Goal: Transaction & Acquisition: Purchase product/service

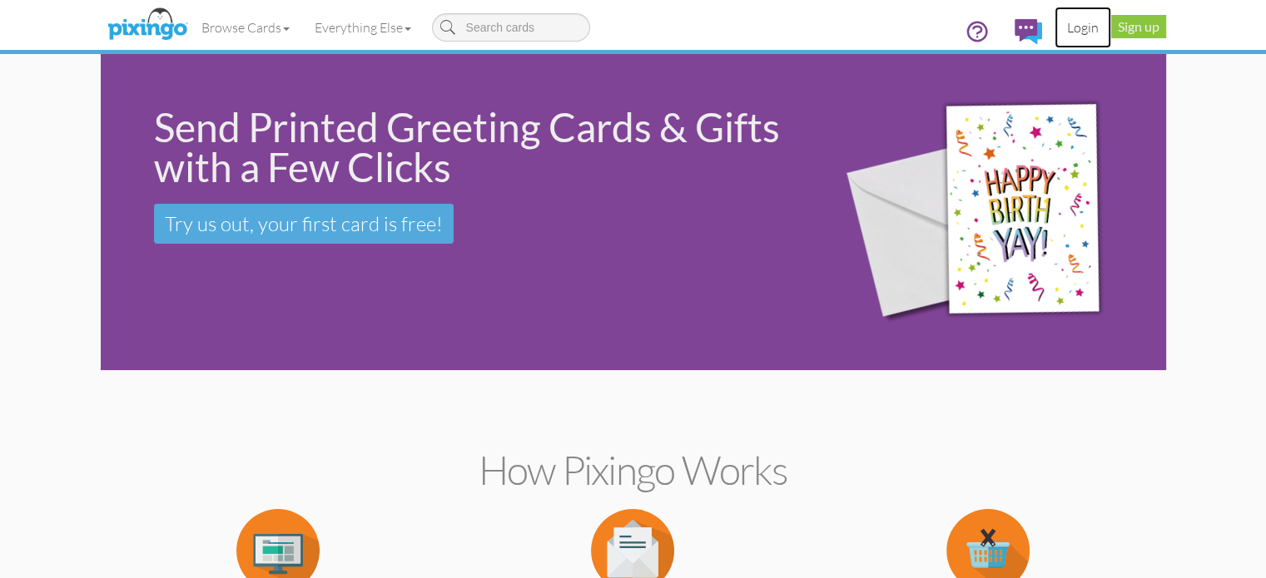
click at [1111, 22] on link "Login" at bounding box center [1082, 28] width 57 height 42
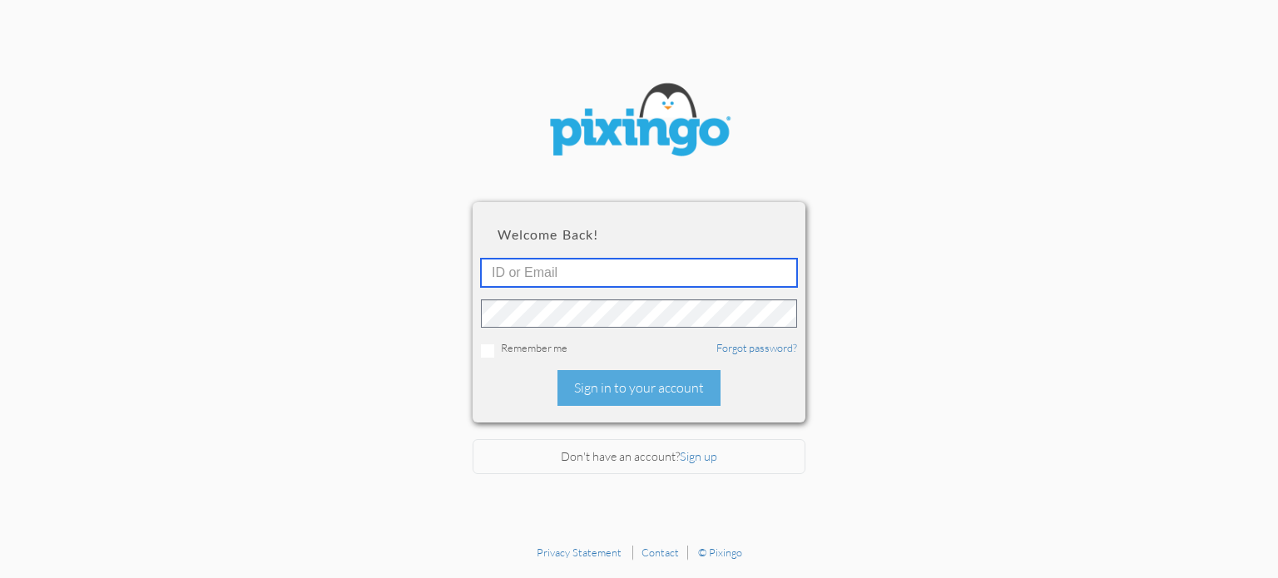
click at [562, 275] on input "text" at bounding box center [639, 273] width 316 height 28
type input "stacey@smarterretirementsolutions.com"
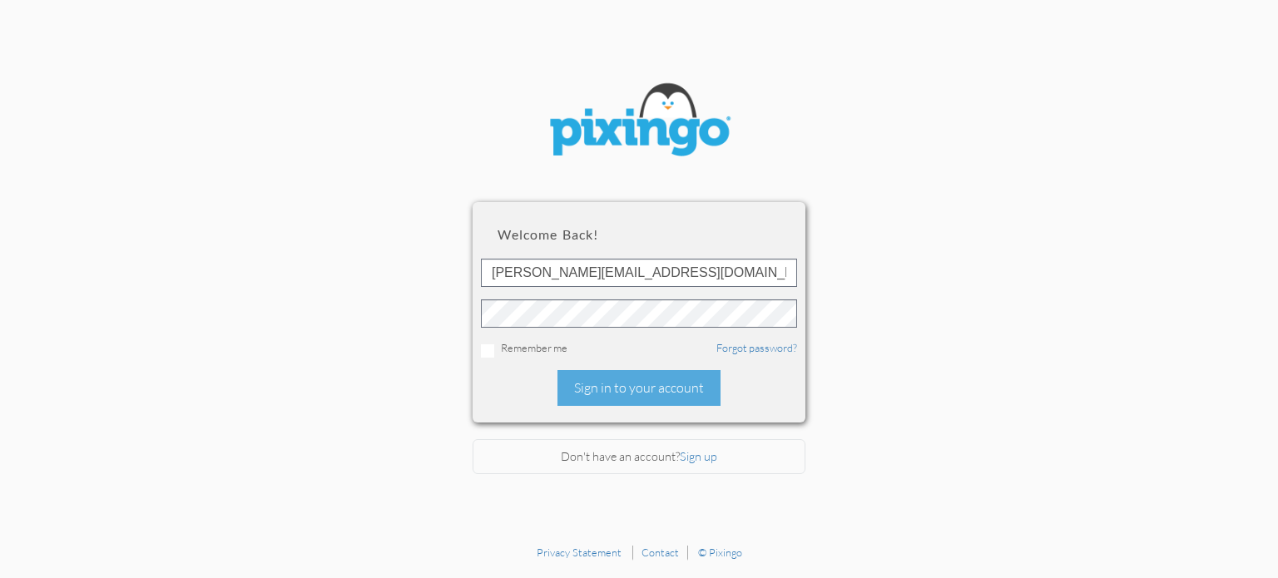
click at [503, 380] on div "Welcome back! stacey@smarterretirementsolutions.com Remember me Forgot password…" at bounding box center [639, 312] width 333 height 220
click at [583, 382] on div "Sign in to your account" at bounding box center [639, 388] width 163 height 36
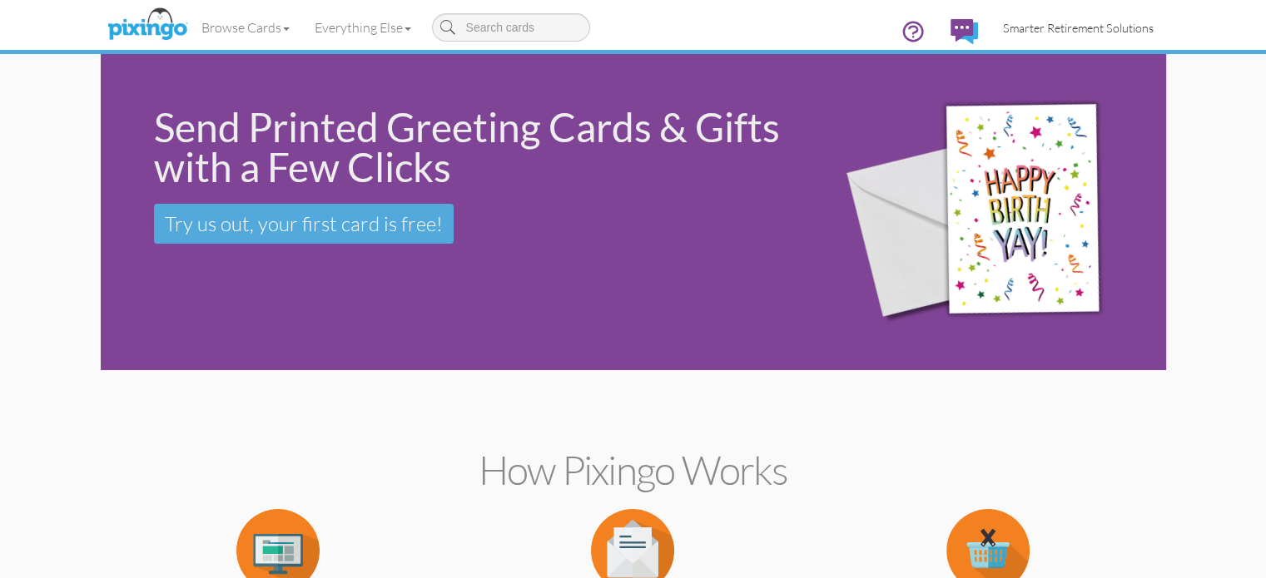
click at [1143, 9] on link "Smarter Retirement Solutions" at bounding box center [1078, 28] width 176 height 42
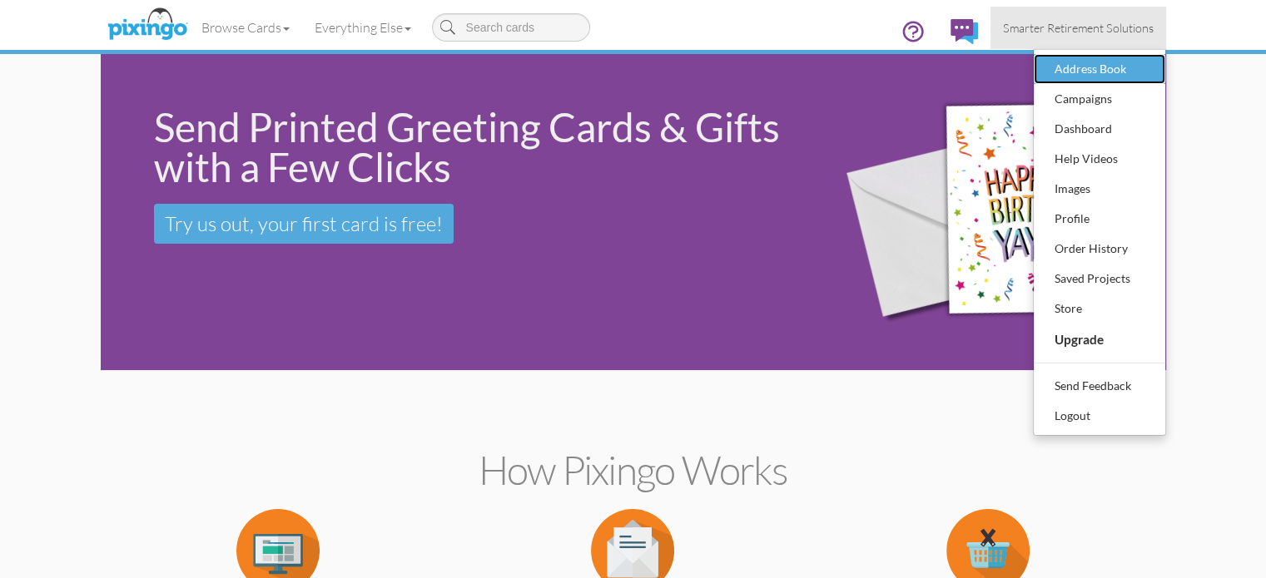
click at [1149, 62] on div "Address Book" at bounding box center [1099, 69] width 98 height 25
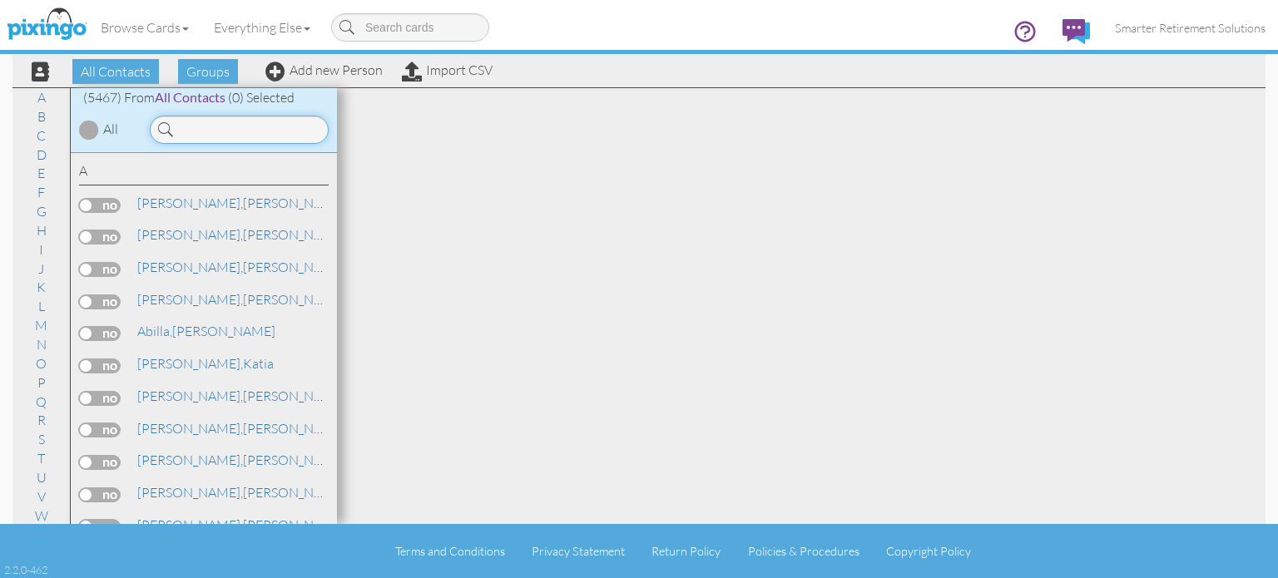
click at [232, 130] on input at bounding box center [239, 130] width 179 height 28
type input "e"
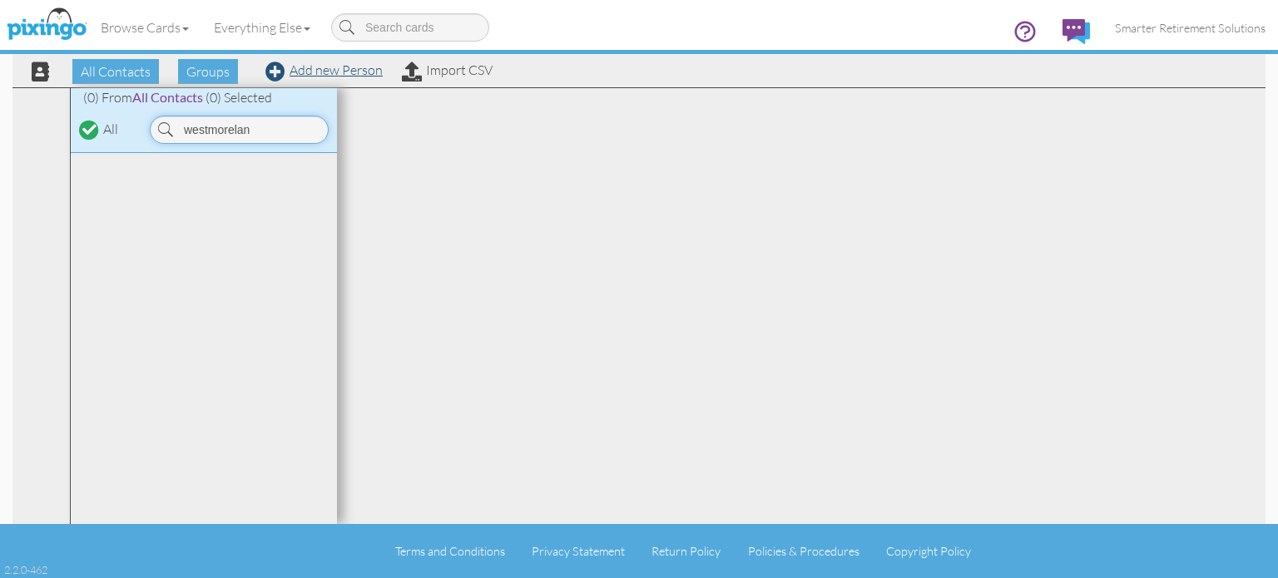
type input "westmorelan"
click at [330, 71] on link "Add new Person" at bounding box center [323, 70] width 117 height 17
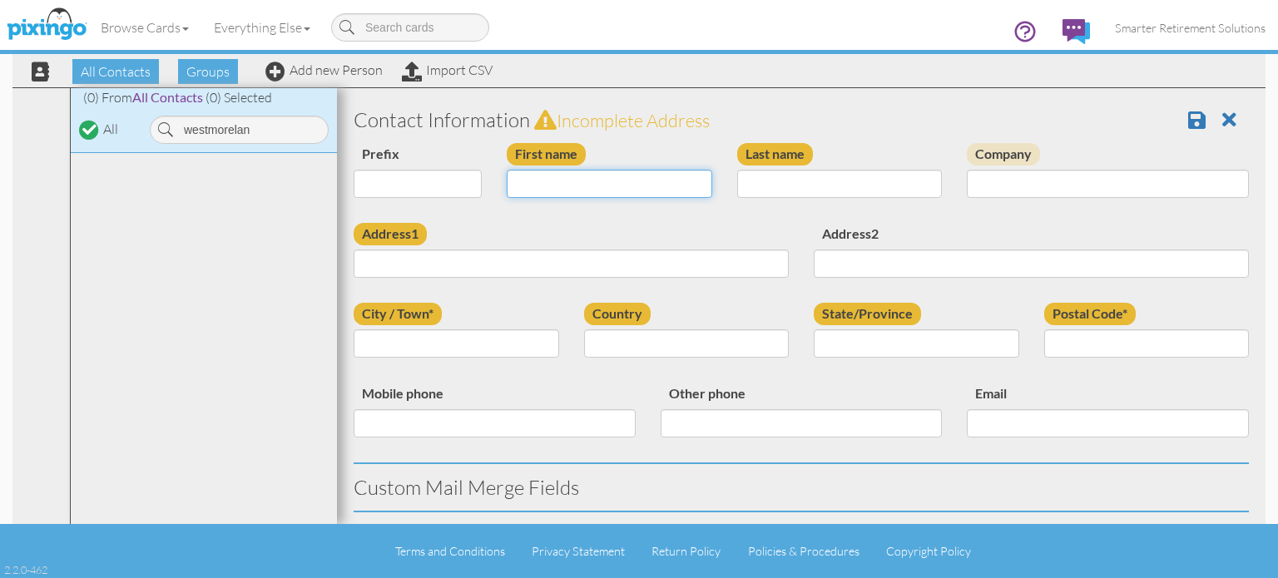
click at [576, 184] on input "First name" at bounding box center [610, 184] width 206 height 28
type input "[PERSON_NAME]"
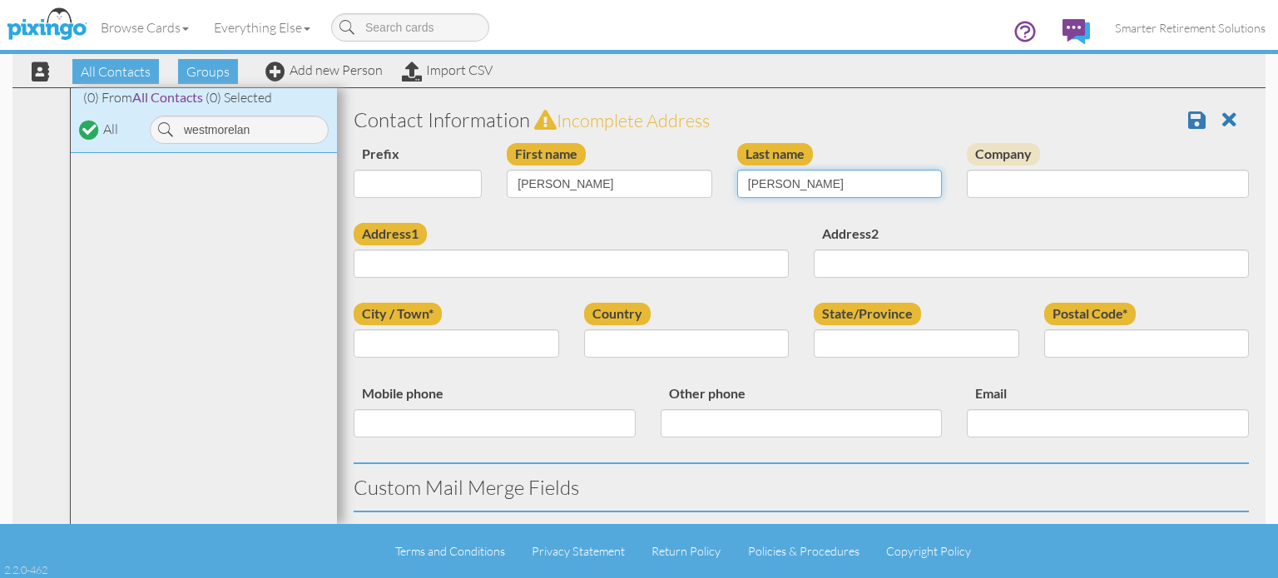
type input "Westmoreland"
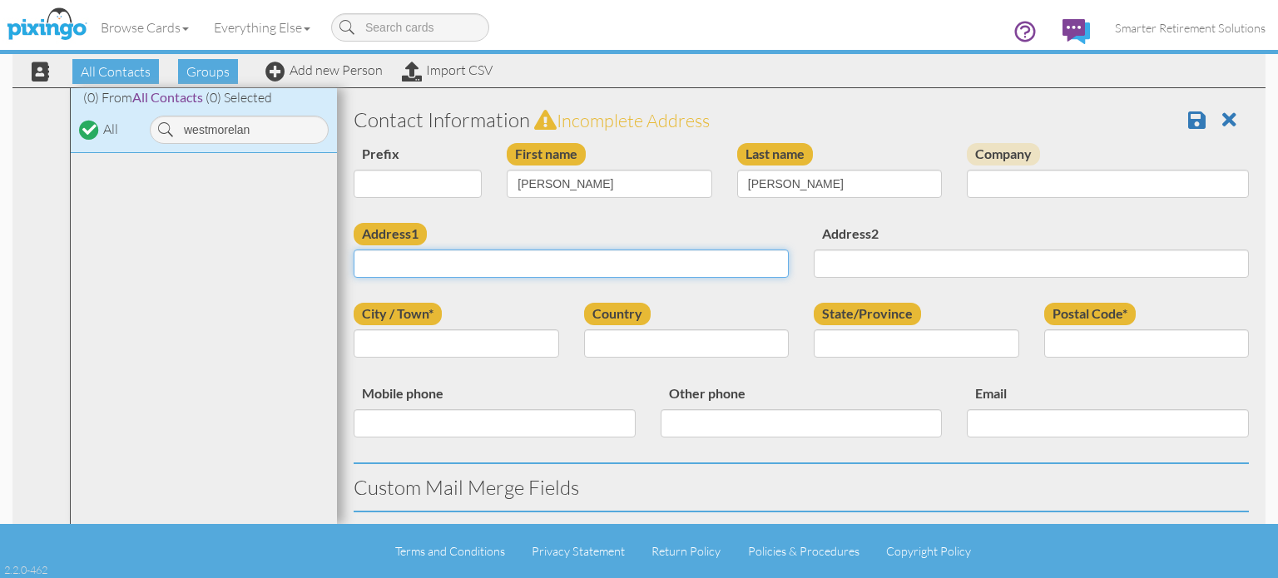
paste input "408 Shield Road Fountain, Colorado 80817 United States"
type input "408 Shield Road Fountain, Colorado 80817 United States"
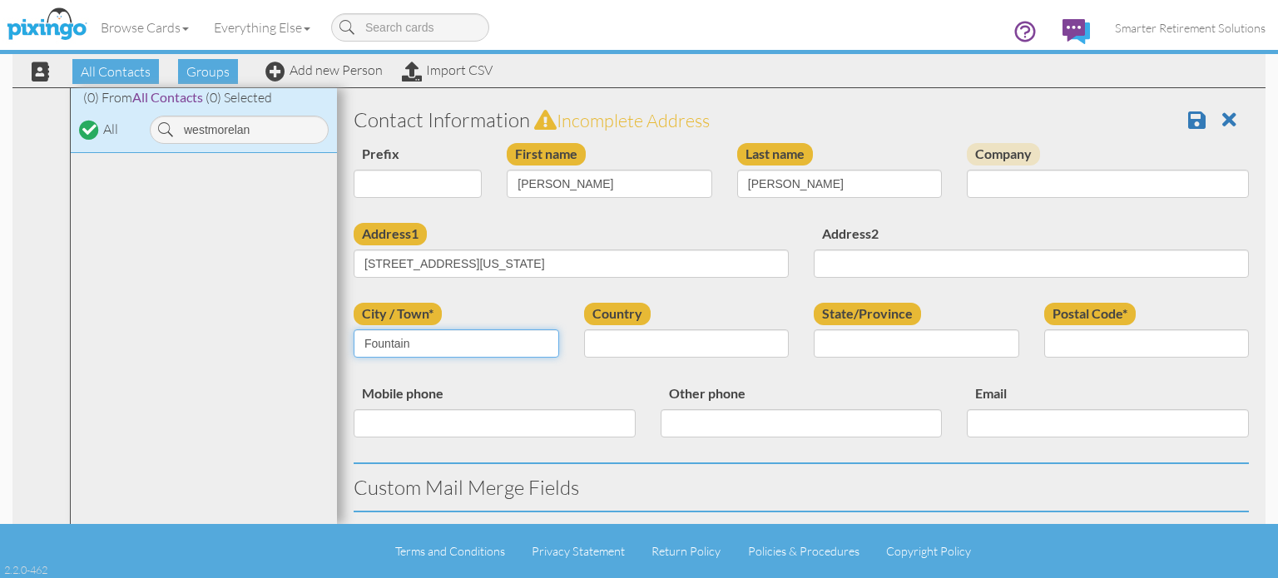
type input "Fountain"
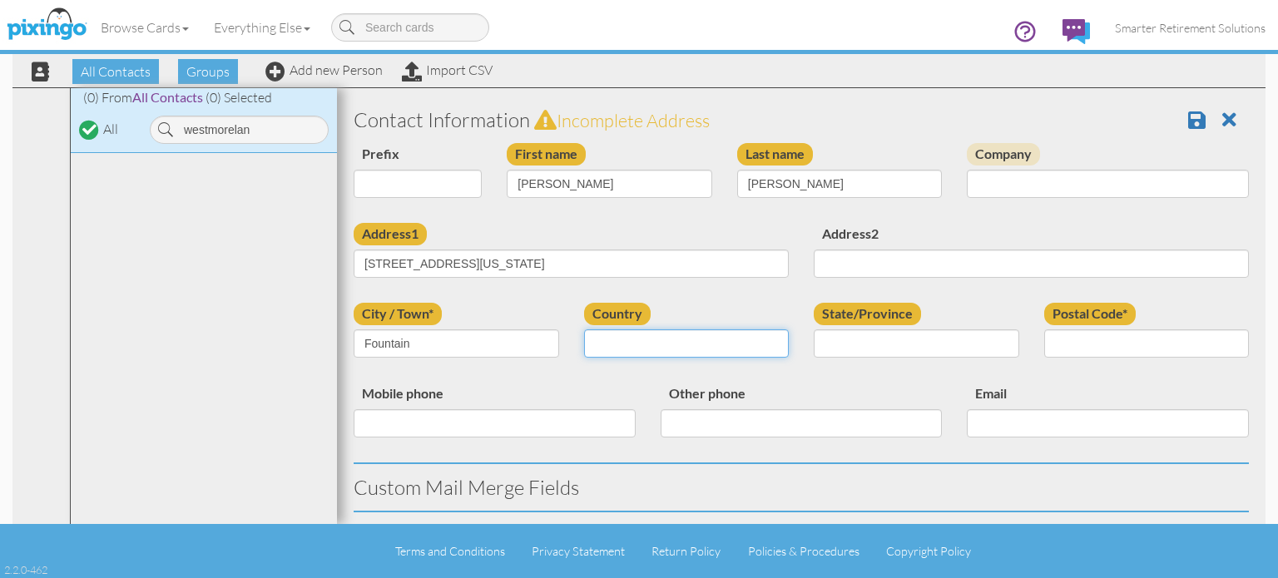
select select "object:18036"
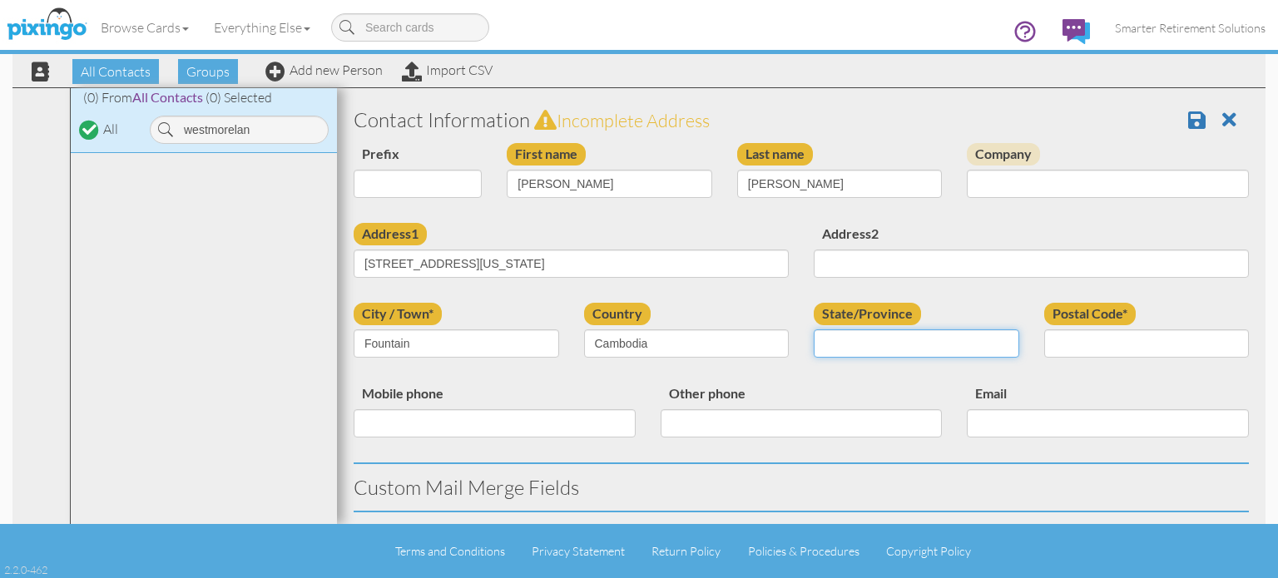
click at [832, 336] on input "State/Province" at bounding box center [917, 344] width 206 height 28
type input "D"
type input "CO"
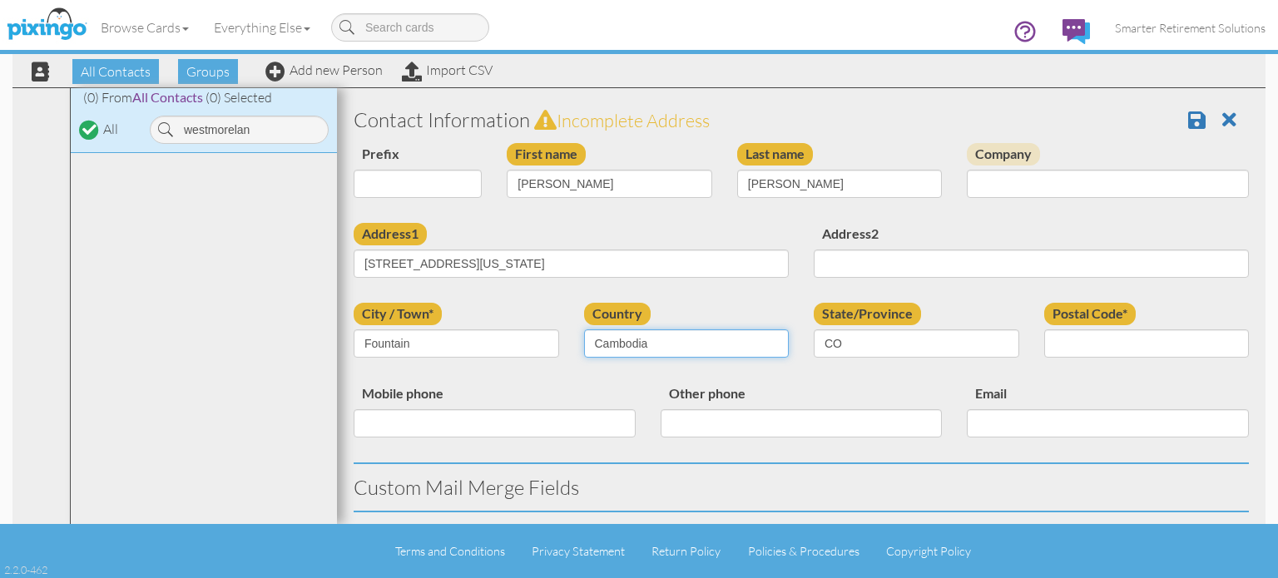
click at [726, 345] on select "United States -------------- Afghanistan Albania Algeria American Samoa Andorra…" at bounding box center [687, 344] width 206 height 28
select select "object:17999"
click at [584, 330] on select "United States -------------- Afghanistan Albania Algeria American Samoa Andorra…" at bounding box center [687, 344] width 206 height 28
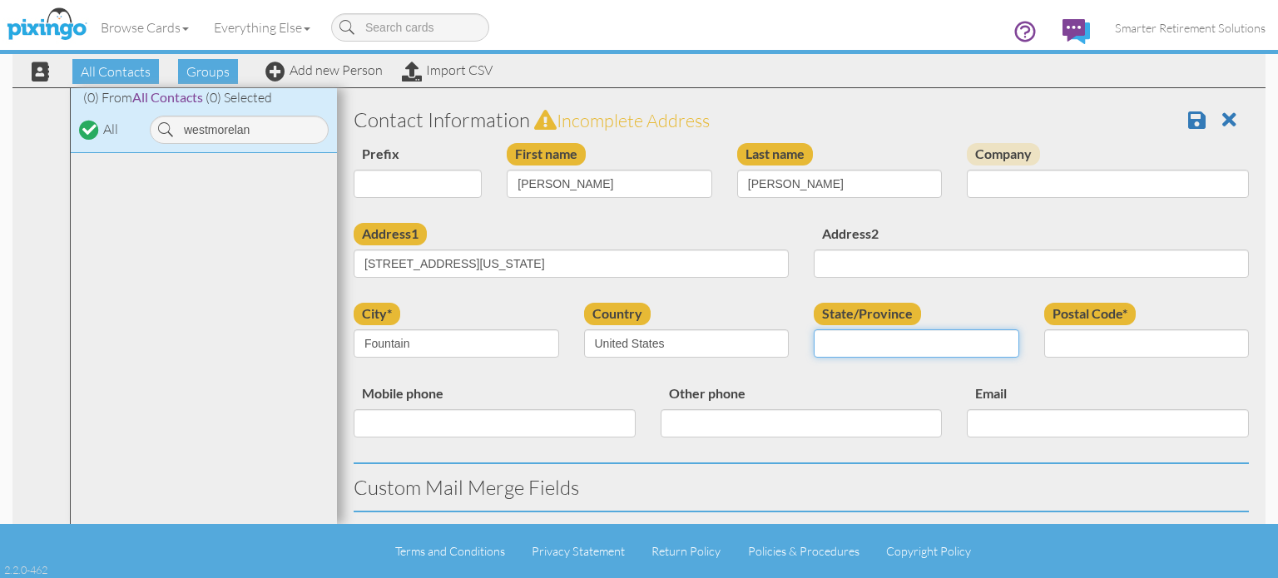
click at [859, 334] on select "AA (Military) AE (Military) Alabama Alaska American Samoa AP (Military) Arizona…" at bounding box center [917, 344] width 206 height 28
select select "object:18253"
click at [814, 330] on select "AA (Military) AE (Military) Alabama Alaska American Samoa AP (Military) Arizona…" at bounding box center [917, 344] width 206 height 28
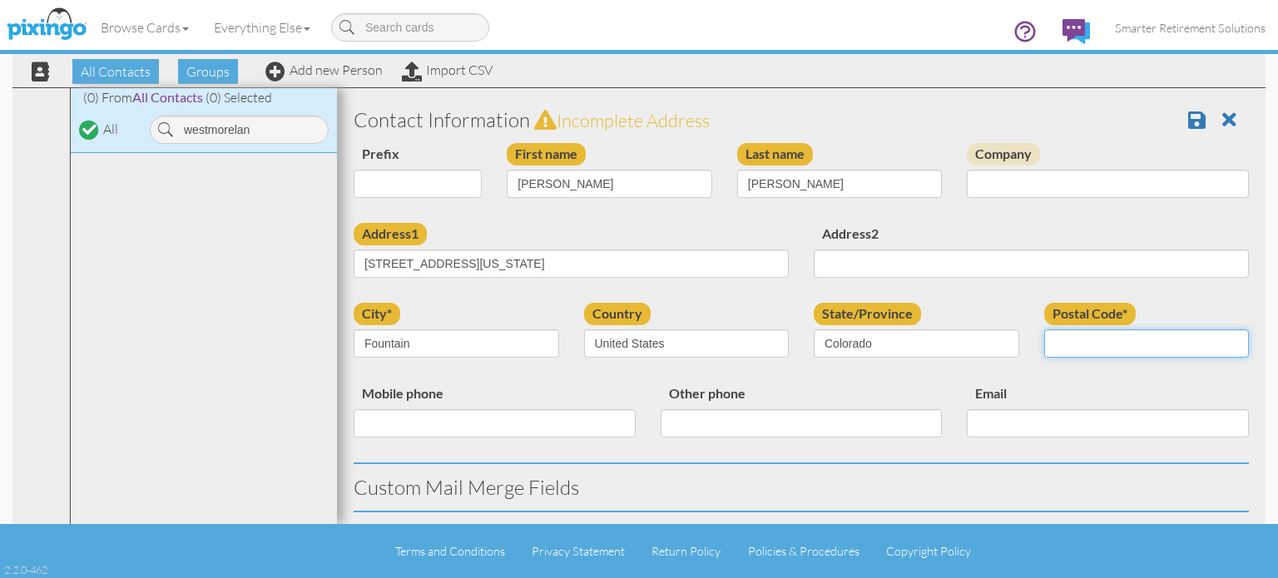
click at [1056, 348] on input "Postal Code*" at bounding box center [1148, 344] width 206 height 28
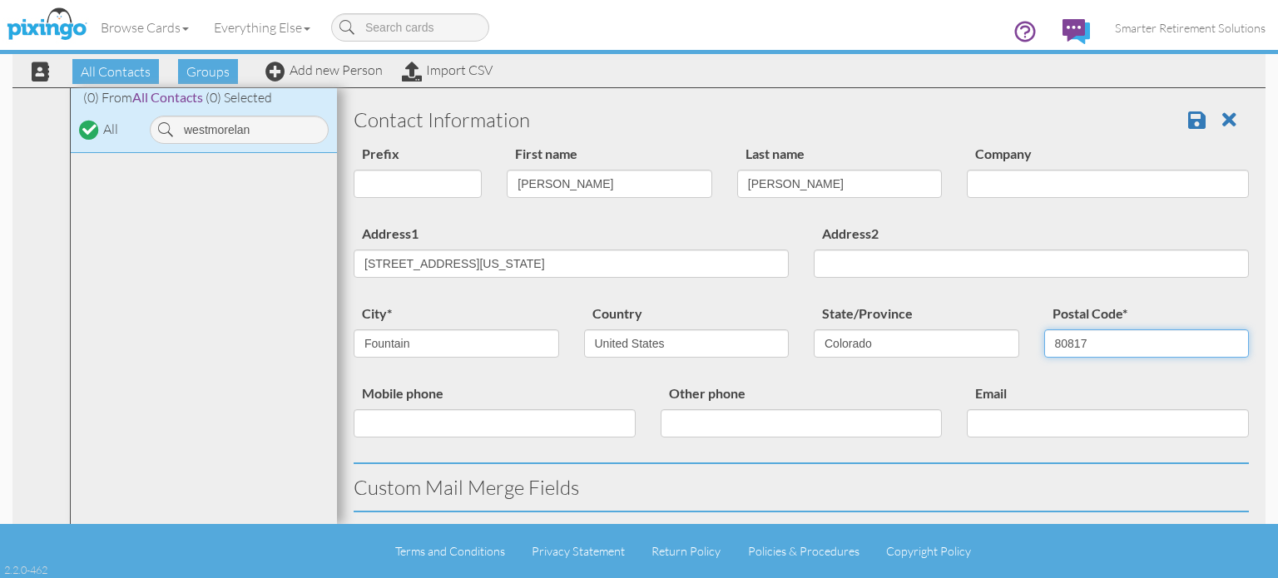
type input "80817"
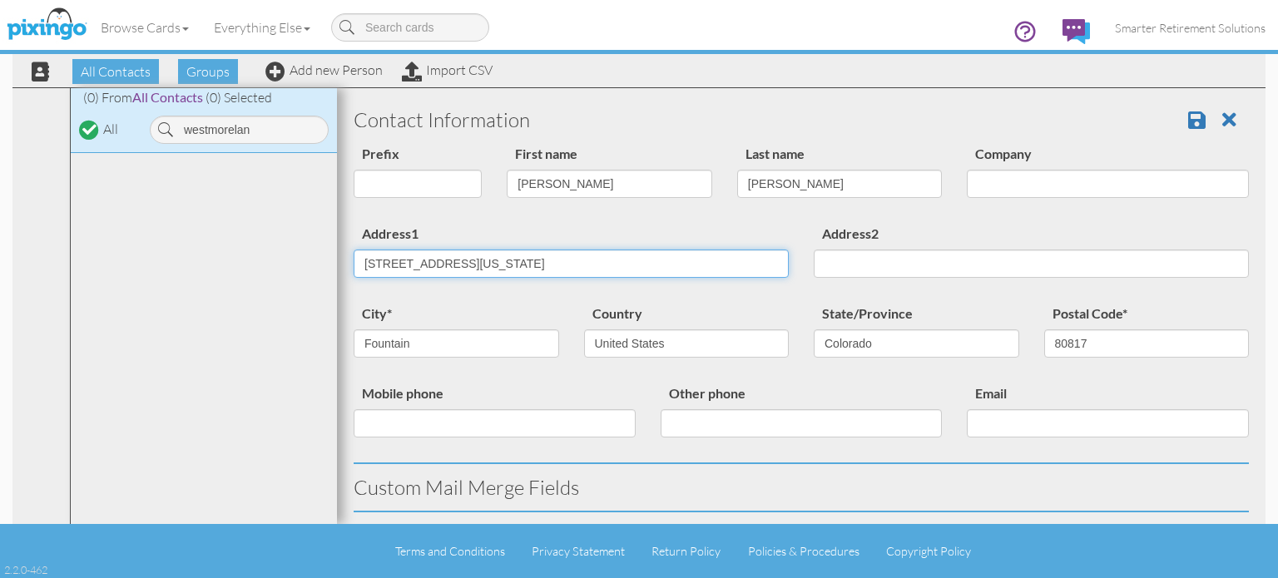
click at [662, 265] on input "408 Shield Road Fountain, Colorado 80817 United States" at bounding box center [571, 264] width 435 height 28
type input "408 Shield Road"
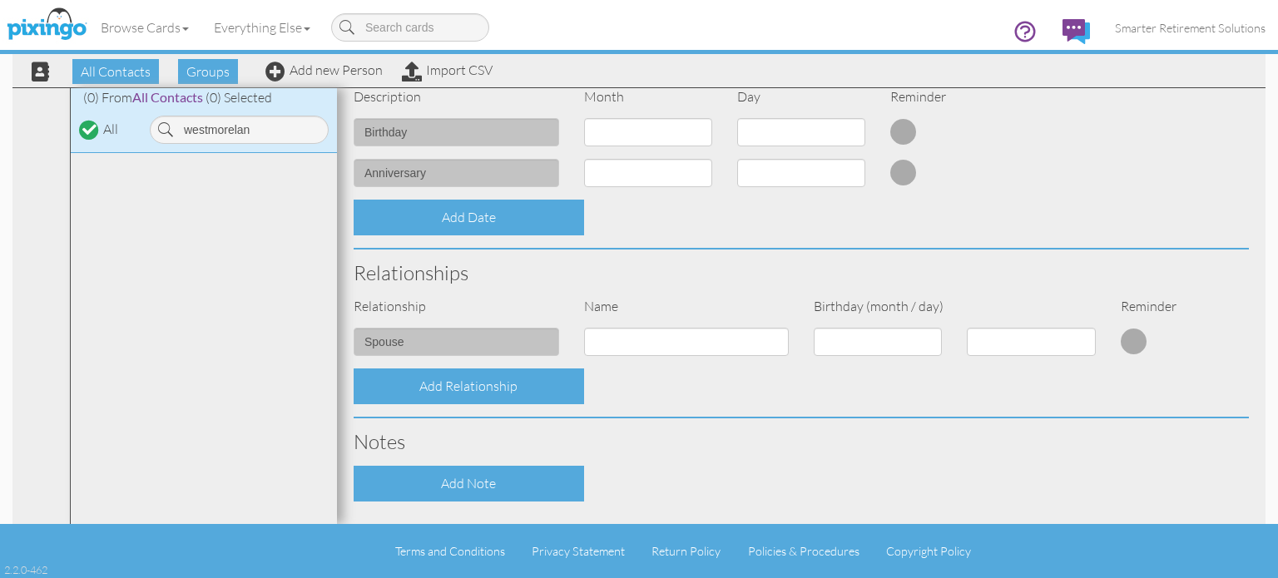
scroll to position [637, 0]
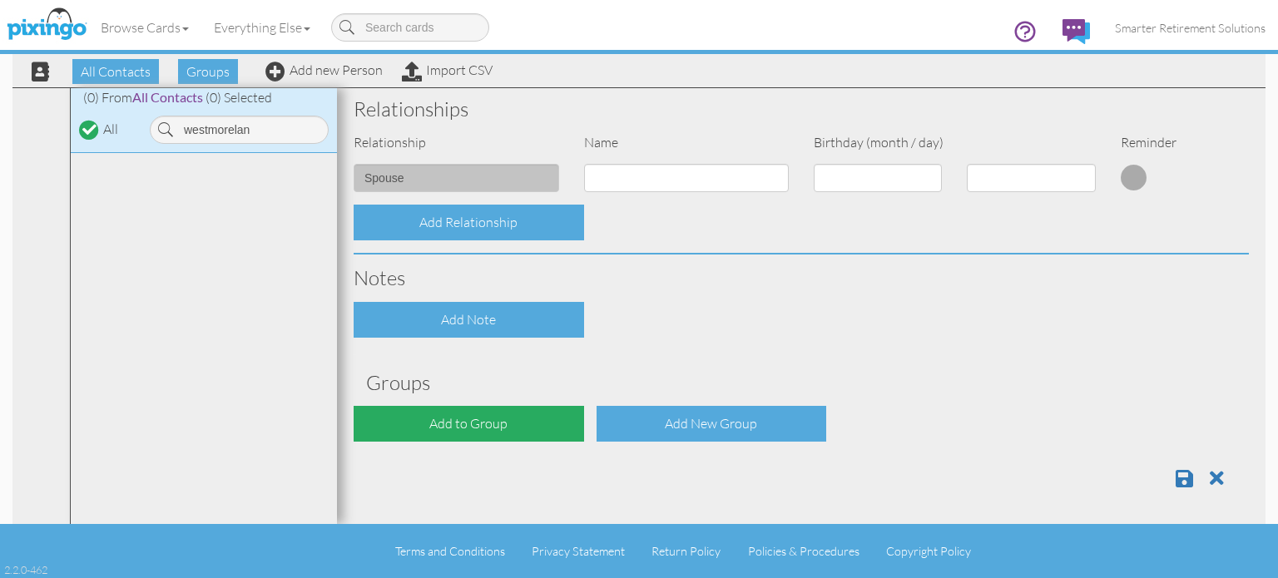
click at [520, 430] on div "Add to Group" at bounding box center [469, 424] width 231 height 36
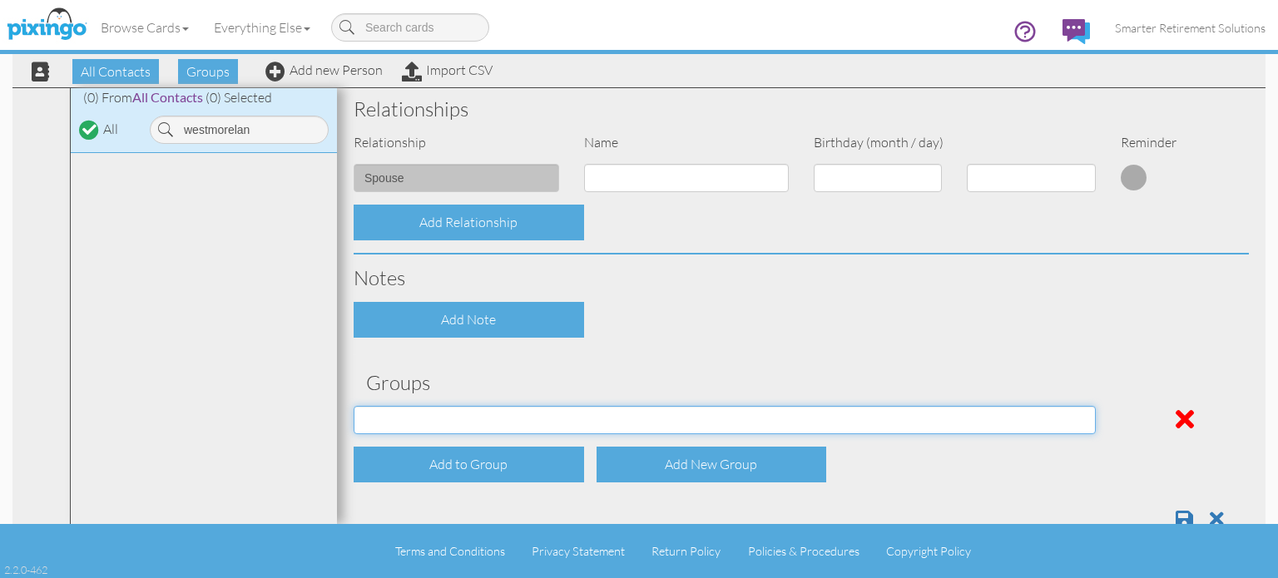
click at [463, 417] on select "04/22/2025 SMARTER FEDS OSD DMEA California 06/25/2025 BOP Onsite 08/12 Puerto …" at bounding box center [725, 420] width 742 height 28
select select "object:18317"
click at [354, 406] on select "04/22/2025 SMARTER FEDS OSD DMEA California 06/25/2025 BOP Onsite 08/12 Puerto …" at bounding box center [725, 420] width 742 height 28
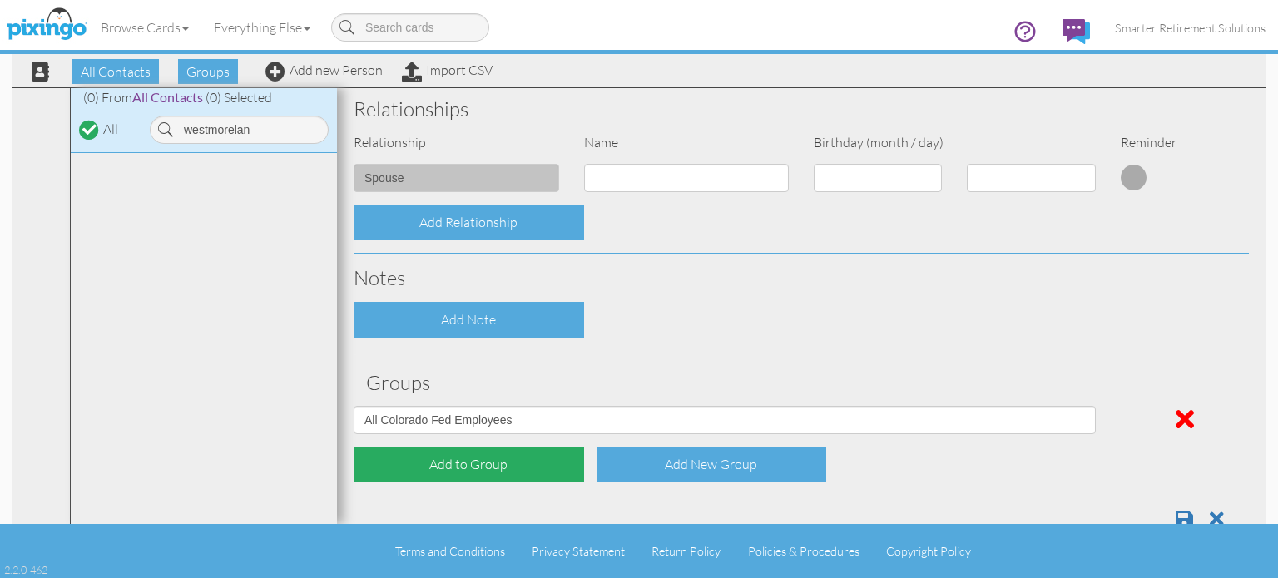
click at [432, 469] on div "Add to Group" at bounding box center [469, 465] width 231 height 36
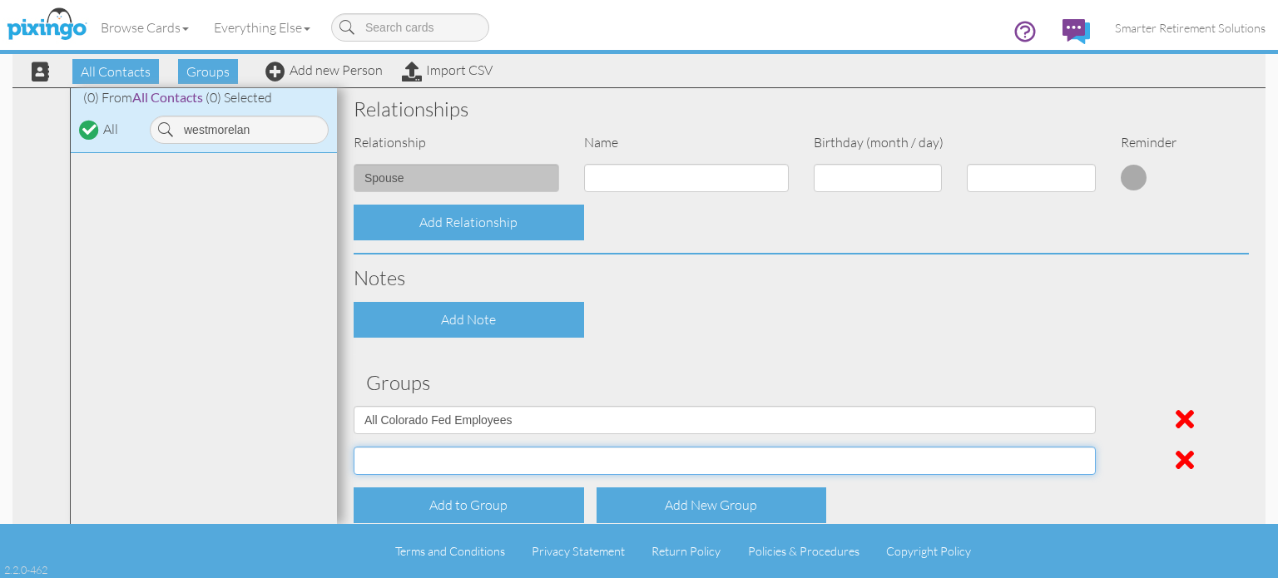
click at [434, 452] on select "04/22/2025 SMARTER FEDS OSD DMEA California 06/25/2025 BOP Onsite 08/12 Puerto …" at bounding box center [725, 461] width 742 height 28
select select "object:18369"
click at [354, 447] on select "04/22/2025 SMARTER FEDS OSD DMEA California 06/25/2025 BOP Onsite 08/12 Puerto …" at bounding box center [725, 461] width 742 height 28
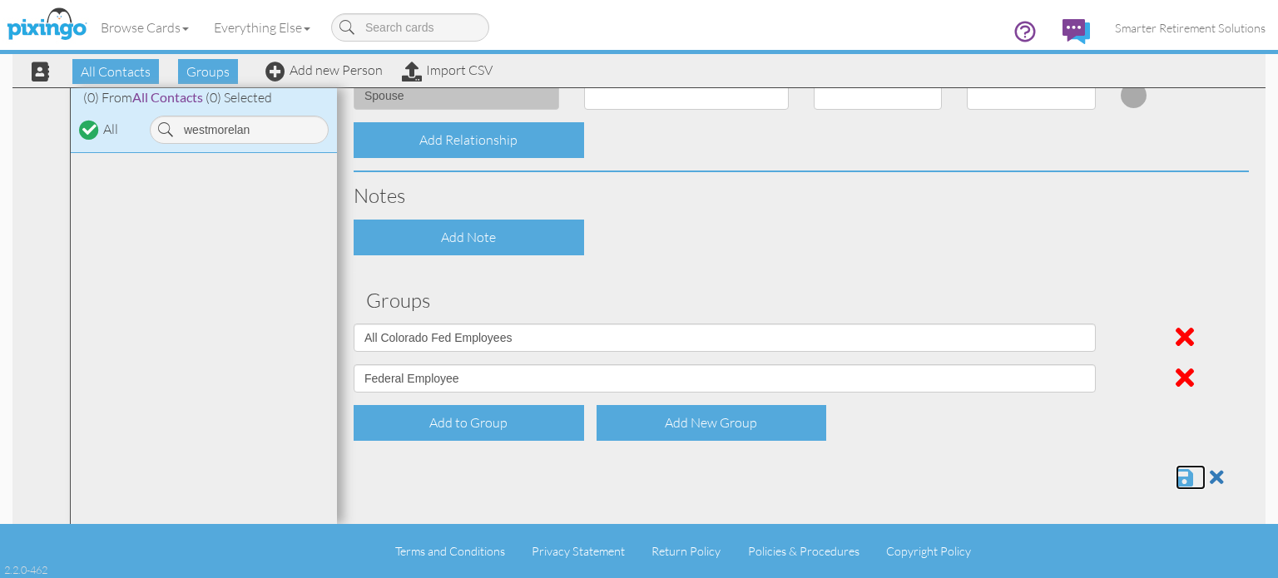
click at [1176, 476] on span at bounding box center [1184, 478] width 17 height 20
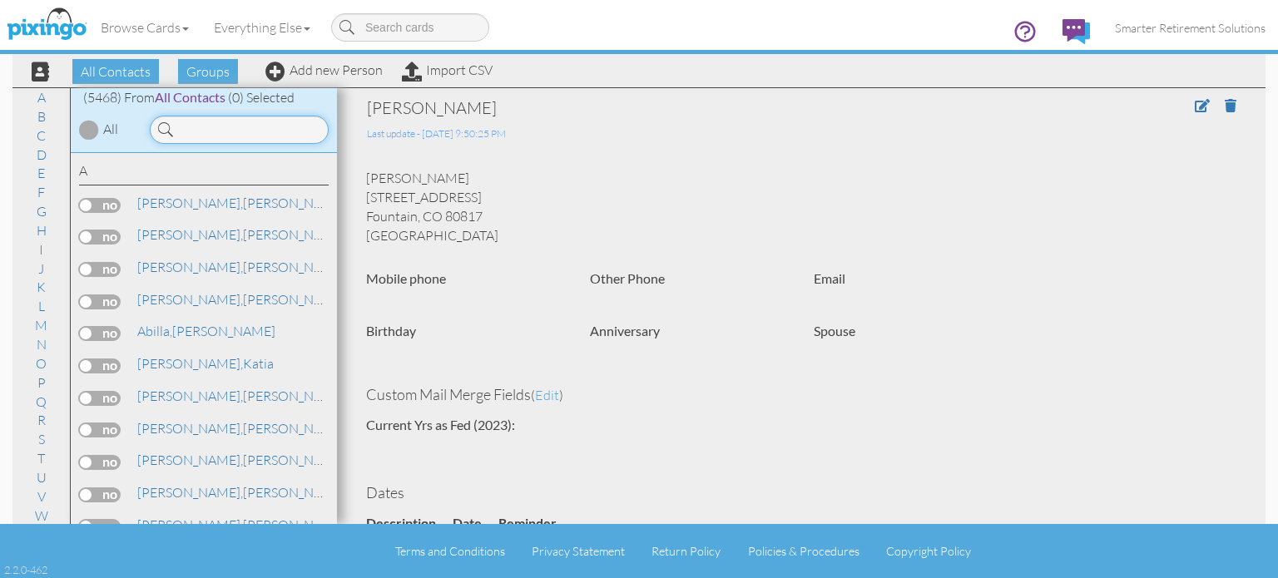
click at [254, 135] on input at bounding box center [239, 130] width 179 height 28
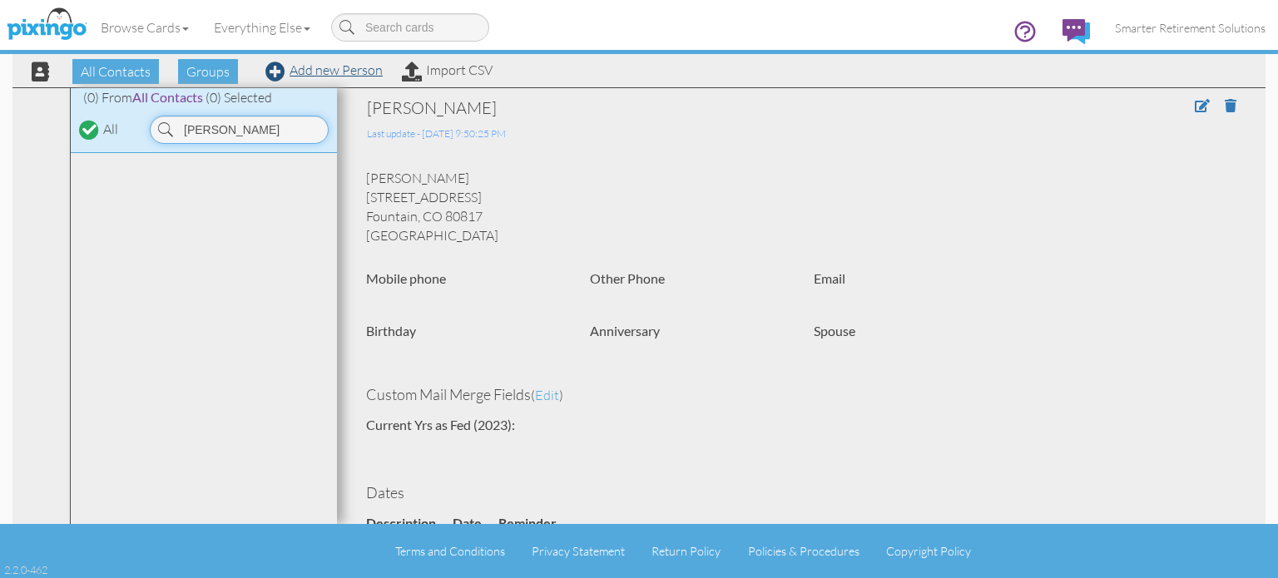
type input "[PERSON_NAME]"
click at [360, 73] on link "Add new Person" at bounding box center [323, 70] width 117 height 17
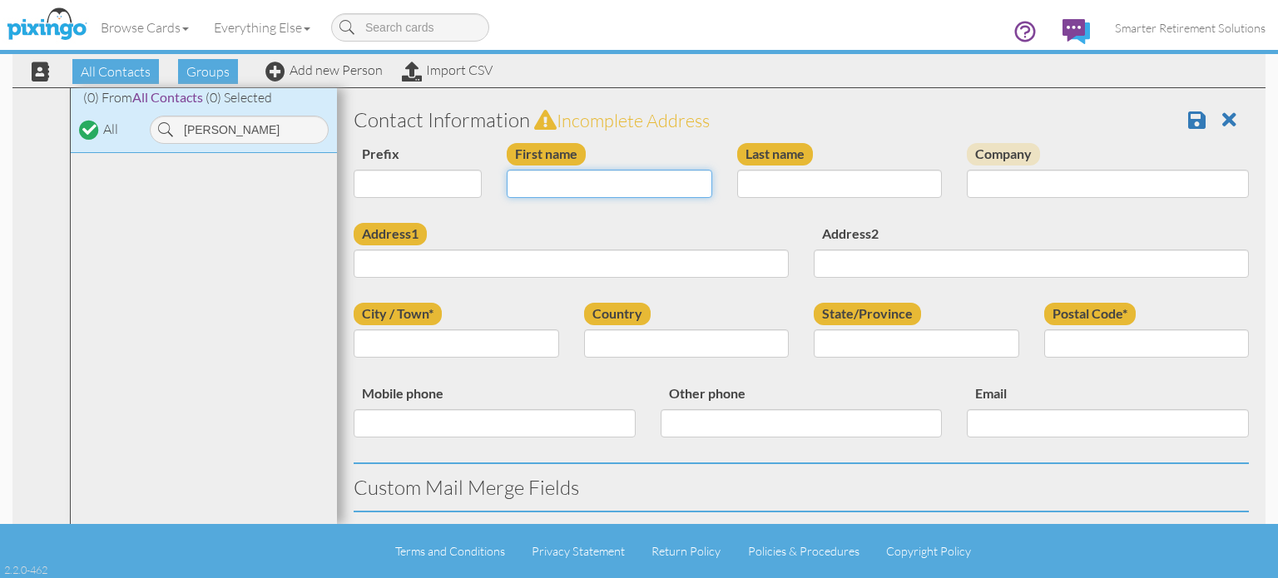
click at [613, 184] on input "First name" at bounding box center [610, 184] width 206 height 28
type input "[PERSON_NAME]"
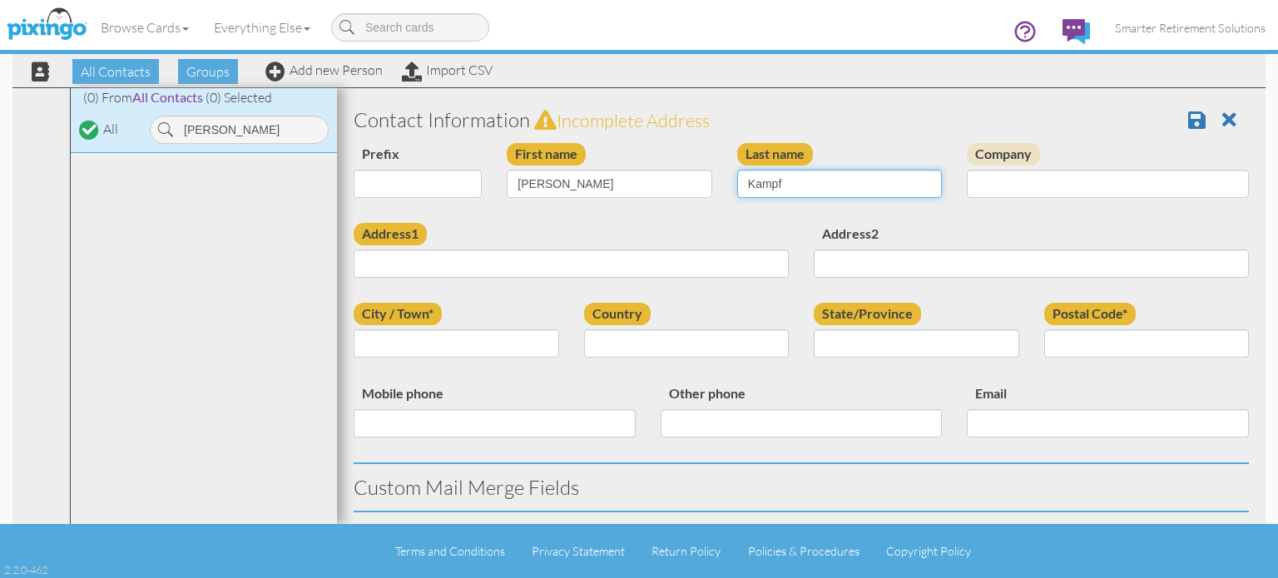
type input "Kampf"
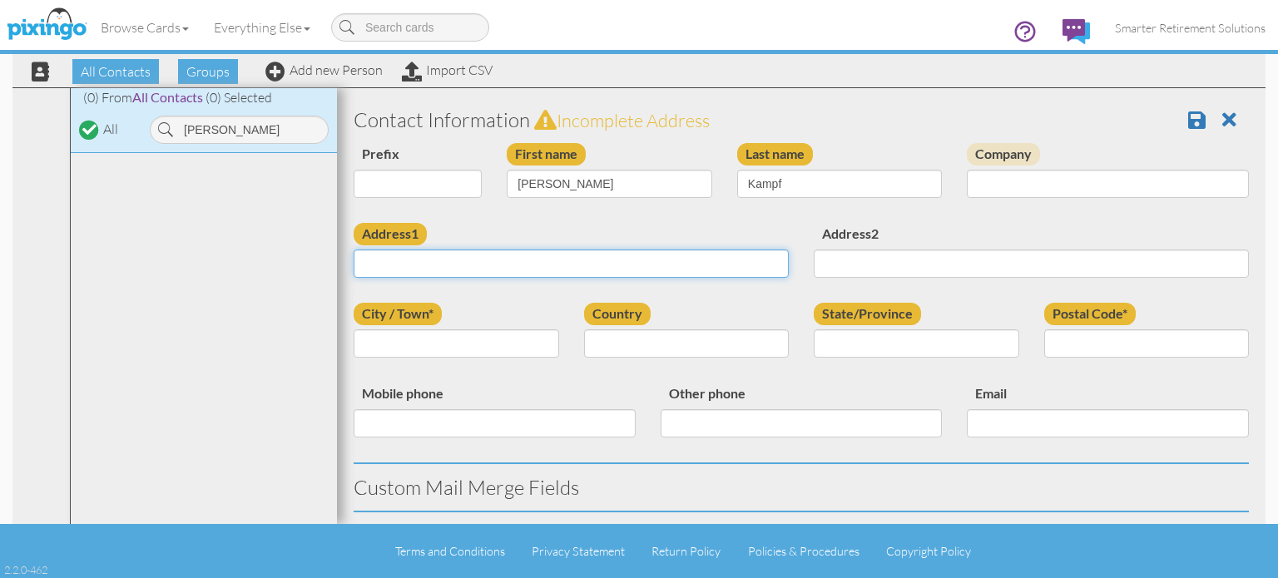
paste input "141 E Fisher Ave New Bern, North Carolina 28560 United States"
type input "141 E Fisher Ave New Bern, North Carolina 28560 United States"
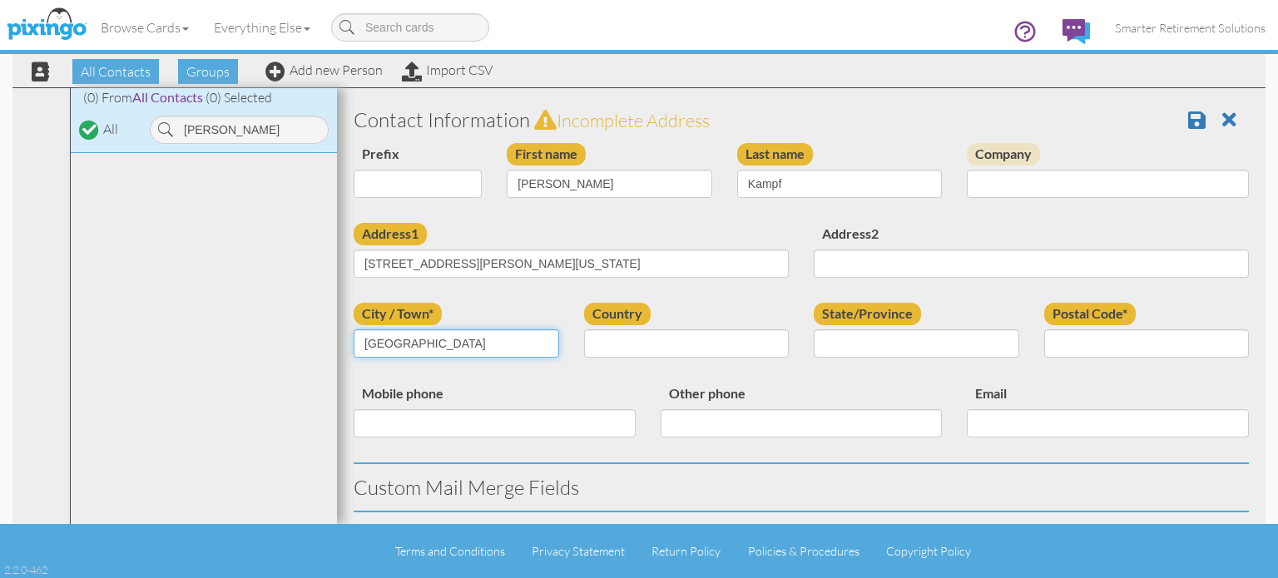
type input "[GEOGRAPHIC_DATA]"
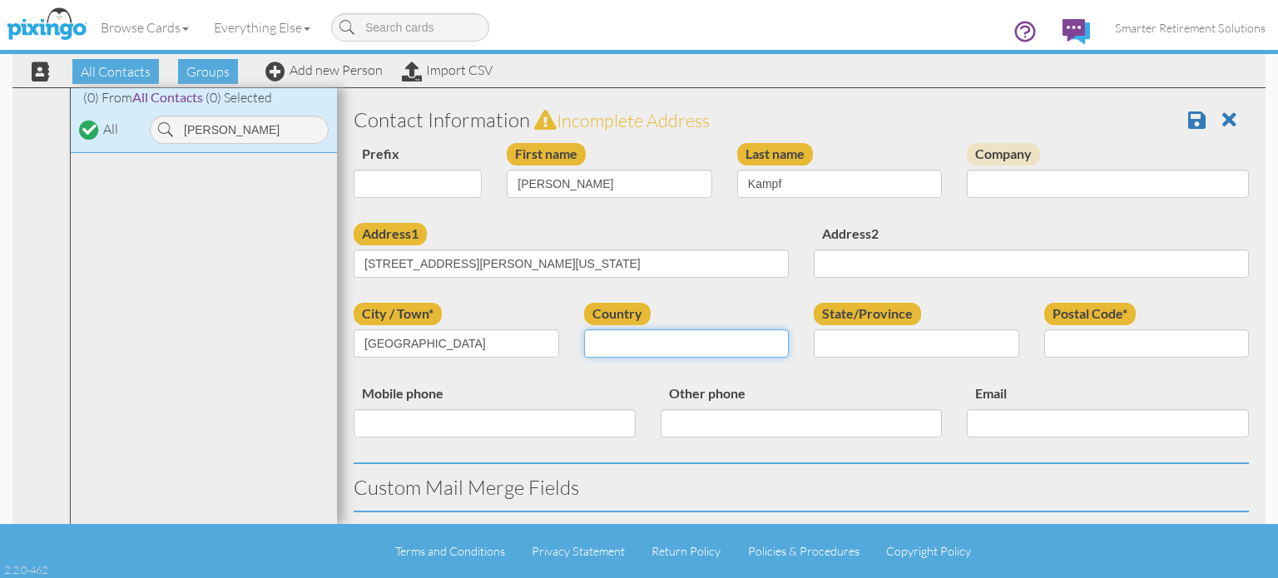
select select "object:17442"
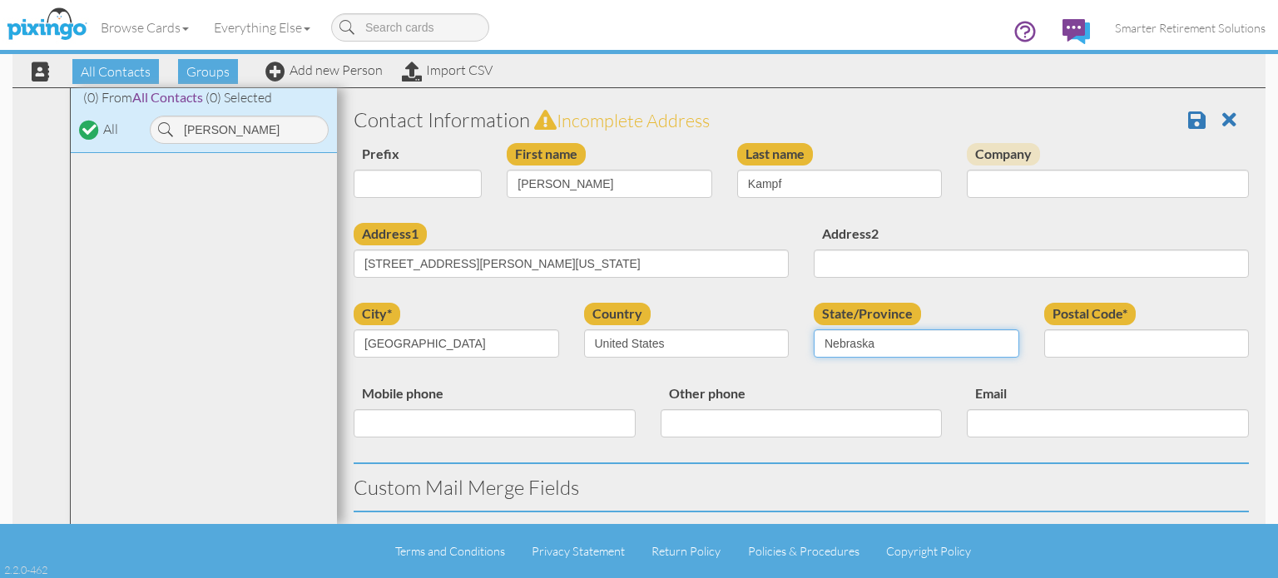
select select "object:17727"
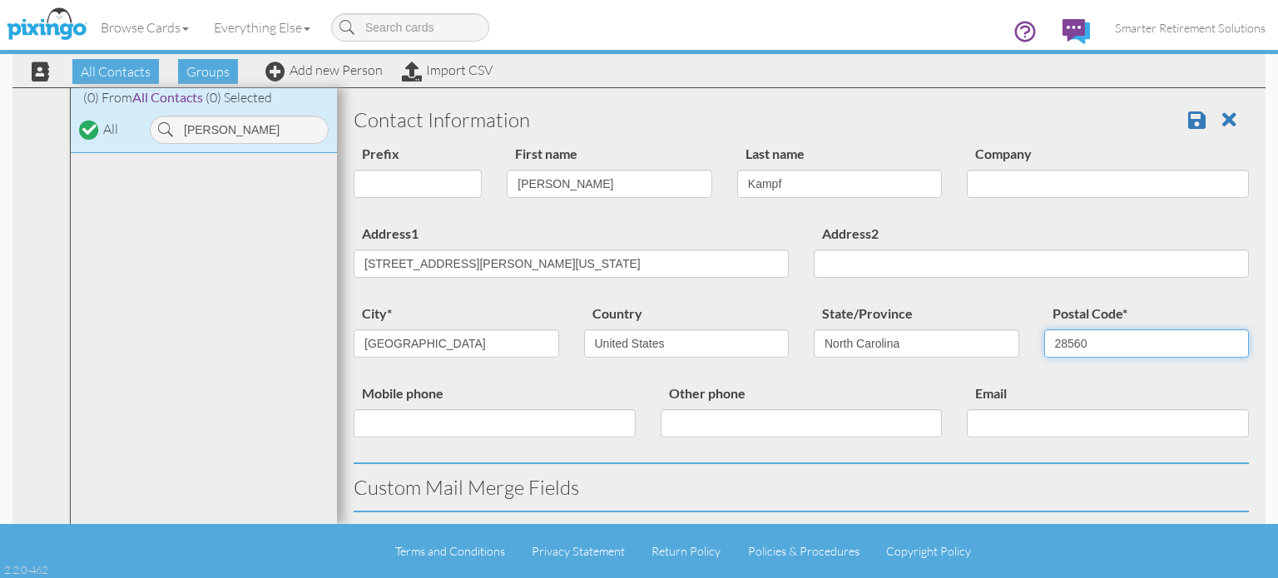
type input "28560"
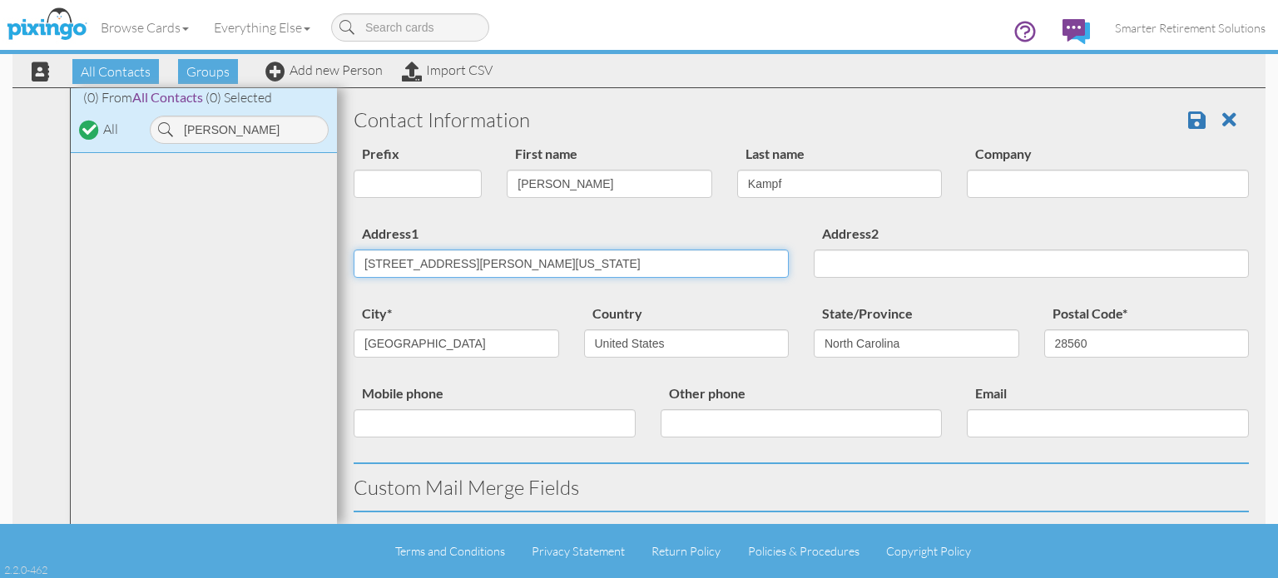
click at [454, 261] on input "141 E Fisher Ave New Bern, North Carolina 28560 United States" at bounding box center [571, 264] width 435 height 28
type input "[STREET_ADDRESS][PERSON_NAME]"
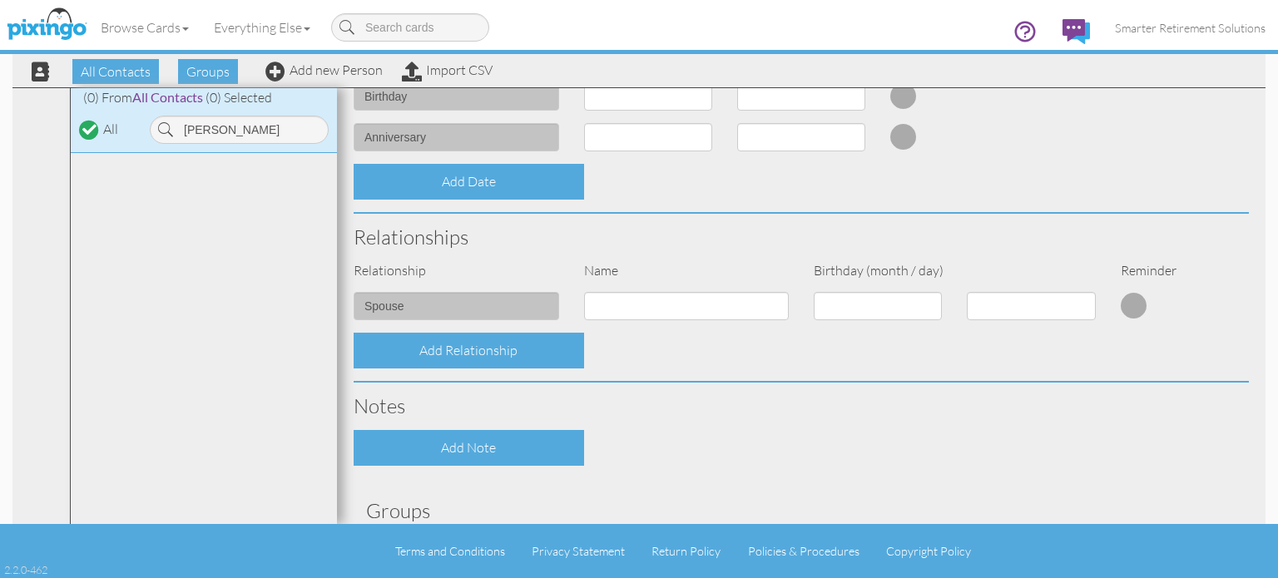
scroll to position [637, 0]
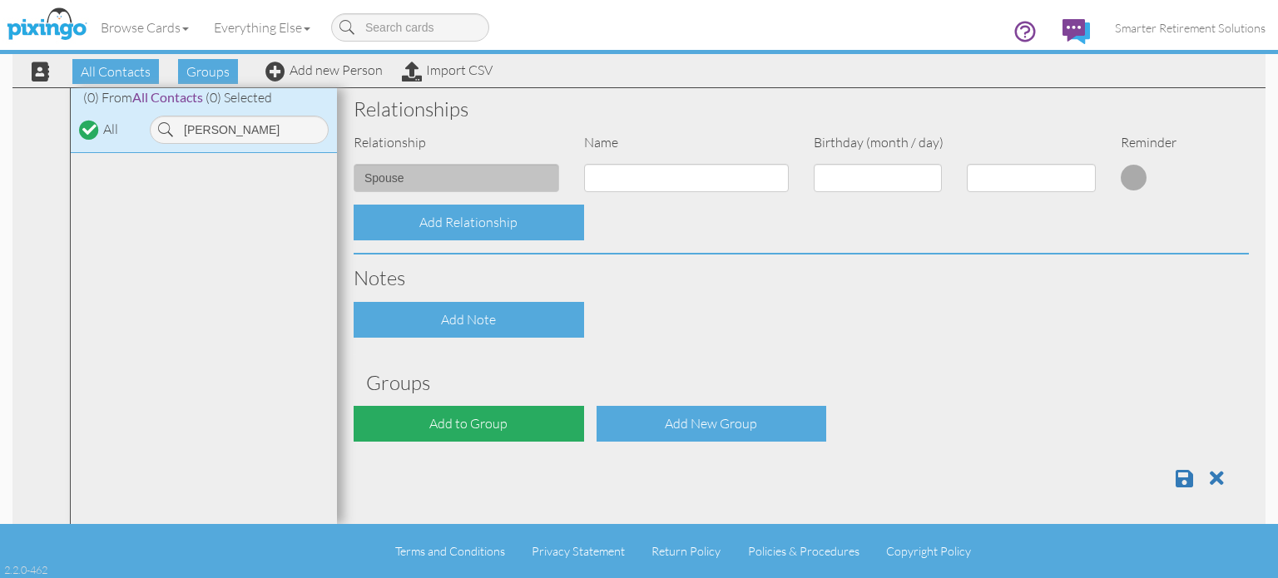
click at [483, 412] on div "Add to Group" at bounding box center [469, 424] width 231 height 36
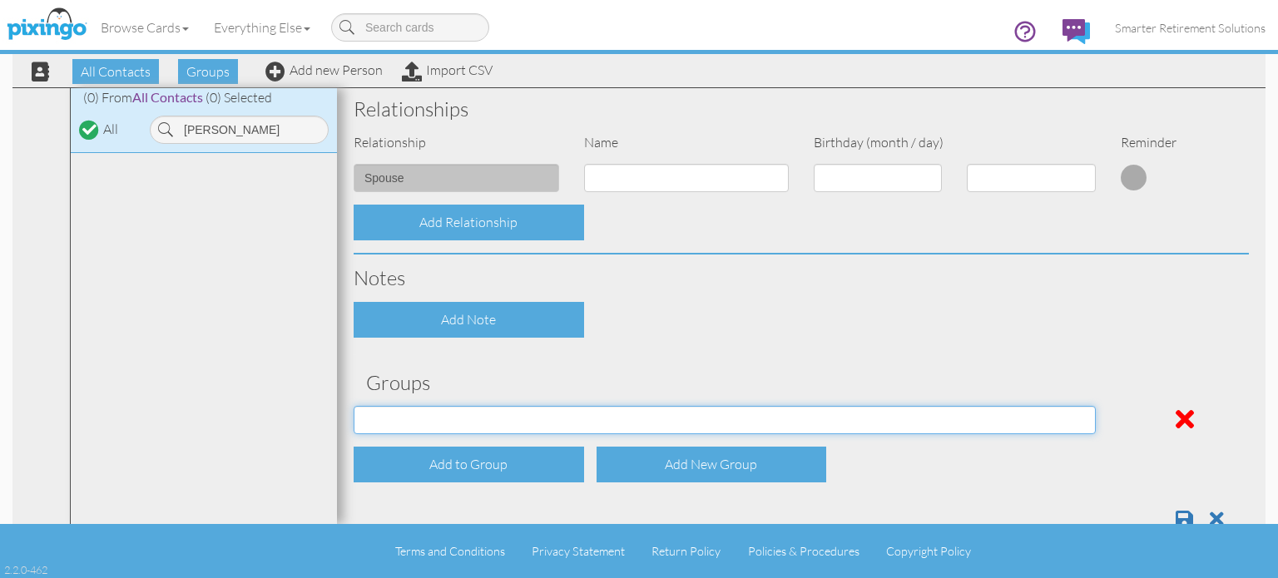
click at [464, 412] on select "[DATE] SMARTER FEDS OSD DMEA [US_STATE] [DATE] BOP Onsite 08/12 [US_STATE] Regi…" at bounding box center [725, 420] width 742 height 28
select select "object:17812"
click at [354, 406] on select "[DATE] SMARTER FEDS OSD DMEA [US_STATE] [DATE] BOP Onsite 08/12 [US_STATE] Regi…" at bounding box center [725, 420] width 742 height 28
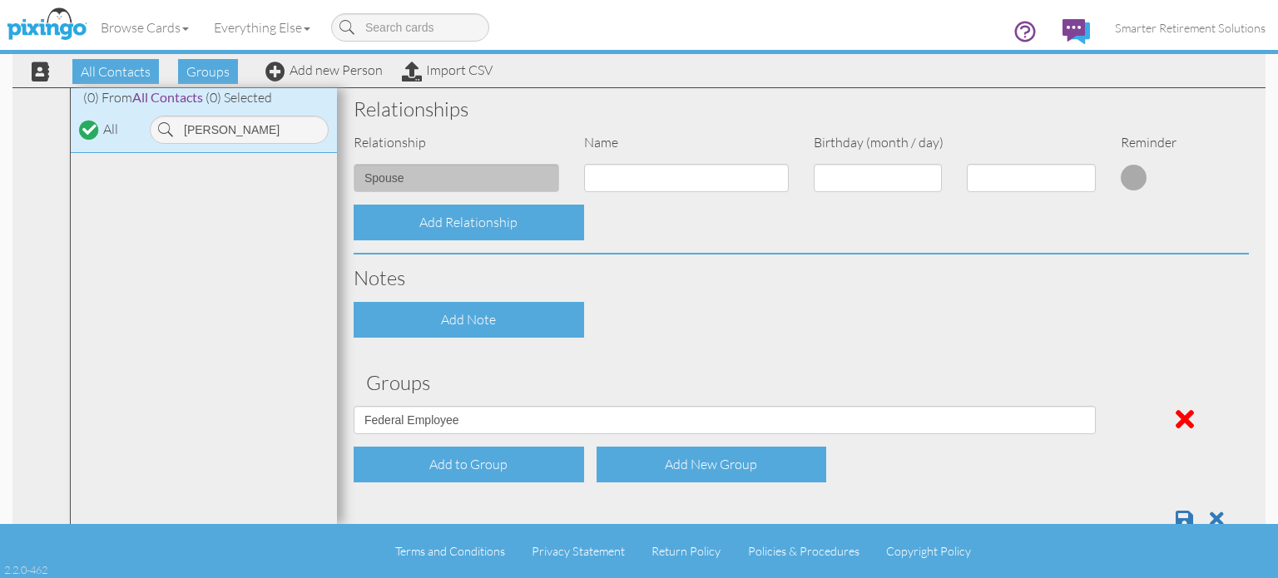
click at [945, 365] on div "Contact Information Prefix Dr. Mr. Mrs. First name Matthew Last name Kampf Comp…" at bounding box center [802, 1] width 896 height 1083
click at [1176, 516] on span at bounding box center [1184, 519] width 17 height 20
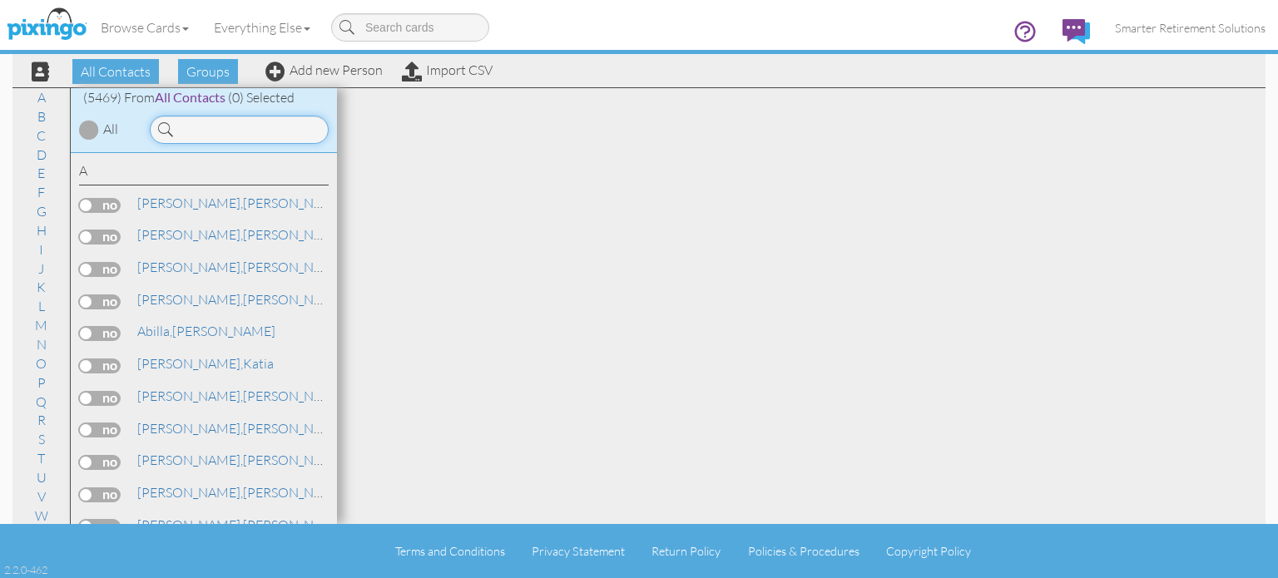
click at [266, 124] on input at bounding box center [239, 130] width 179 height 28
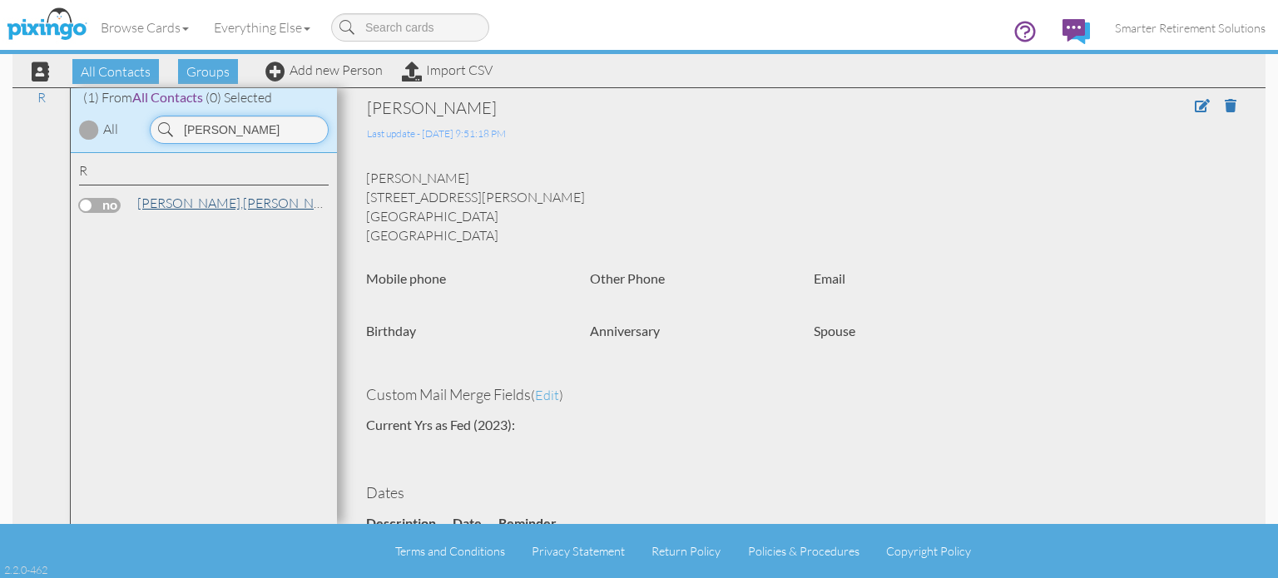
type input "Ramsay"
click at [193, 202] on link "Ramsay, John" at bounding box center [242, 203] width 212 height 20
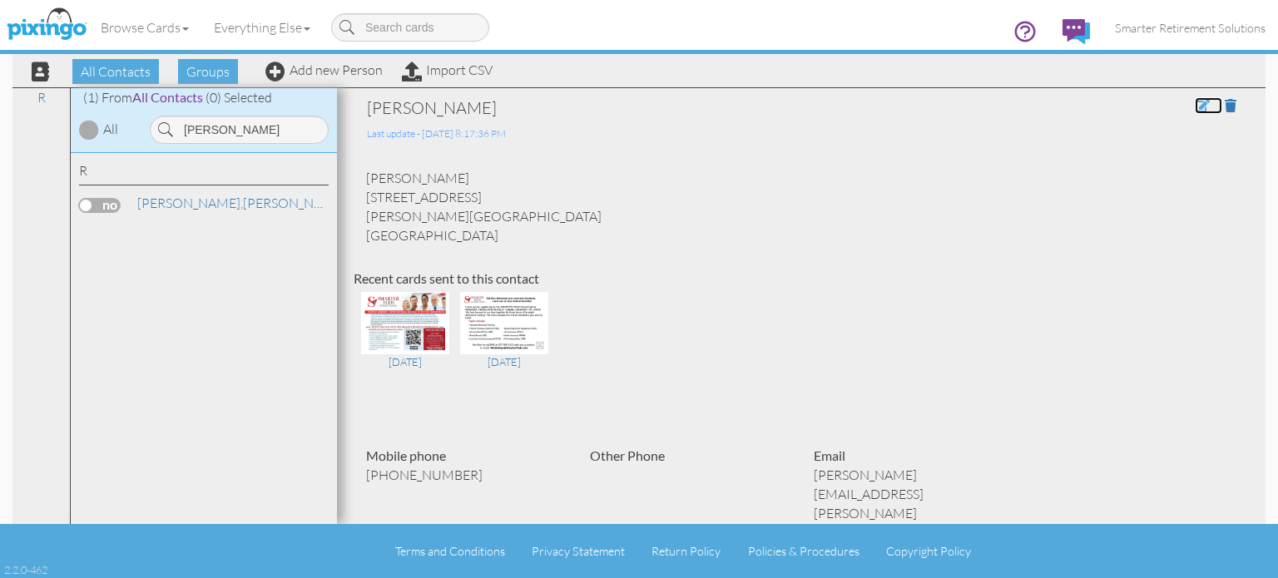
click at [1195, 109] on span at bounding box center [1202, 105] width 15 height 13
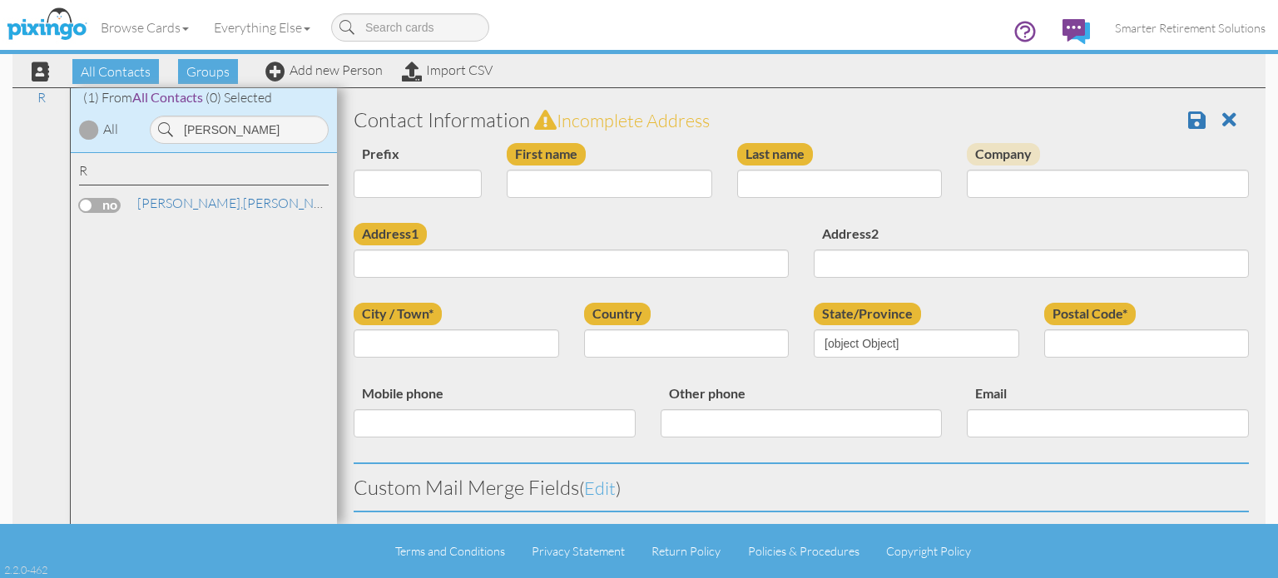
type input "[PERSON_NAME]"
type input "Ramsay"
type input "2420 Croaker Sack Rd"
type input "Deleon Springs"
type input "32130"
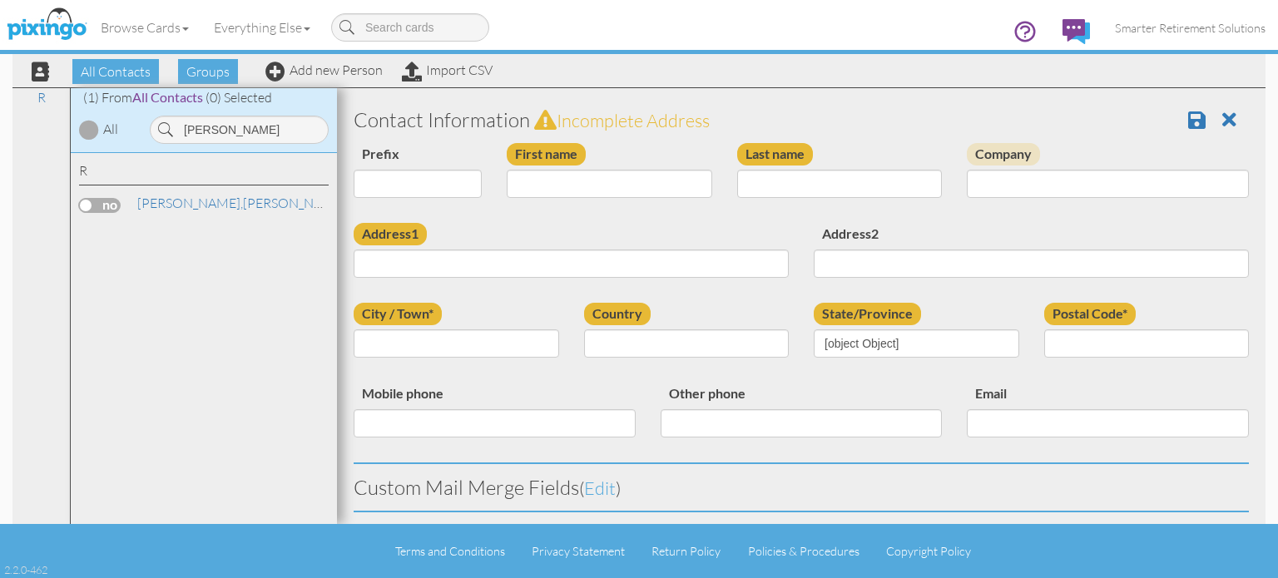
type input "386-871-4287"
type input "john.ramsay@usda.gov"
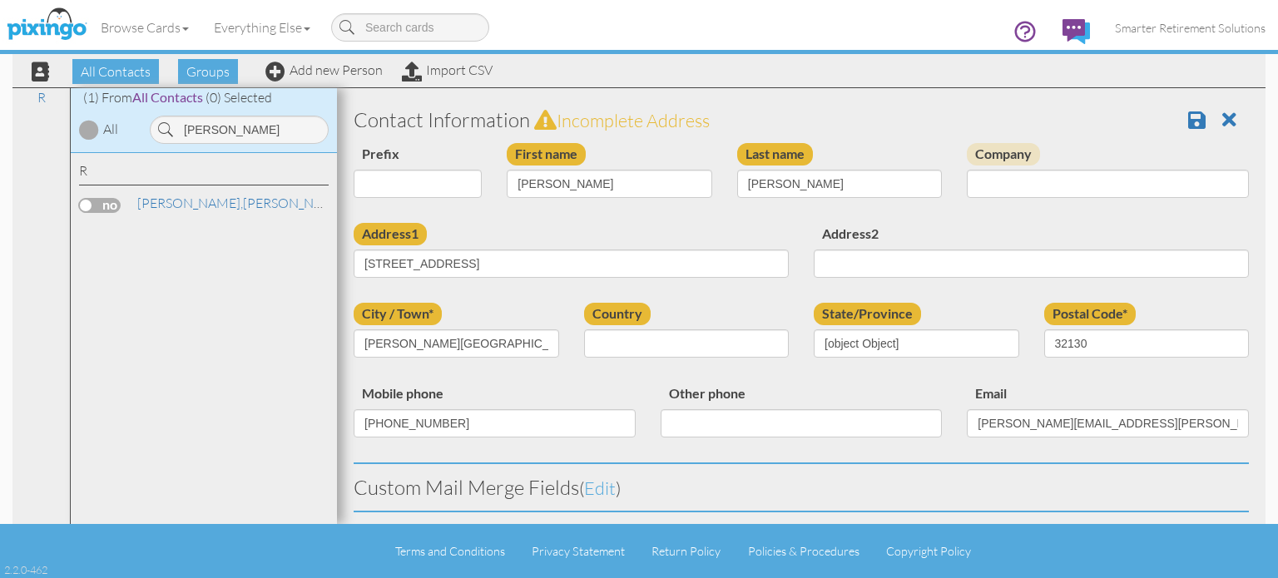
select select "object:17693"
select select "object:17938"
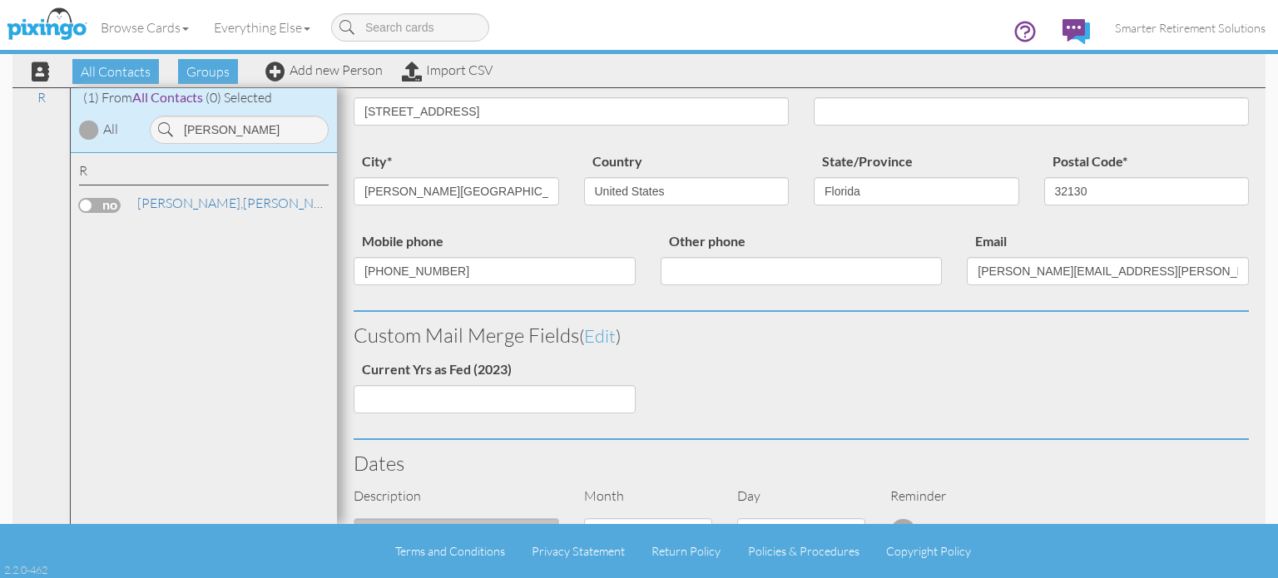
scroll to position [153, 0]
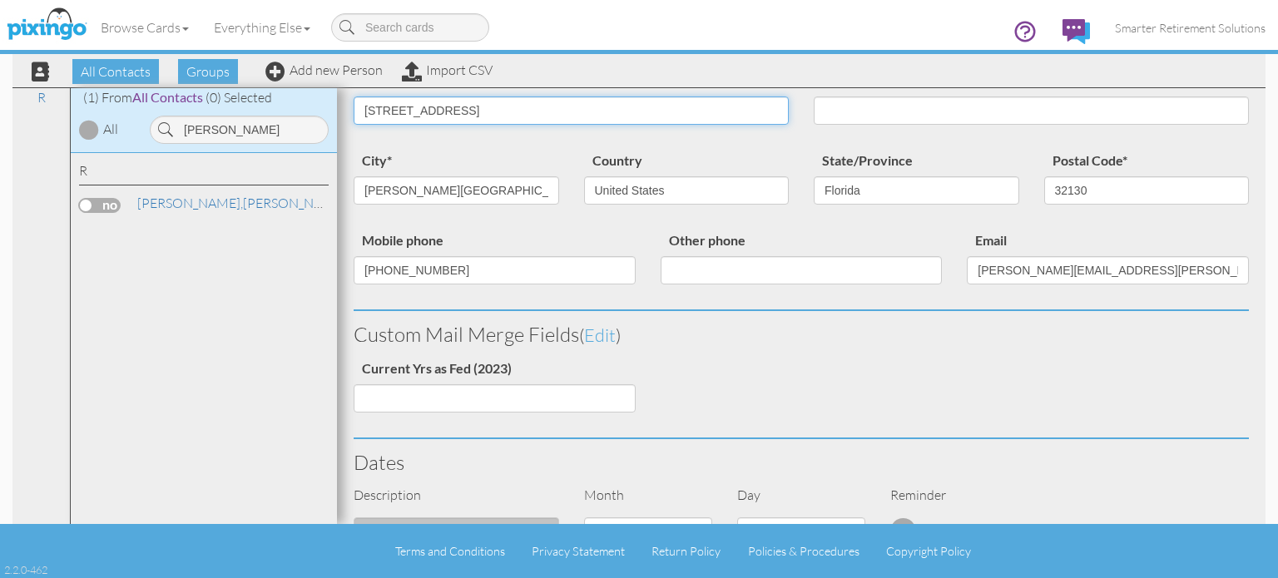
click at [466, 112] on input "2420 Croaker Sack Rd" at bounding box center [571, 111] width 435 height 28
type input "2420 Croaker Rd"
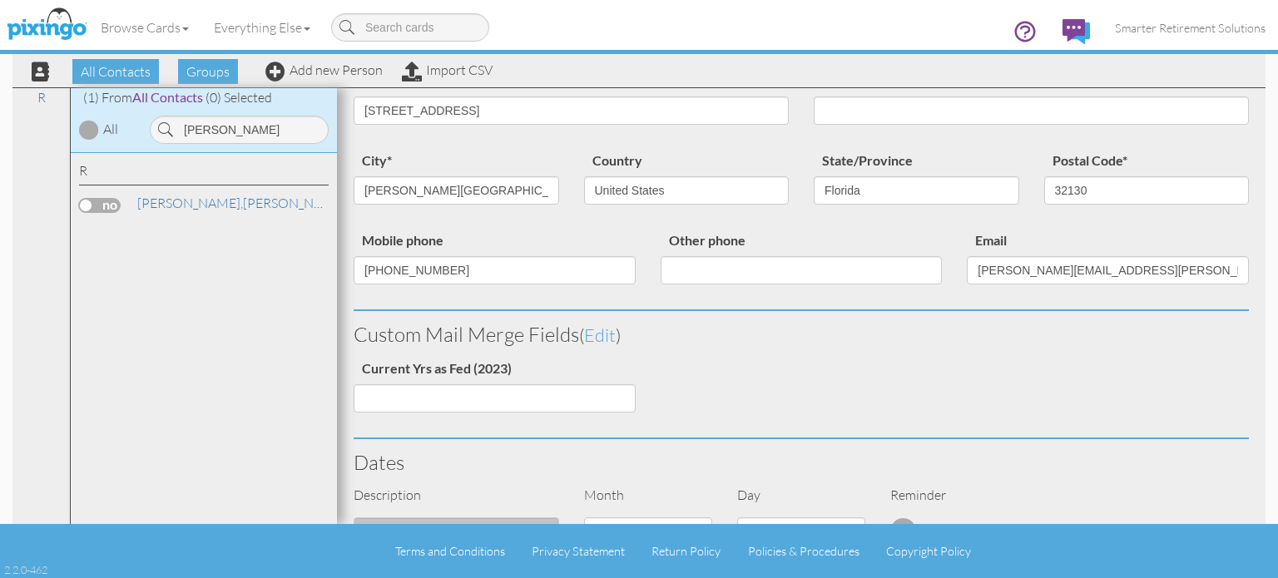
click at [732, 367] on div "Custom Mail Merge Fields ( edit ) Current Yrs as Fed (2023)" at bounding box center [801, 374] width 920 height 127
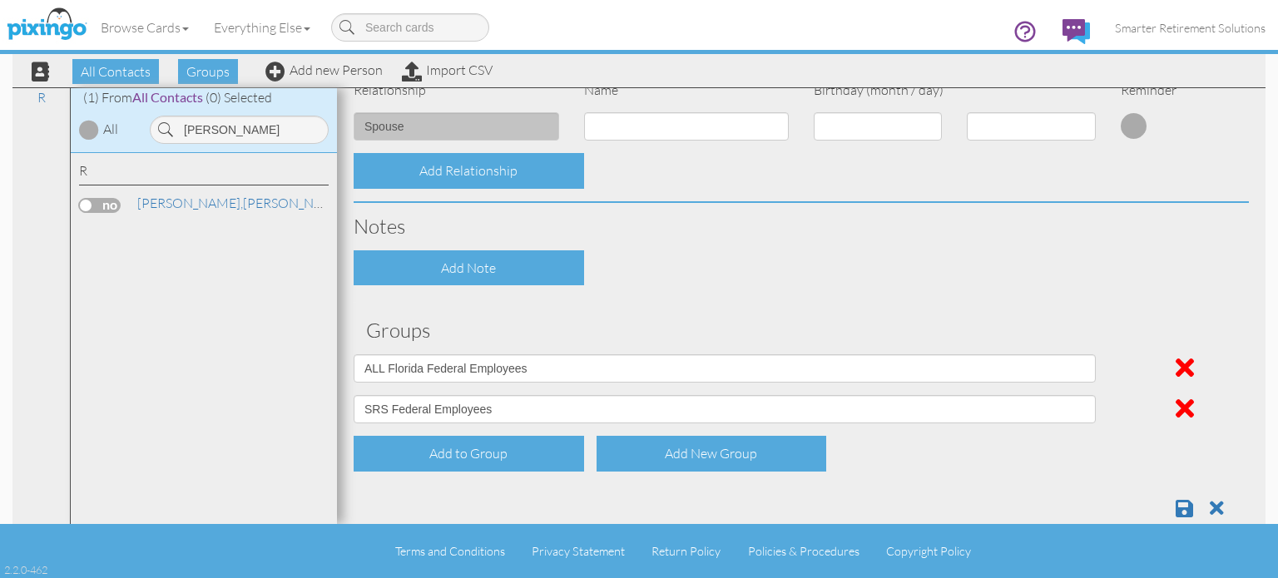
scroll to position [799, 0]
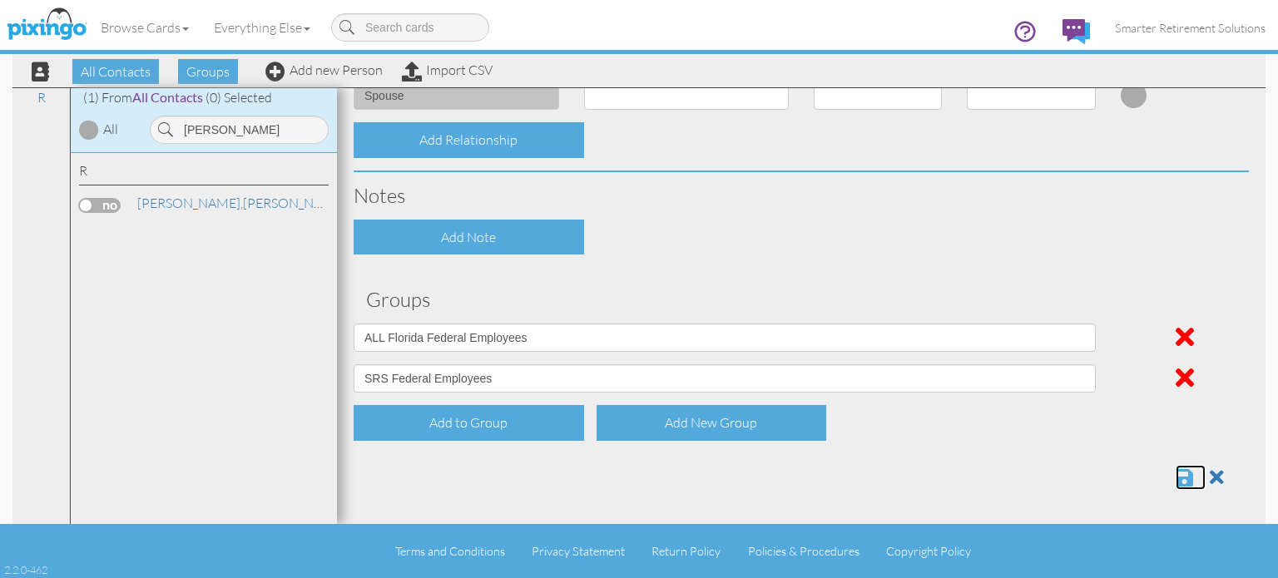
click at [1176, 472] on span at bounding box center [1184, 478] width 17 height 20
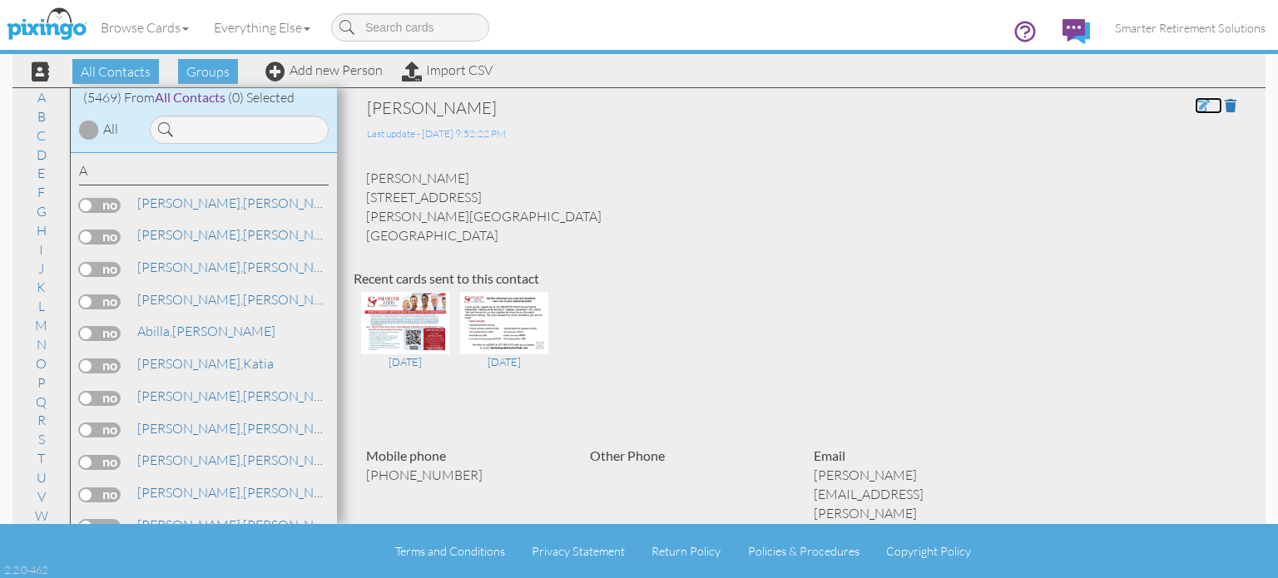
click at [1195, 108] on span at bounding box center [1202, 105] width 15 height 13
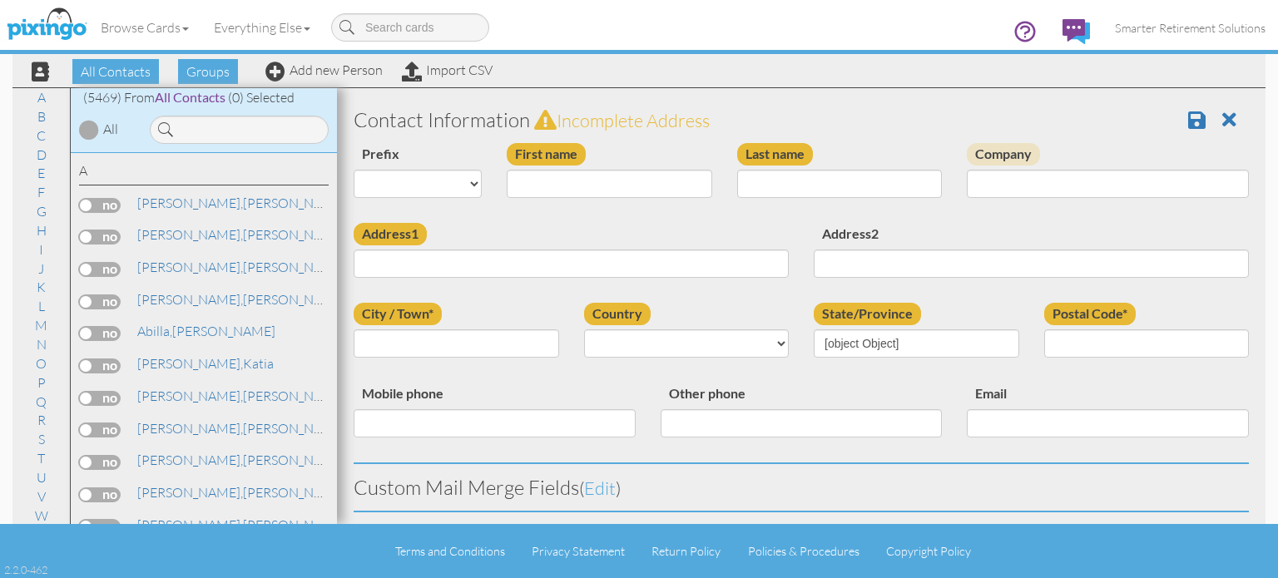
type input "[PERSON_NAME]"
type input "Ramsay"
type input "2420 Croaker Rd"
type input "[PERSON_NAME][GEOGRAPHIC_DATA]"
type input "32130"
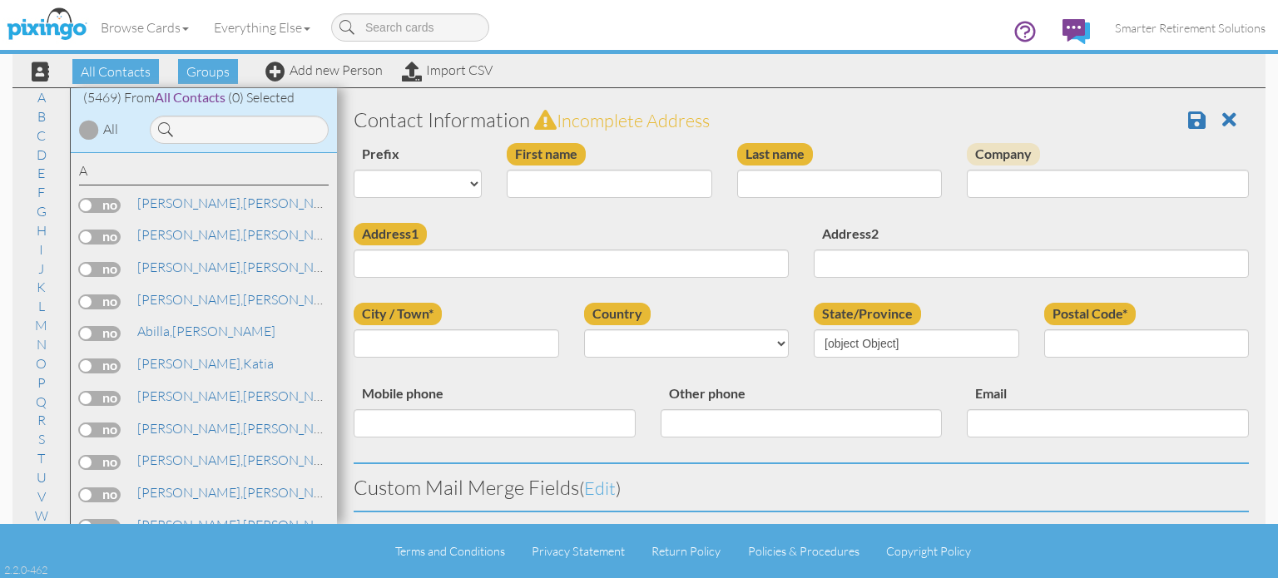
type input "386-871-4287"
type input "john.ramsay@usda.gov"
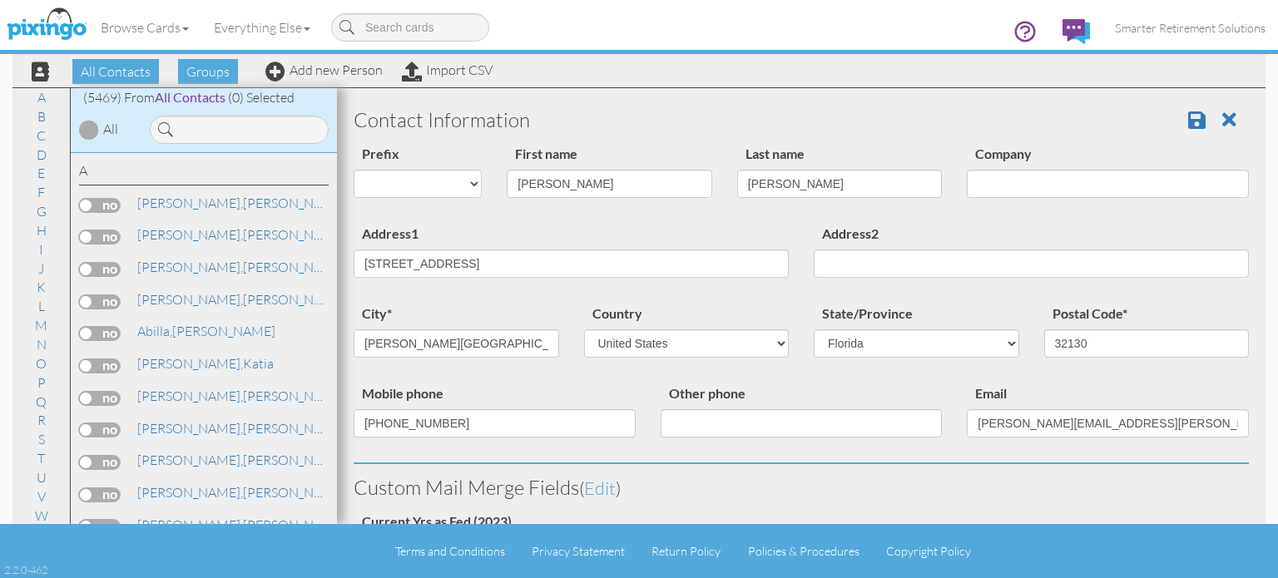
select select "object:17671"
select select "object:17916"
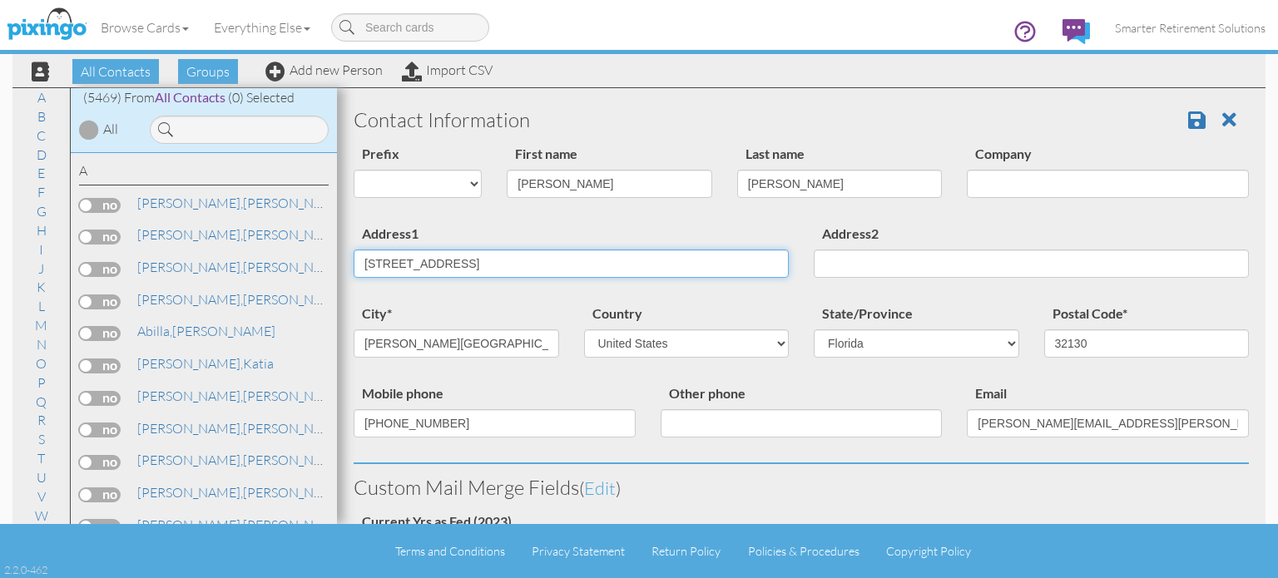
click at [442, 265] on input "2420 Croaker Rd" at bounding box center [571, 264] width 435 height 28
type input "2420 Croaker Sack Rd"
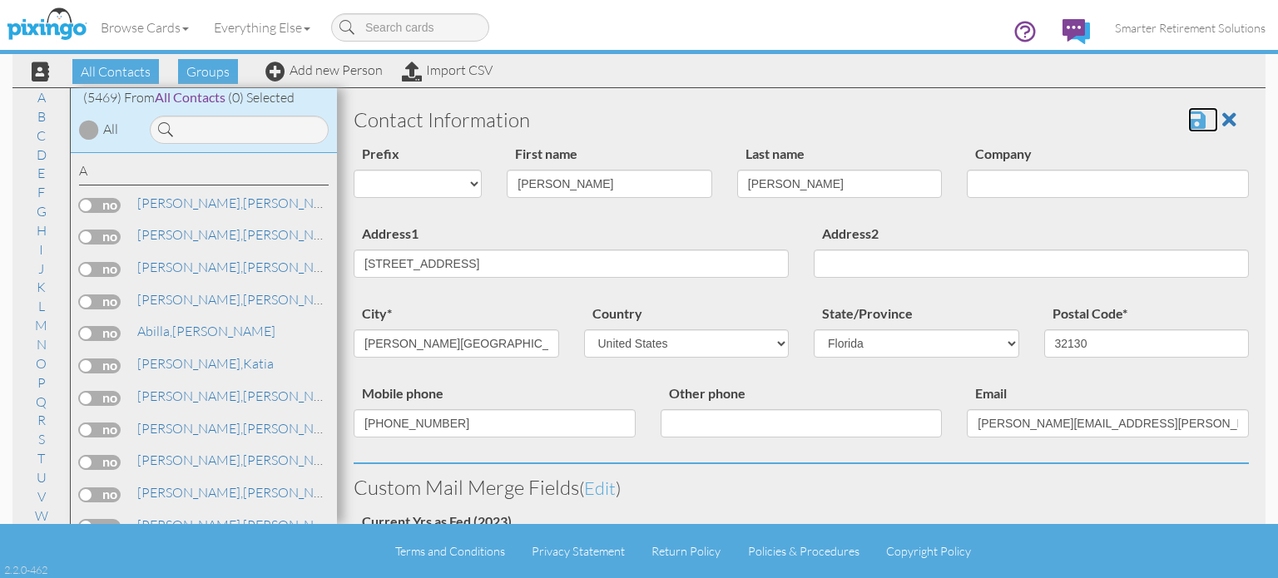
click at [1188, 119] on span at bounding box center [1196, 120] width 17 height 20
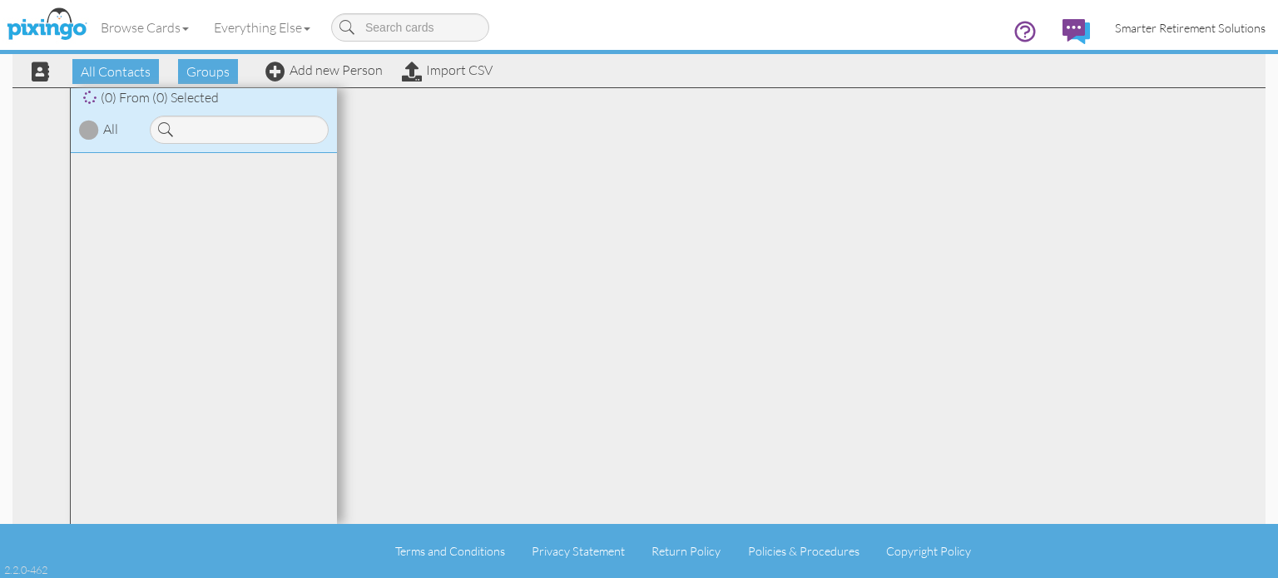
click at [1203, 27] on span "Smarter Retirement Solutions" at bounding box center [1190, 28] width 151 height 14
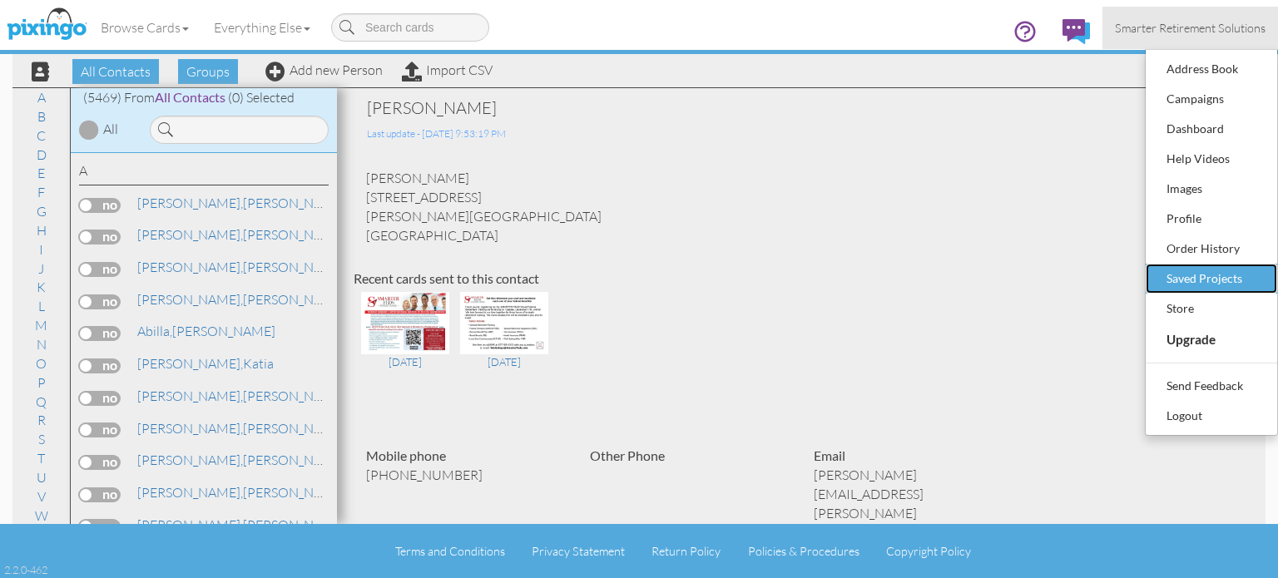
click at [1195, 279] on div "Saved Projects" at bounding box center [1212, 278] width 98 height 25
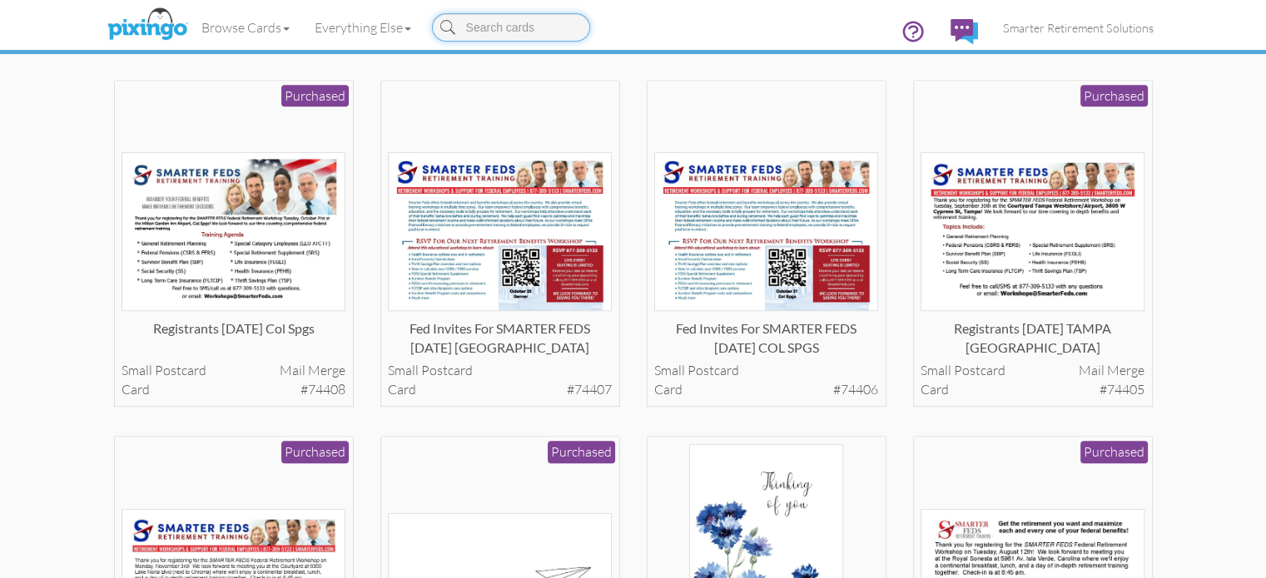
scroll to position [846, 0]
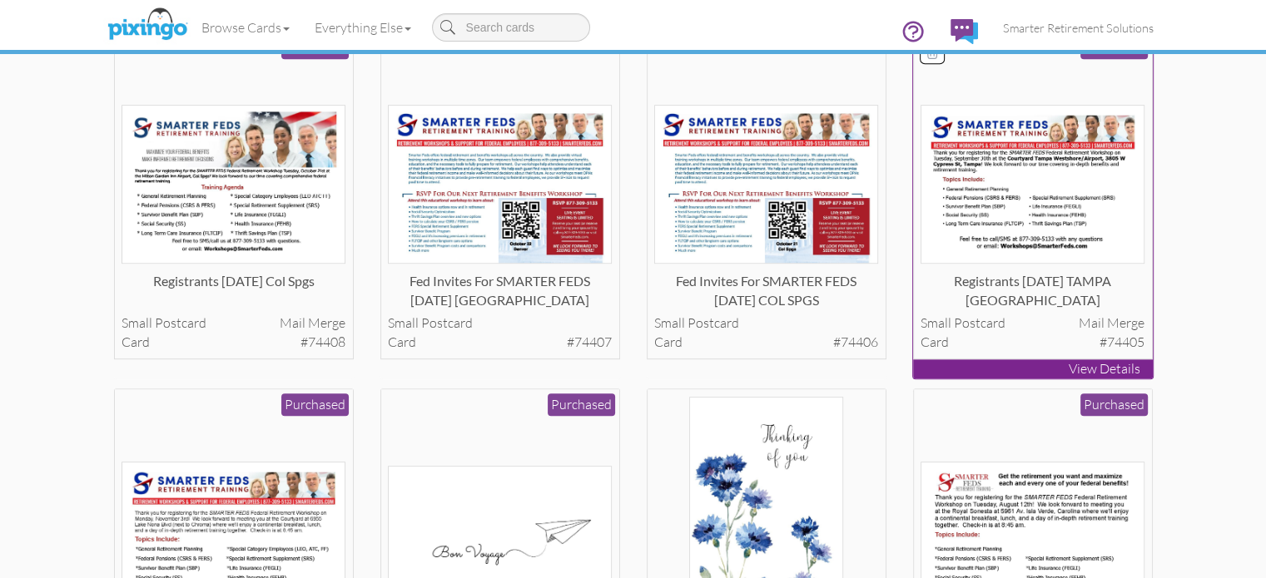
click at [1105, 264] on img at bounding box center [1032, 184] width 224 height 159
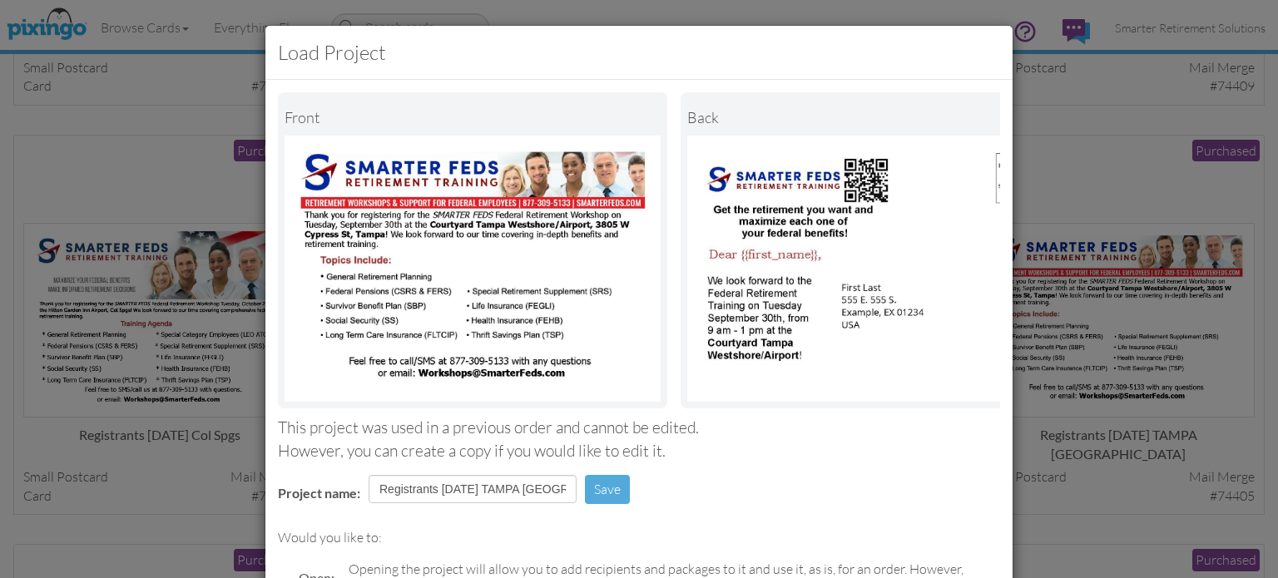
scroll to position [211, 0]
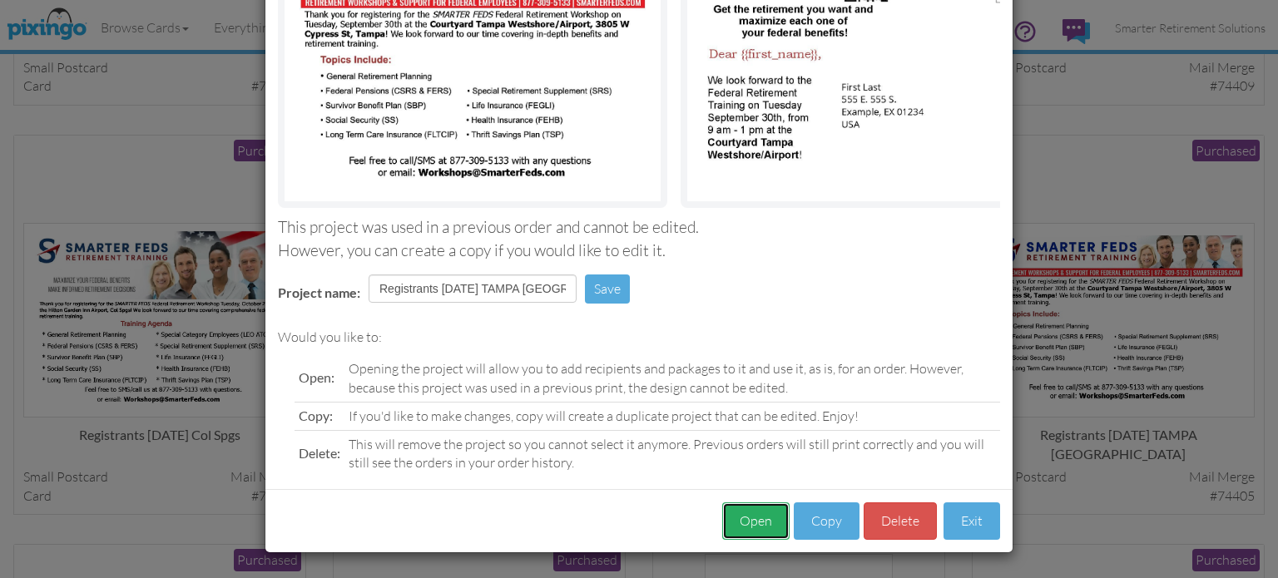
click at [752, 528] on button "Open" at bounding box center [755, 521] width 67 height 37
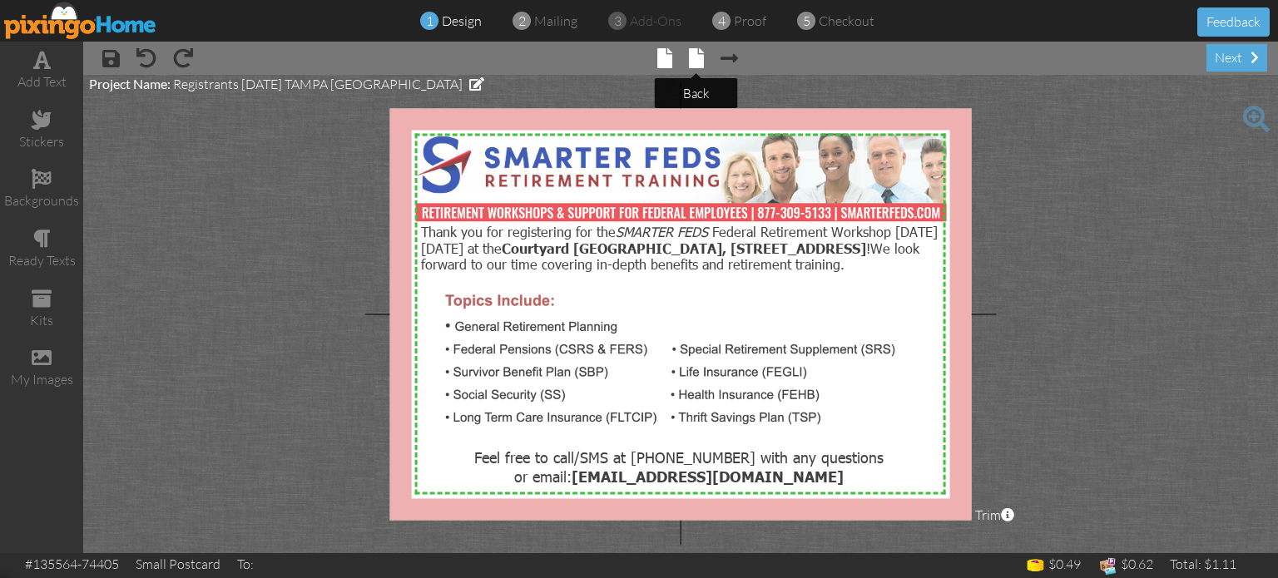
click at [690, 68] on tooltip "× back" at bounding box center [696, 59] width 15 height 22
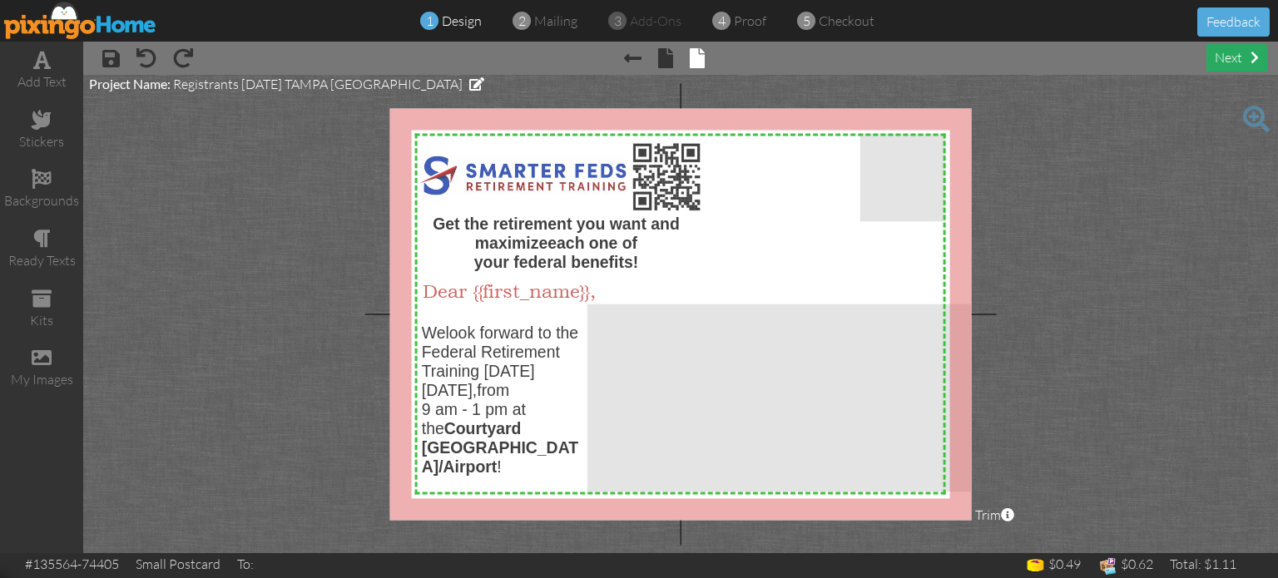
click at [1220, 57] on div "next" at bounding box center [1237, 57] width 61 height 27
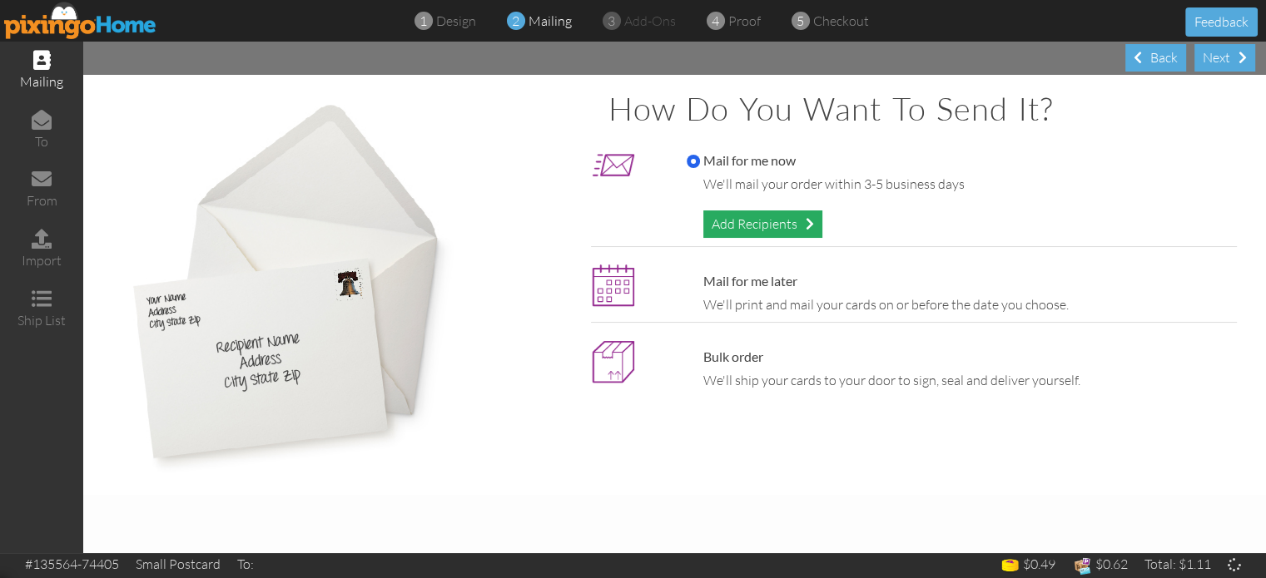
click at [734, 226] on div "Add Recipients" at bounding box center [762, 224] width 119 height 27
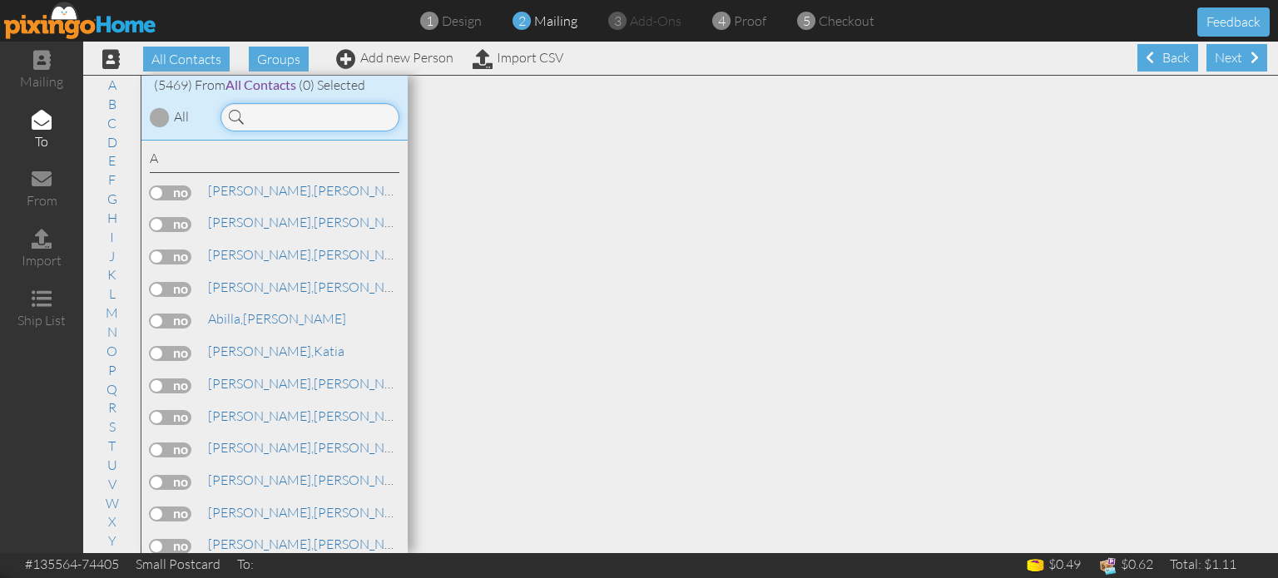
click at [335, 116] on input at bounding box center [310, 117] width 179 height 28
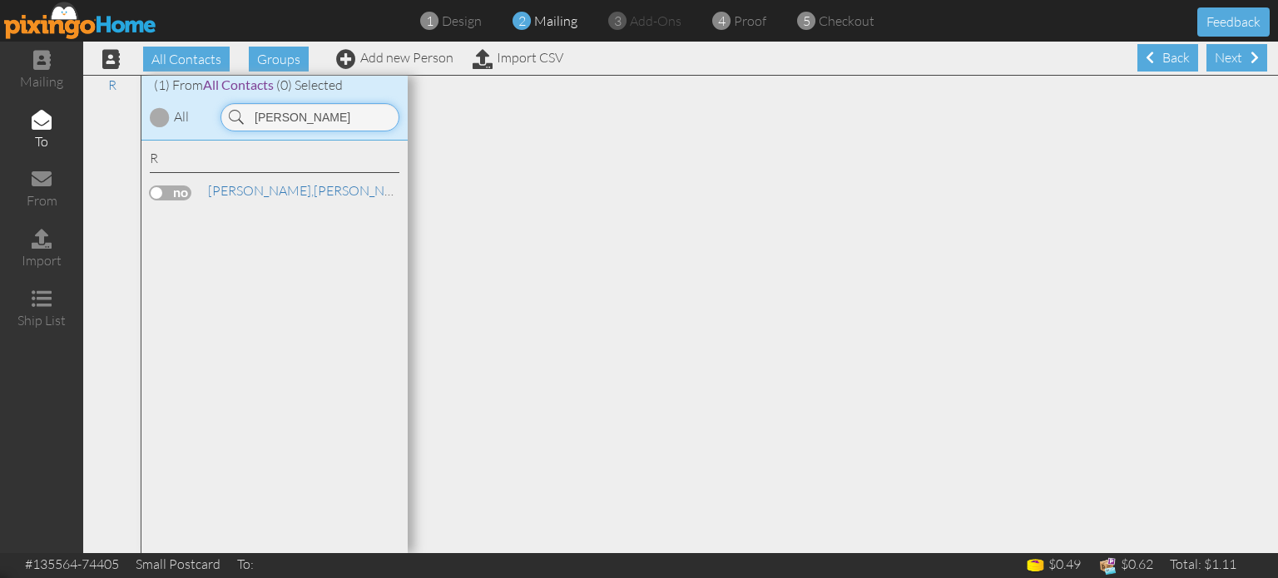
type input "ramsay"
click at [185, 195] on label at bounding box center [171, 193] width 42 height 15
click at [0, 0] on input "checkbox" at bounding box center [0, 0] width 0 height 0
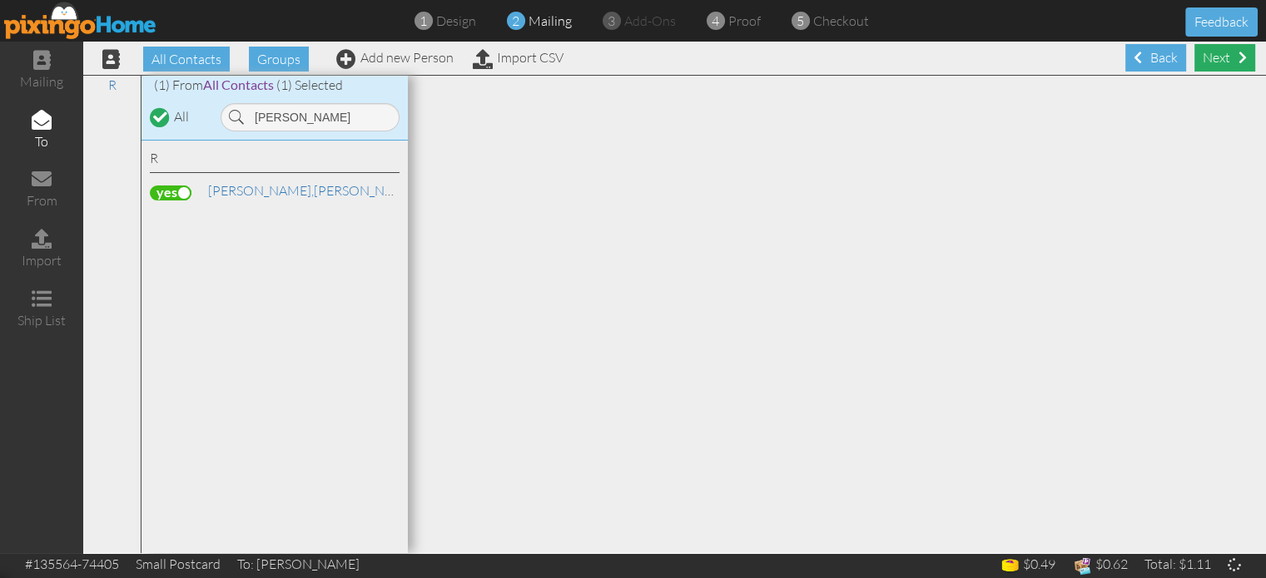
click at [1206, 57] on div "Next" at bounding box center [1224, 57] width 61 height 27
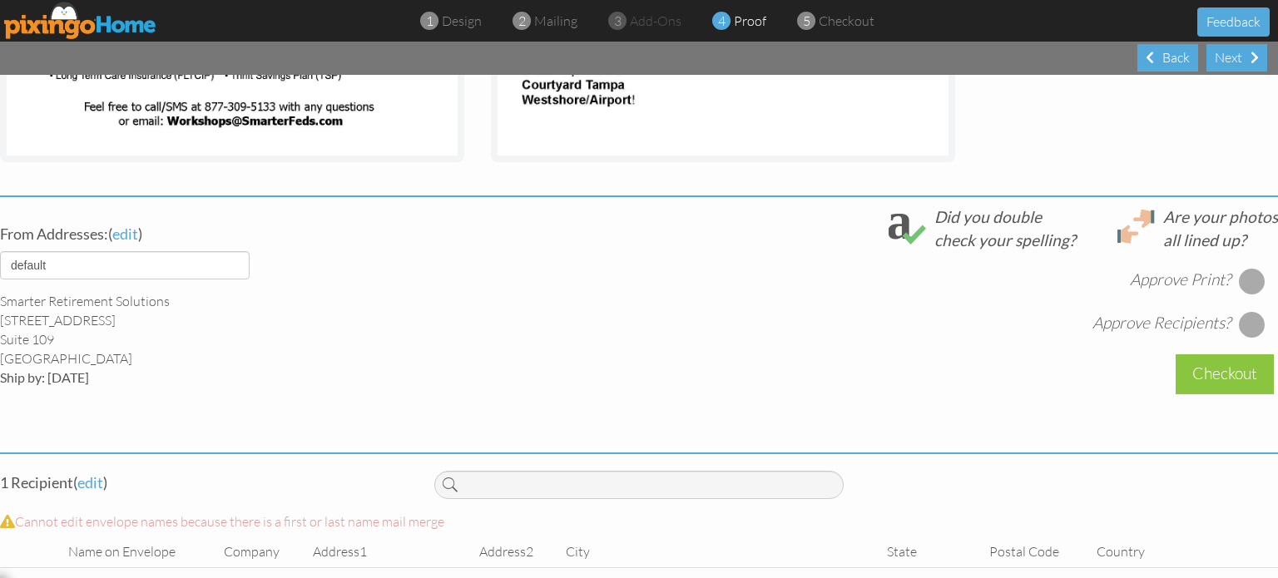
scroll to position [567, 0]
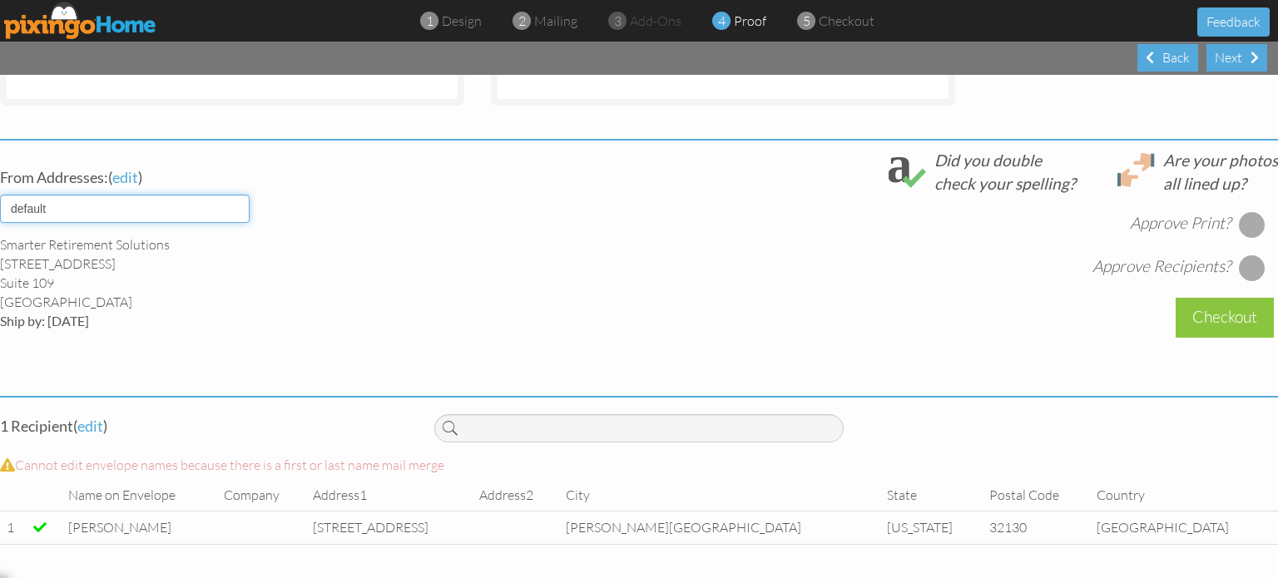
click at [221, 201] on select "default HOME DENVER Team AUSTIN Team COL SPGS team ORLANDO Team Replica Wealth …" at bounding box center [125, 209] width 250 height 28
select select "object:29776"
click at [0, 195] on select "default HOME DENVER Team AUSTIN Team COL SPGS team ORLANDO Team Replica Wealth …" at bounding box center [125, 209] width 250 height 28
click at [1239, 213] on div at bounding box center [1252, 224] width 27 height 27
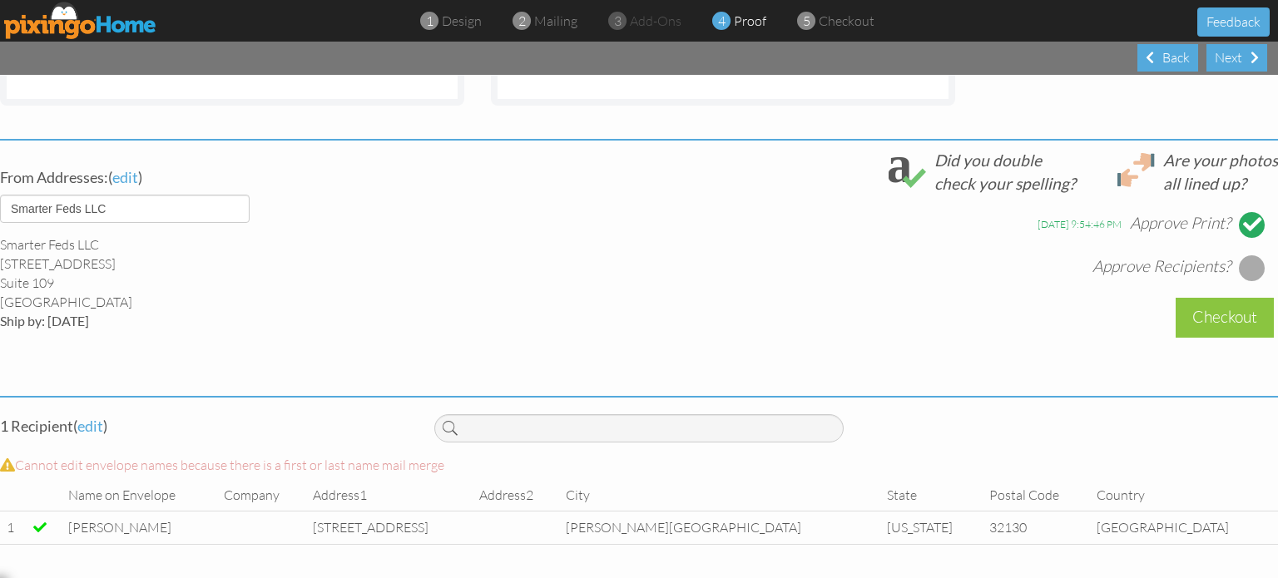
click at [1242, 255] on div at bounding box center [1252, 268] width 27 height 27
click at [1225, 305] on div "Checkout" at bounding box center [1225, 317] width 98 height 39
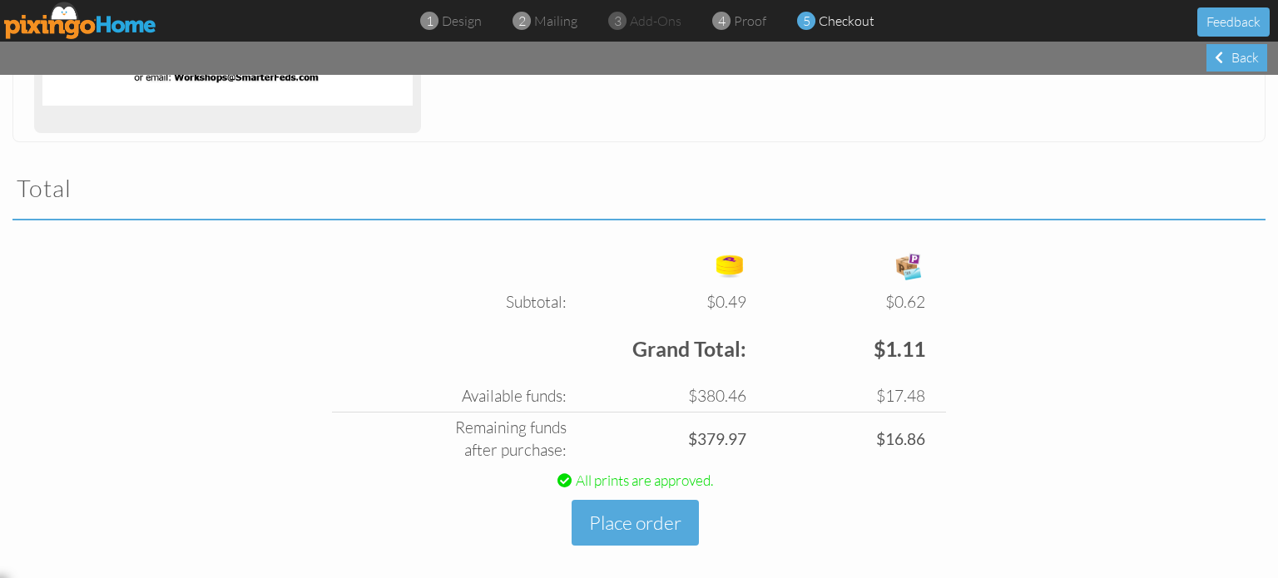
scroll to position [476, 0]
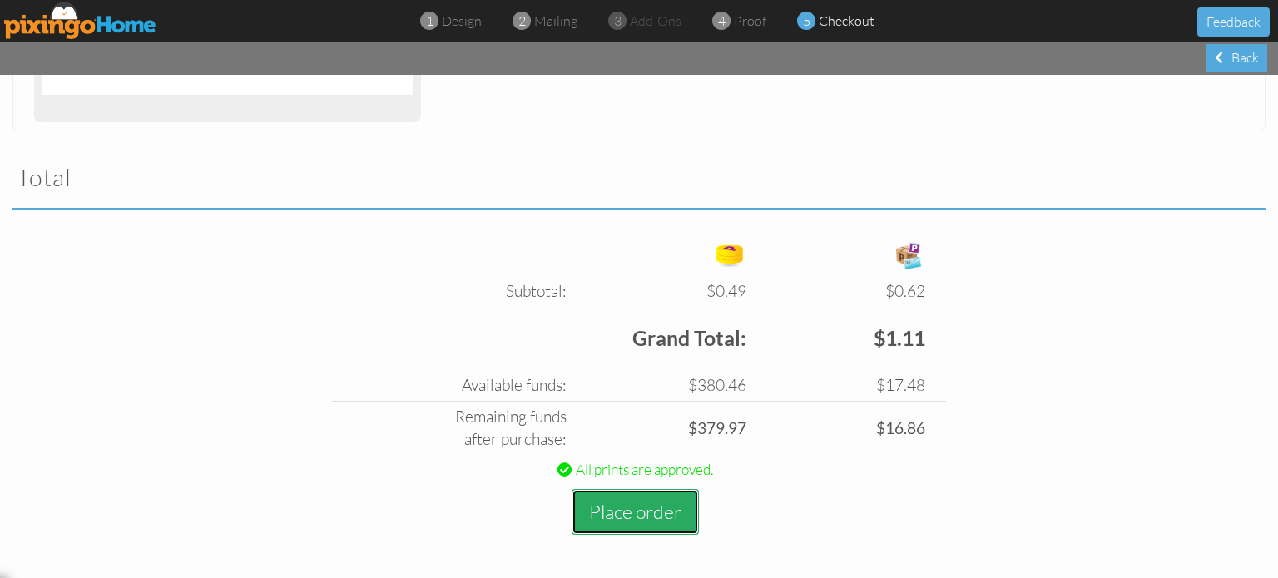
click at [643, 505] on button "Place order" at bounding box center [635, 512] width 127 height 46
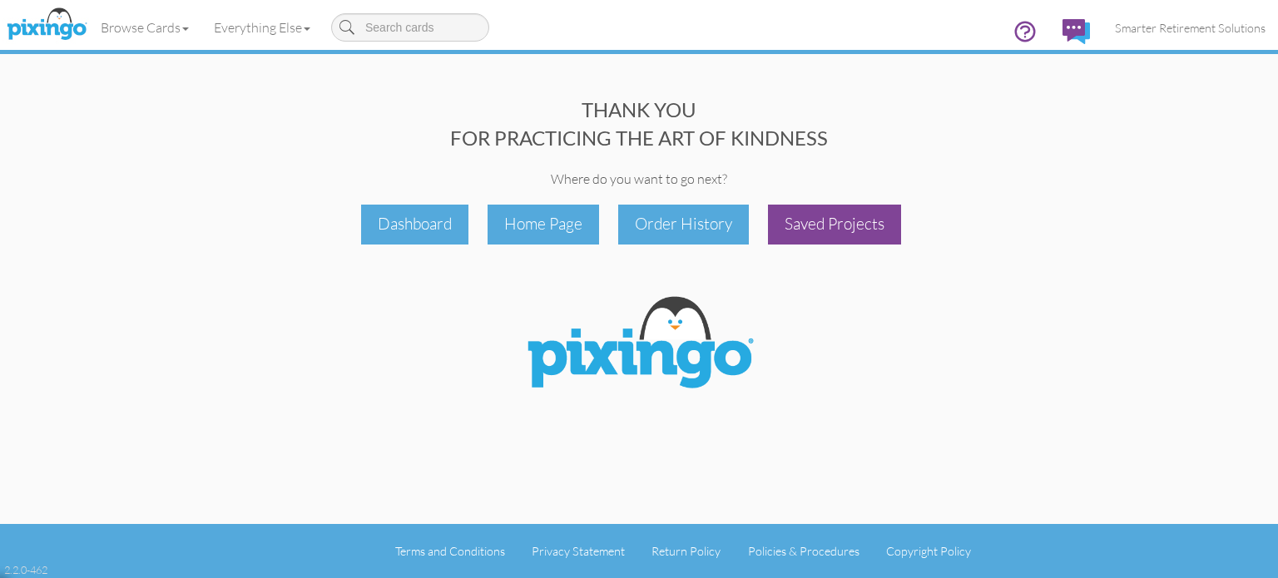
click at [798, 217] on div "Saved Projects" at bounding box center [834, 224] width 133 height 39
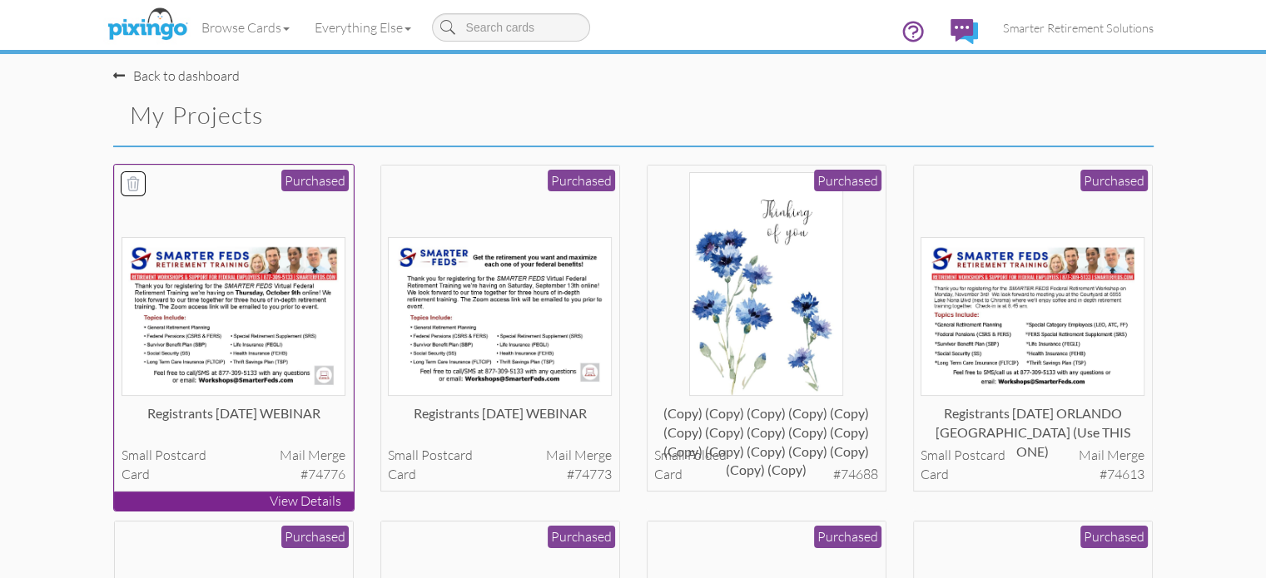
click at [156, 359] on img at bounding box center [234, 316] width 224 height 159
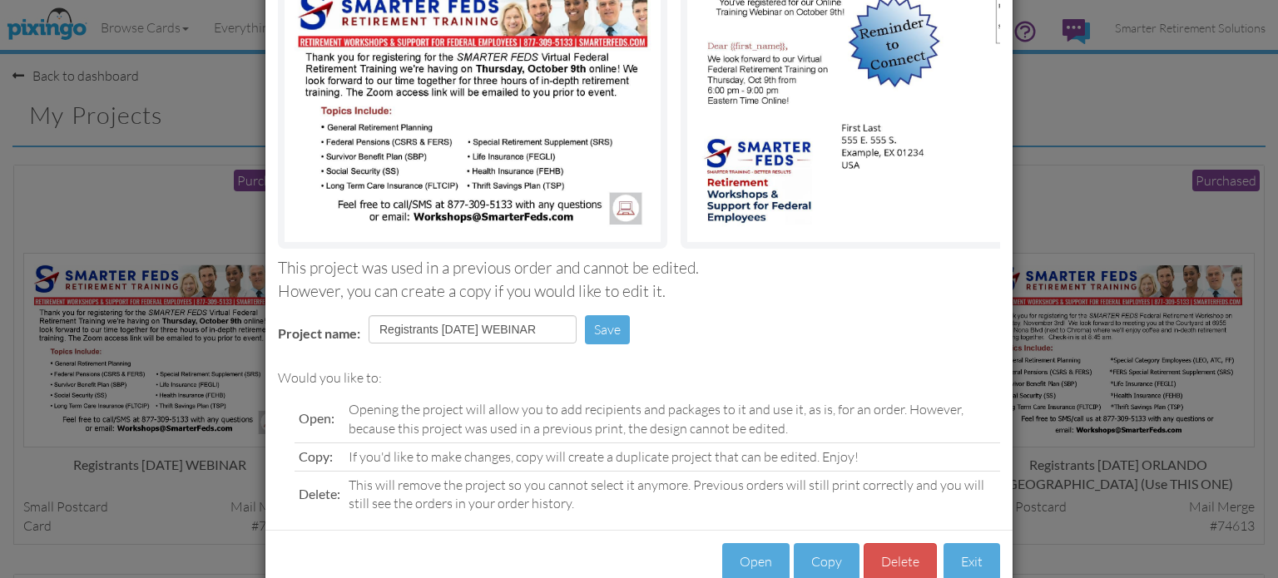
scroll to position [211, 0]
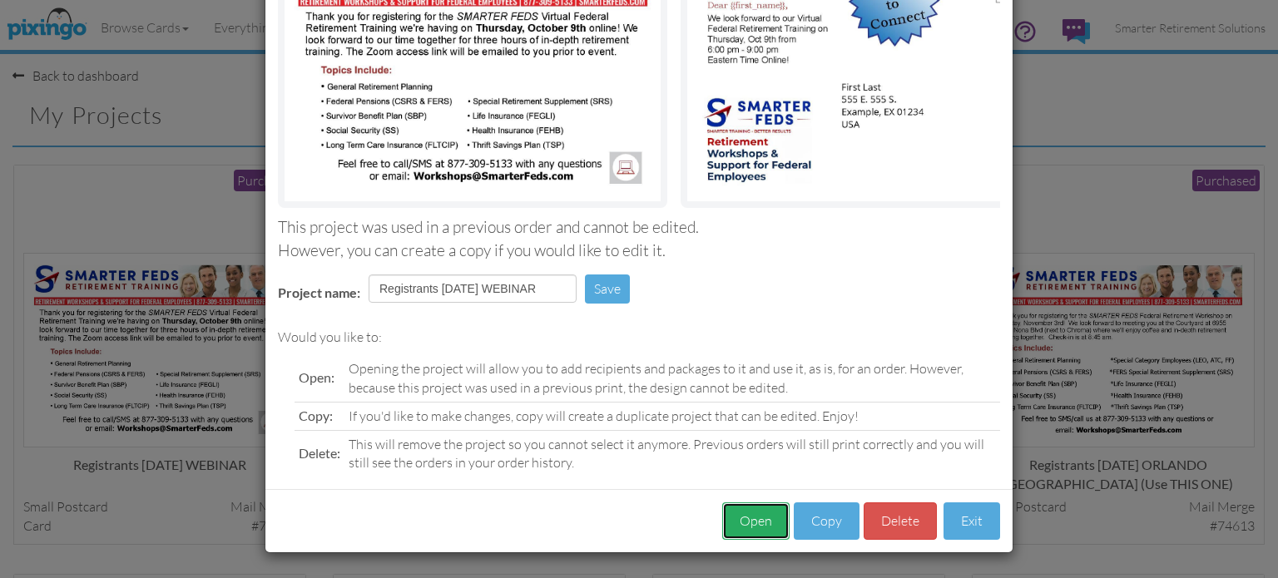
click at [762, 512] on button "Open" at bounding box center [755, 521] width 67 height 37
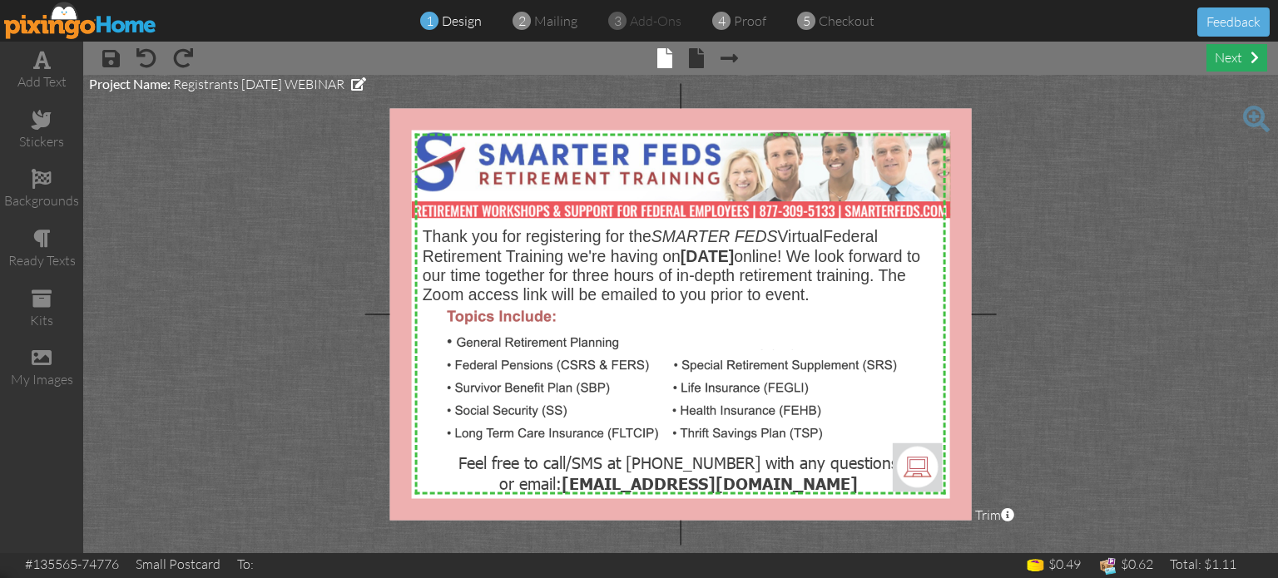
click at [1226, 62] on div "next" at bounding box center [1237, 57] width 61 height 27
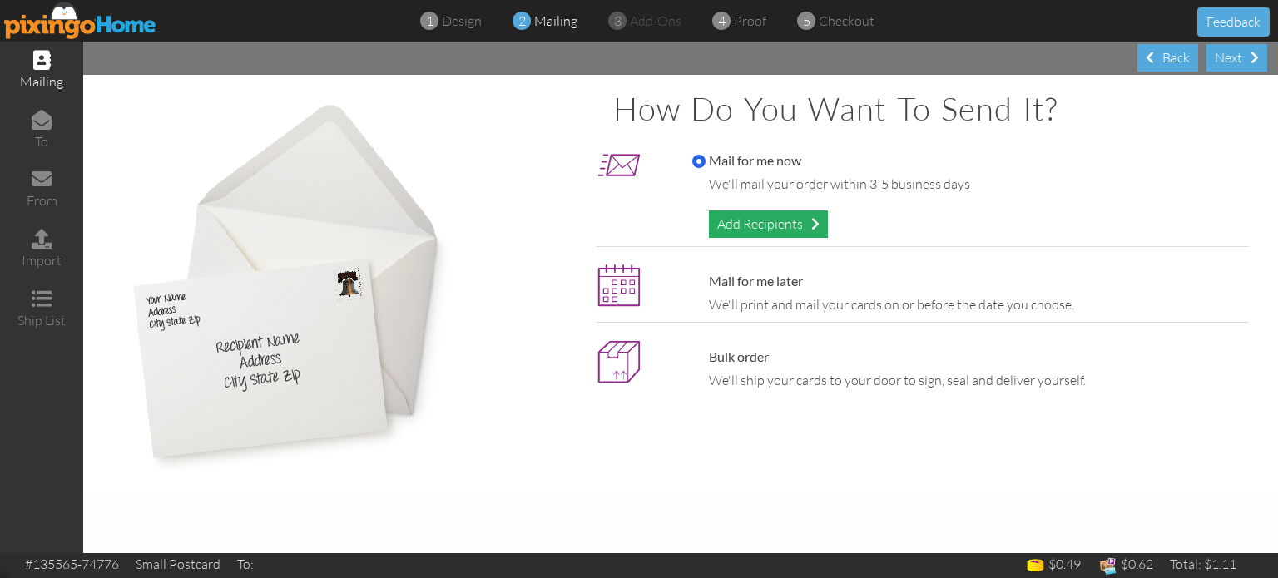
click at [754, 219] on div "Add Recipients" at bounding box center [768, 224] width 119 height 27
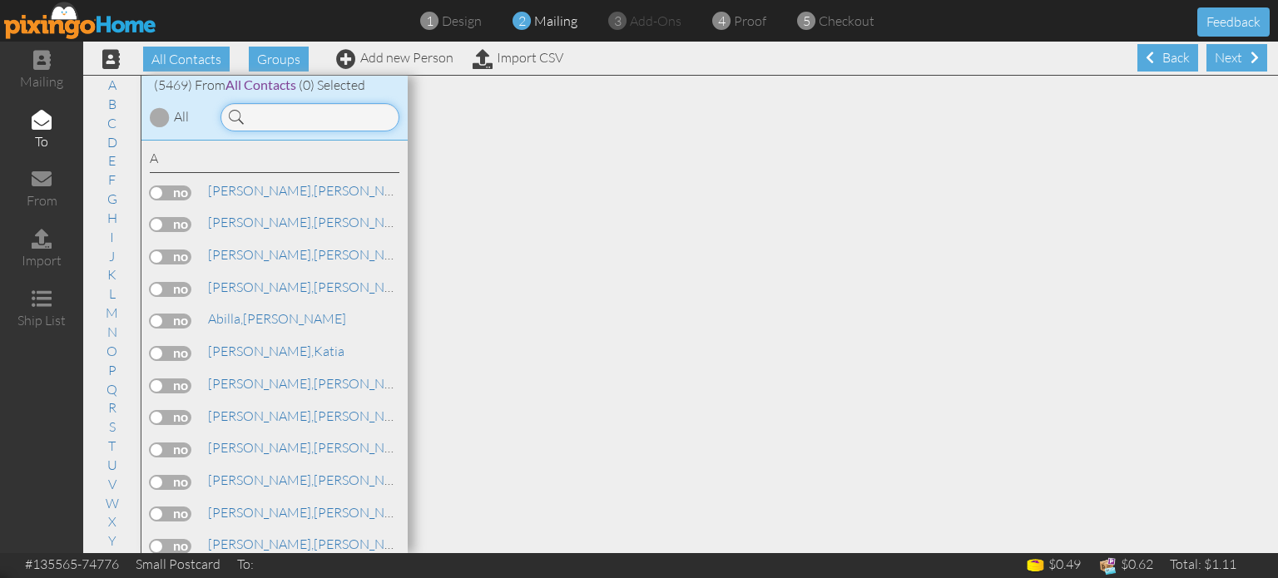
click at [363, 124] on input at bounding box center [310, 117] width 179 height 28
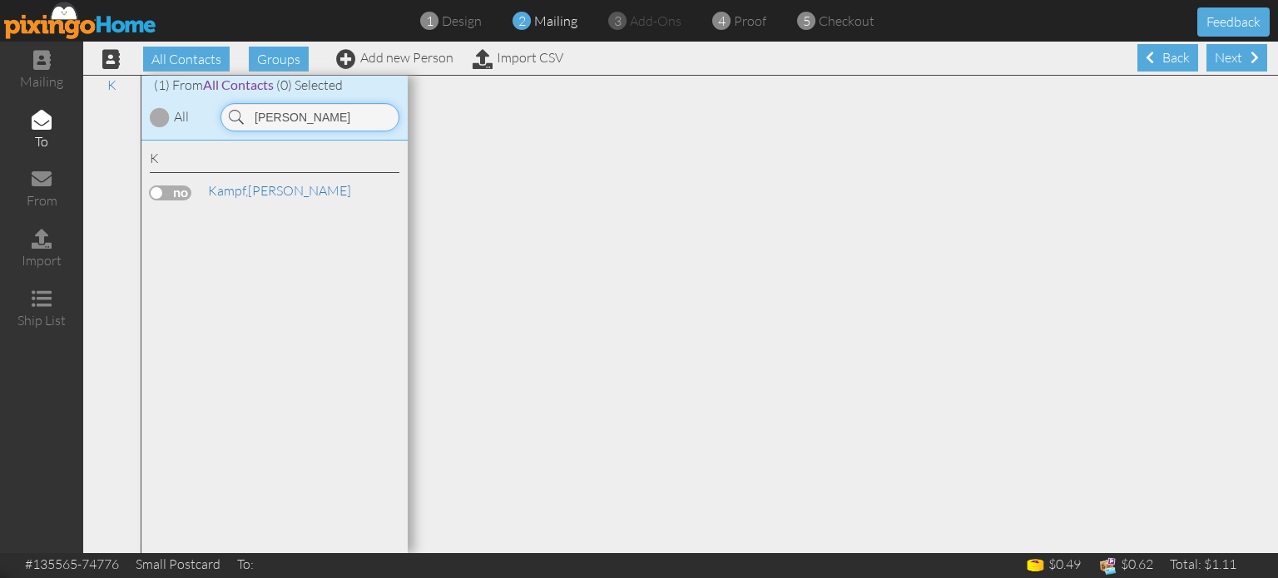
type input "kamp"
click at [186, 191] on label at bounding box center [171, 193] width 42 height 15
click at [0, 0] on input "checkbox" at bounding box center [0, 0] width 0 height 0
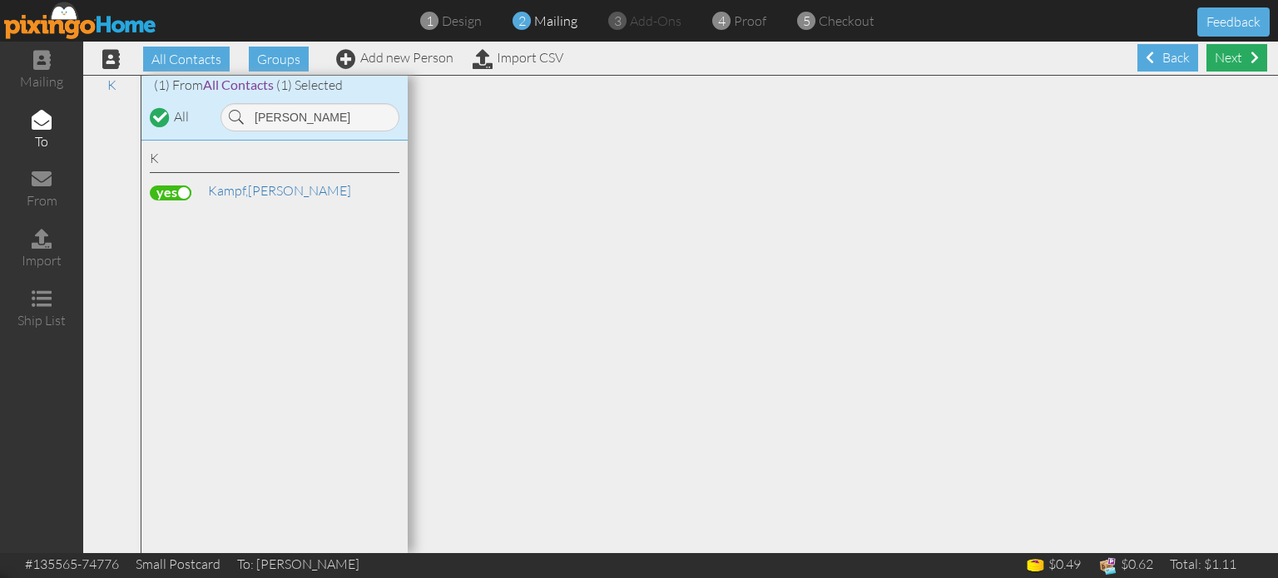
click at [1208, 60] on div "Next" at bounding box center [1237, 57] width 61 height 27
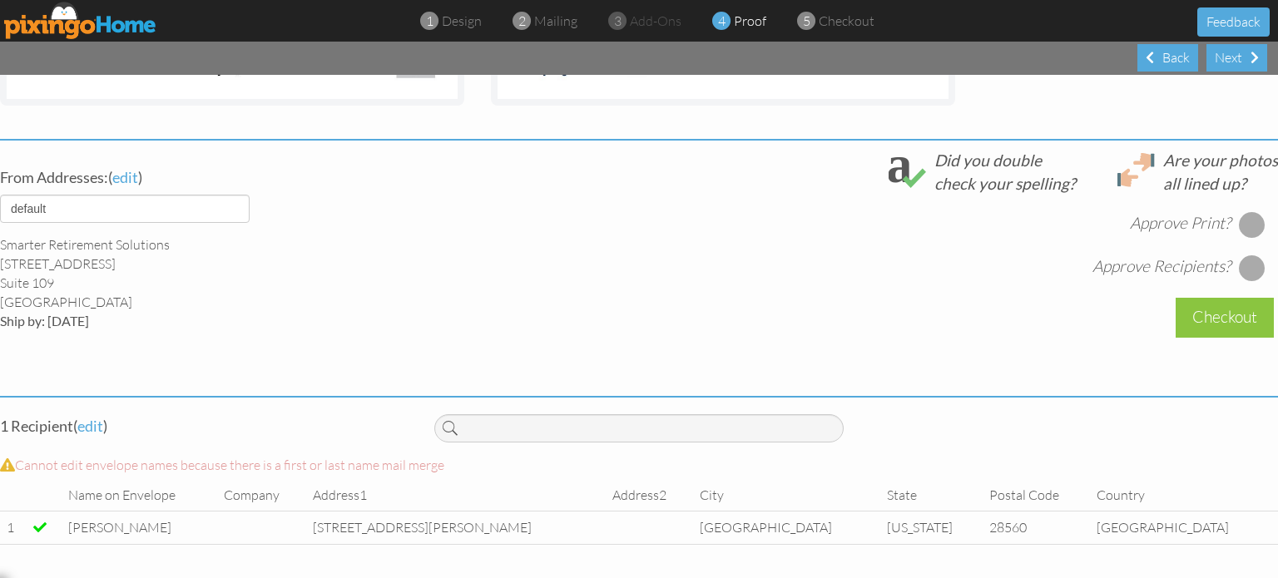
scroll to position [567, 0]
click at [239, 195] on select "default HOME DENVER Team AUSTIN Team COL SPGS team ORLANDO Team Replica Wealth …" at bounding box center [125, 209] width 250 height 28
select select "object:42323"
click at [0, 195] on select "default HOME DENVER Team AUSTIN Team COL SPGS team ORLANDO Team Replica Wealth …" at bounding box center [125, 209] width 250 height 28
click at [1239, 218] on div at bounding box center [1252, 224] width 27 height 27
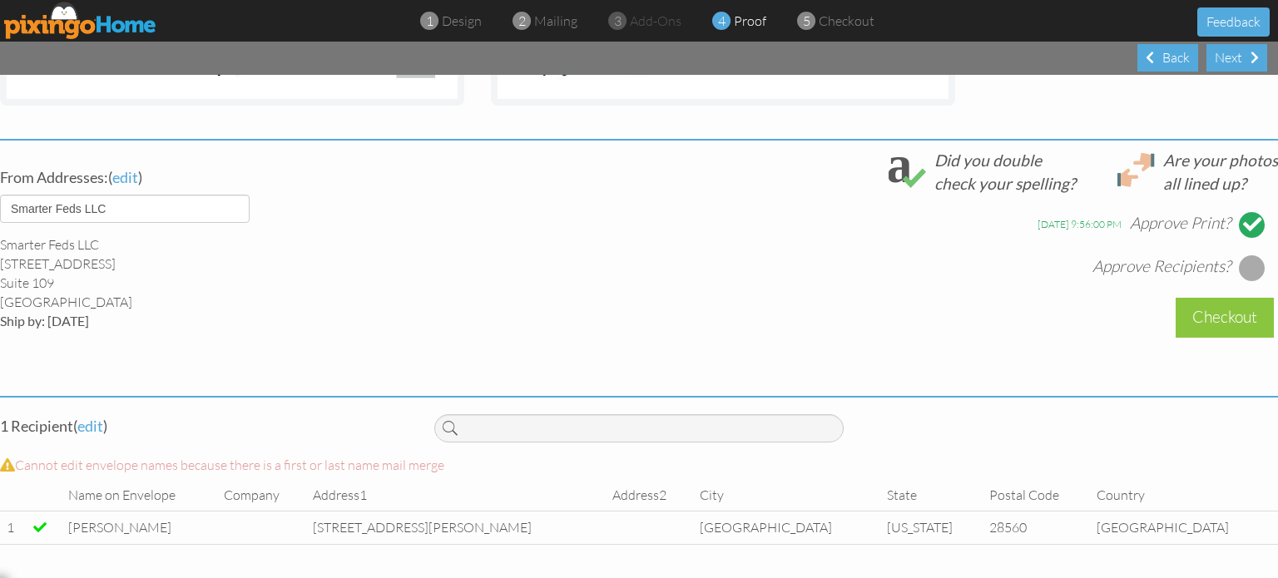
click at [1239, 255] on div at bounding box center [1252, 268] width 27 height 27
click at [1215, 300] on div "Checkout" at bounding box center [1225, 317] width 98 height 39
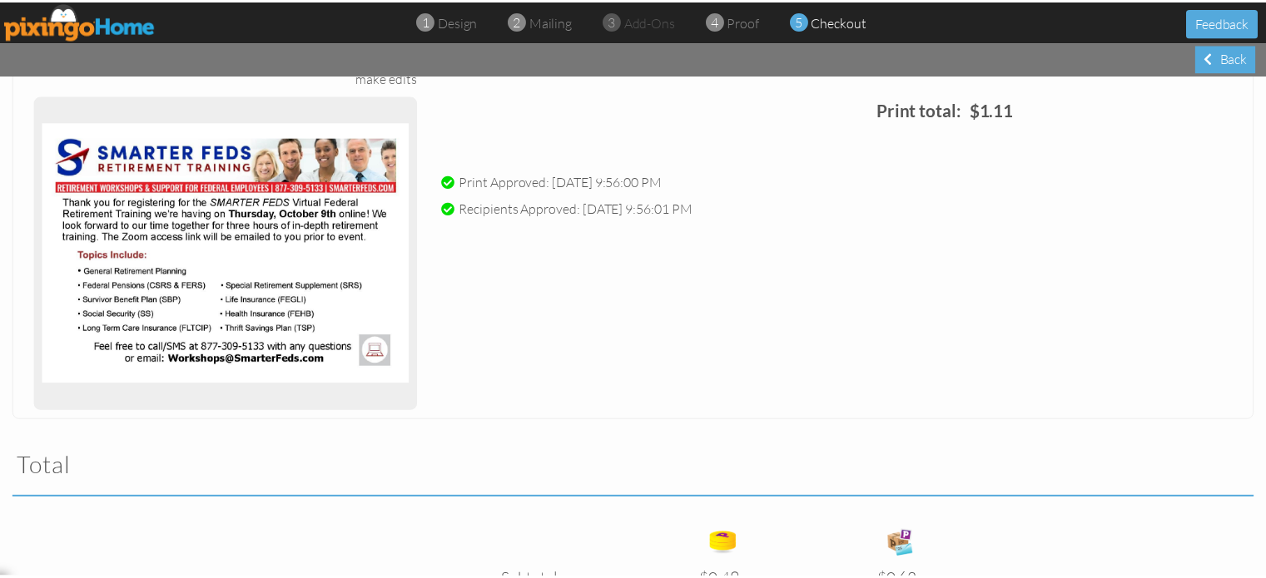
scroll to position [476, 0]
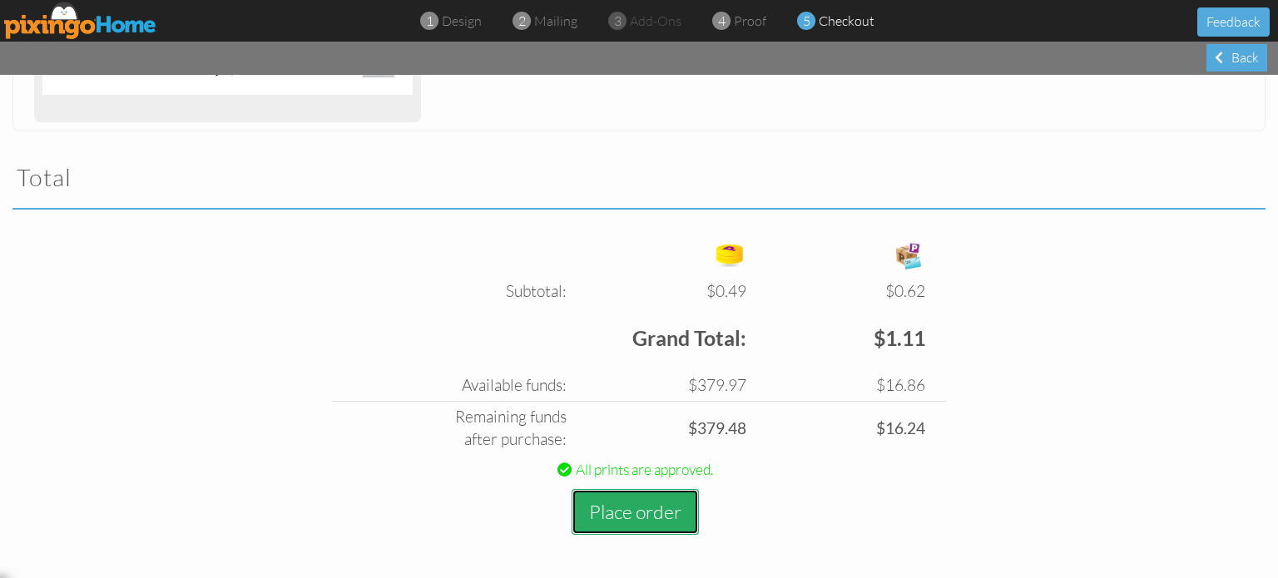
click at [662, 508] on button "Place order" at bounding box center [635, 512] width 127 height 46
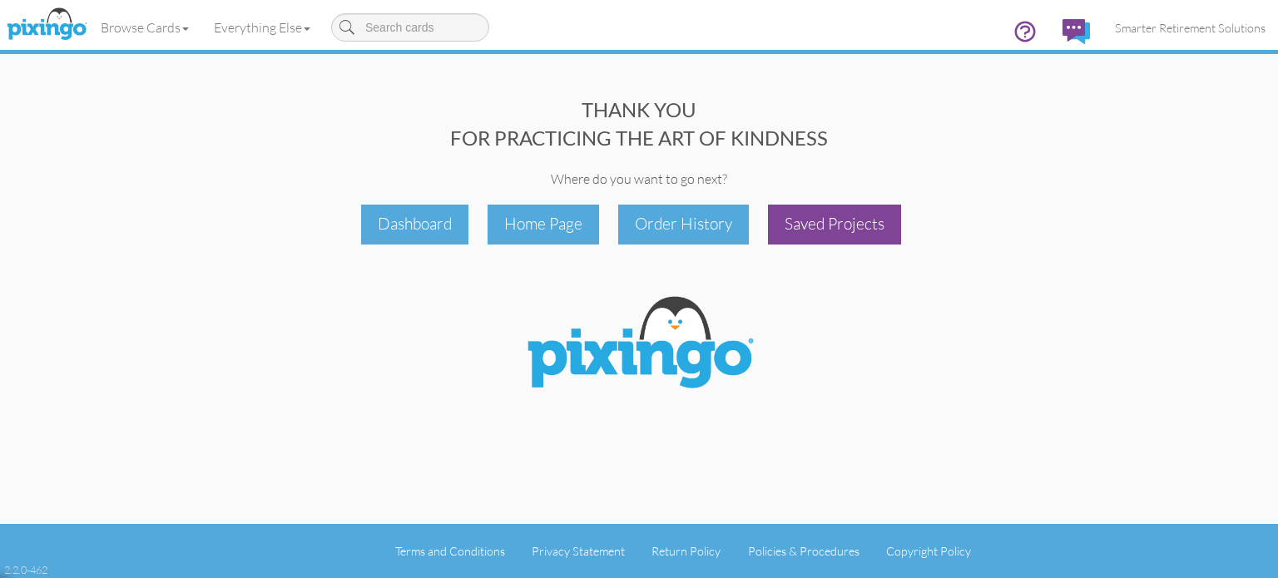
click at [800, 225] on div "Saved Projects" at bounding box center [834, 224] width 133 height 39
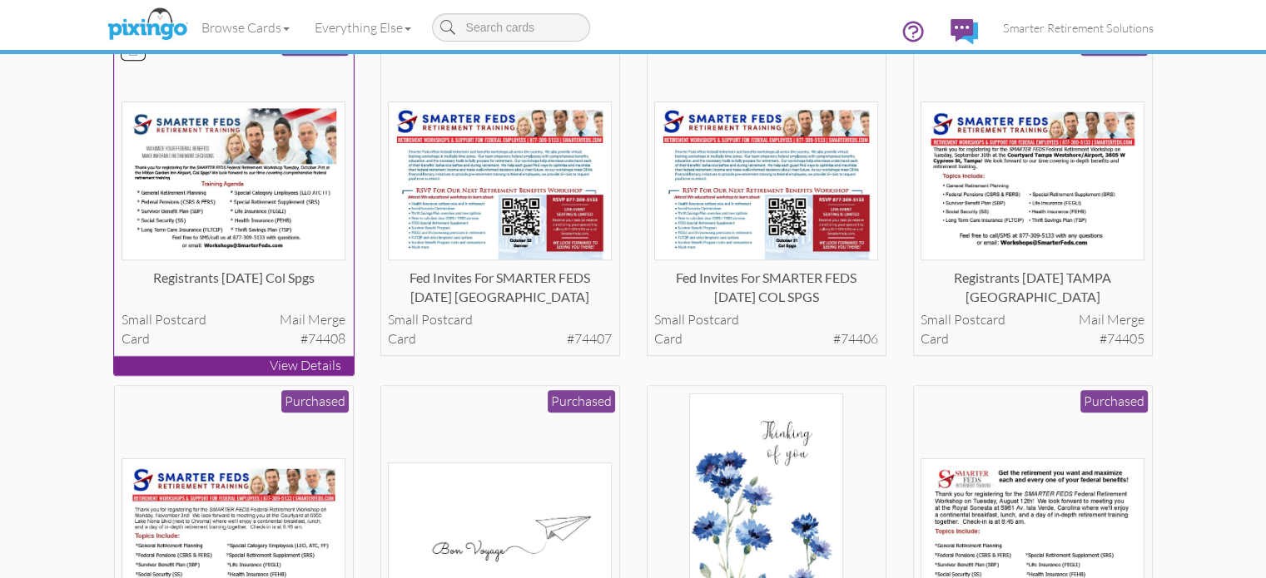
scroll to position [911, 0]
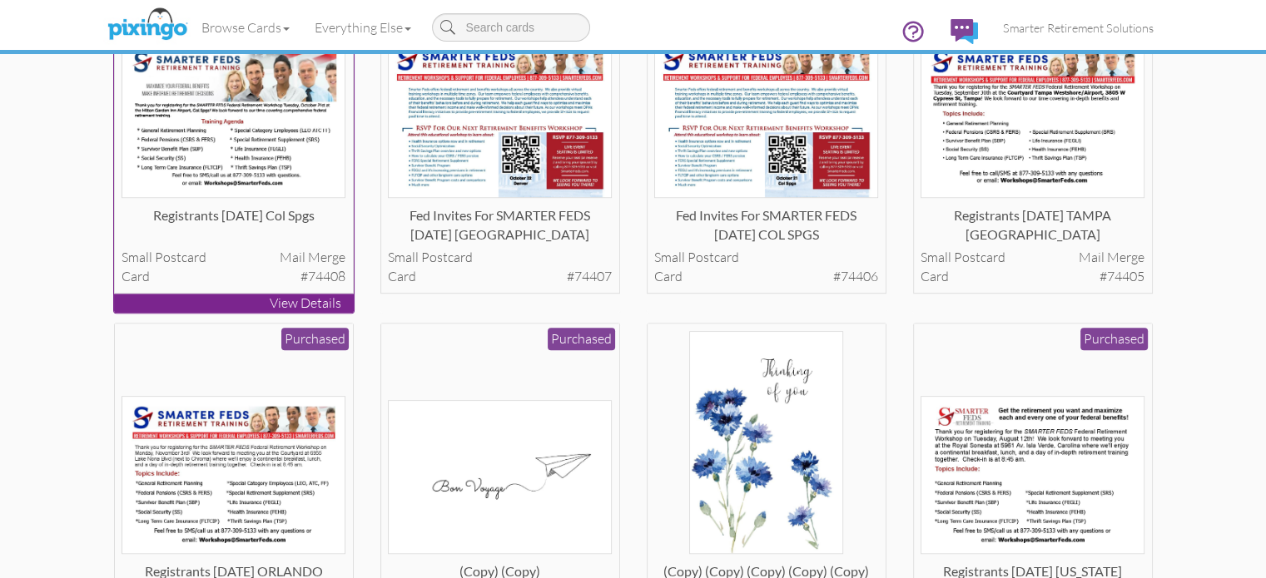
click at [229, 198] on img at bounding box center [234, 118] width 224 height 159
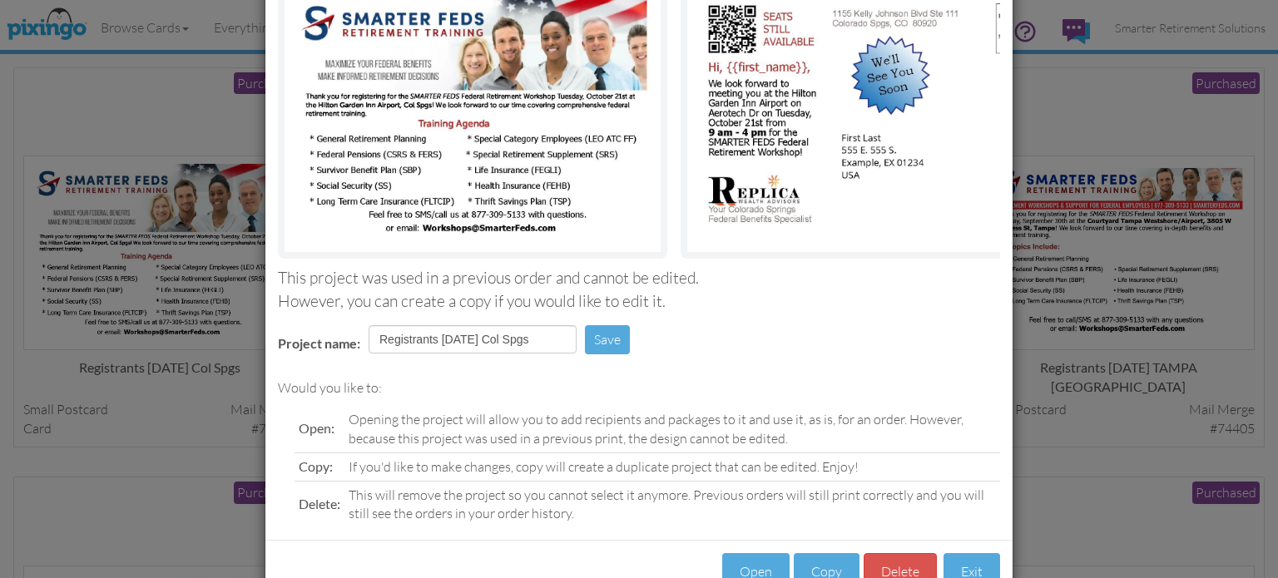
scroll to position [211, 0]
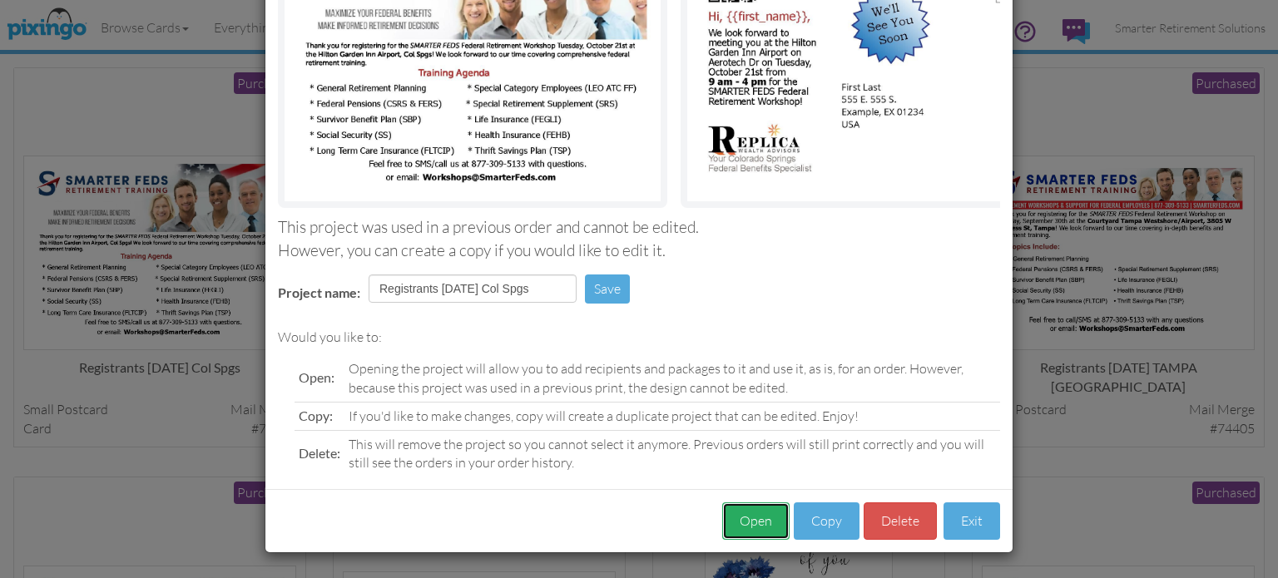
click at [756, 525] on button "Open" at bounding box center [755, 521] width 67 height 37
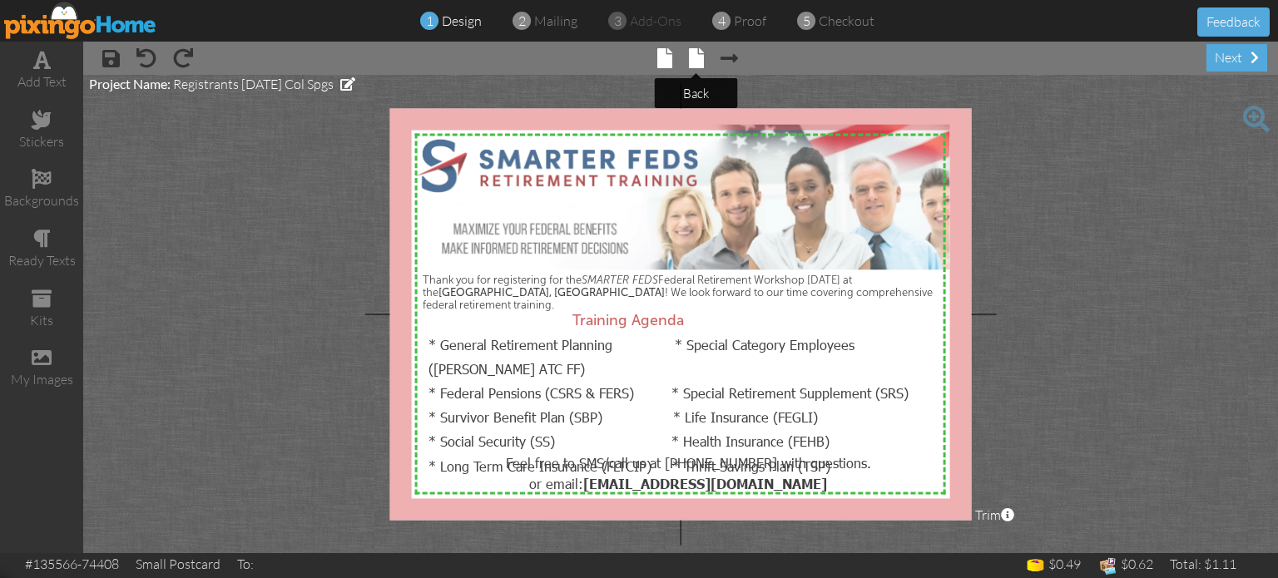
click at [697, 59] on span at bounding box center [696, 58] width 15 height 20
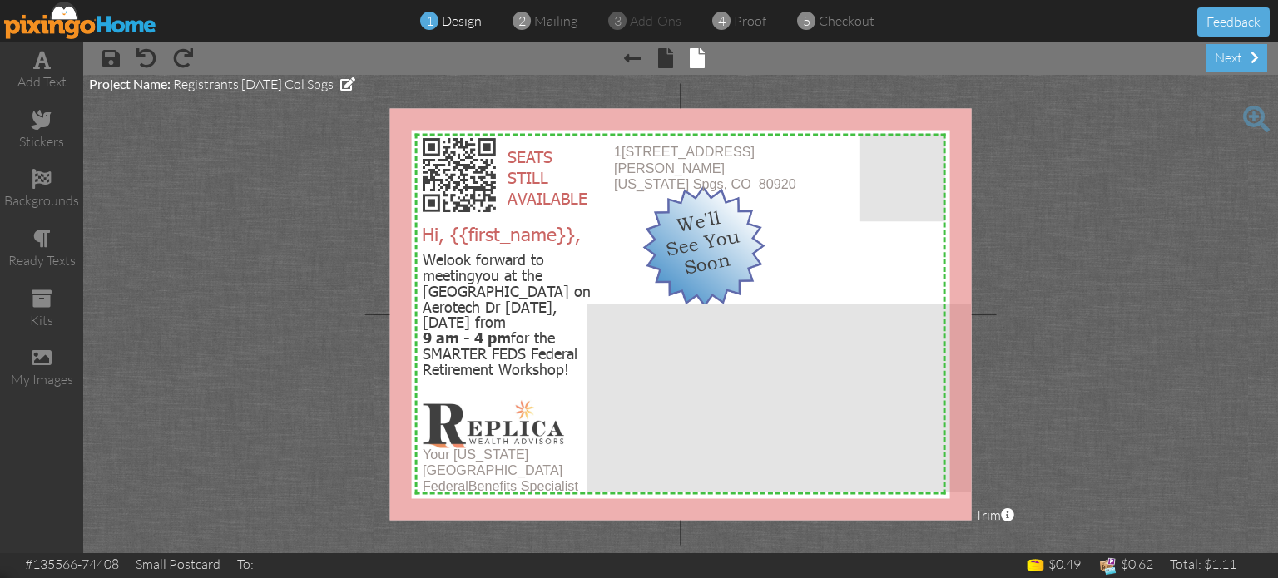
click at [104, 27] on img at bounding box center [80, 20] width 153 height 37
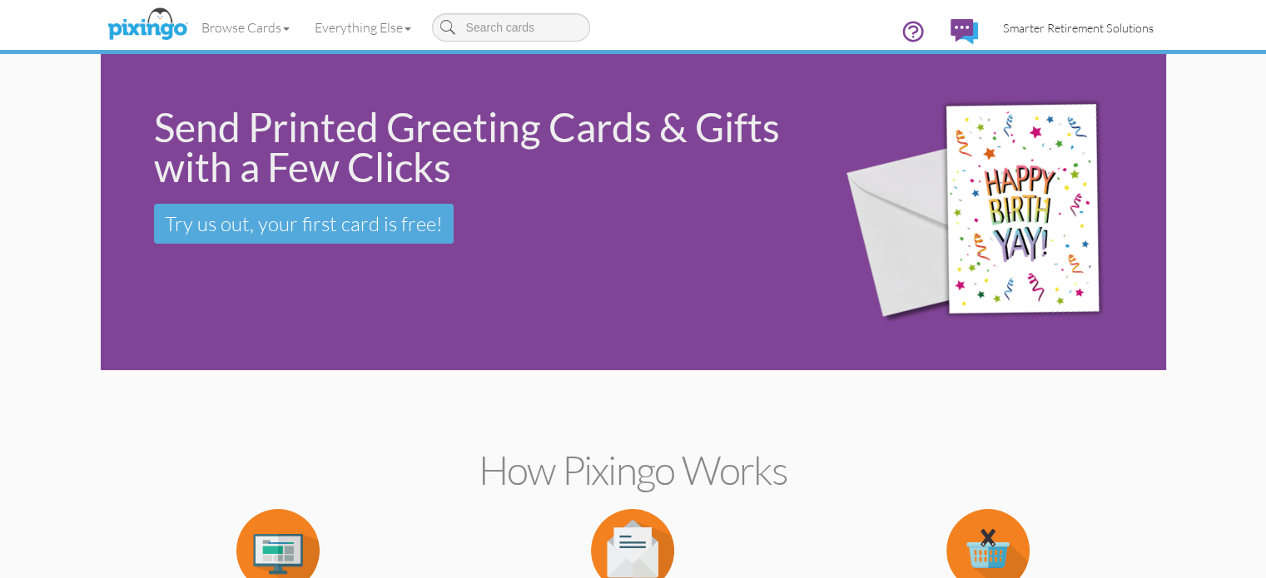
click at [1154, 29] on span "Smarter Retirement Solutions" at bounding box center [1078, 28] width 151 height 14
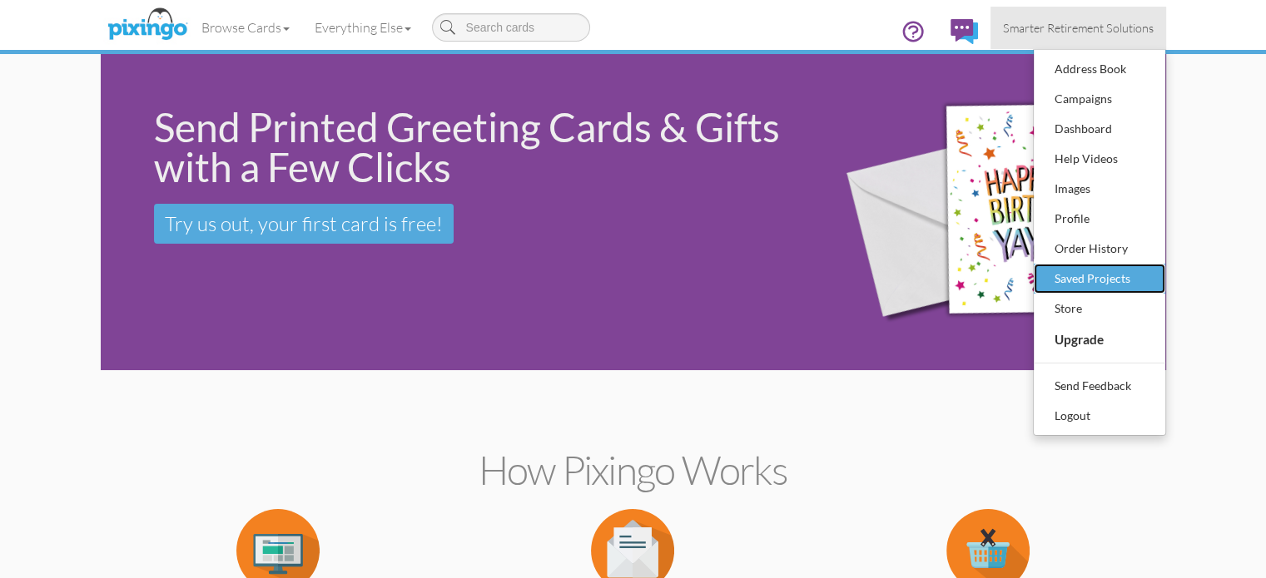
click at [1149, 285] on div "Saved Projects" at bounding box center [1099, 278] width 98 height 25
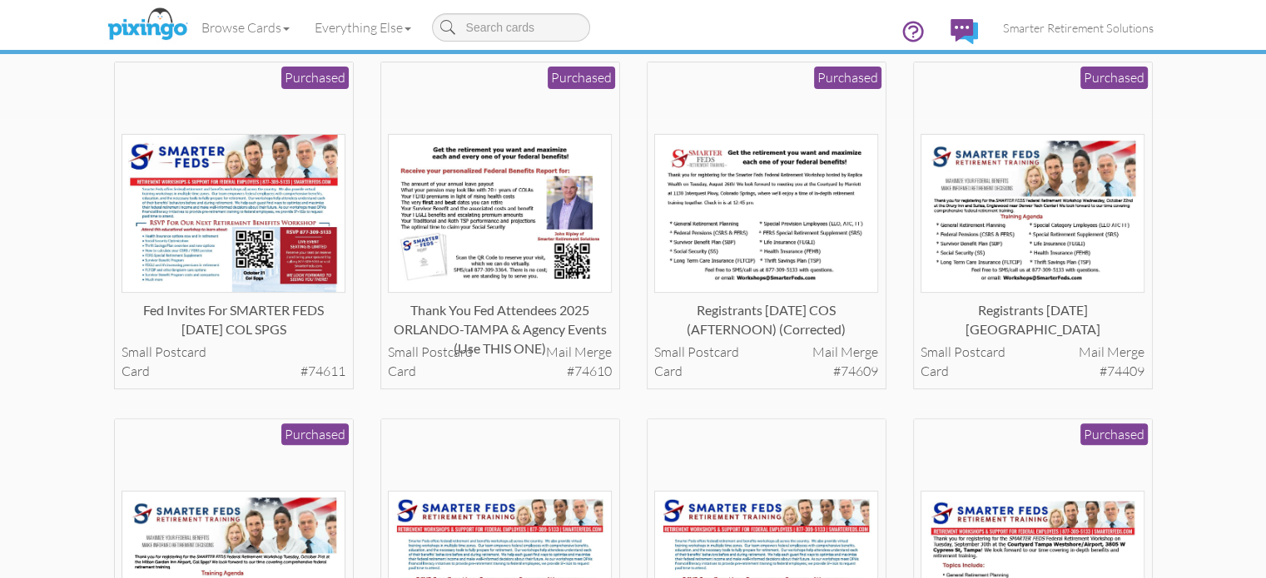
scroll to position [461, 0]
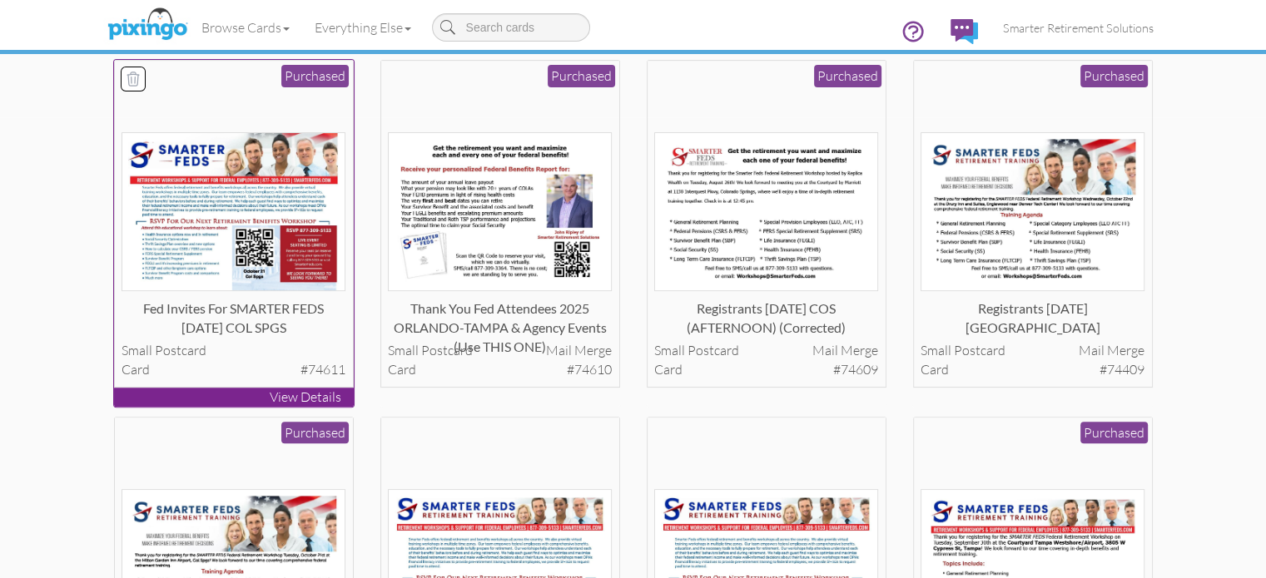
click at [215, 291] on img at bounding box center [234, 211] width 224 height 159
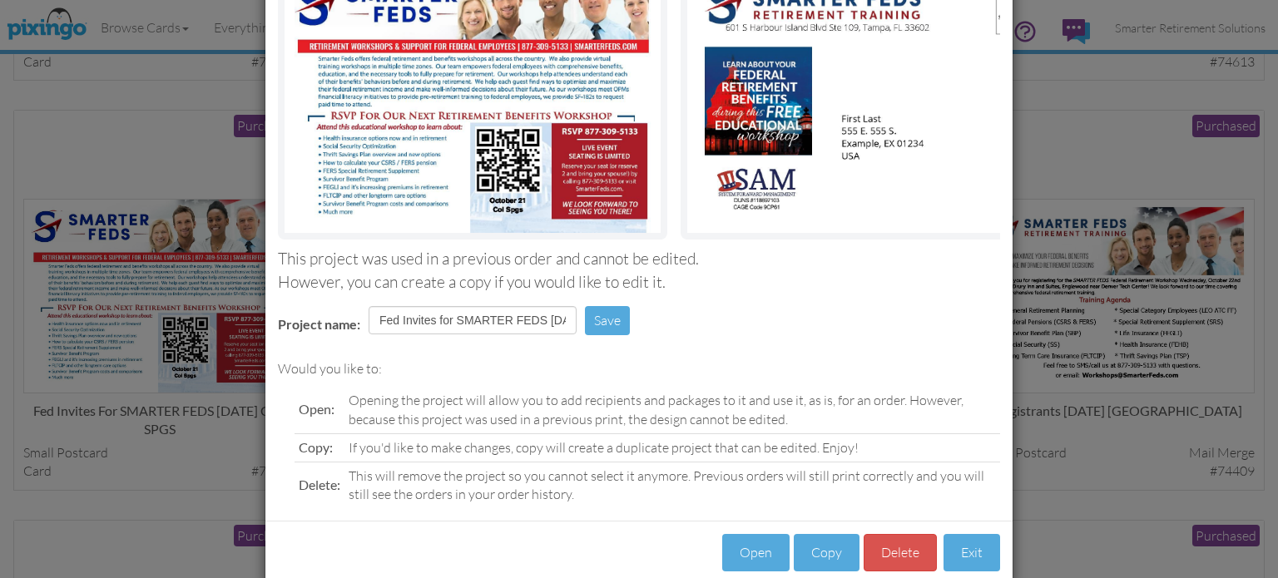
scroll to position [175, 0]
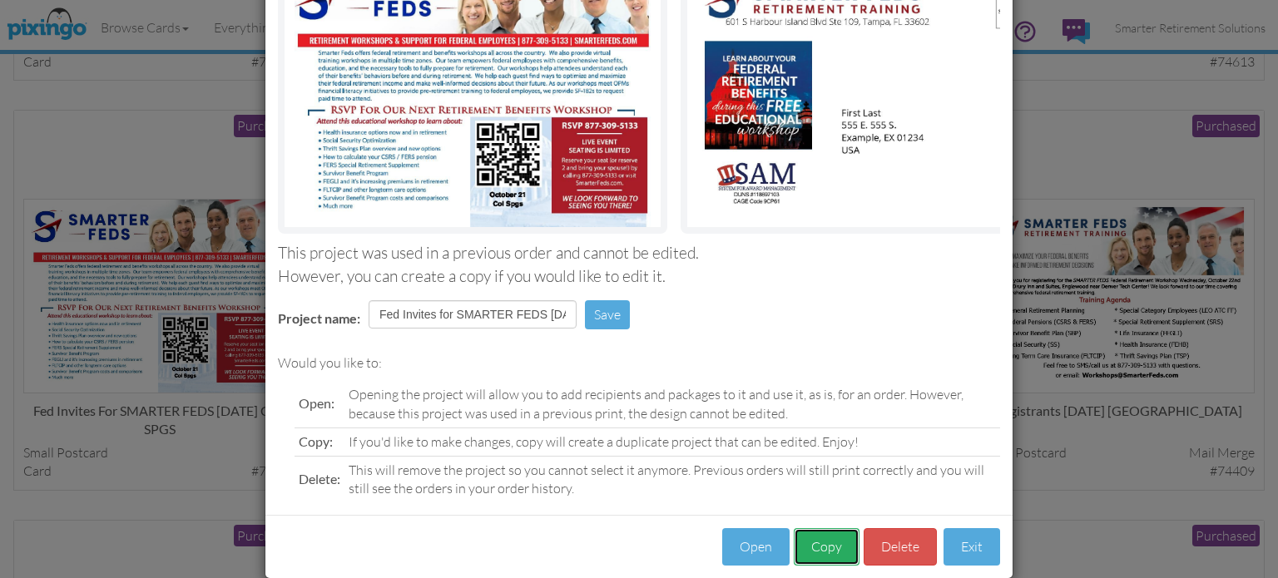
click at [811, 560] on button "Copy" at bounding box center [827, 546] width 66 height 37
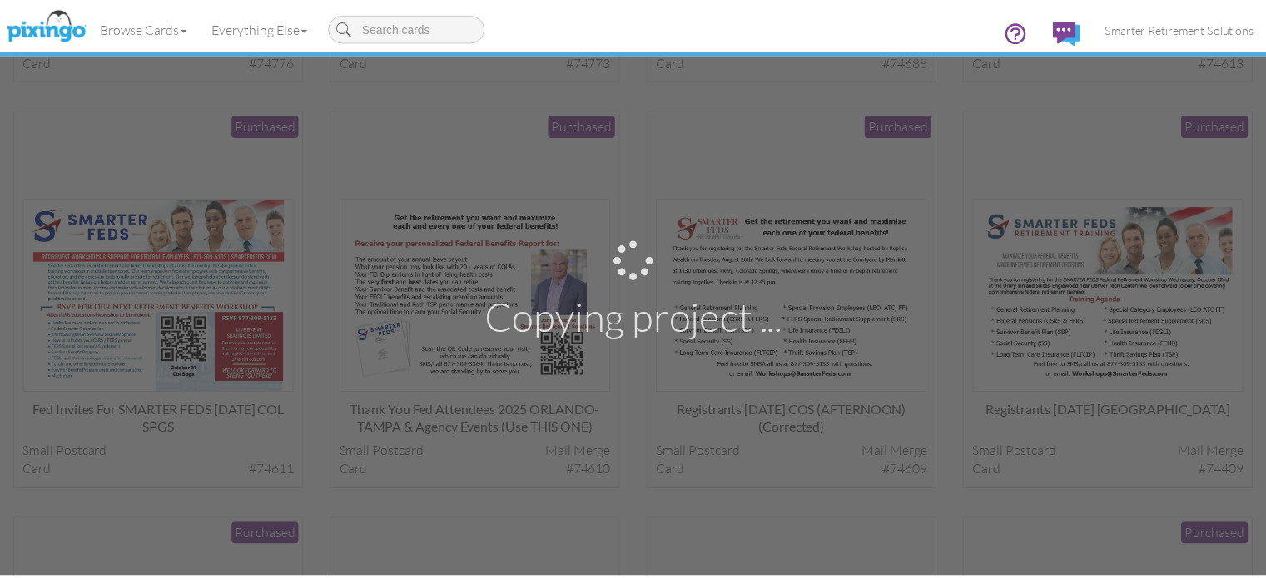
scroll to position [461, 0]
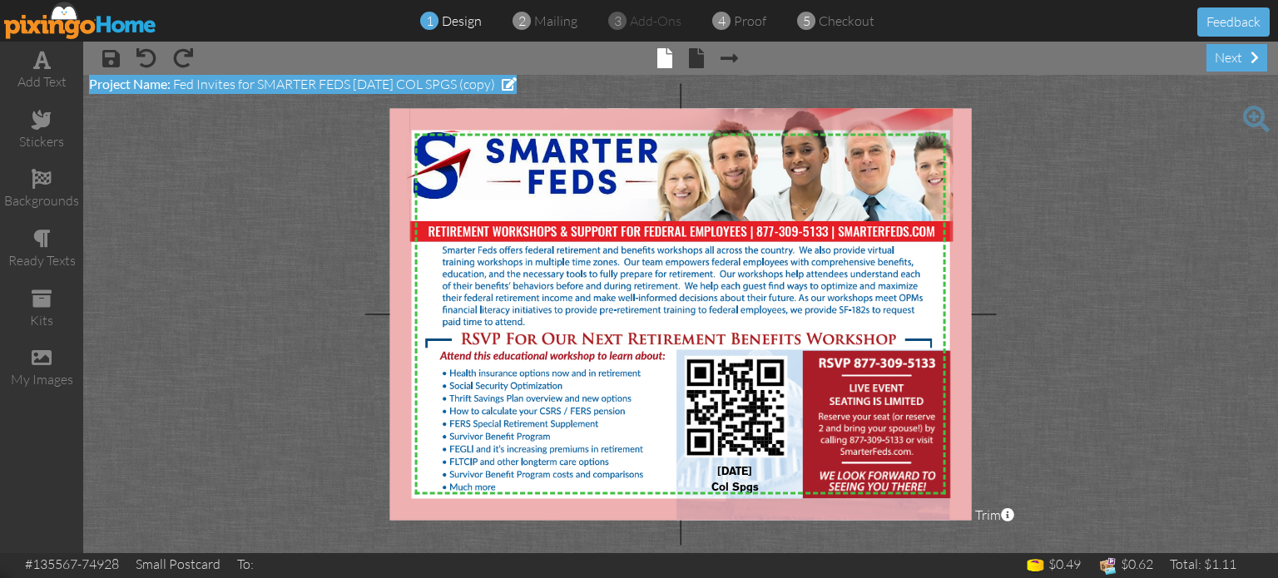
click at [517, 89] on span at bounding box center [509, 83] width 15 height 13
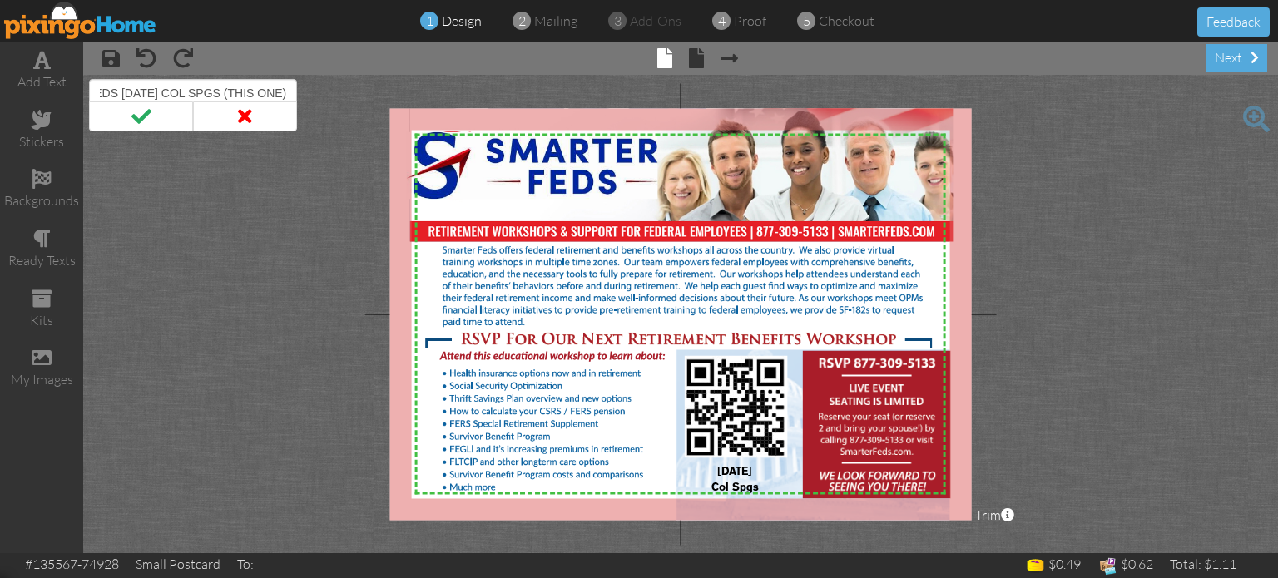
scroll to position [0, 176]
type input "Fed Invites for SMARTER FEDS Oct 21 2025 COL SPGS (THIS ONE)"
click at [166, 117] on span at bounding box center [141, 117] width 104 height 30
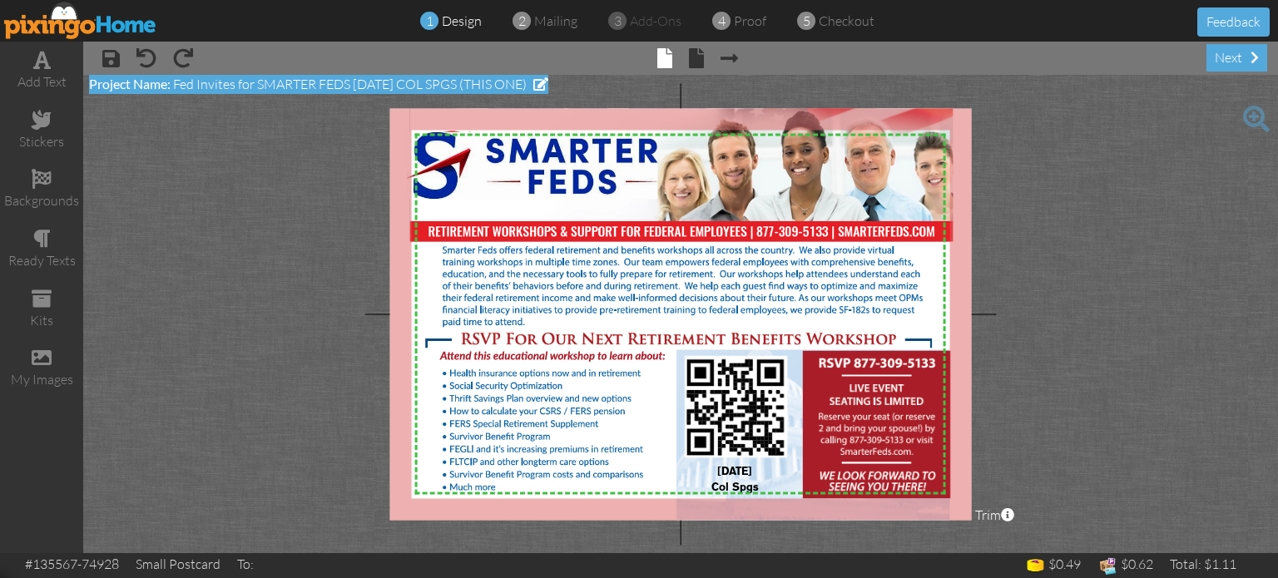
click at [548, 87] on span at bounding box center [540, 83] width 15 height 13
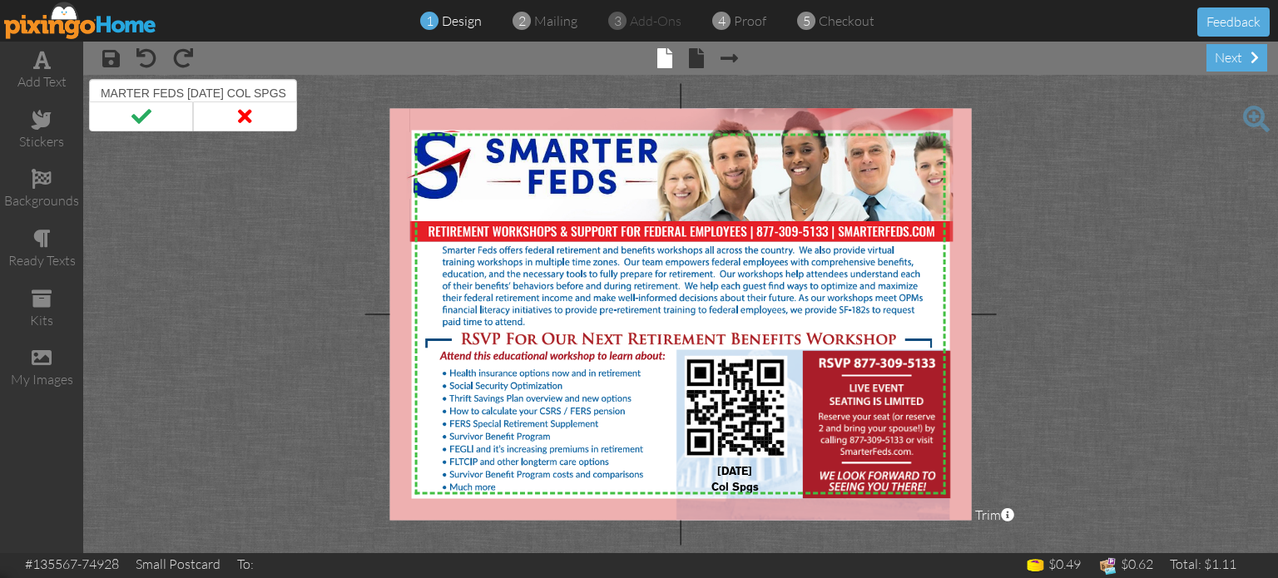
scroll to position [0, 110]
type input "Fed Invites for SMARTER FEDS Oct 21 2025 COL SPGS"
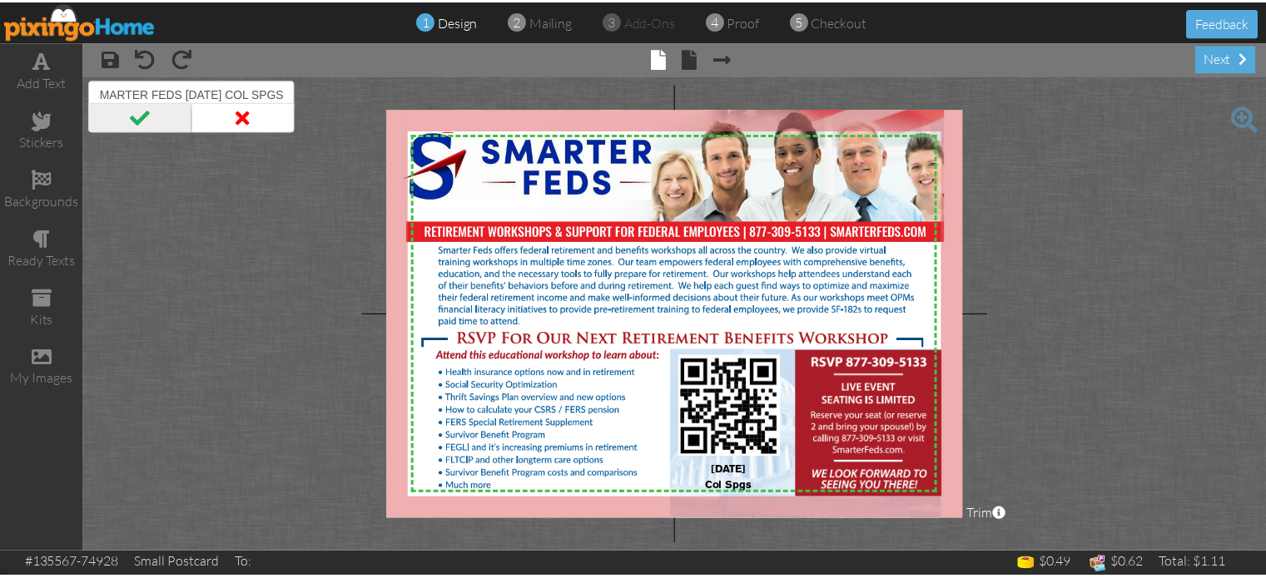
scroll to position [0, 0]
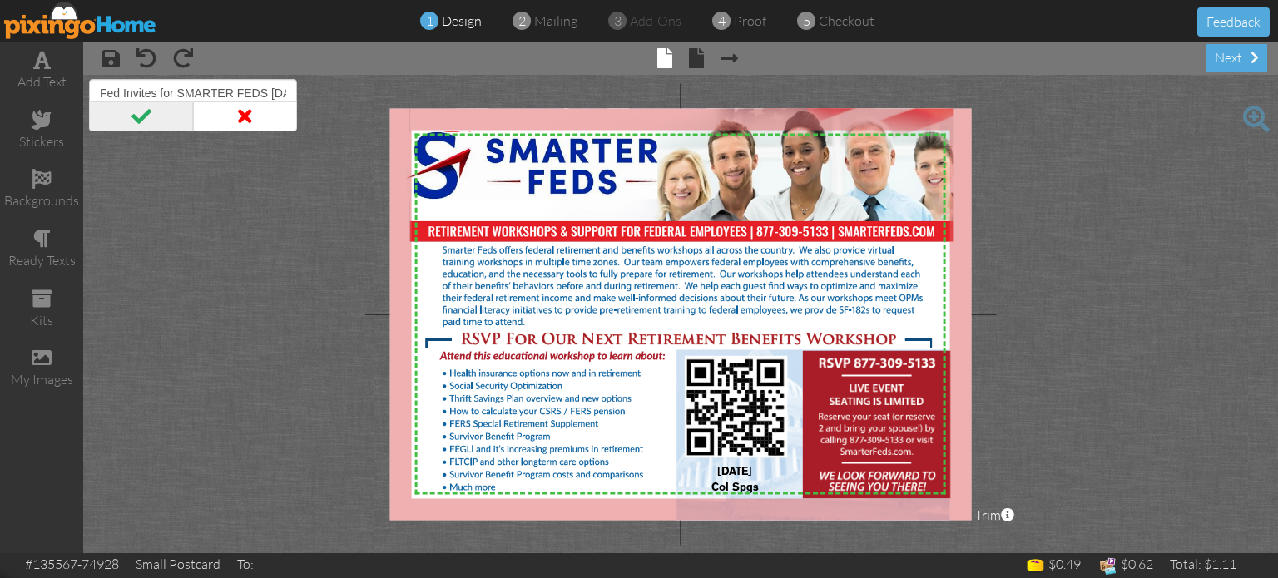
click at [127, 112] on span at bounding box center [141, 117] width 104 height 30
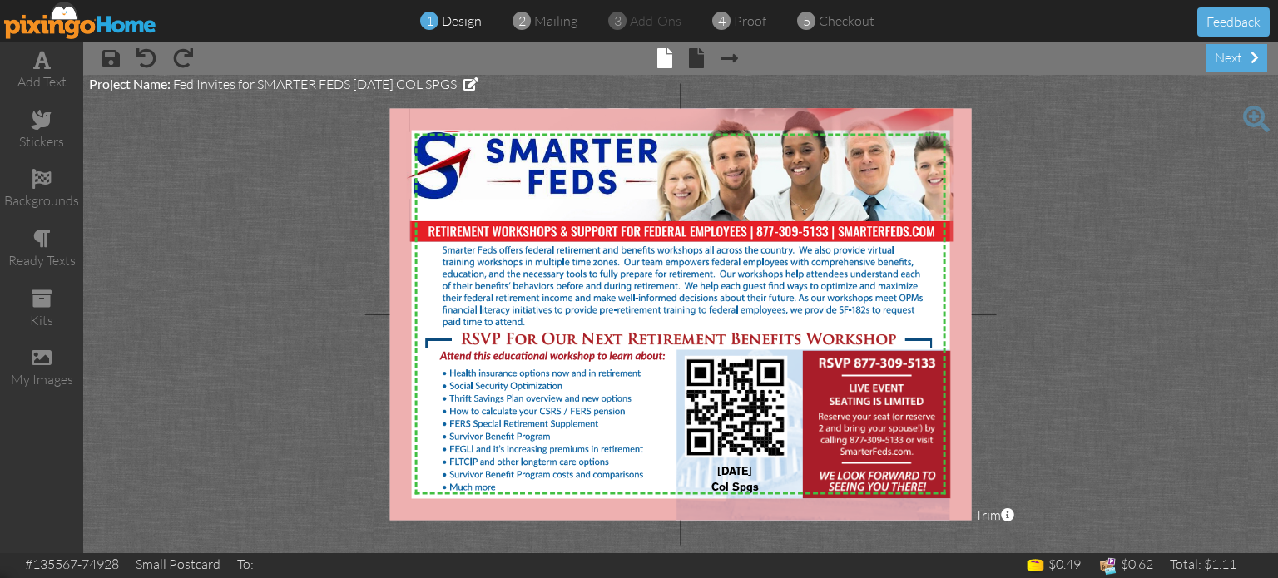
click at [113, 27] on img at bounding box center [80, 20] width 153 height 37
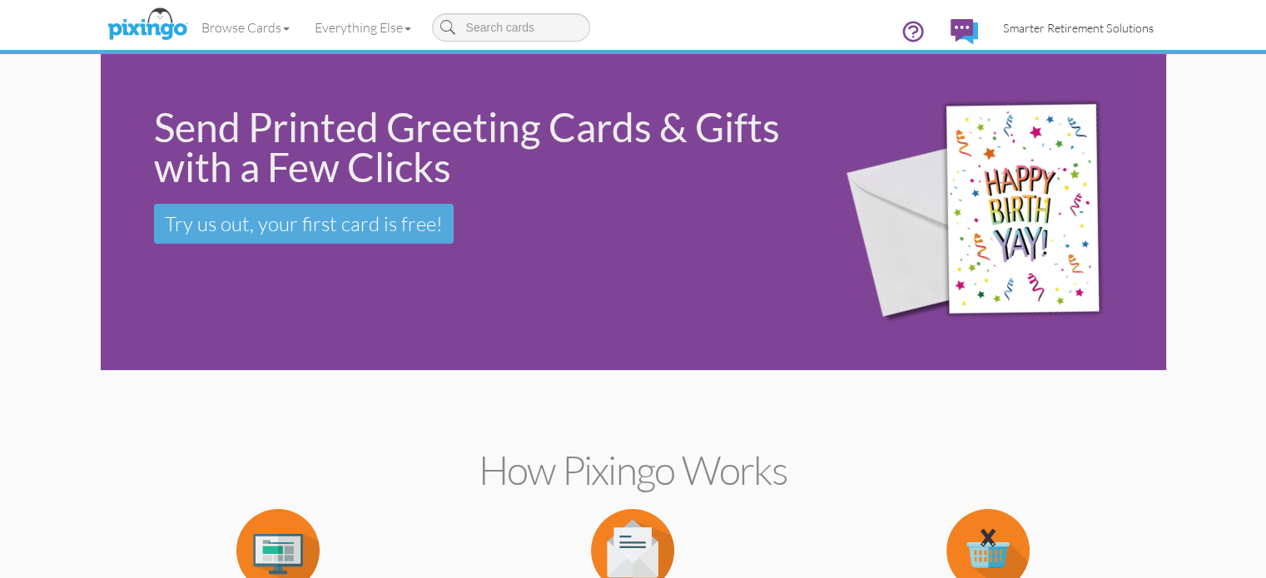
click at [1142, 34] on span "Smarter Retirement Solutions" at bounding box center [1078, 28] width 151 height 14
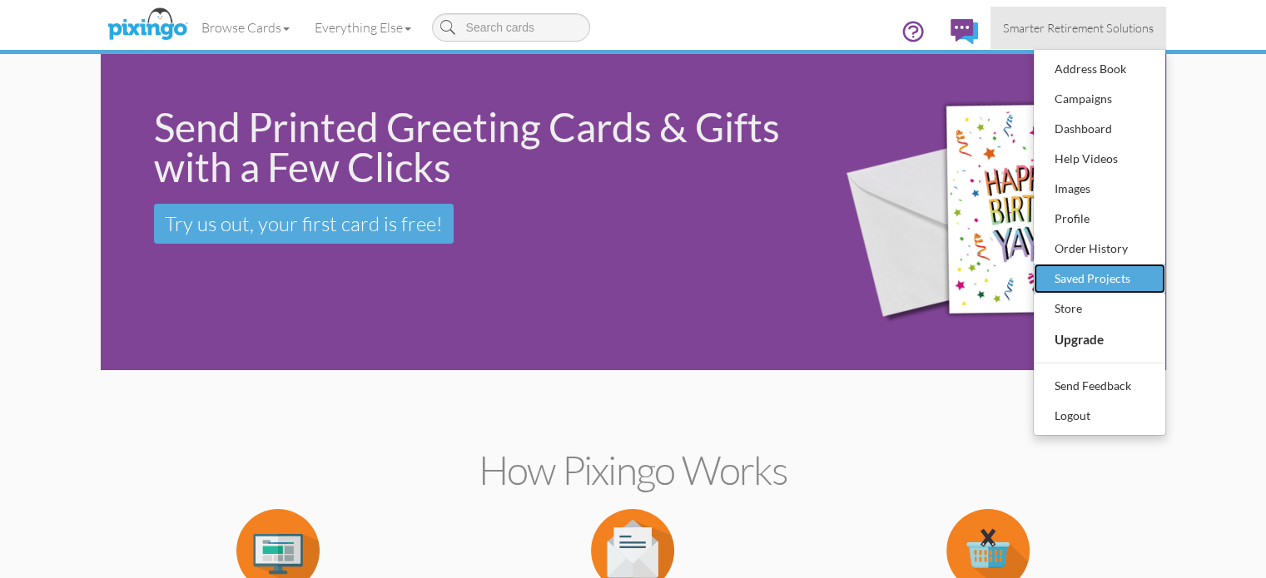
click at [1149, 270] on div "Saved Projects" at bounding box center [1099, 278] width 98 height 25
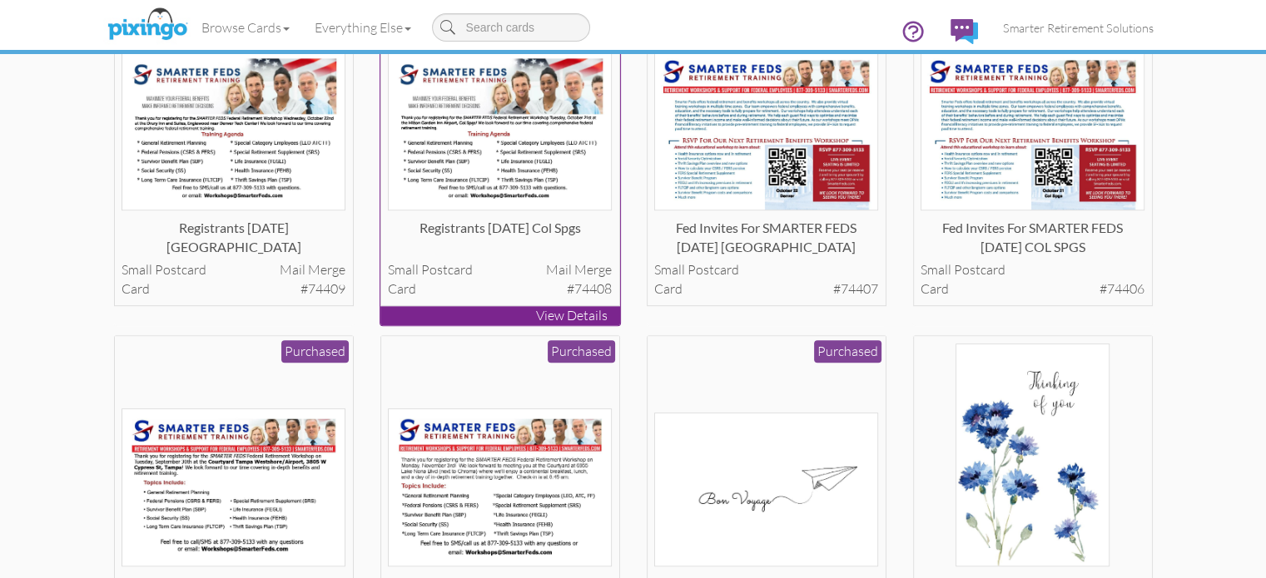
scroll to position [902, 0]
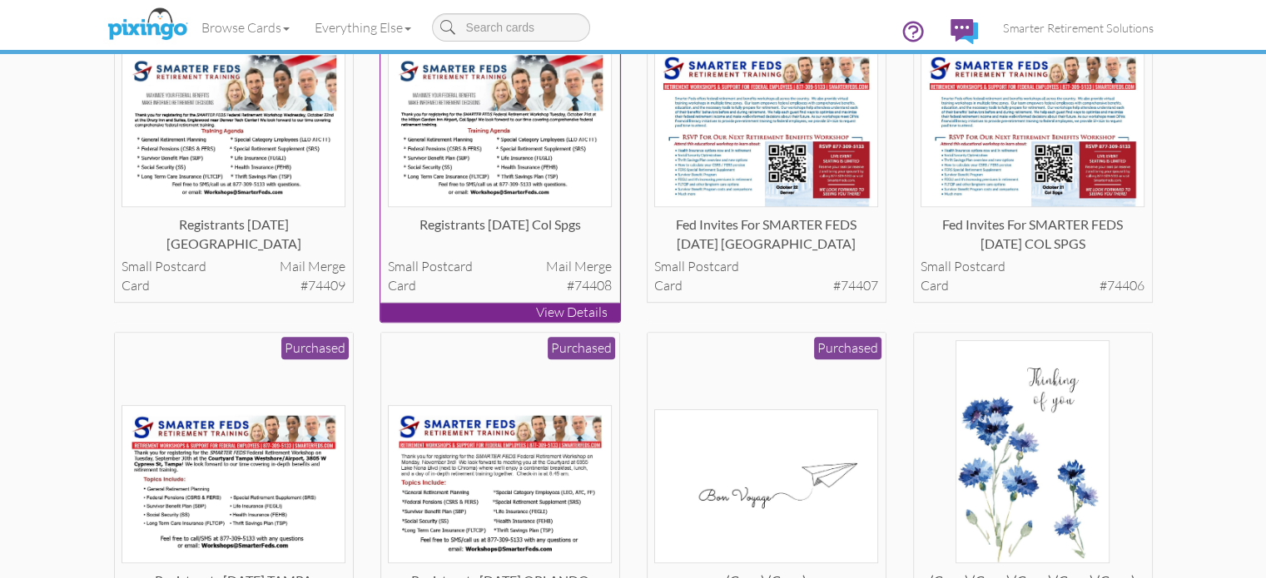
click at [489, 207] on img at bounding box center [500, 127] width 224 height 159
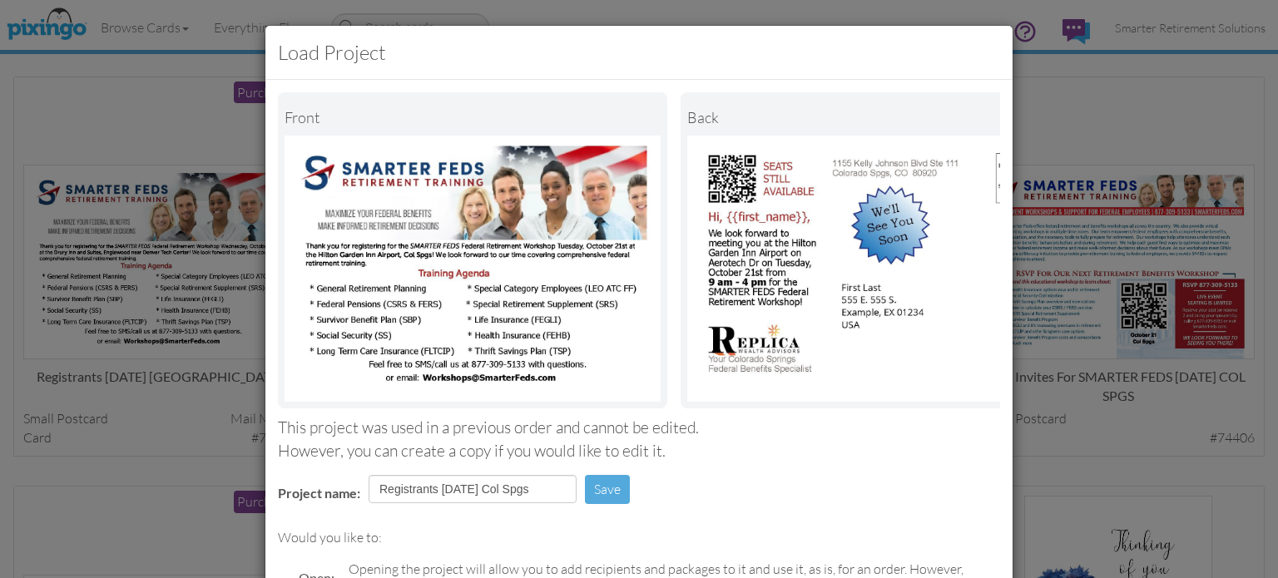
scroll to position [211, 0]
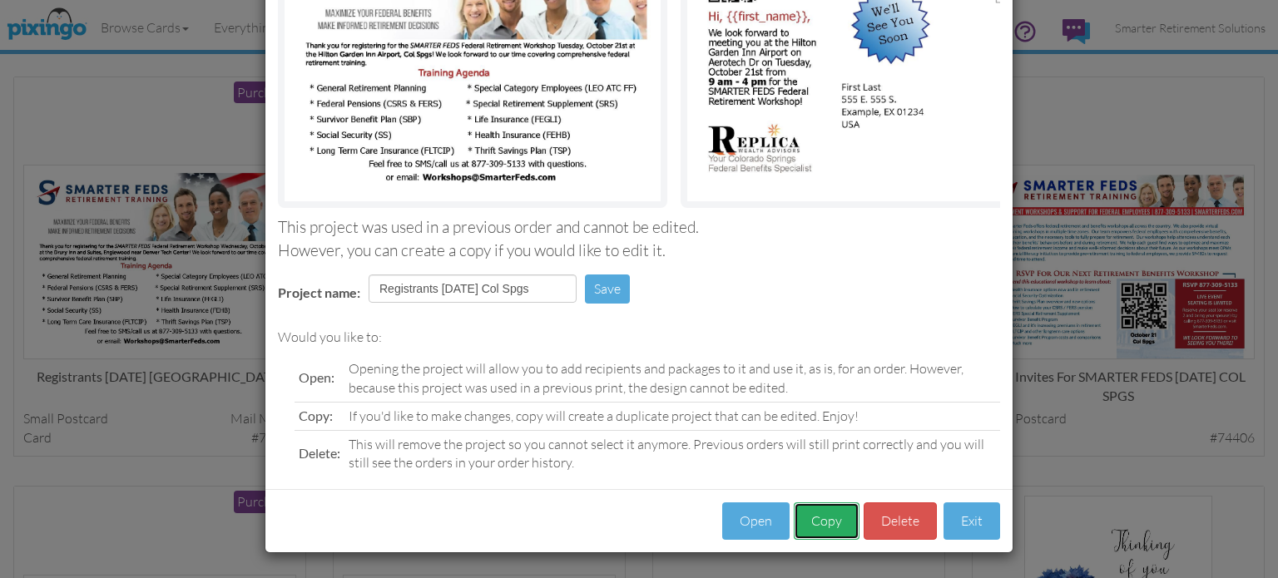
click at [806, 522] on button "Copy" at bounding box center [827, 521] width 66 height 37
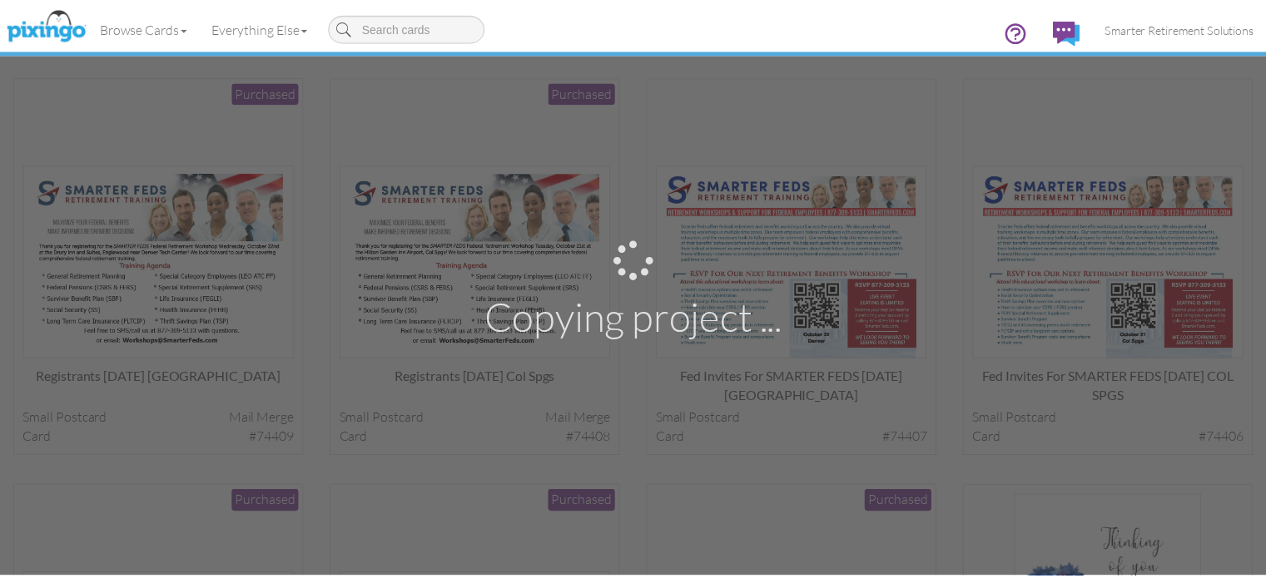
scroll to position [902, 0]
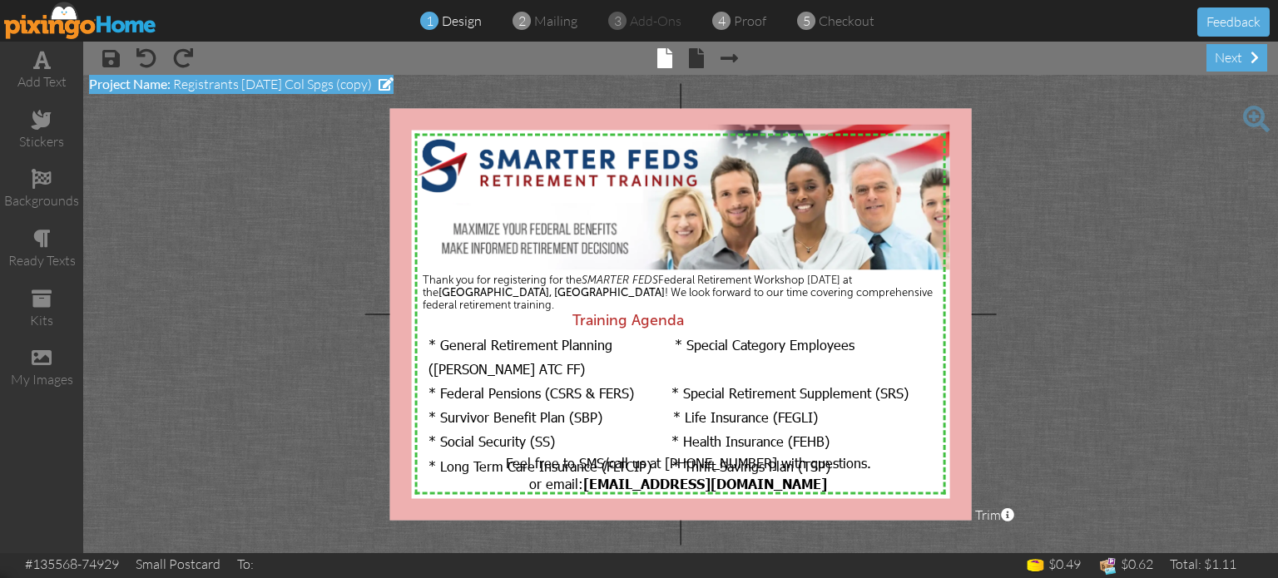
click at [394, 86] on span at bounding box center [386, 83] width 15 height 13
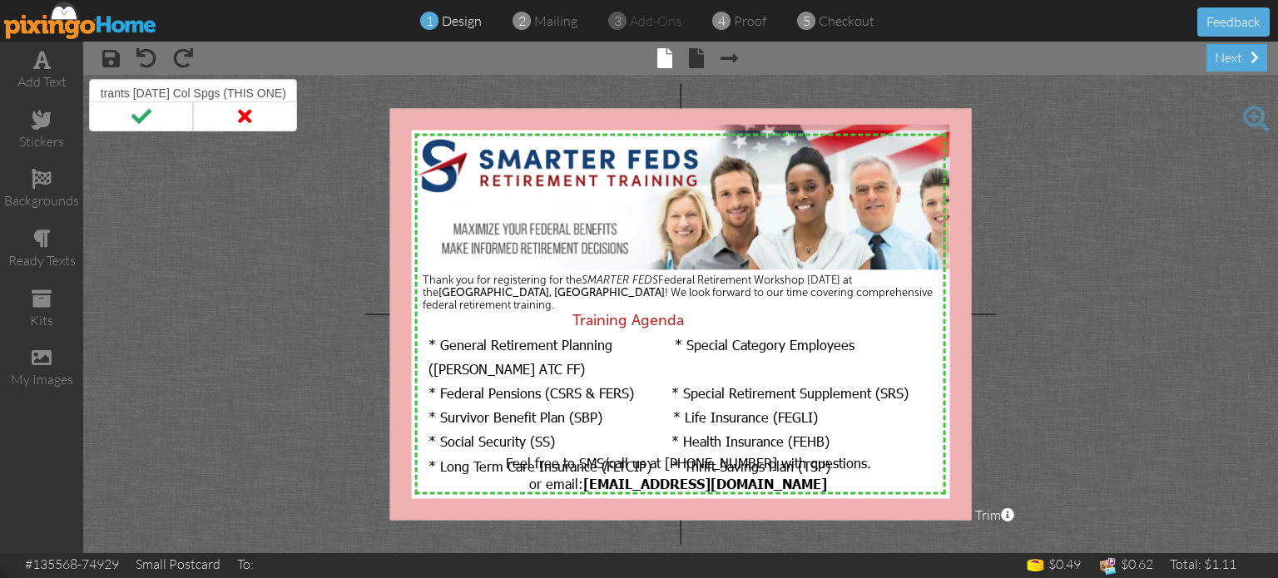
scroll to position [0, 55]
type input "Registrants Oct 21 2025 Col Spgs (THIS ONE)"
click at [170, 118] on span at bounding box center [141, 117] width 104 height 30
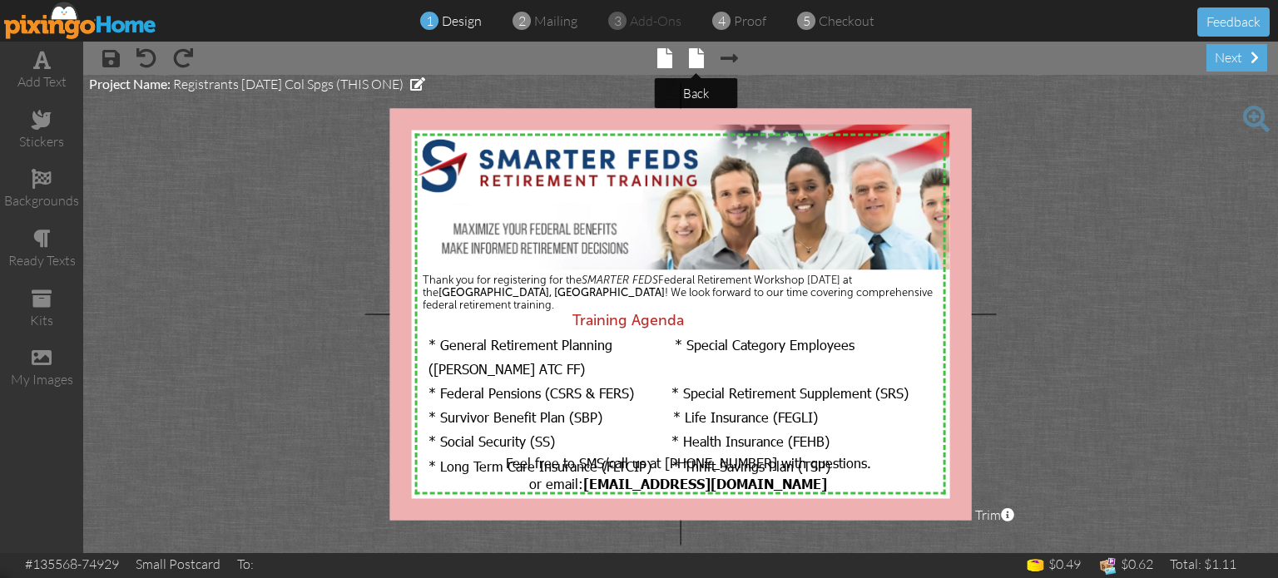
click at [698, 64] on span at bounding box center [696, 58] width 15 height 20
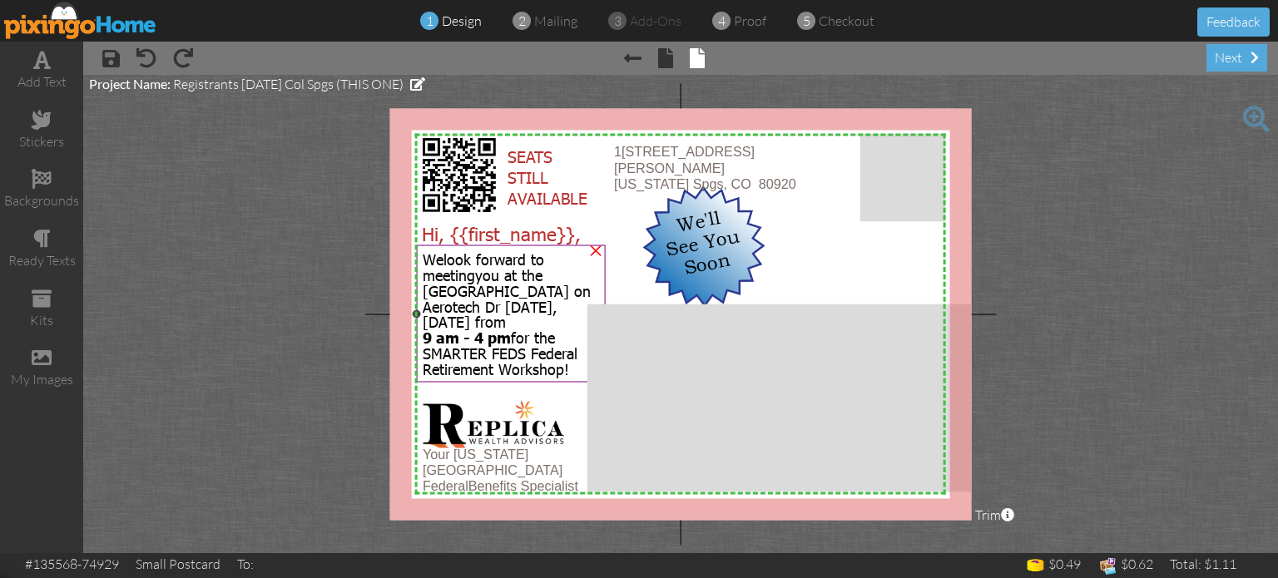
click at [503, 336] on span "9 am - 4 pm" at bounding box center [467, 337] width 88 height 19
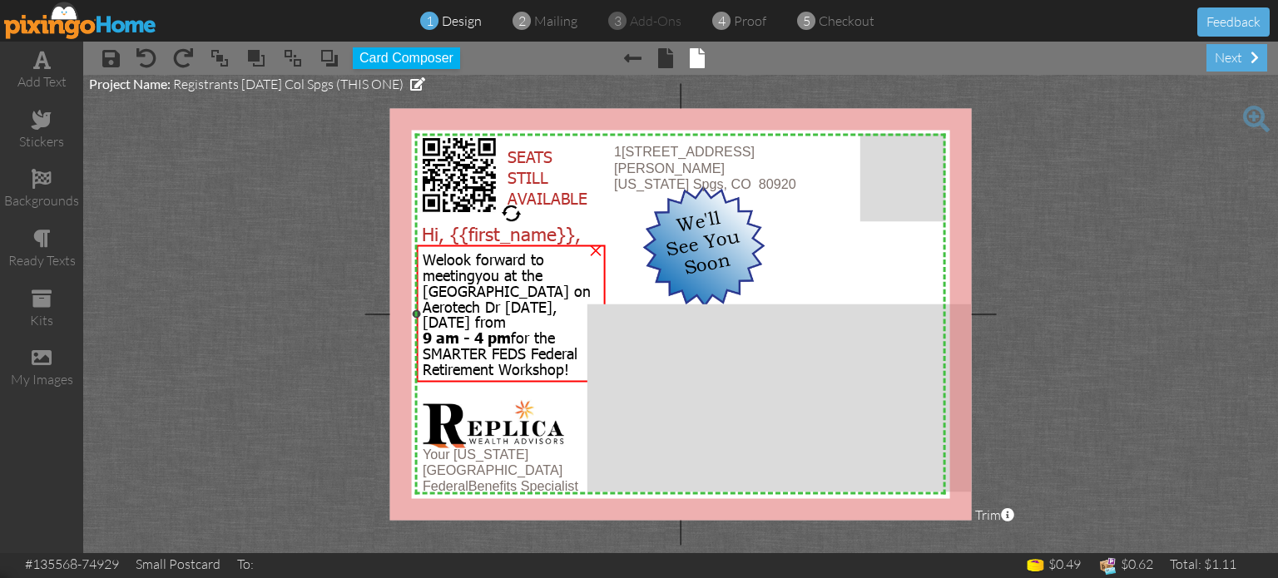
click at [503, 336] on span "9 am - 4 pm" at bounding box center [467, 337] width 88 height 19
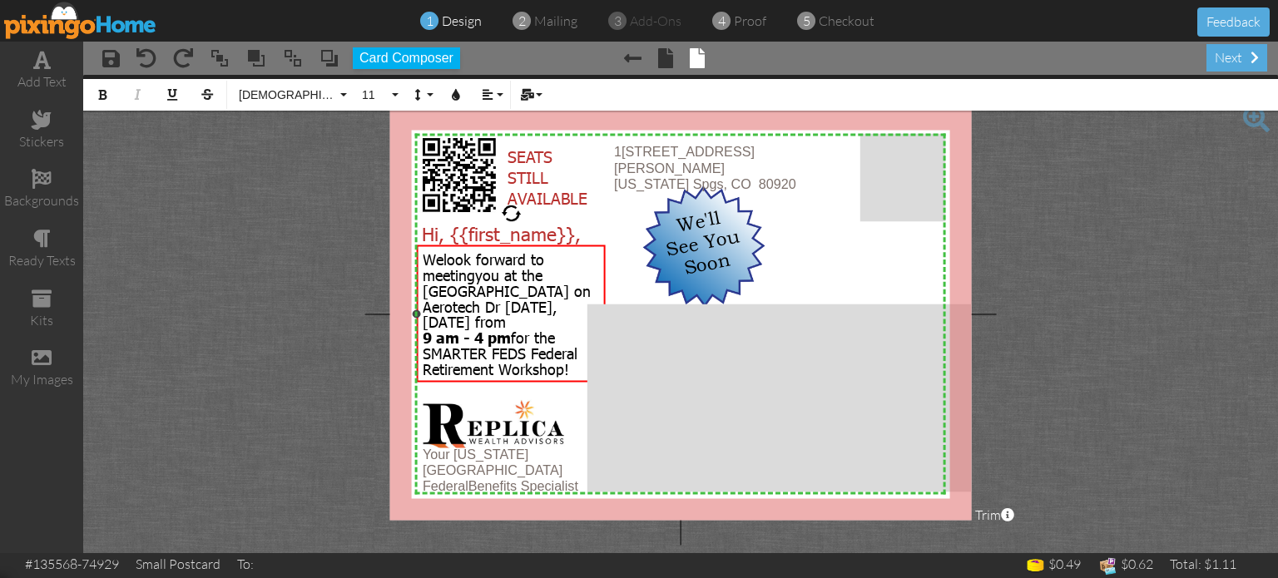
click at [483, 336] on span "9 am - 4 pm" at bounding box center [467, 337] width 88 height 19
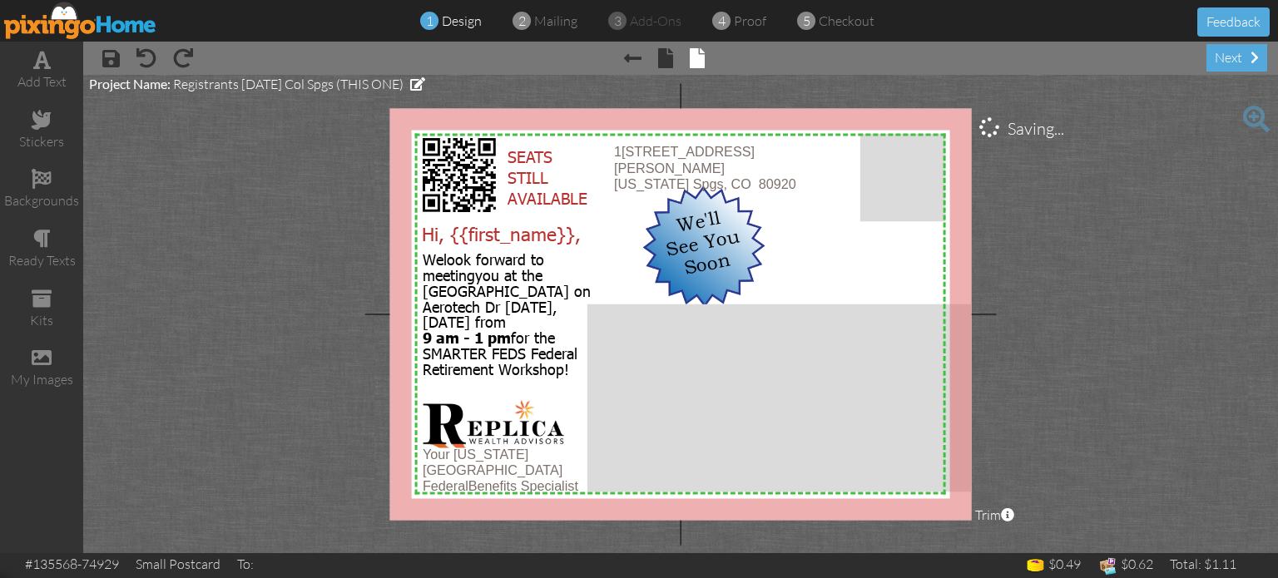
click at [1085, 217] on project-studio-wrapper "X X X X X X X X X X X X X X X X X X X X X X X X X X X X X X X X X X X X X X X X…" at bounding box center [680, 314] width 1195 height 479
click at [1228, 61] on div "next" at bounding box center [1237, 57] width 61 height 27
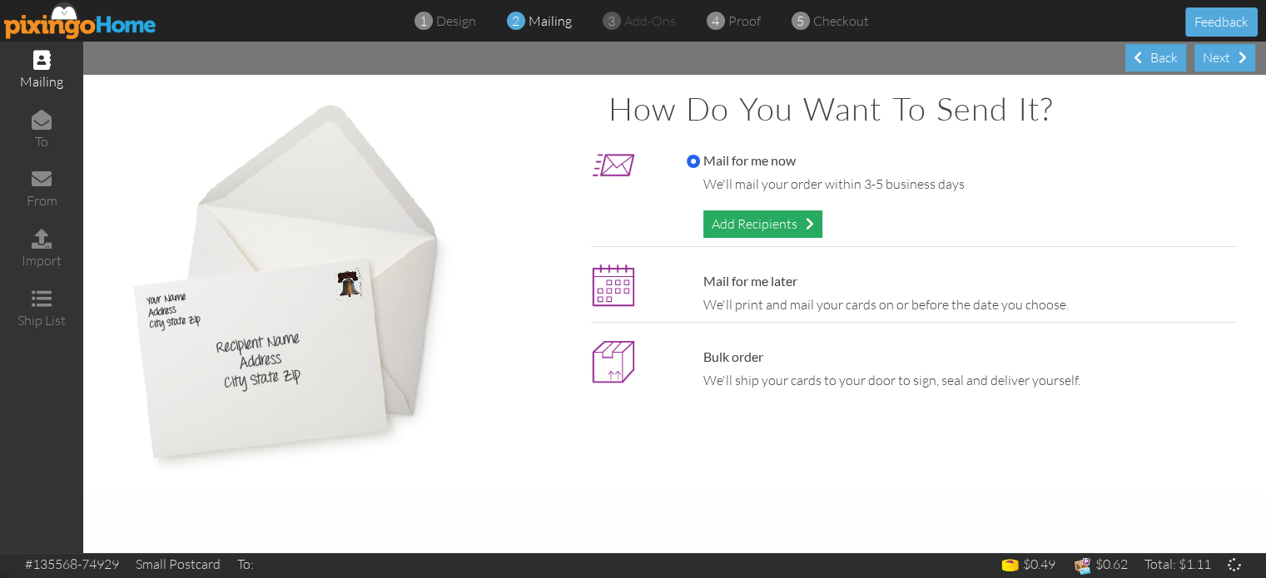
click at [798, 225] on div "Add Recipients" at bounding box center [762, 224] width 119 height 27
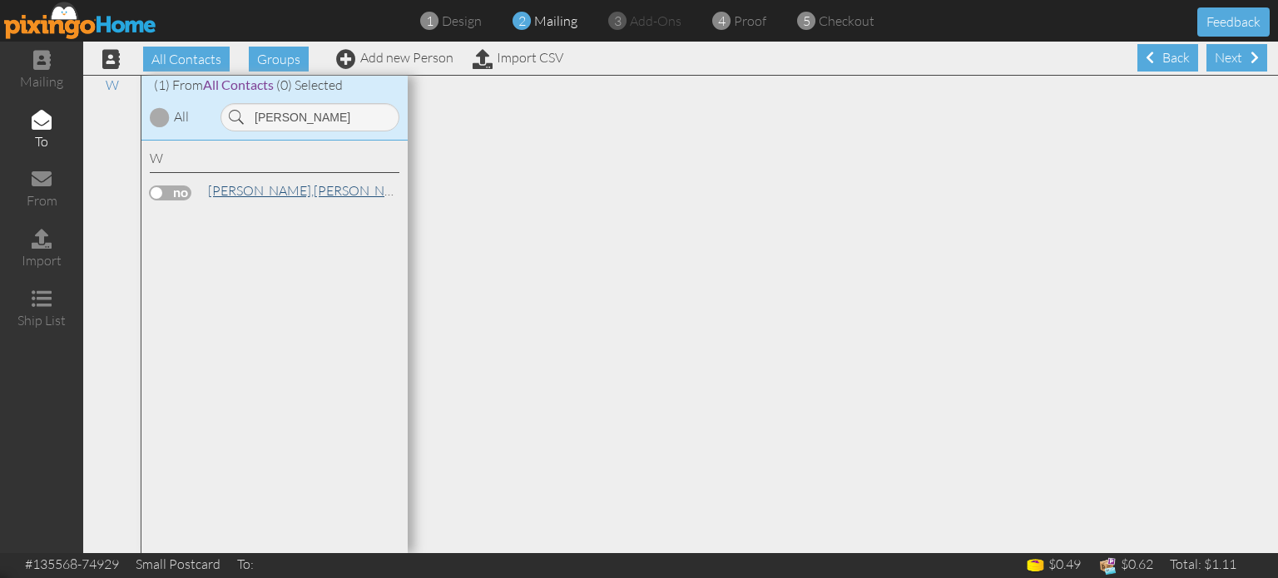
type input "westmoreland"
click at [245, 186] on span "[PERSON_NAME]," at bounding box center [261, 190] width 106 height 17
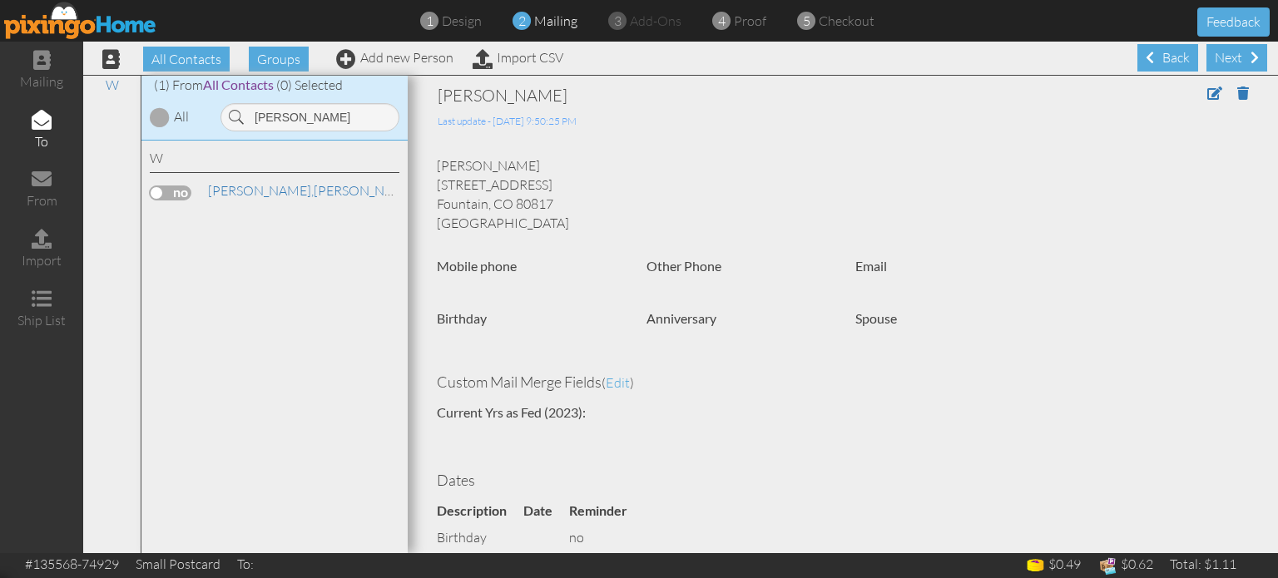
click at [180, 193] on label at bounding box center [171, 193] width 42 height 15
click at [0, 0] on input "checkbox" at bounding box center [0, 0] width 0 height 0
click at [1214, 59] on div "Next" at bounding box center [1237, 57] width 61 height 27
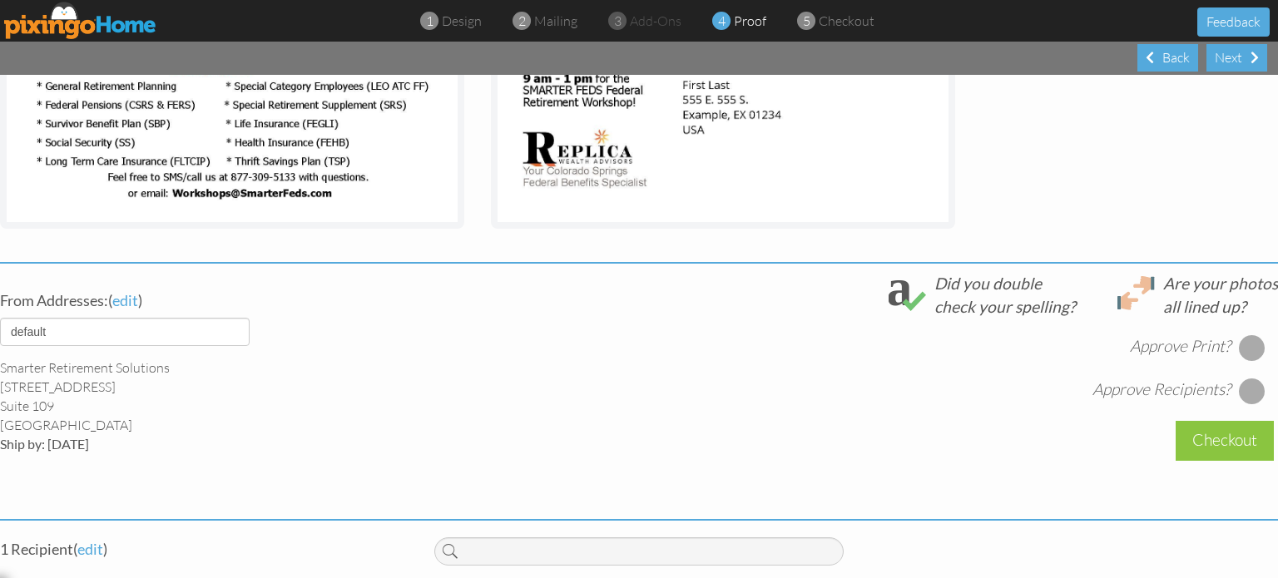
scroll to position [512, 0]
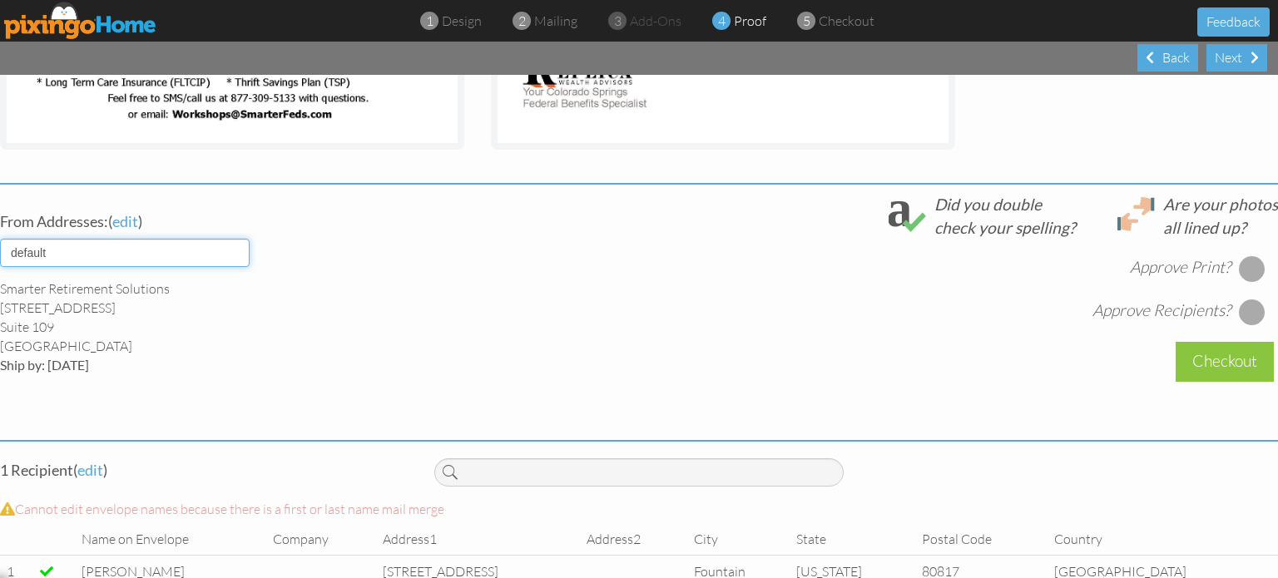
click at [211, 256] on select "default HOME DENVER Team AUSTIN Team COL SPGS team ORLANDO Team Replica Wealth …" at bounding box center [125, 253] width 250 height 28
select select "object:56408"
click at [0, 239] on select "default HOME DENVER Team AUSTIN Team COL SPGS team ORLANDO Team Replica Wealth …" at bounding box center [125, 253] width 250 height 28
click at [1239, 262] on div at bounding box center [1252, 269] width 27 height 27
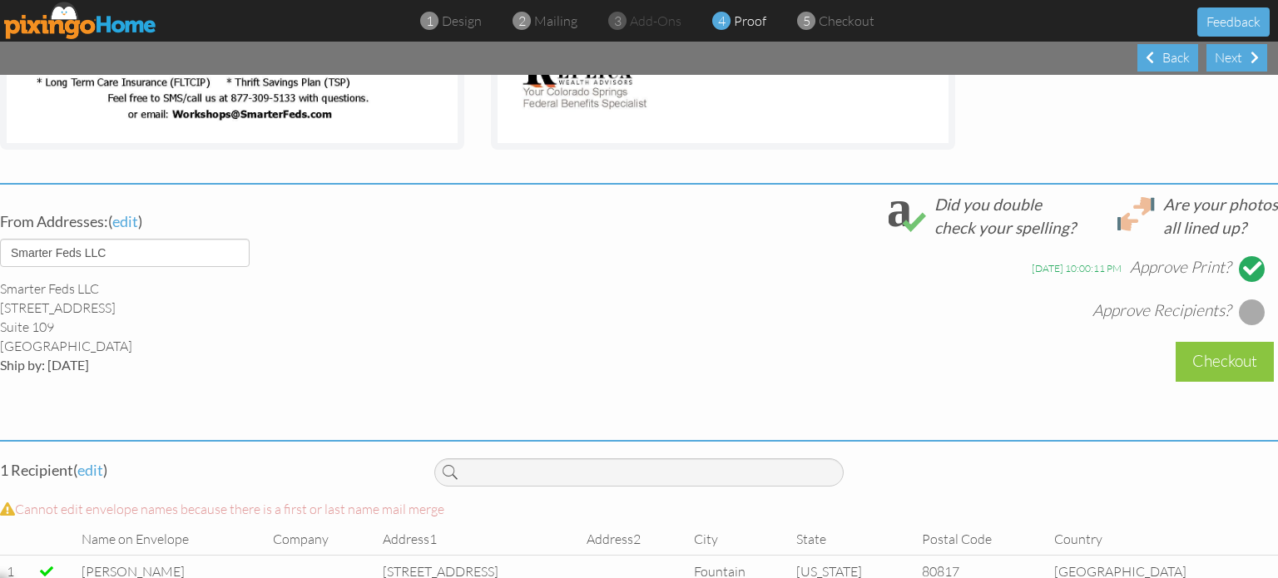
click at [1240, 305] on div at bounding box center [1252, 312] width 27 height 27
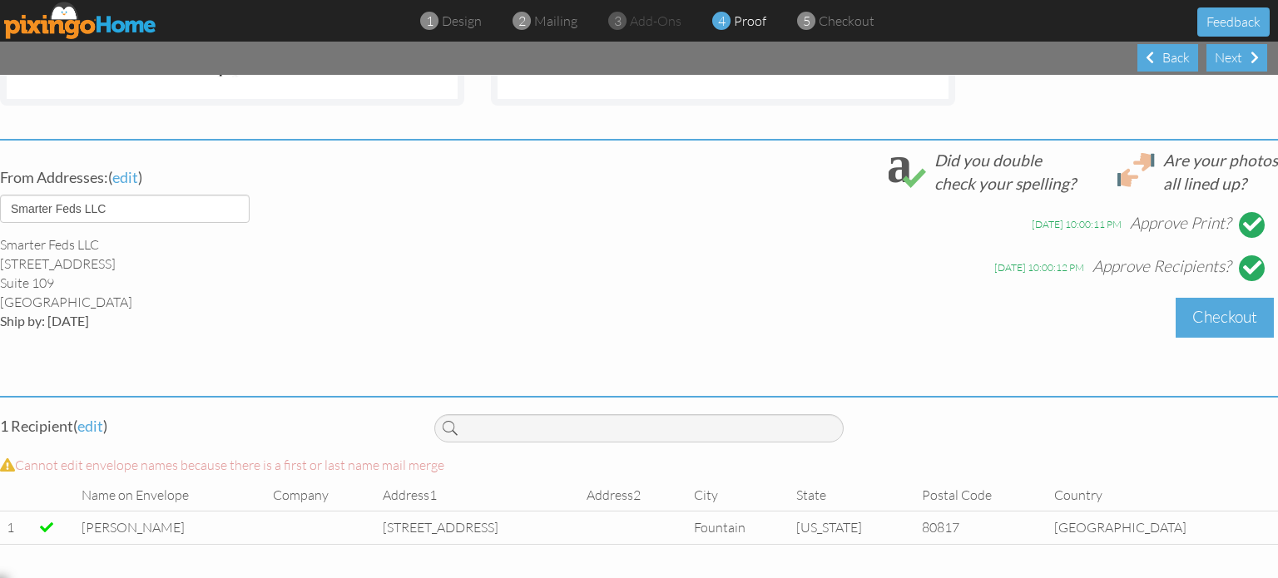
click at [1202, 302] on div "Checkout" at bounding box center [1225, 317] width 98 height 39
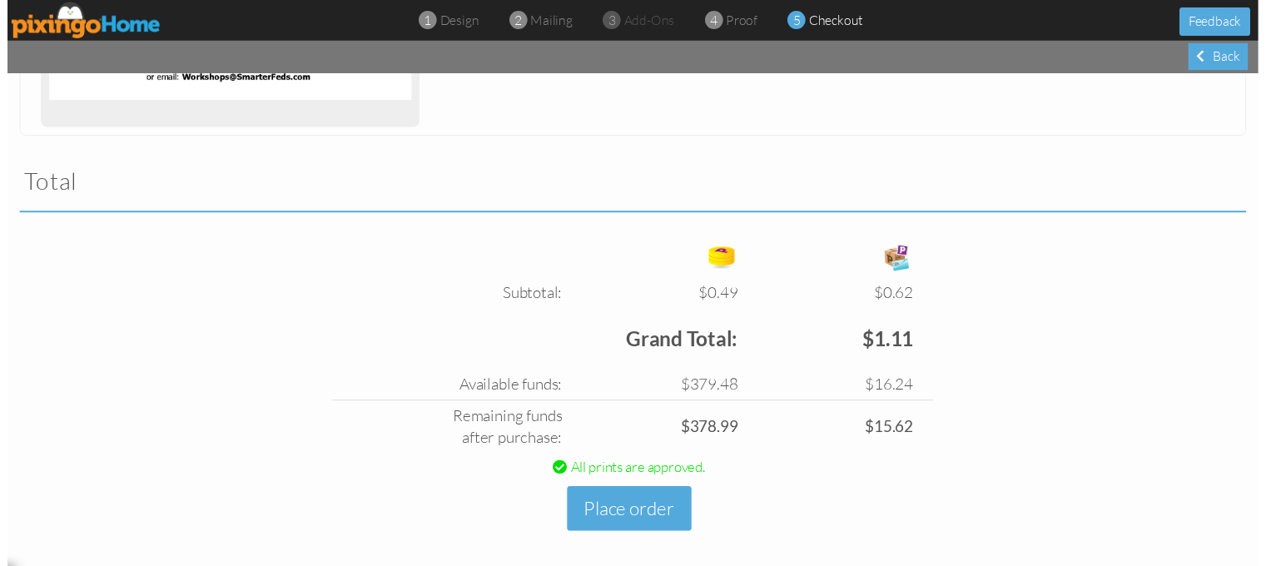
scroll to position [476, 0]
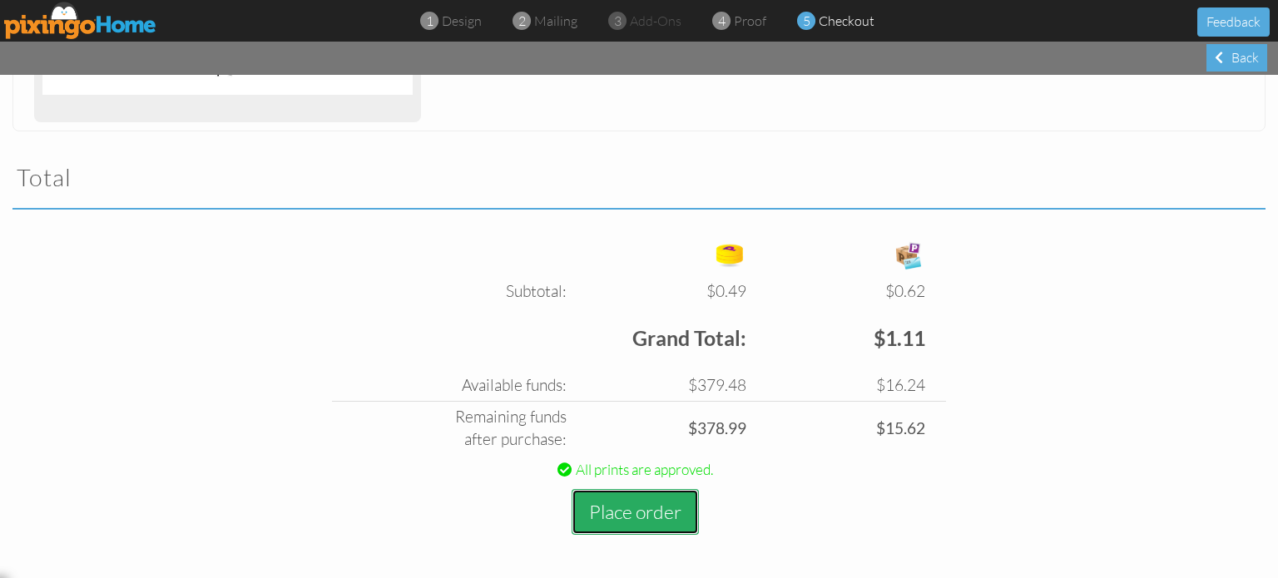
click at [619, 505] on button "Place order" at bounding box center [635, 512] width 127 height 46
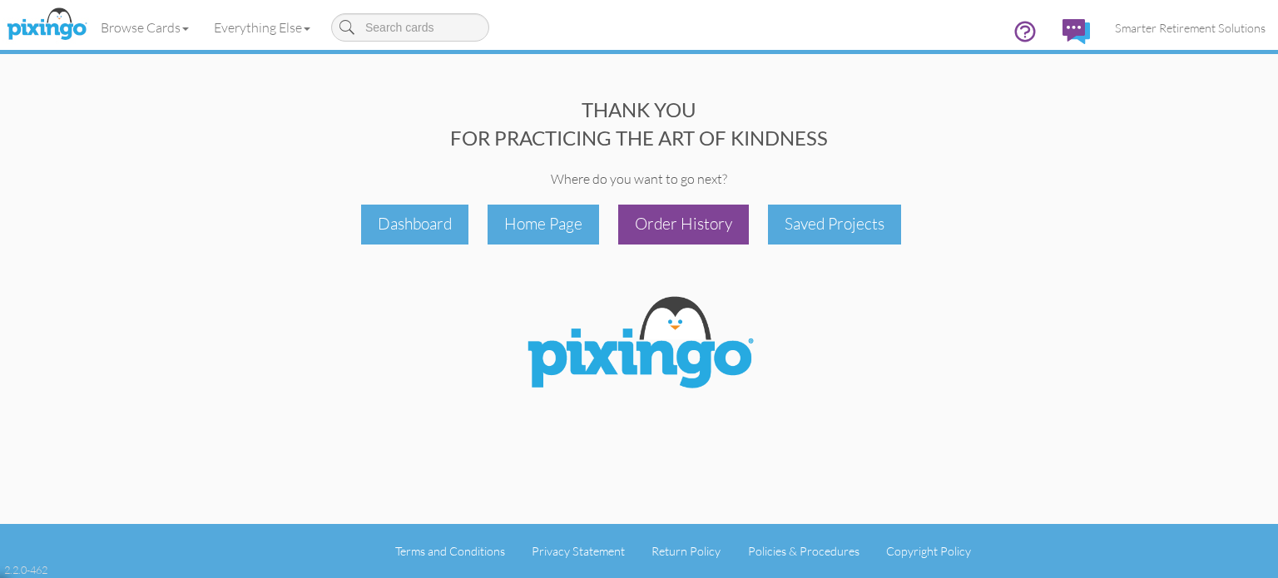
click at [672, 216] on div "Order History" at bounding box center [683, 224] width 131 height 39
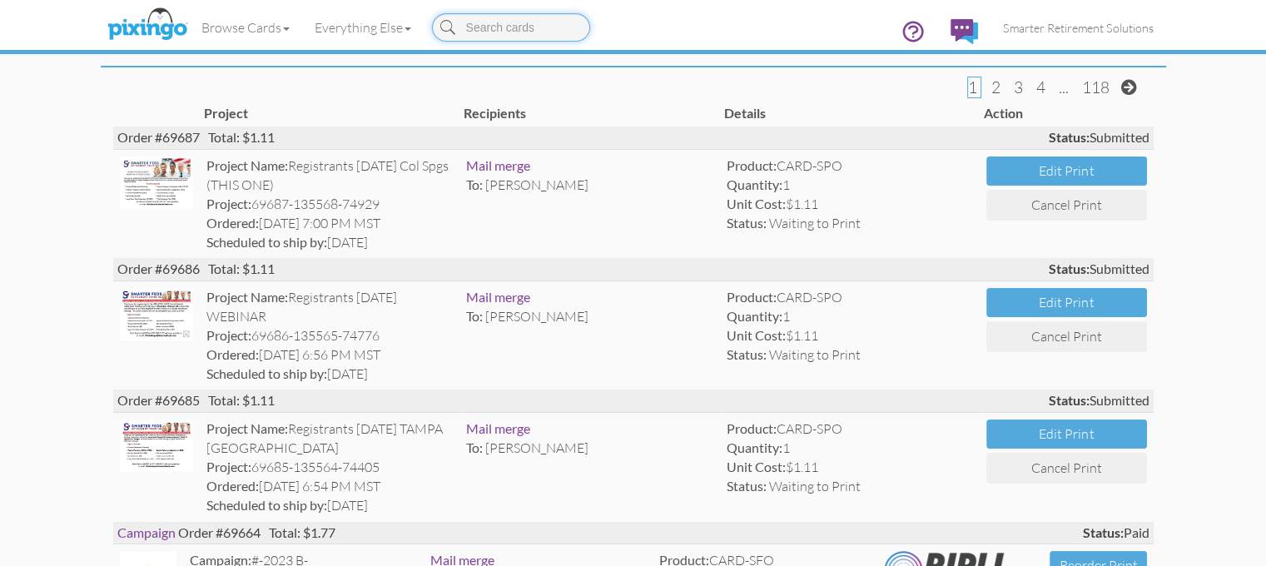
scroll to position [0, 12]
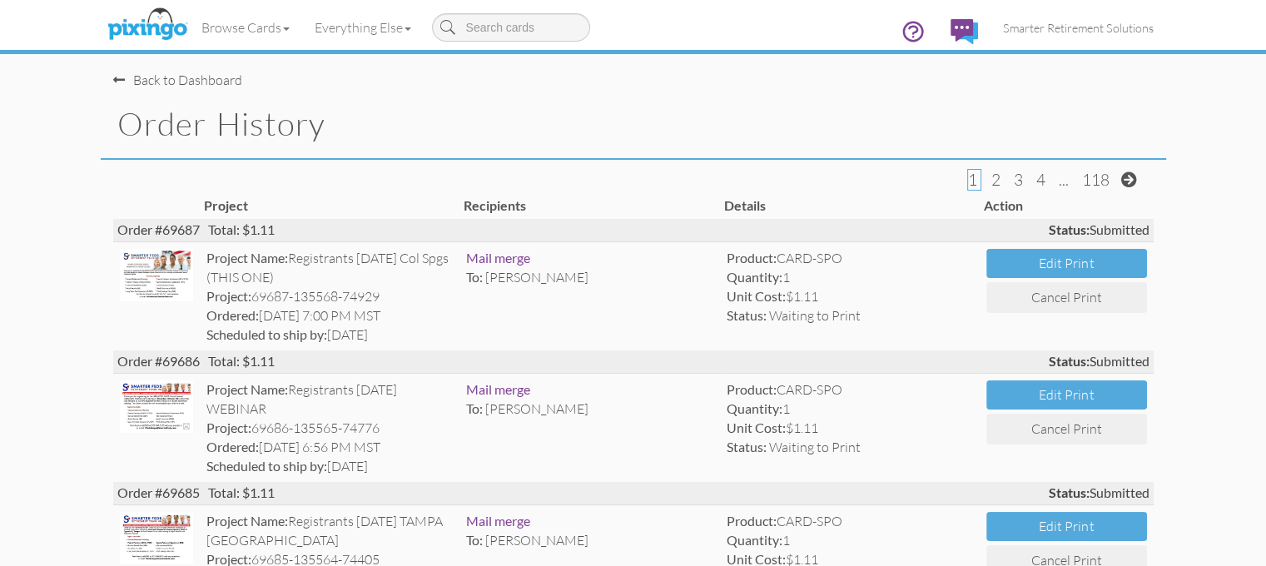
click at [120, 85] on div "Back to Dashboard" at bounding box center [177, 80] width 129 height 19
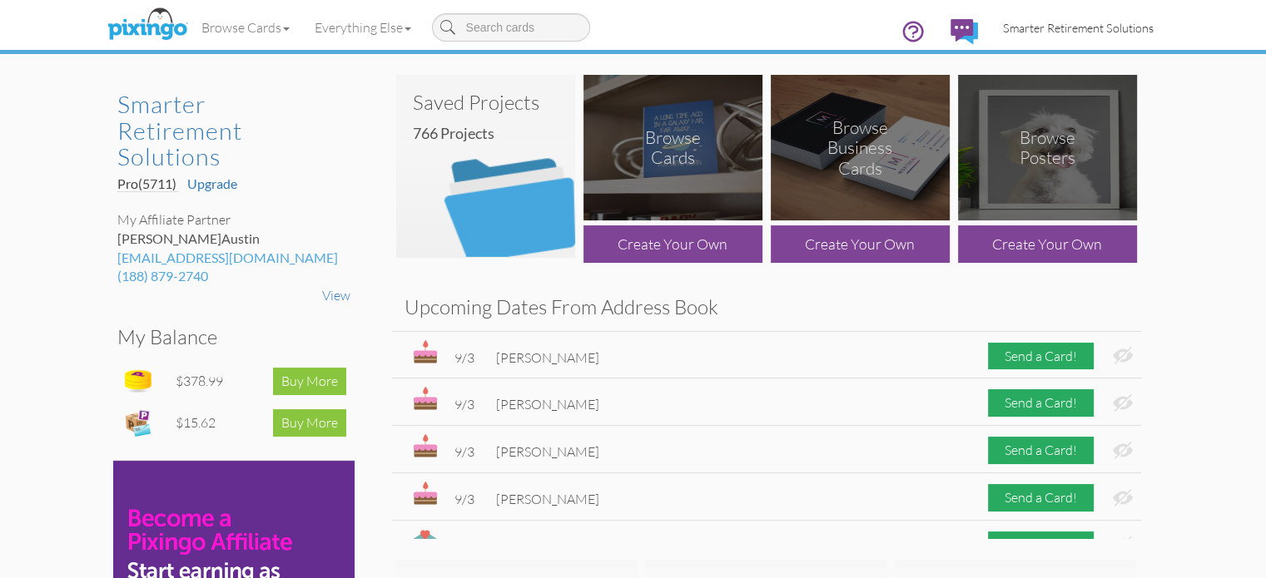
click at [1122, 22] on span "Smarter Retirement Solutions" at bounding box center [1078, 28] width 151 height 14
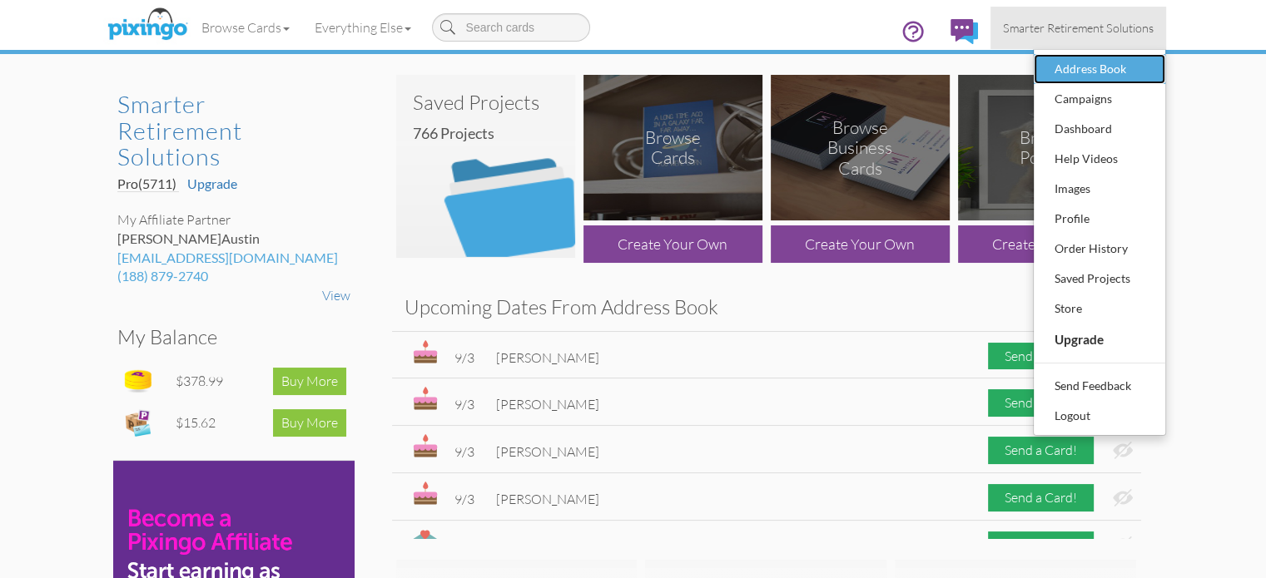
click at [1149, 76] on div "Address Book" at bounding box center [1099, 69] width 98 height 25
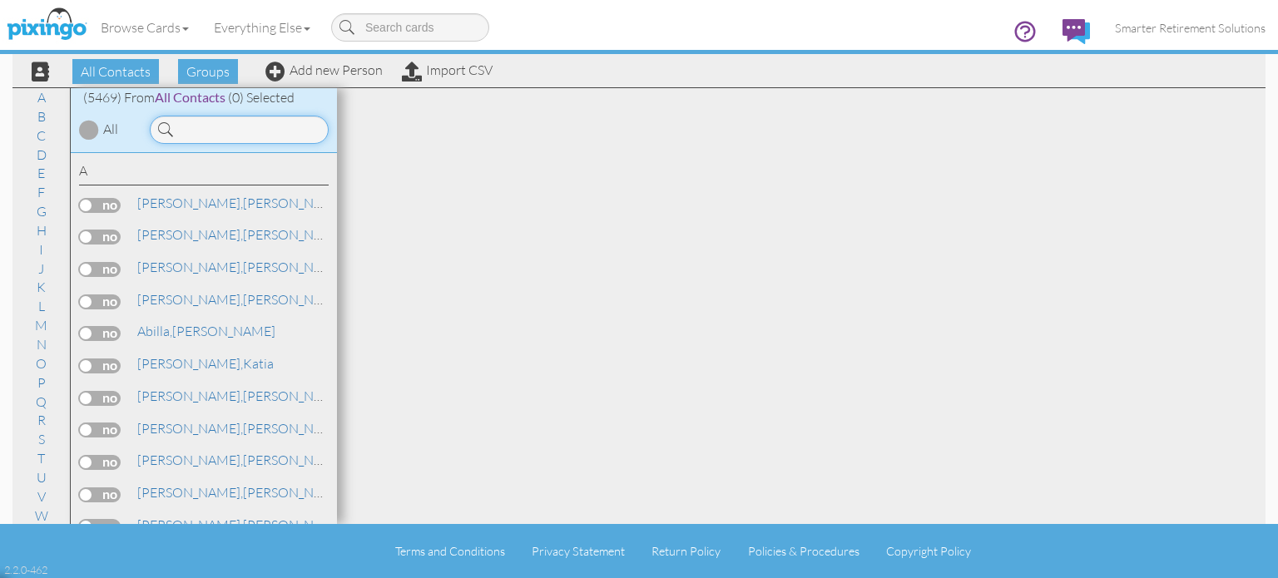
click at [203, 127] on input at bounding box center [239, 130] width 179 height 28
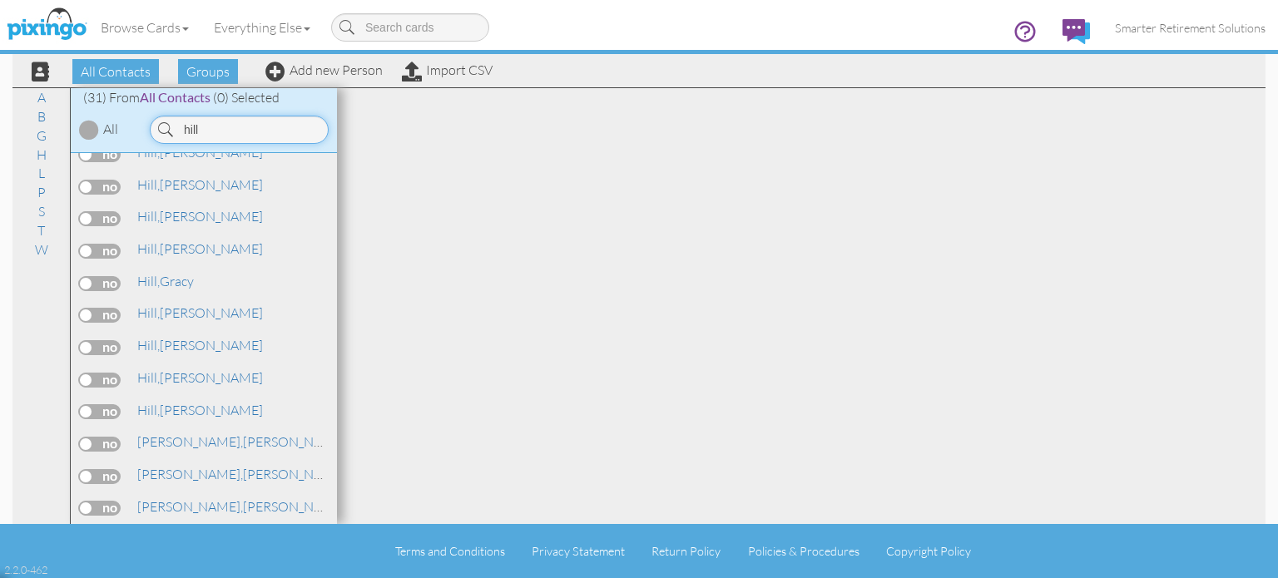
scroll to position [375, 0]
type input "hill"
click at [350, 72] on link "Add new Person" at bounding box center [323, 70] width 117 height 17
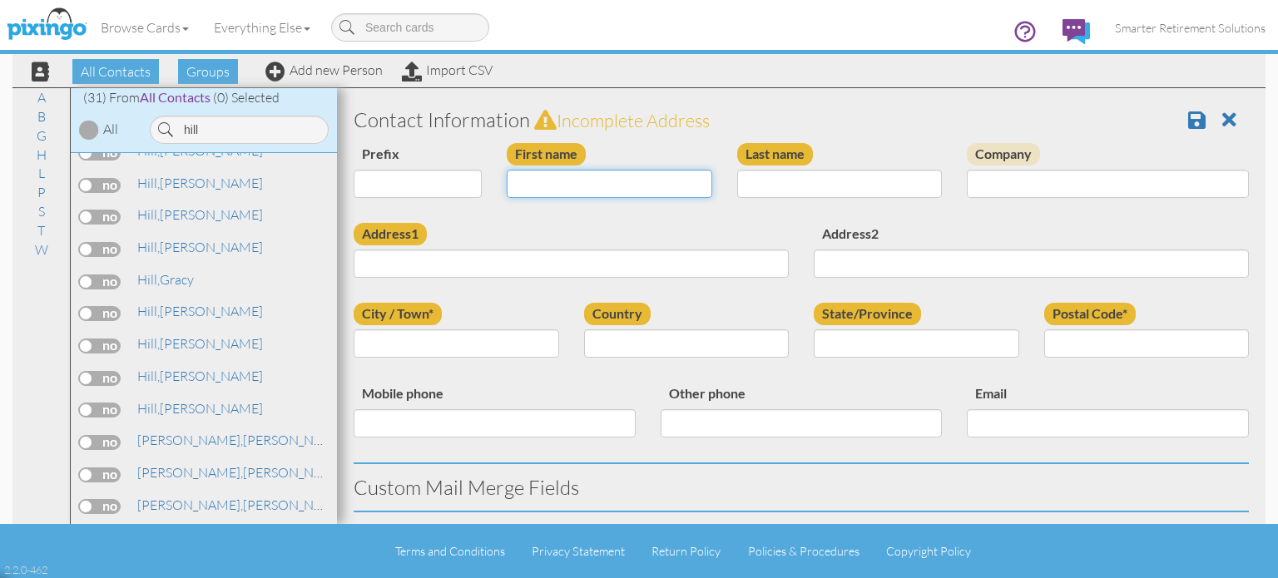
click at [571, 188] on input "First name" at bounding box center [610, 184] width 206 height 28
type input "Danetra"
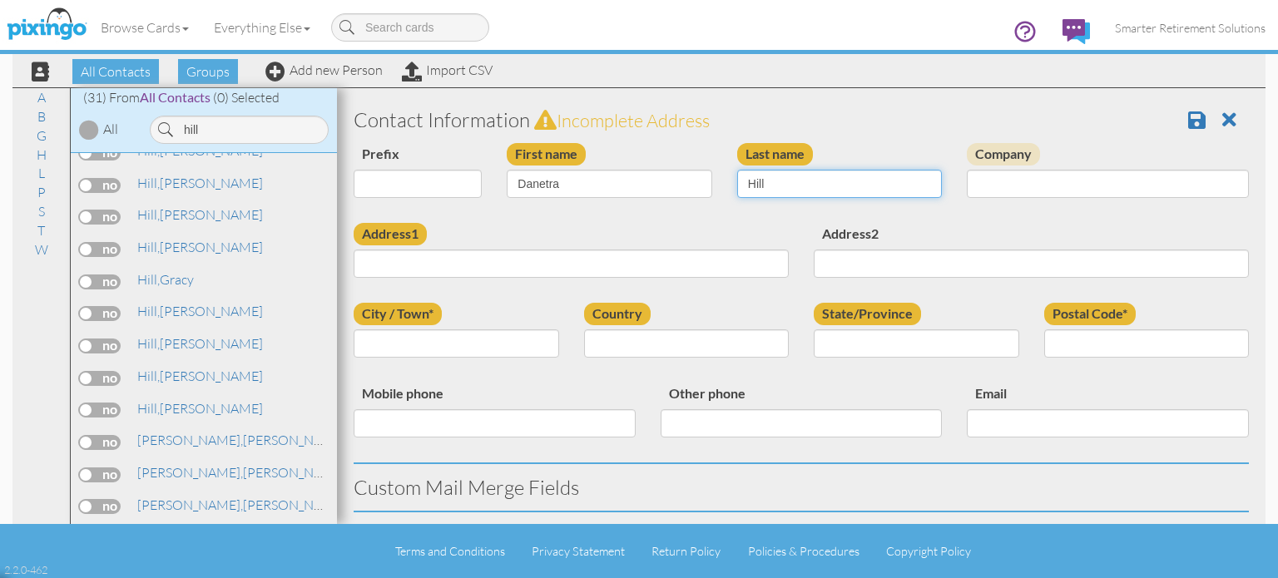
type input "Hill"
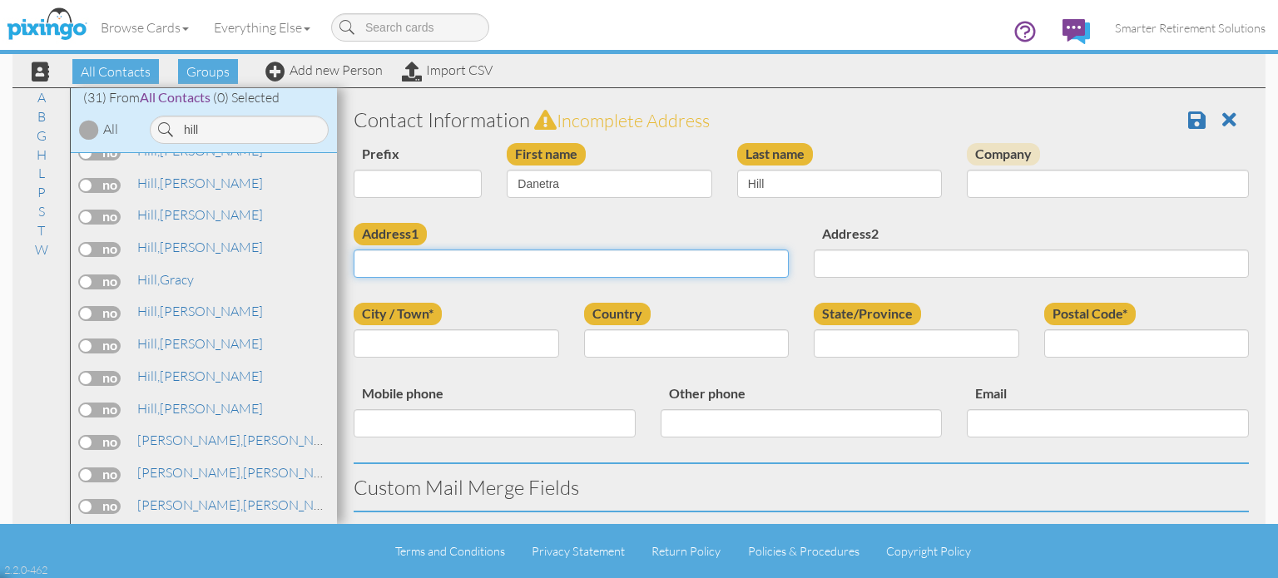
paste input "12667 Weeping Branch Circle Jacksonville, Florida 32218 United States"
type input "12667 Weeping Branch Circle Jacksonville, Florida 32218 United States"
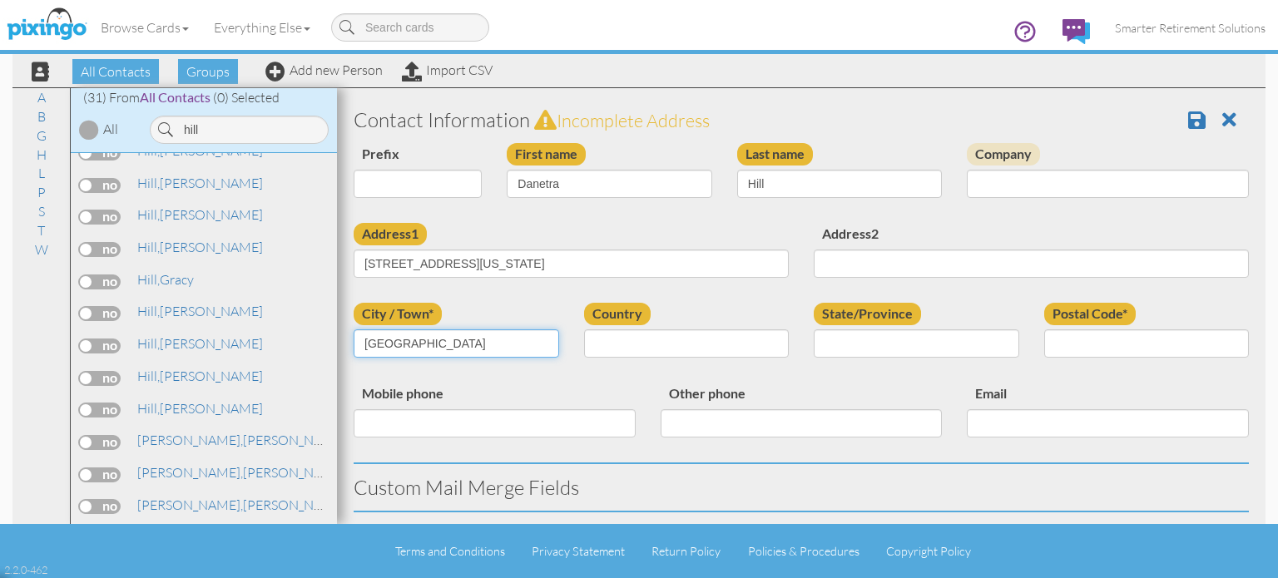
type input "Jacksonville"
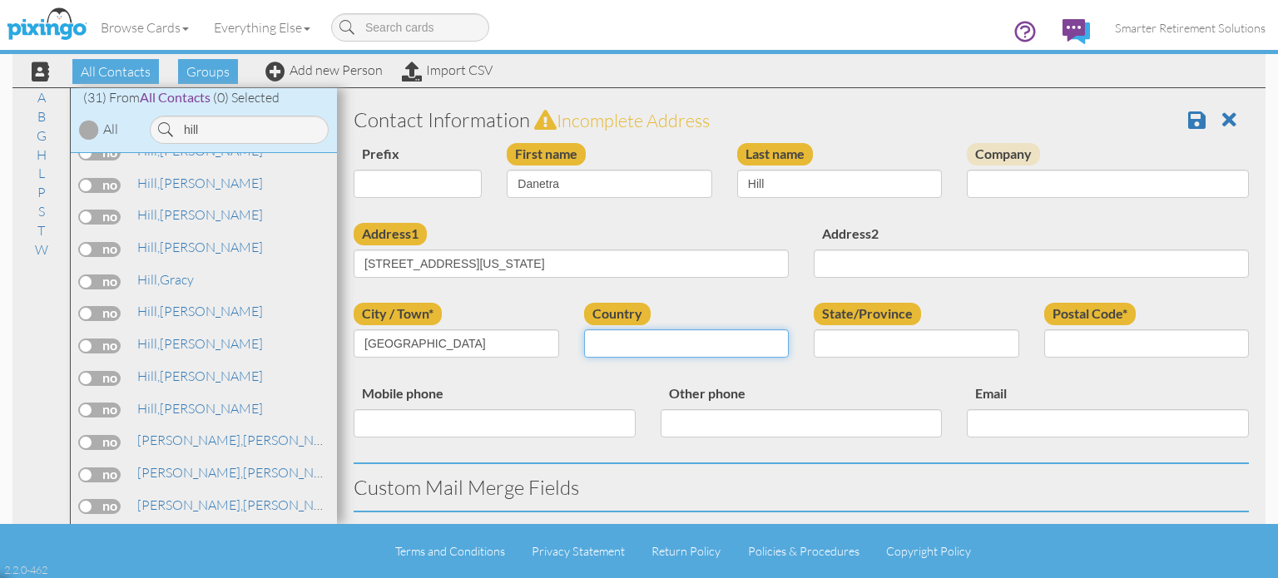
select select "object:71603"
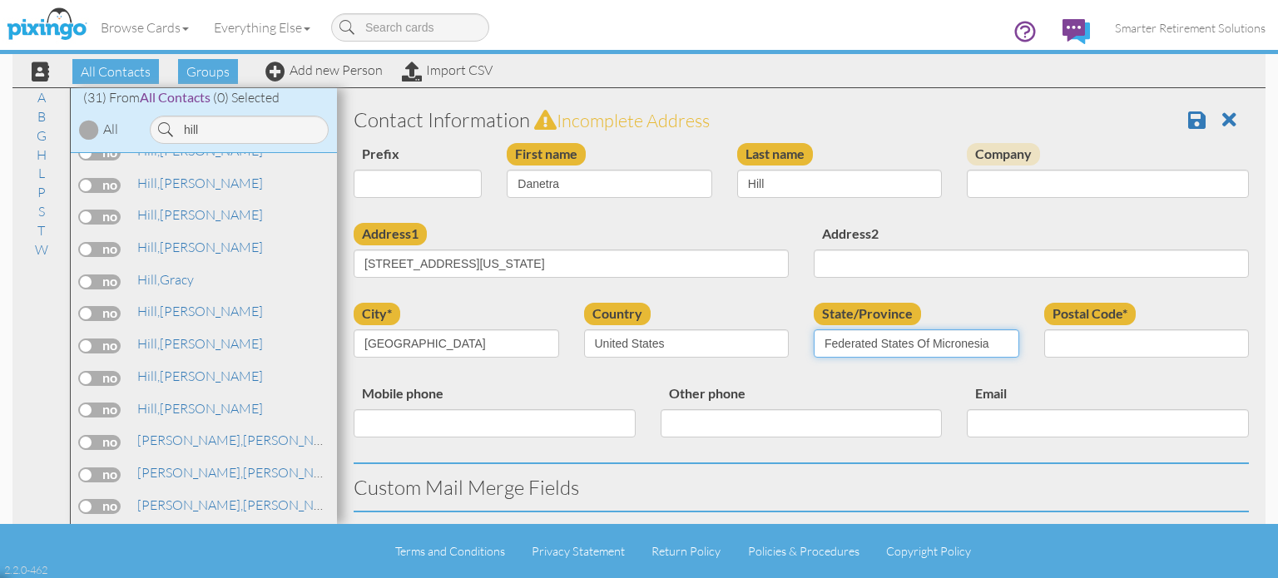
select select "object:71862"
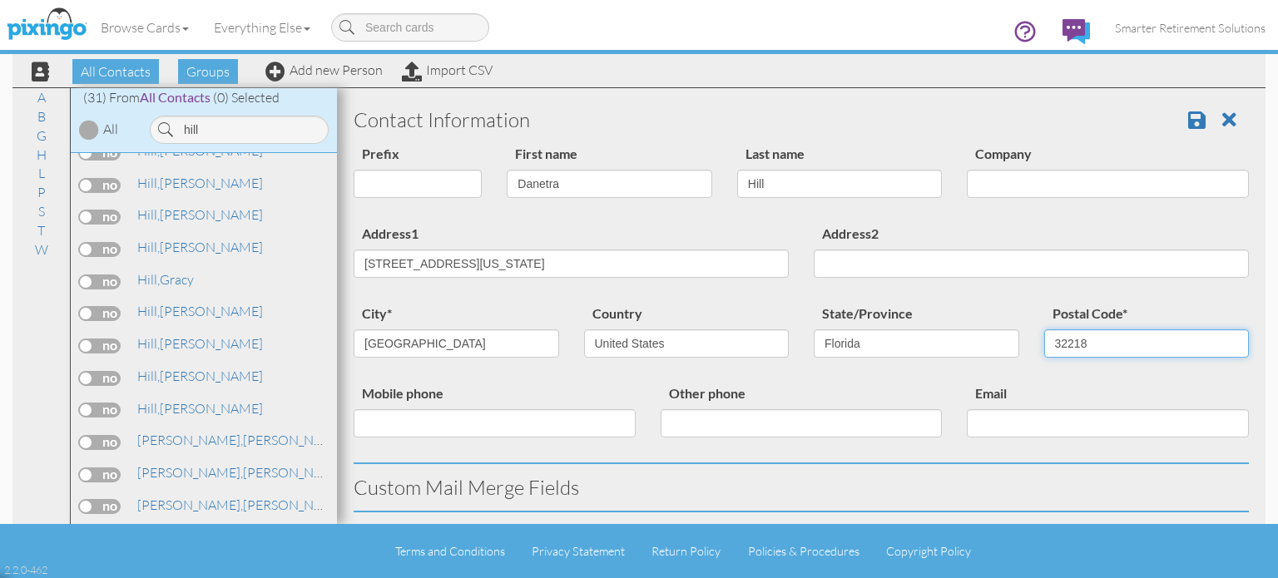
type input "32218"
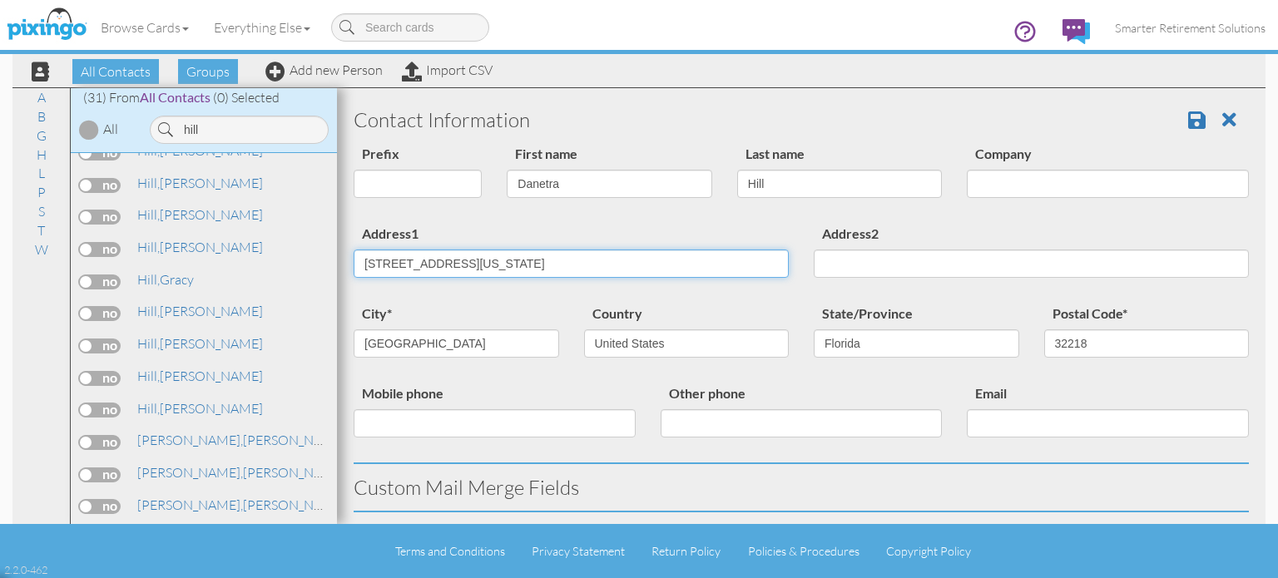
drag, startPoint x: 517, startPoint y: 262, endPoint x: 789, endPoint y: 254, distance: 272.3
click at [789, 254] on div "Address1 12667 Weeping Branch Circle Jacksonville, Florida 32218 United States" at bounding box center [571, 256] width 460 height 67
type input "12667 Weeping Branch Circle"
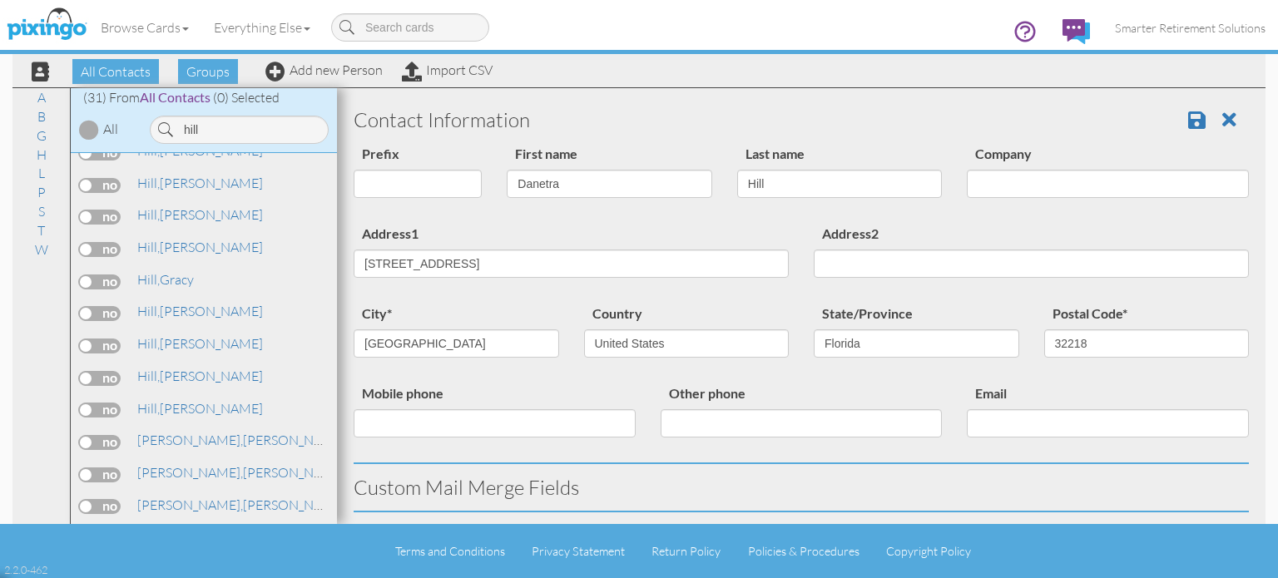
click at [727, 232] on div "Address1 12667 Weeping Branch Circle" at bounding box center [571, 256] width 460 height 67
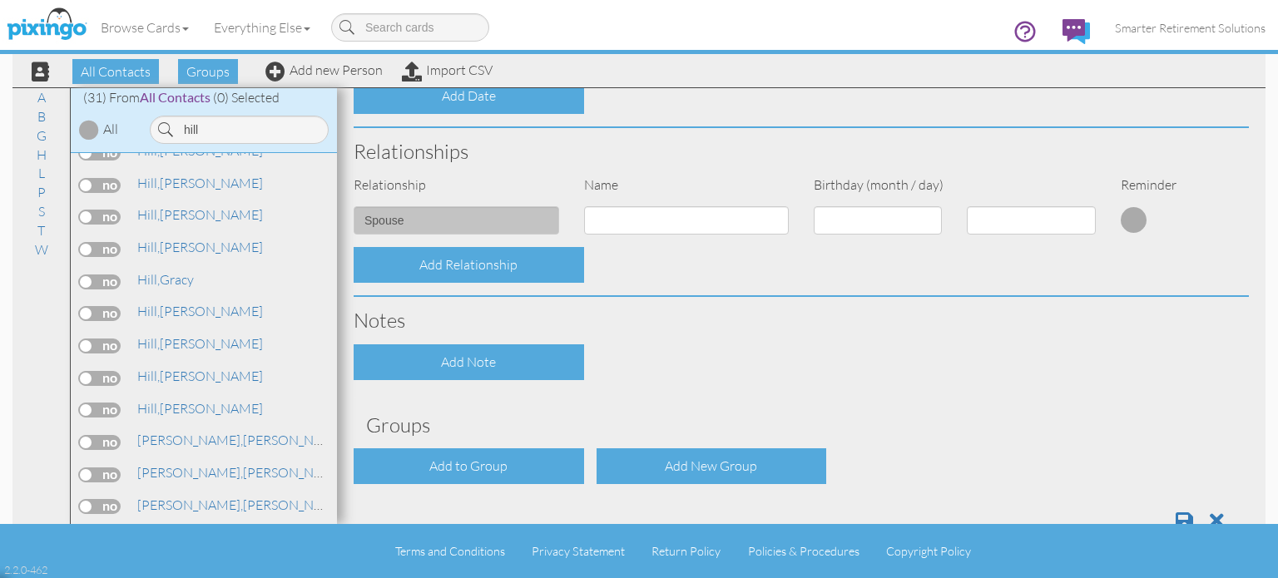
scroll to position [608, 0]
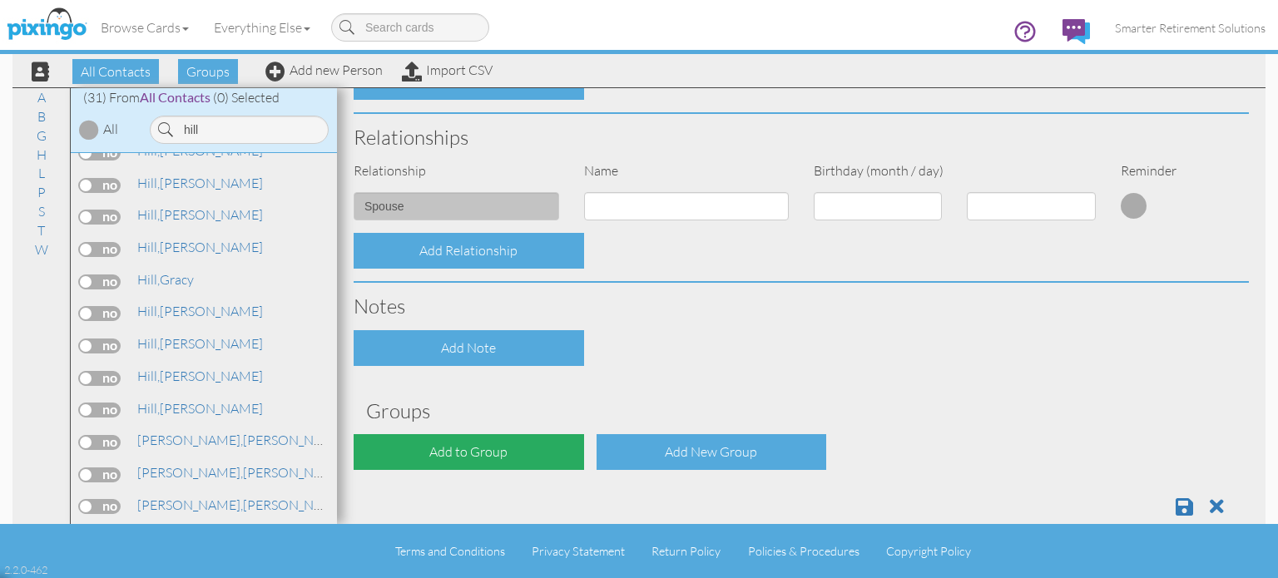
click at [531, 445] on div "Add to Group" at bounding box center [469, 452] width 231 height 36
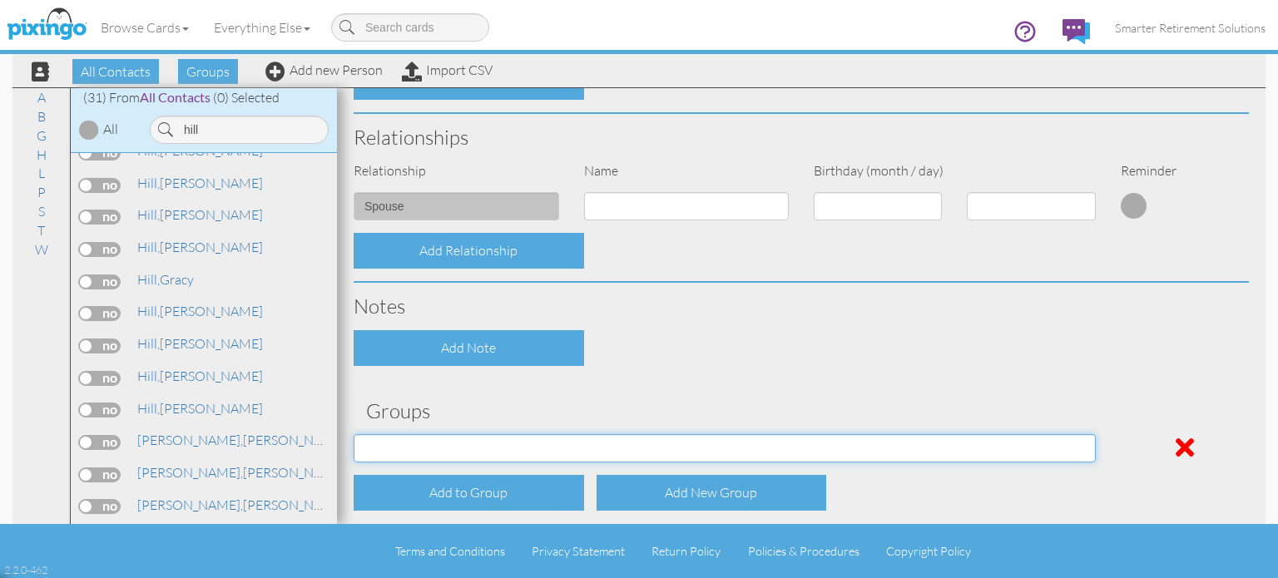
click at [514, 449] on select "04/22/2025 SMARTER FEDS OSD DMEA California 06/25/2025 BOP Onsite 08/12 Puerto …" at bounding box center [725, 448] width 742 height 28
select select "object:71923"
click at [354, 434] on select "04/22/2025 SMARTER FEDS OSD DMEA California 06/25/2025 BOP Onsite 08/12 Puerto …" at bounding box center [725, 448] width 742 height 28
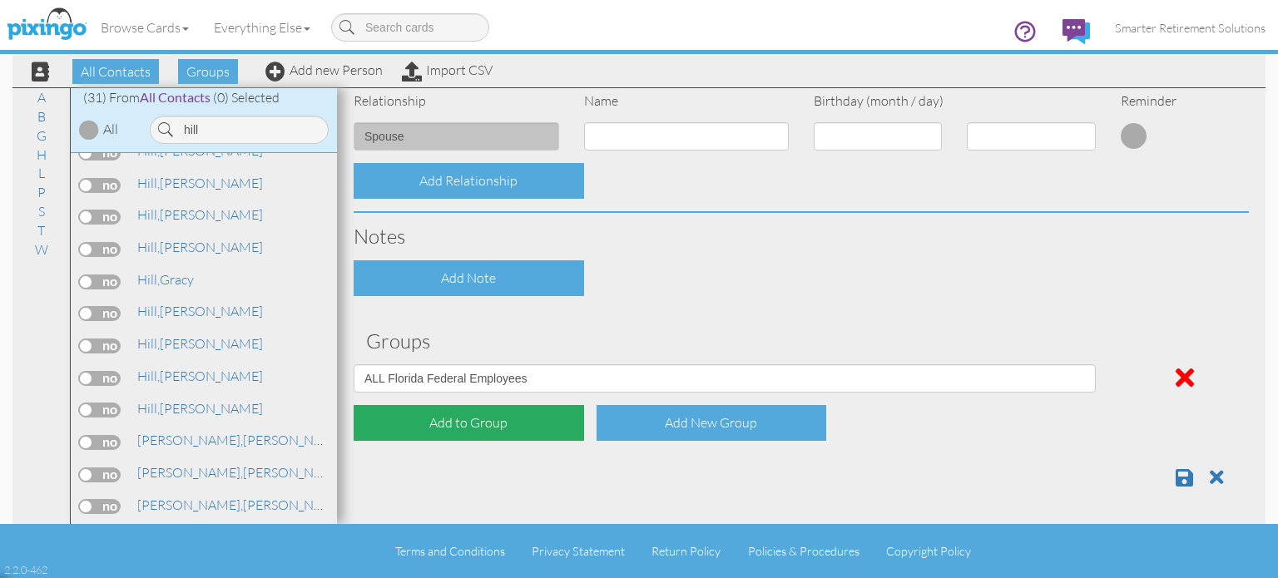
click at [453, 422] on div "Add to Group" at bounding box center [469, 423] width 231 height 36
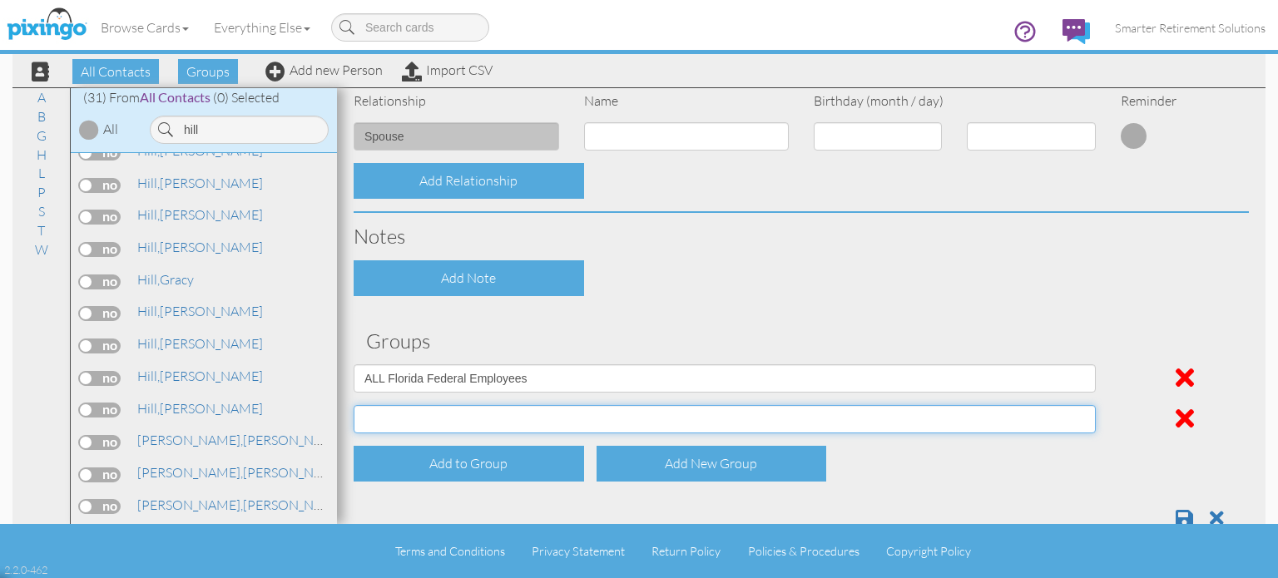
click at [449, 422] on select "04/22/2025 SMARTER FEDS OSD DMEA California 06/25/2025 BOP Onsite 08/12 Puerto …" at bounding box center [725, 419] width 742 height 28
select select "object:71973"
click at [354, 405] on select "04/22/2025 SMARTER FEDS OSD DMEA California 06/25/2025 BOP Onsite 08/12 Puerto …" at bounding box center [725, 419] width 742 height 28
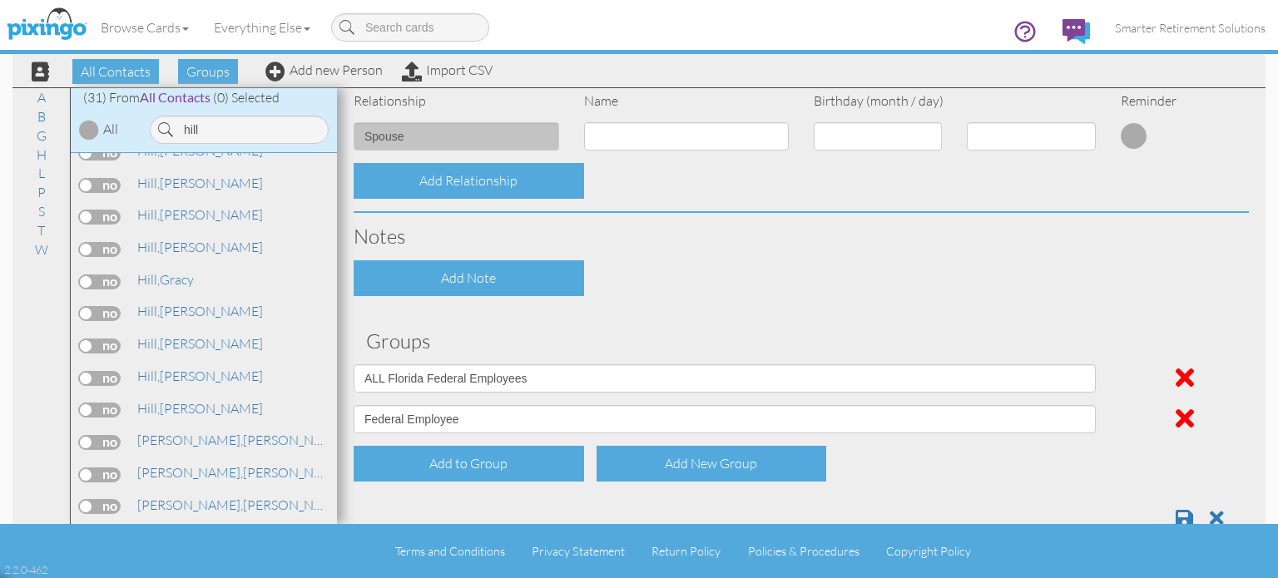
click at [698, 313] on hr at bounding box center [802, 313] width 896 height 1
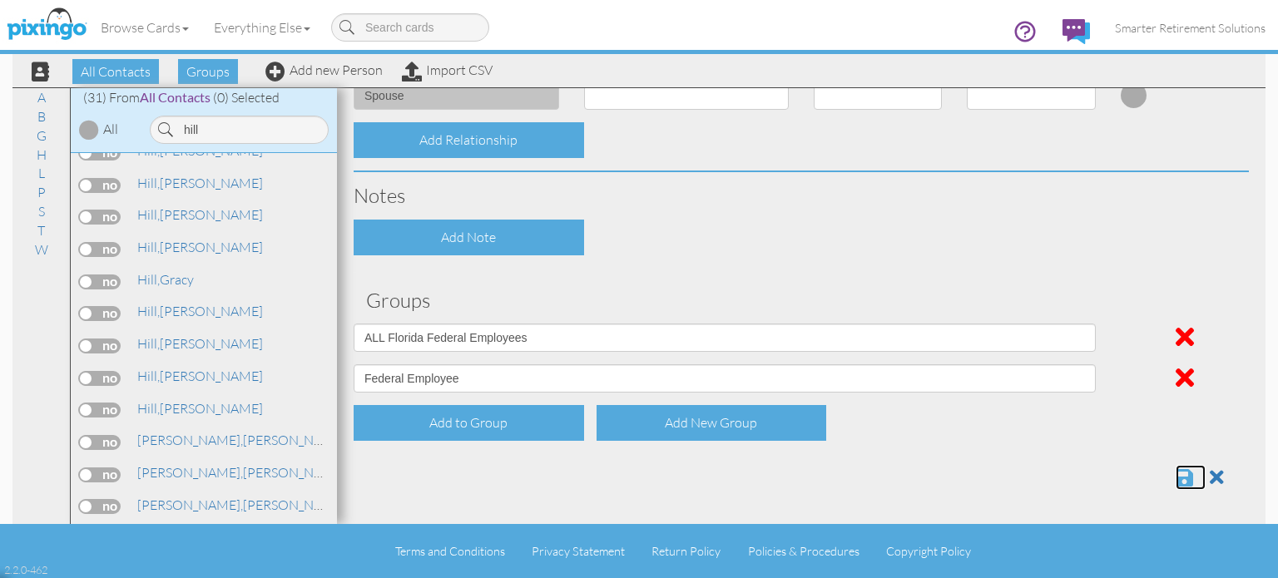
click at [1176, 475] on span at bounding box center [1184, 478] width 17 height 20
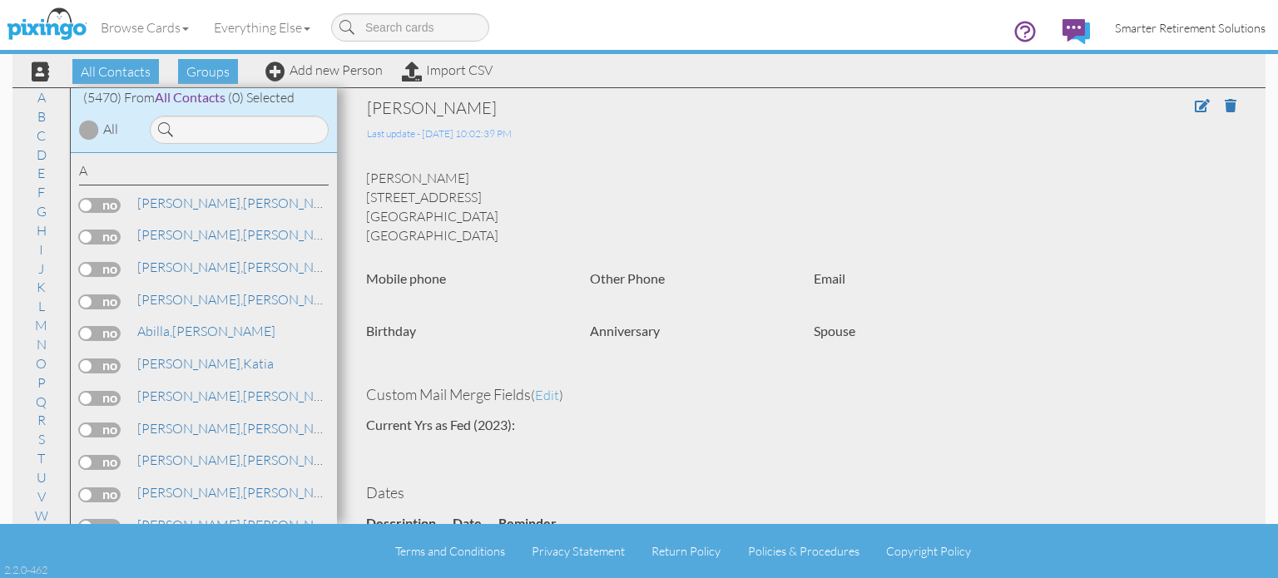
click at [1177, 34] on span "Smarter Retirement Solutions" at bounding box center [1190, 28] width 151 height 14
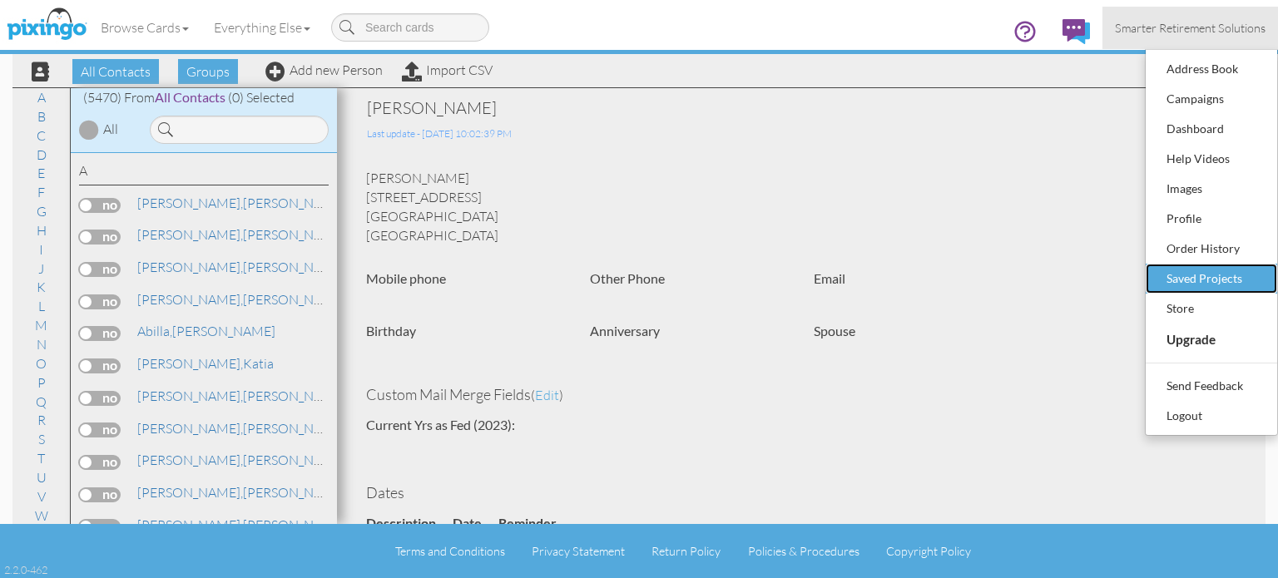
click at [1193, 270] on div "Saved Projects" at bounding box center [1212, 278] width 98 height 25
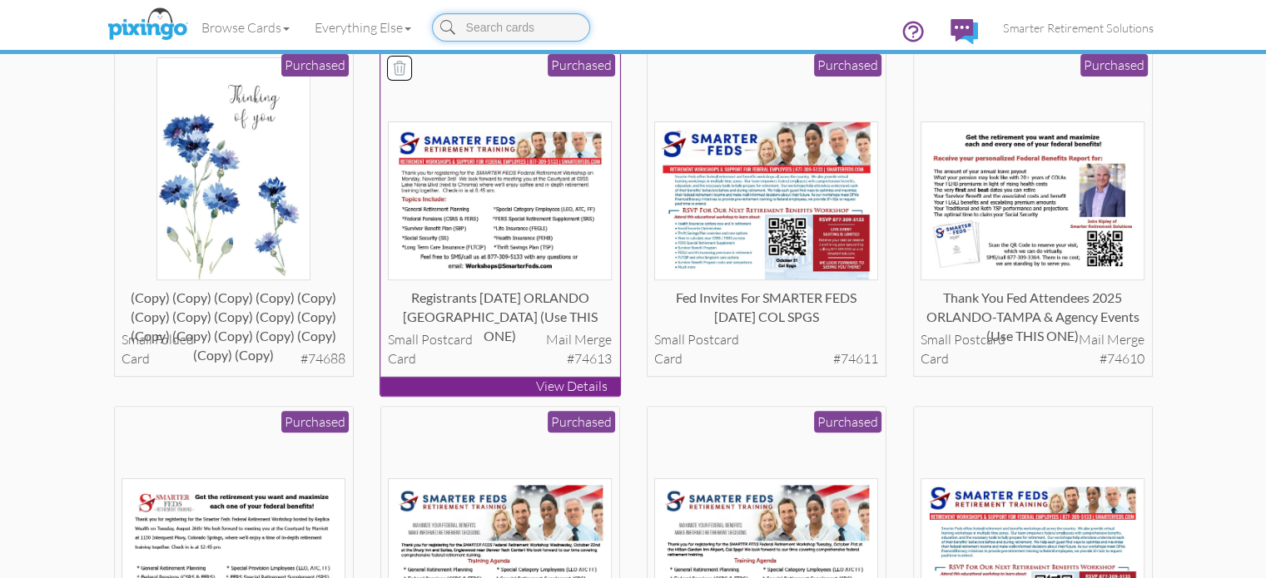
scroll to position [473, 0]
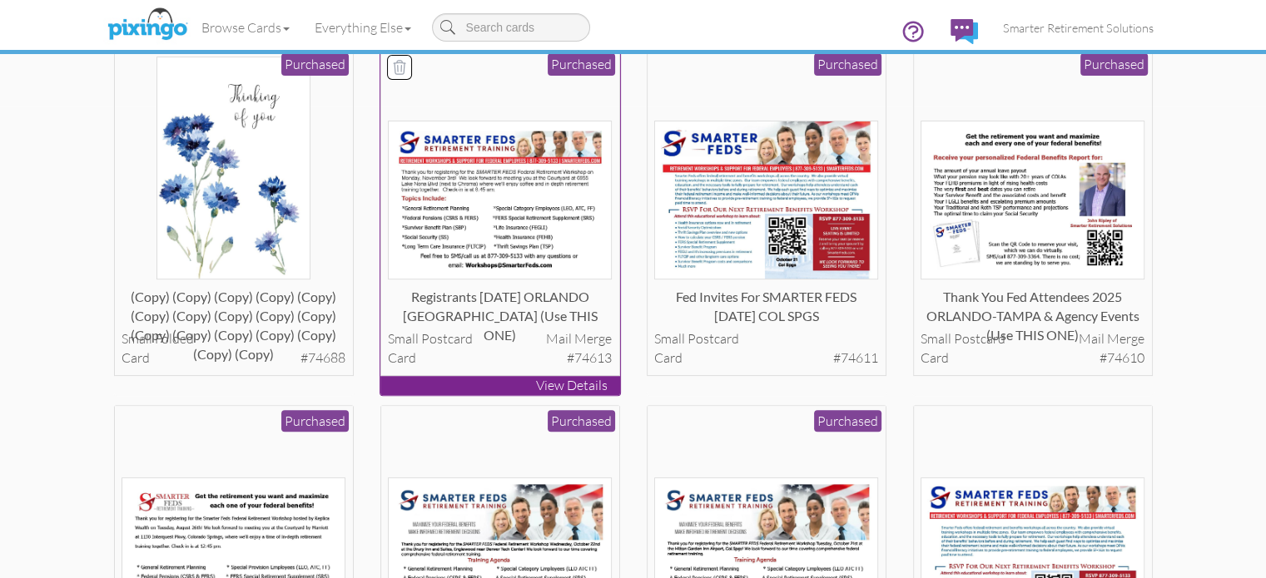
click at [467, 280] on img at bounding box center [500, 200] width 224 height 159
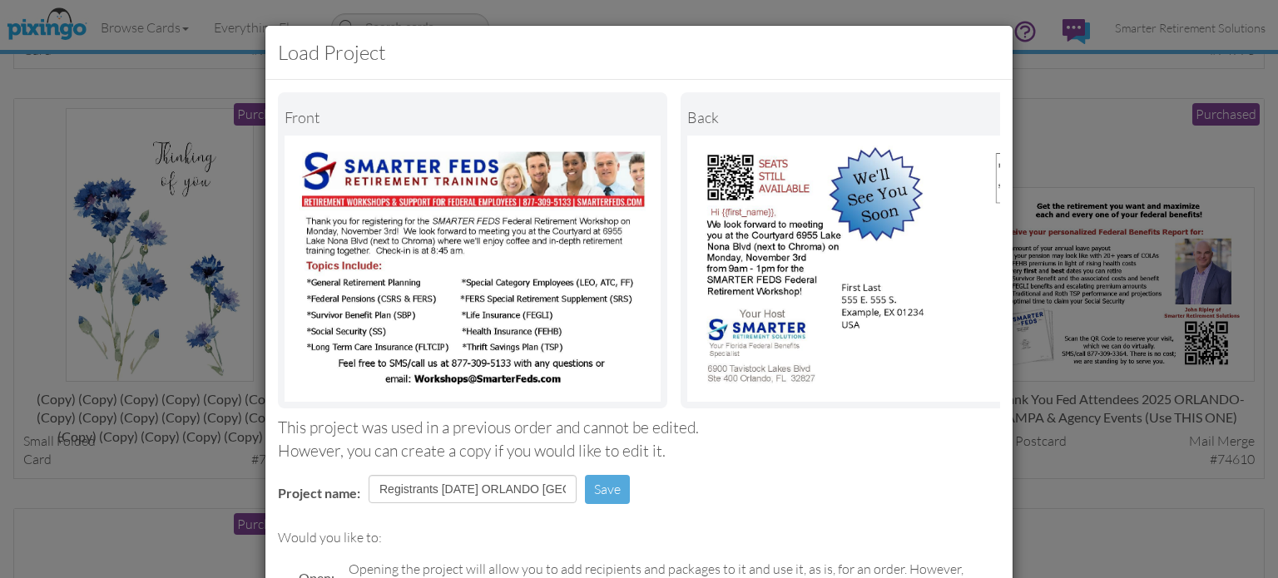
scroll to position [211, 0]
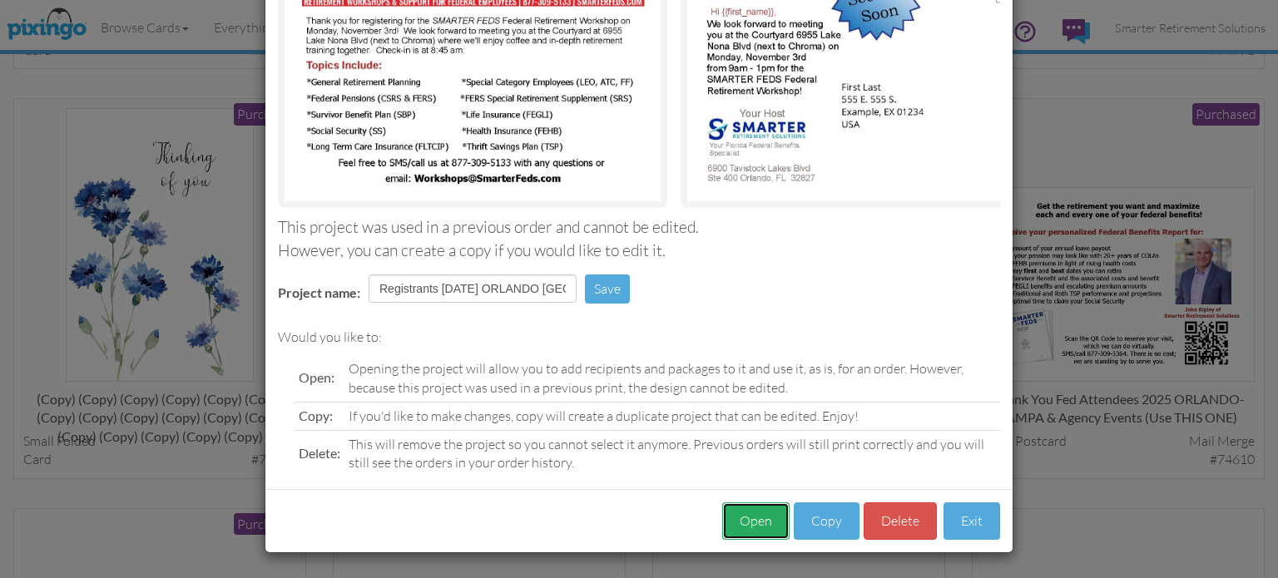
click at [740, 527] on button "Open" at bounding box center [755, 521] width 67 height 37
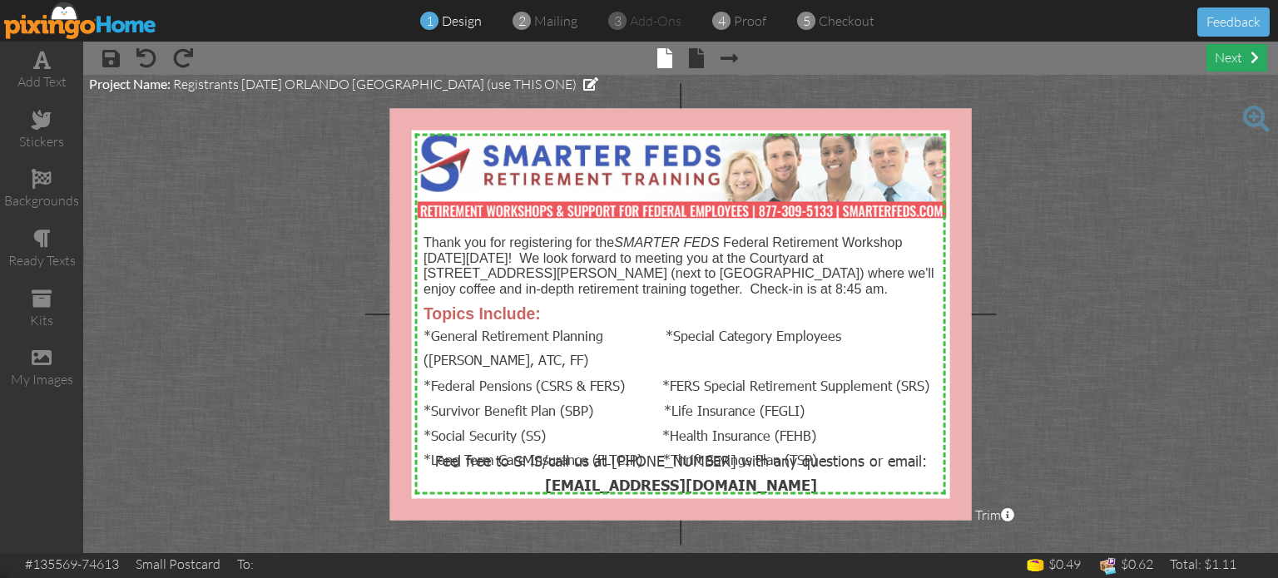
click at [1226, 49] on div "next" at bounding box center [1237, 57] width 61 height 27
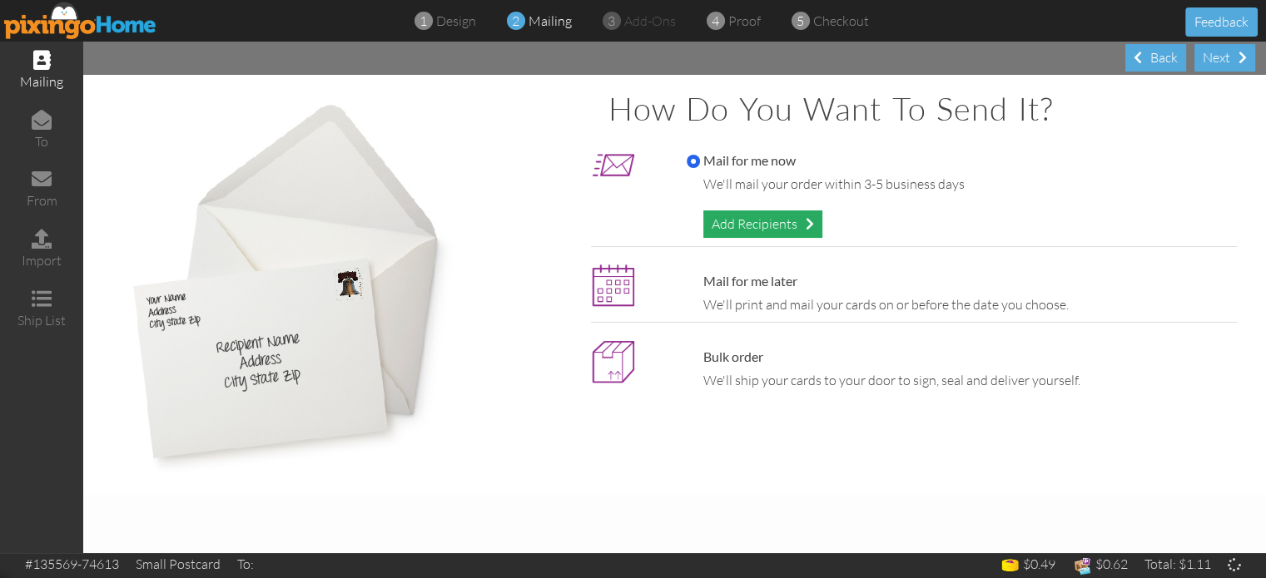
click at [743, 219] on div "Add Recipients" at bounding box center [762, 224] width 119 height 27
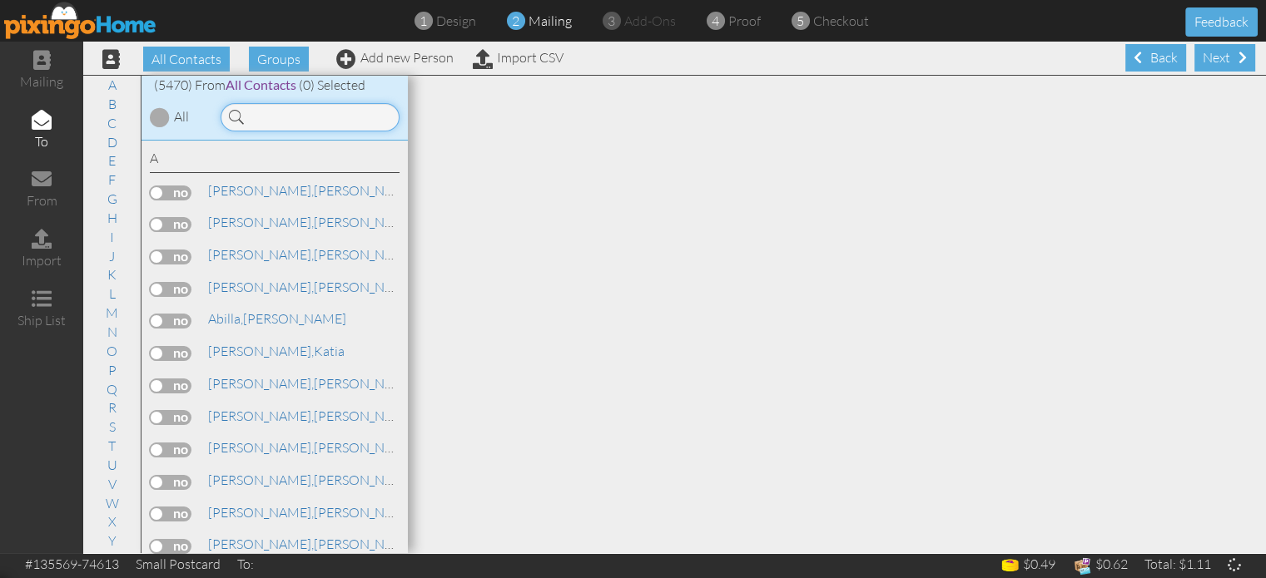
click at [289, 117] on input at bounding box center [310, 117] width 179 height 28
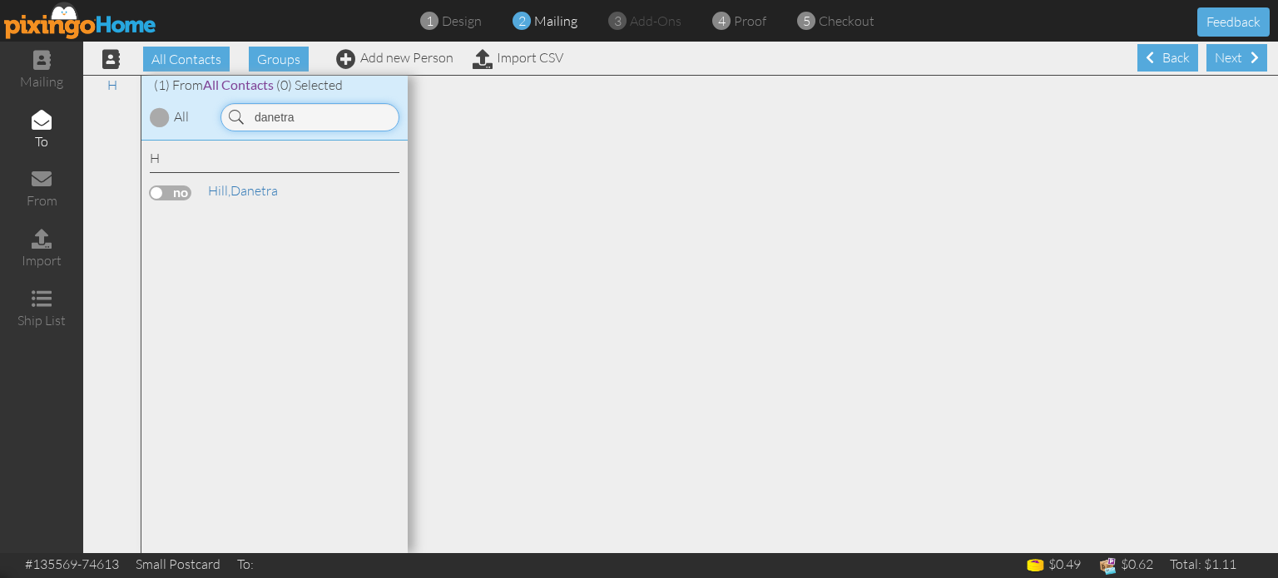
type input "danetra"
click at [182, 192] on label at bounding box center [171, 193] width 42 height 15
click at [0, 0] on input "checkbox" at bounding box center [0, 0] width 0 height 0
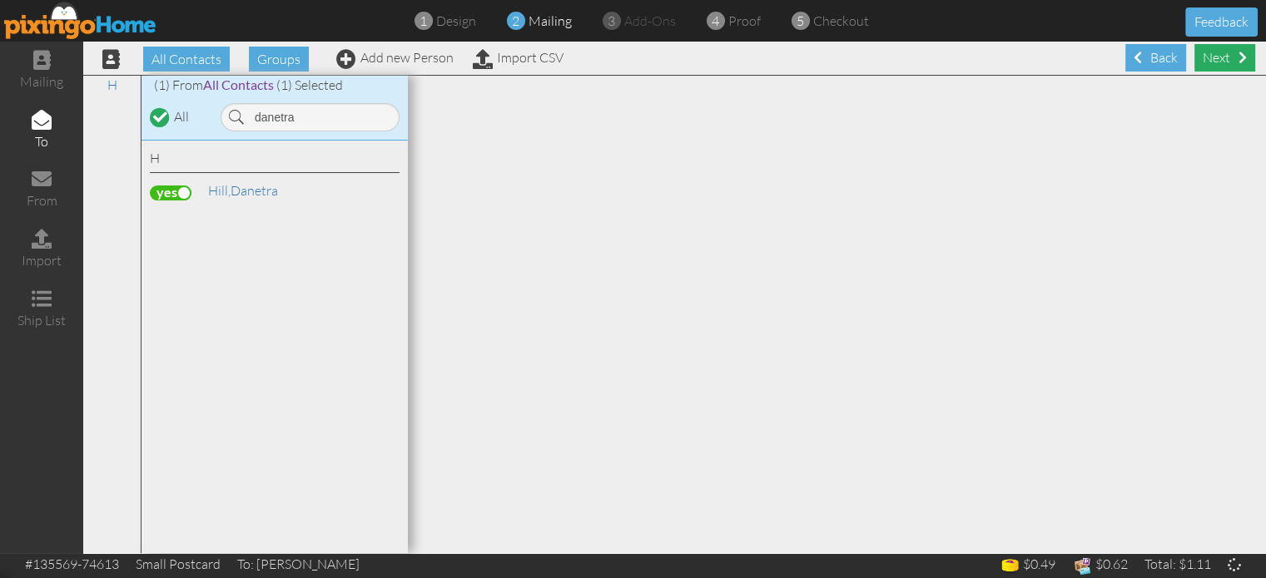
click at [1195, 54] on div "Next" at bounding box center [1224, 57] width 61 height 27
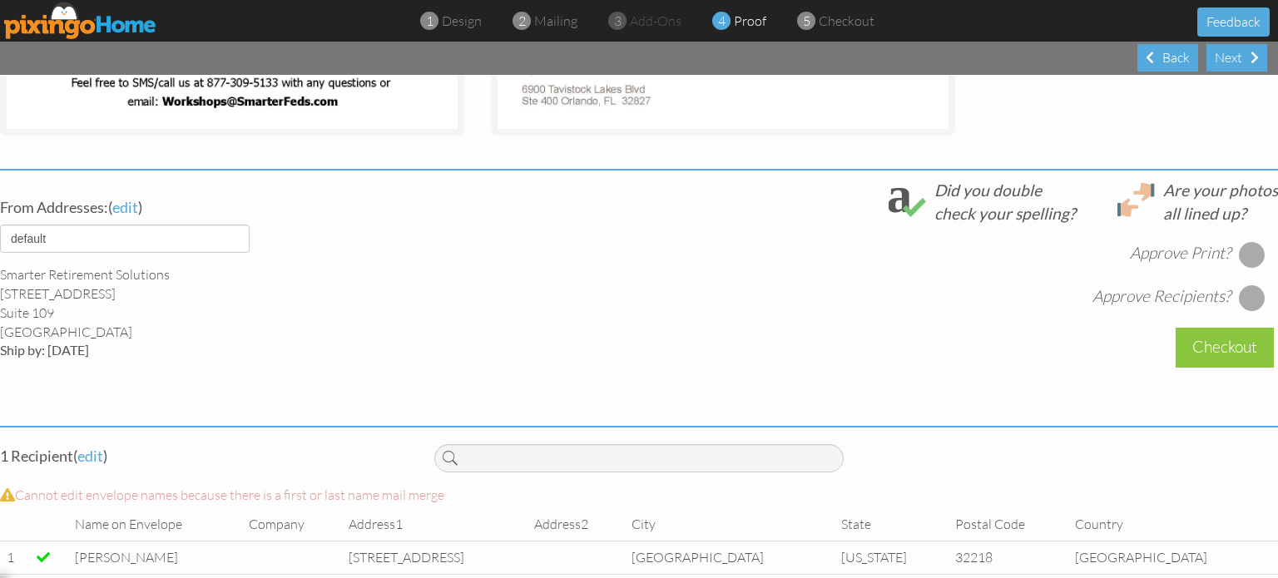
scroll to position [558, 0]
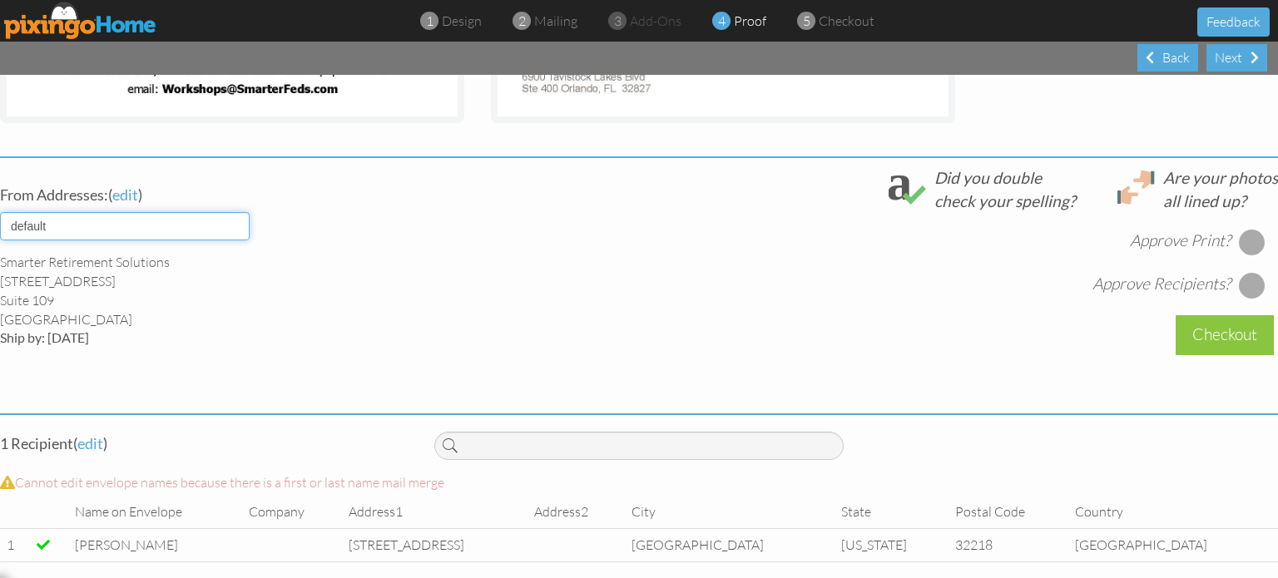
click at [235, 212] on select "default HOME DENVER Team AUSTIN Team COL SPGS team ORLANDO Team Replica Wealth …" at bounding box center [125, 226] width 250 height 28
select select "object:29767"
click at [0, 212] on select "default HOME DENVER Team AUSTIN Team COL SPGS team ORLANDO Team Replica Wealth …" at bounding box center [125, 226] width 250 height 28
click at [1250, 229] on div at bounding box center [1252, 242] width 27 height 27
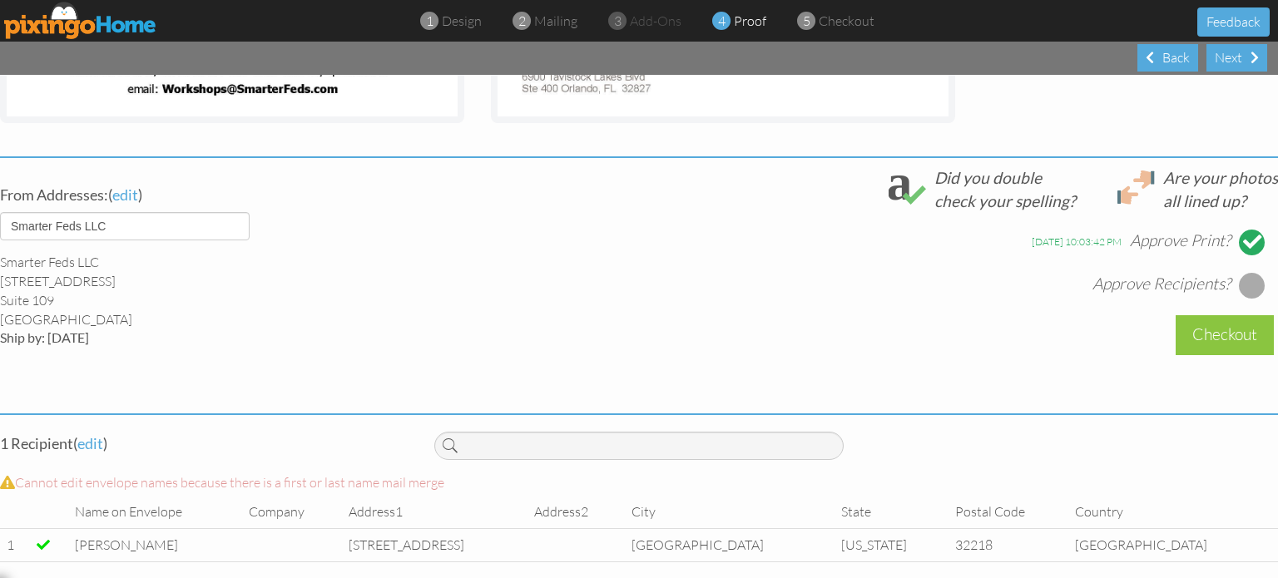
click at [1239, 272] on div at bounding box center [1252, 285] width 27 height 27
click at [1232, 315] on div "Checkout" at bounding box center [1225, 334] width 98 height 39
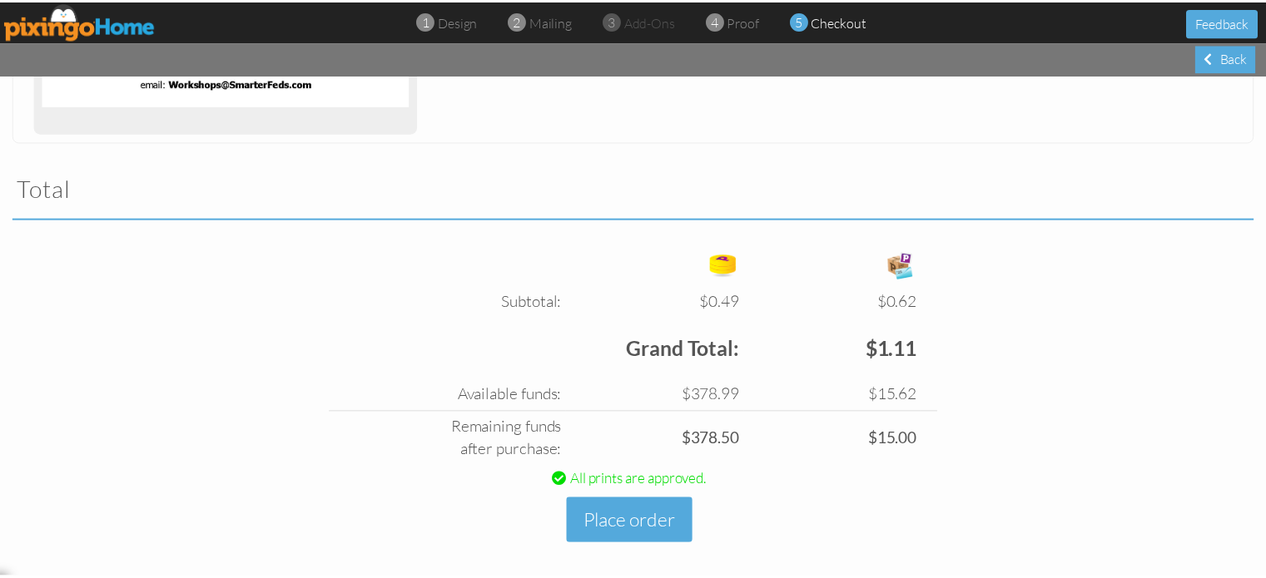
scroll to position [495, 0]
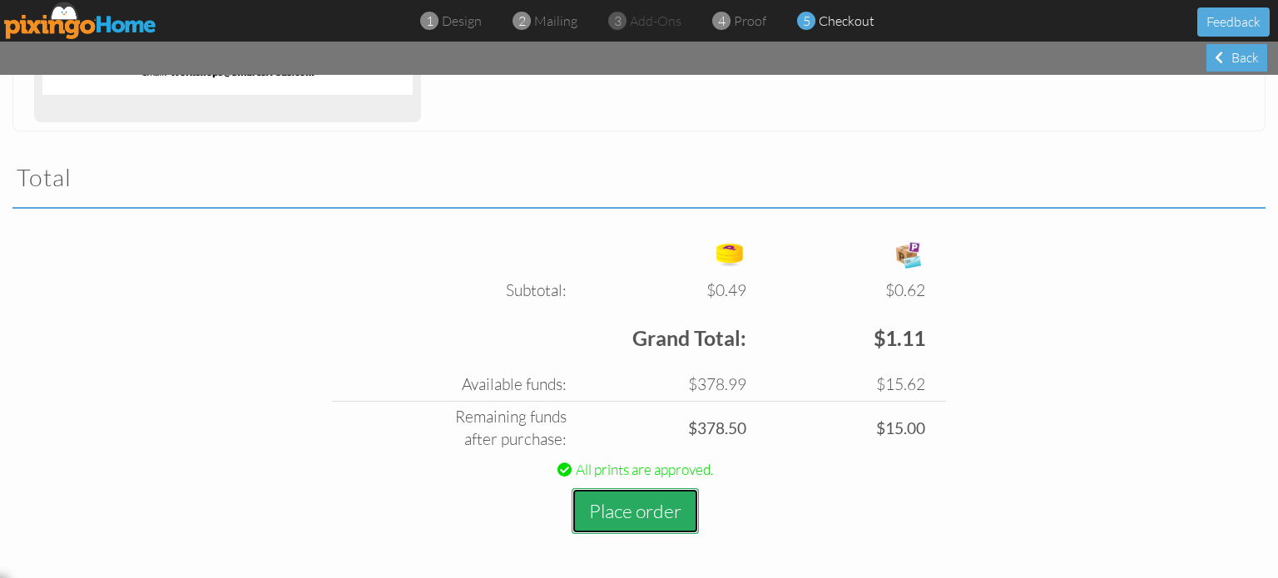
click at [638, 512] on button "Place order" at bounding box center [635, 512] width 127 height 46
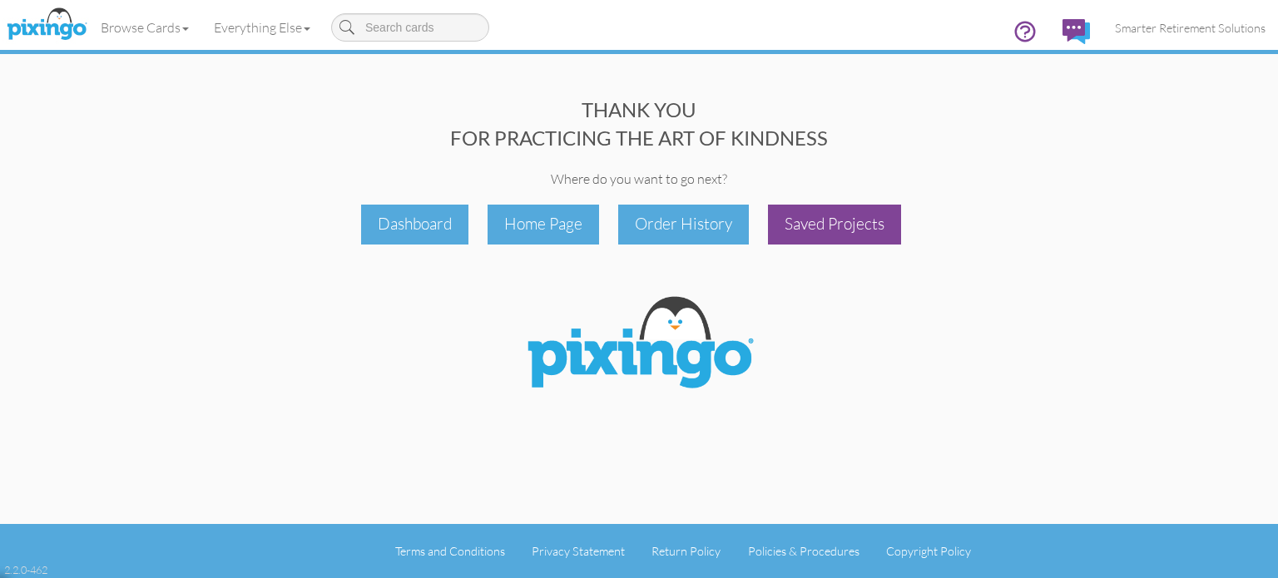
click at [814, 223] on div "Saved Projects" at bounding box center [834, 224] width 133 height 39
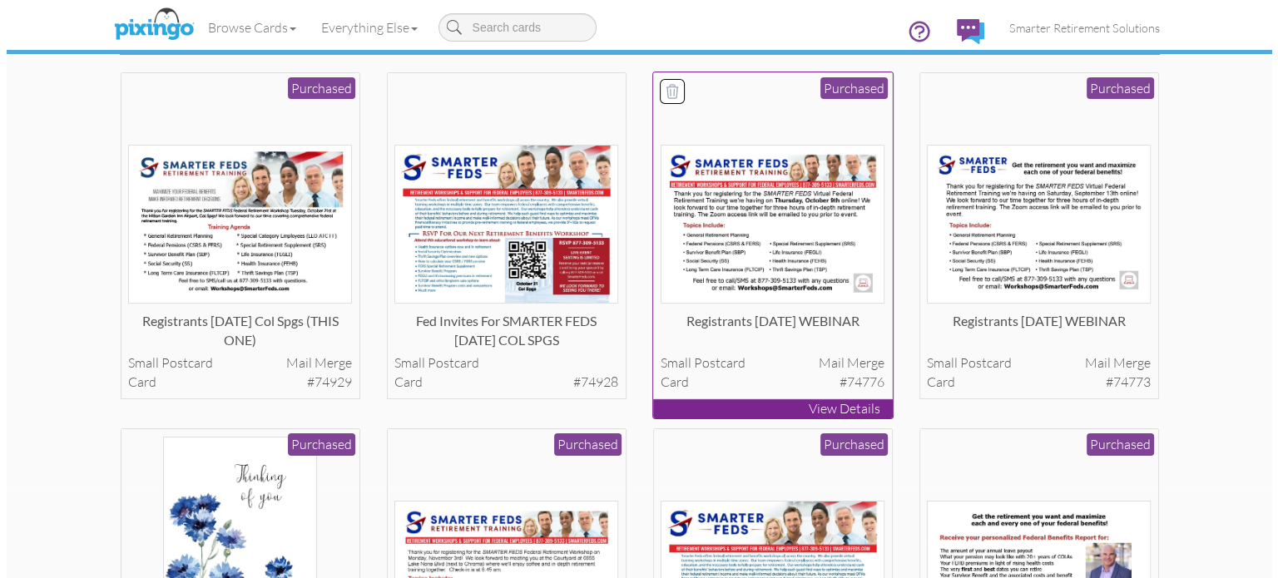
scroll to position [95, 0]
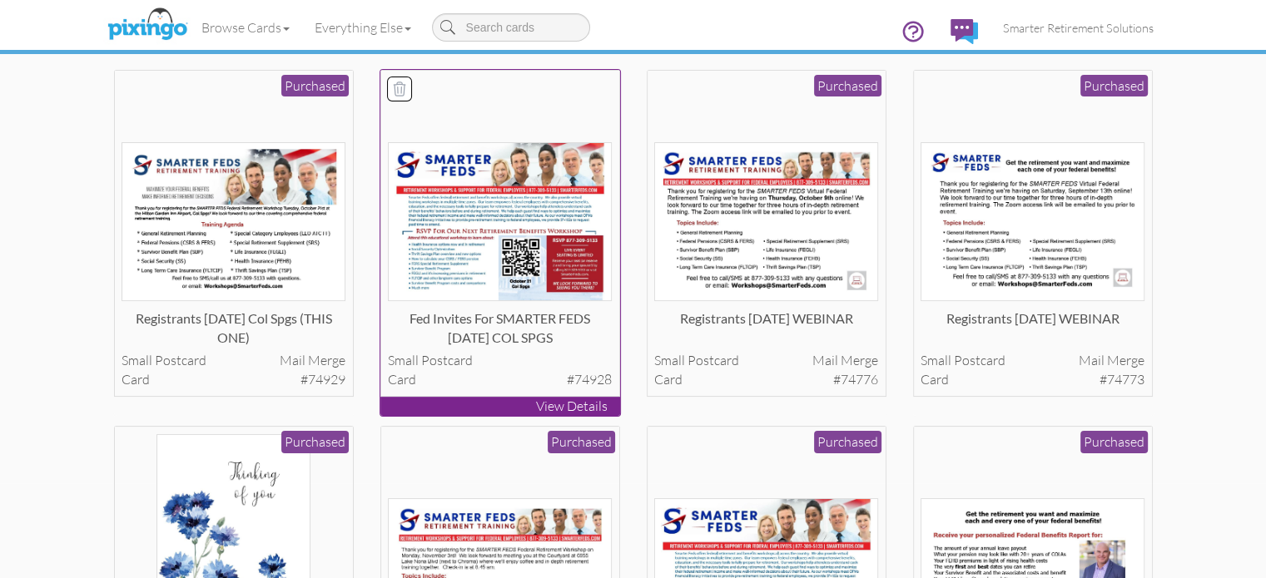
click at [522, 301] on img at bounding box center [500, 221] width 224 height 159
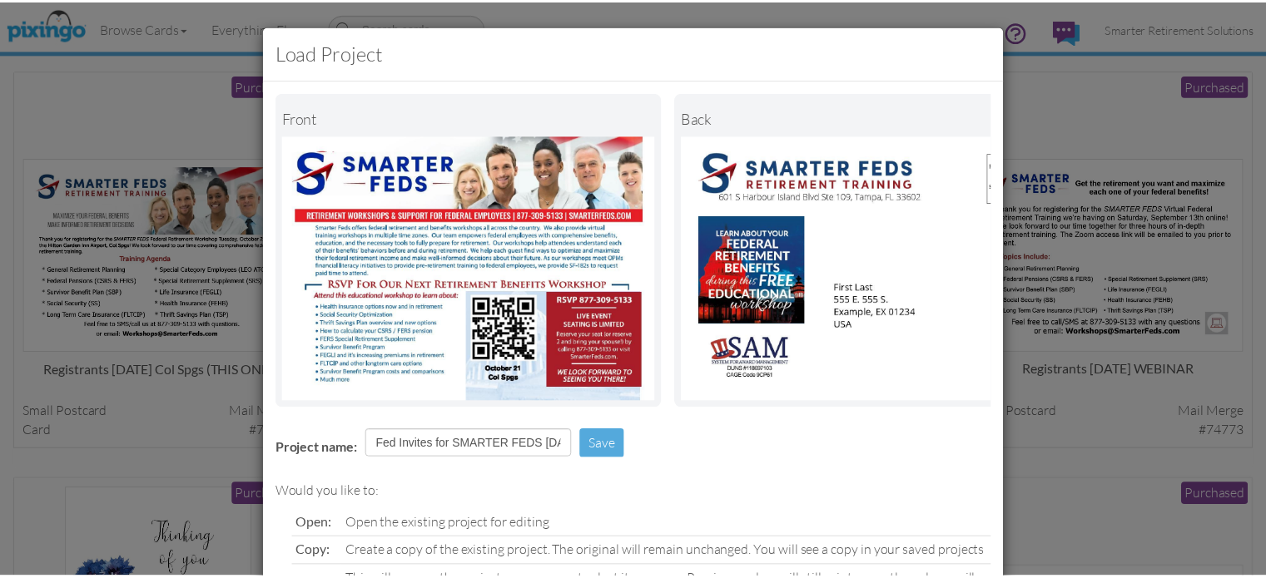
scroll to position [147, 0]
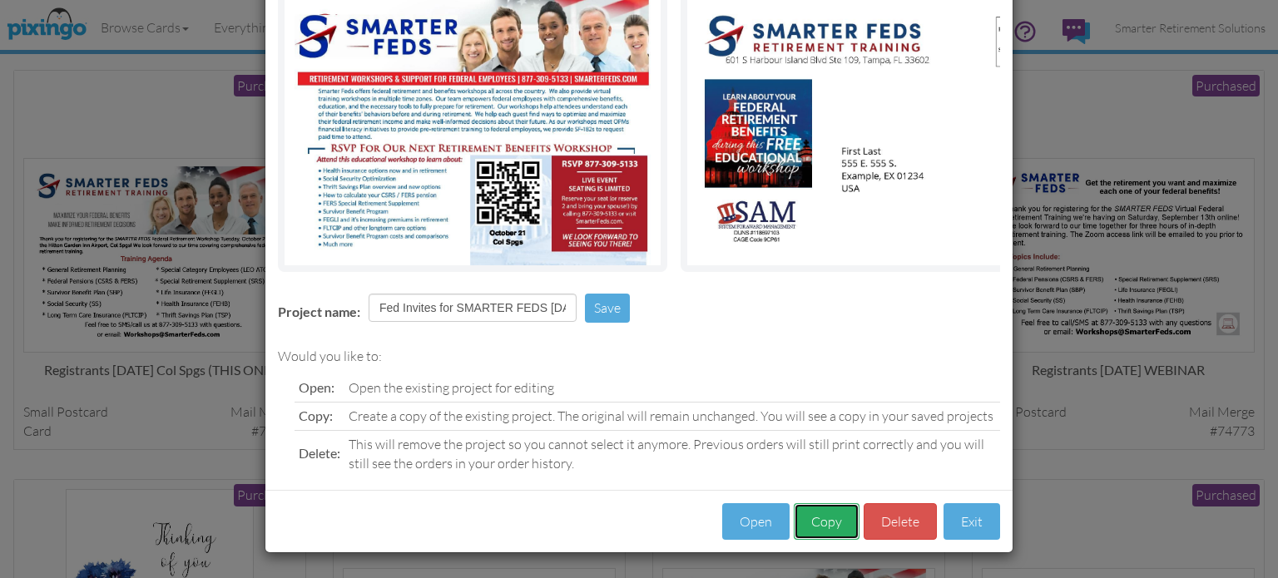
click at [828, 523] on button "Copy" at bounding box center [827, 522] width 66 height 37
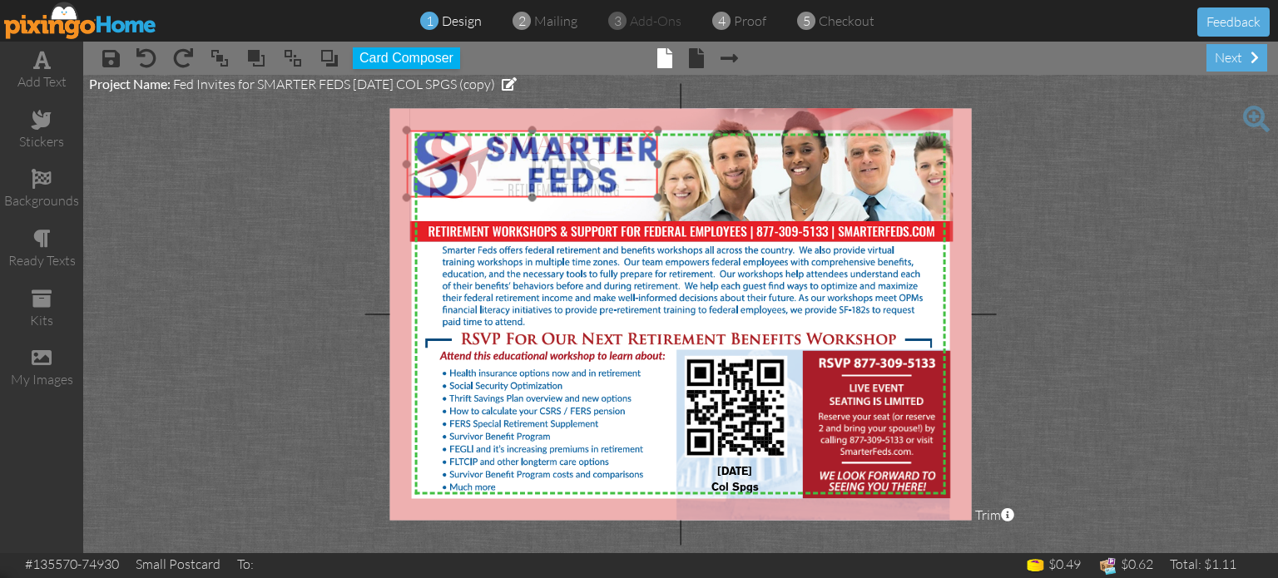
click at [519, 146] on img at bounding box center [531, 164] width 251 height 67
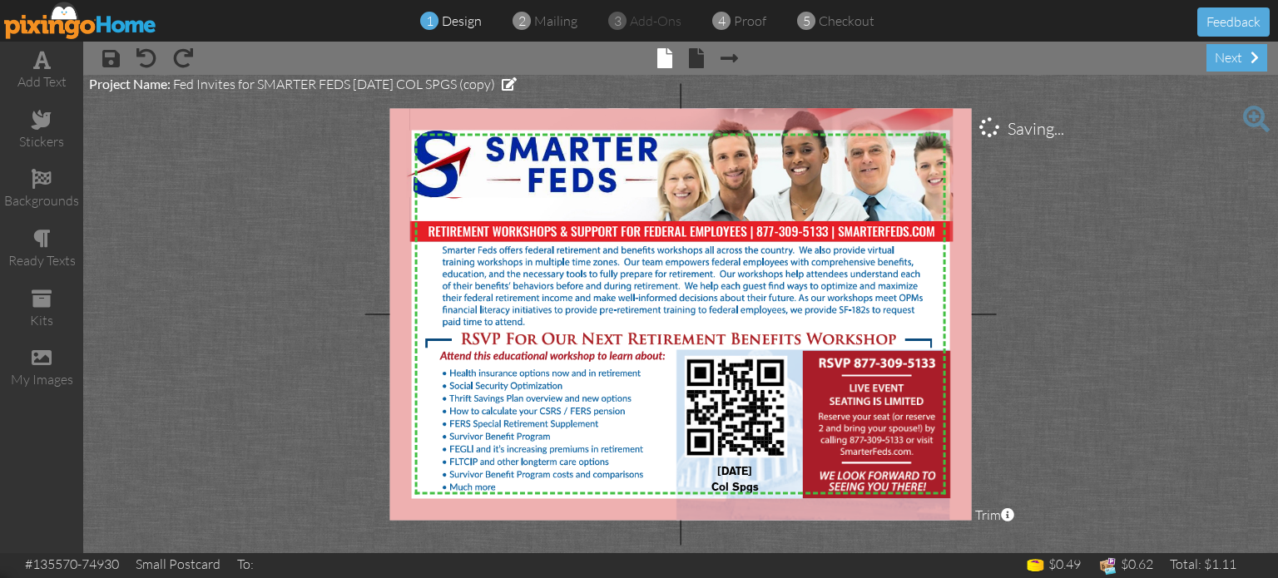
click at [290, 277] on project-studio-wrapper "X X X X X X X X X X X X X X X X X X X X X X X X X X X X X X X X X X X X X X X X…" at bounding box center [680, 314] width 1195 height 479
click at [726, 477] on span "October 21" at bounding box center [734, 472] width 35 height 9
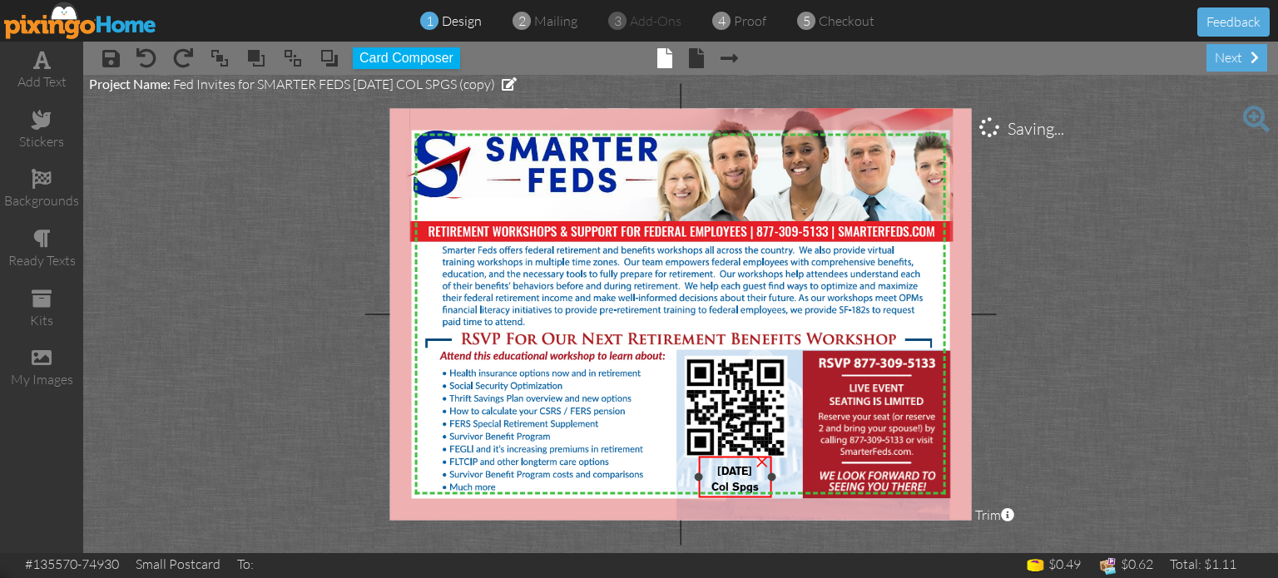
click at [726, 477] on span "October 21" at bounding box center [734, 472] width 35 height 9
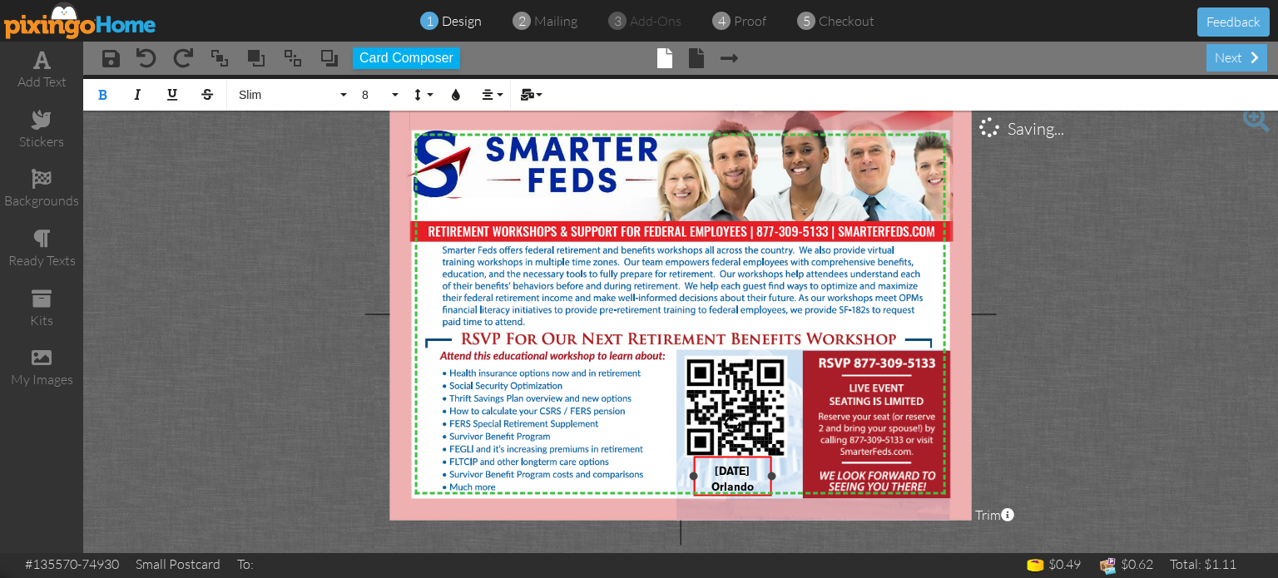
click at [696, 482] on div "November 3 Orlando ×" at bounding box center [732, 477] width 78 height 40
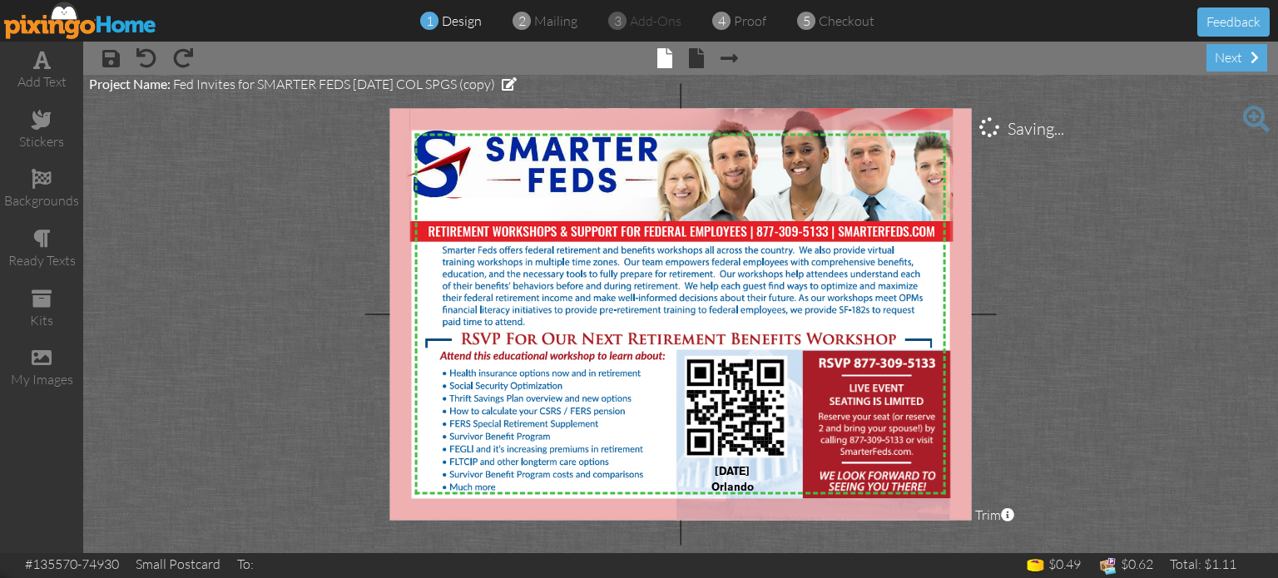
click at [1093, 365] on project-studio-wrapper "X X X X X X X X X X X X X X X X X X X X X X X X X X X X X X X X X X X X X X X X…" at bounding box center [680, 314] width 1195 height 479
click at [738, 485] on span "Orlando" at bounding box center [733, 488] width 42 height 9
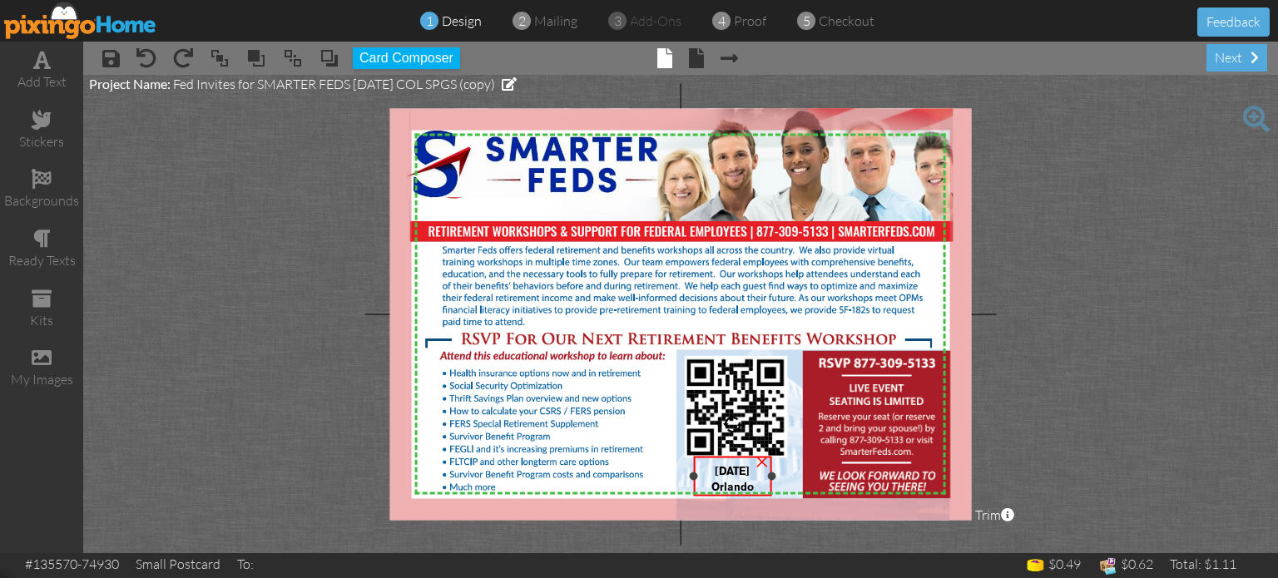
click at [738, 485] on span "Orlando" at bounding box center [733, 488] width 42 height 9
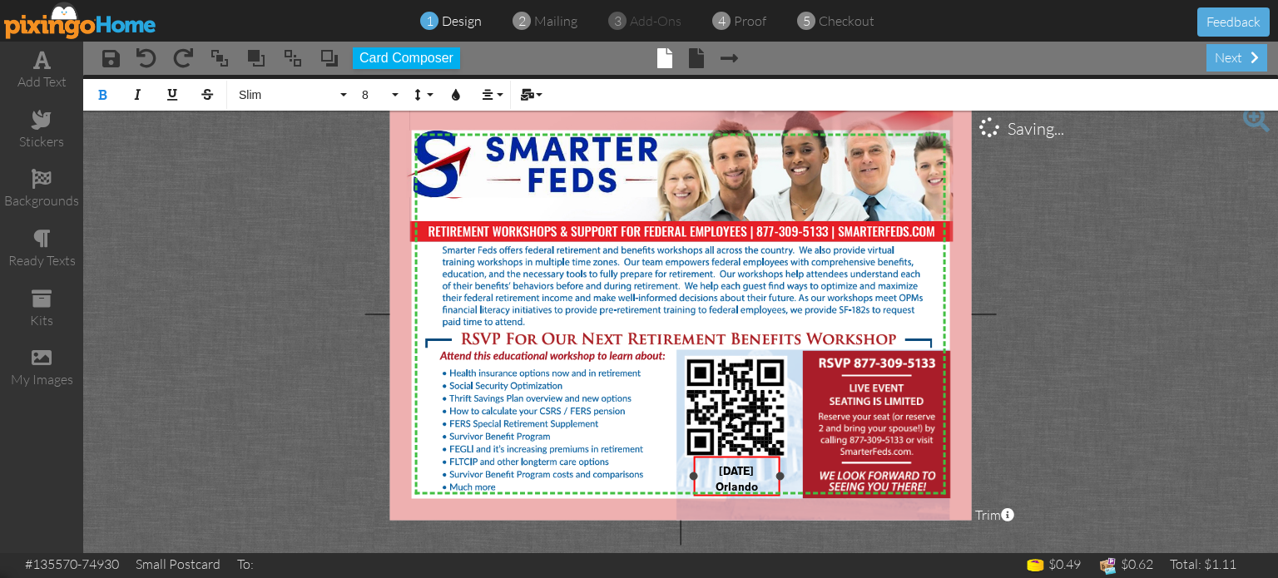
click at [777, 483] on div "NOVEMBER 3 Orlando ×" at bounding box center [736, 477] width 87 height 40
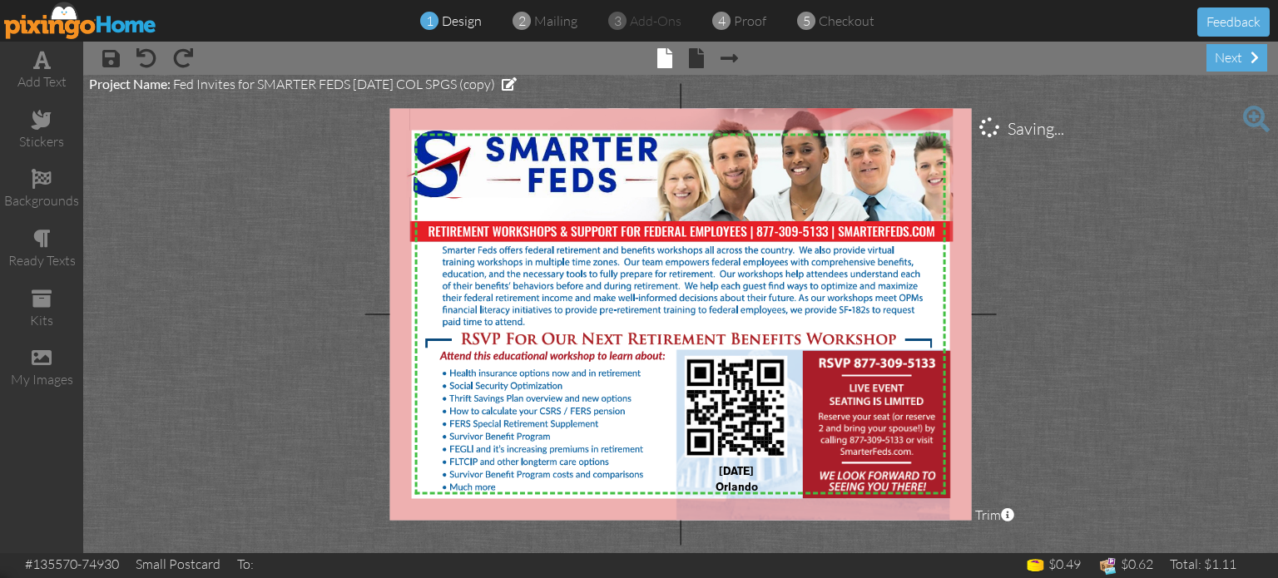
click at [1113, 363] on project-studio-wrapper "X X X X X X X X X X X X X X X X X X X X X X X X X X X X X X X X X X X X X X X X…" at bounding box center [680, 314] width 1195 height 479
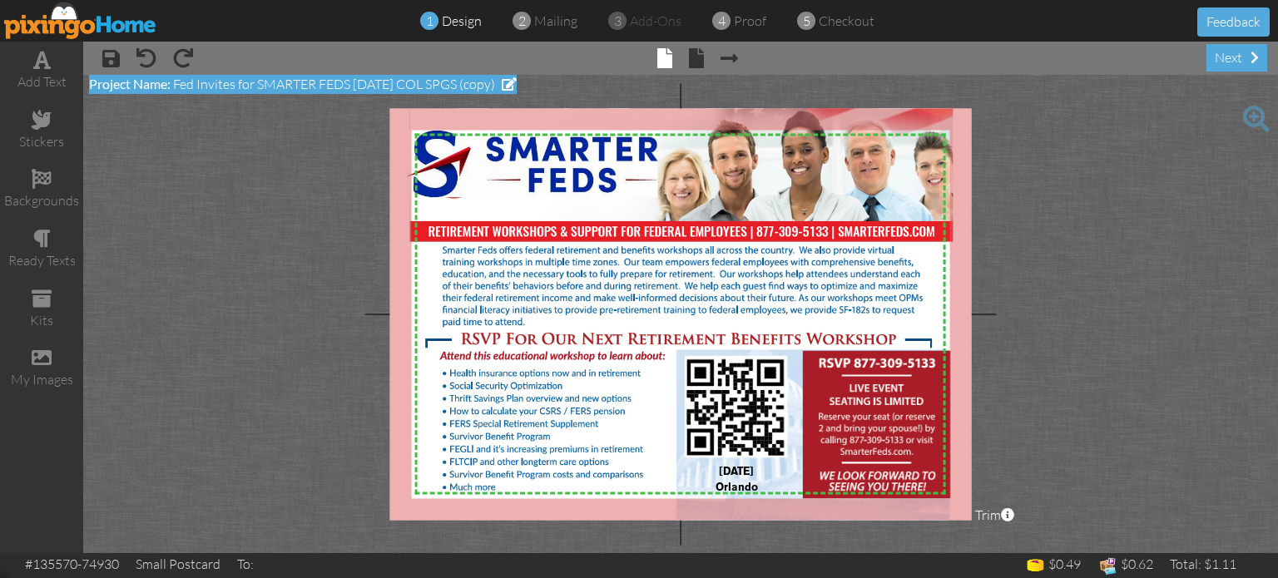
click at [517, 86] on span at bounding box center [509, 83] width 15 height 13
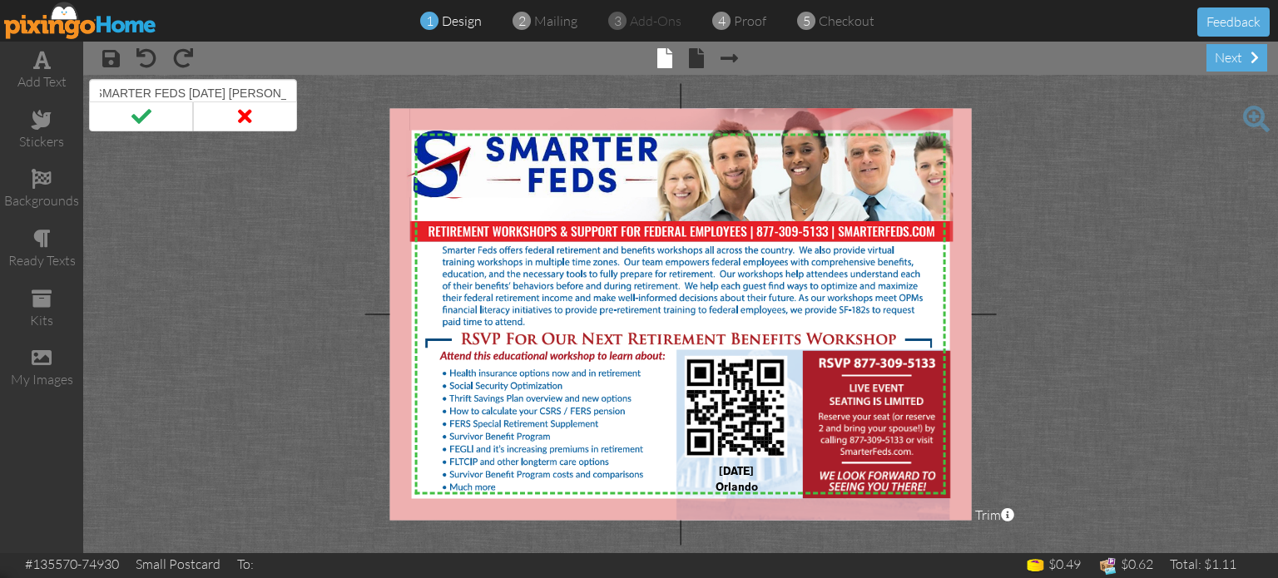
scroll to position [0, 108]
click at [196, 96] on input "Fed Invites for SMARTER FEDS Oct 21 2025 ORLANDO" at bounding box center [193, 93] width 208 height 28
type input "Fed Invites for SMARTER FEDS Nov 3 2025 ORLANDO"
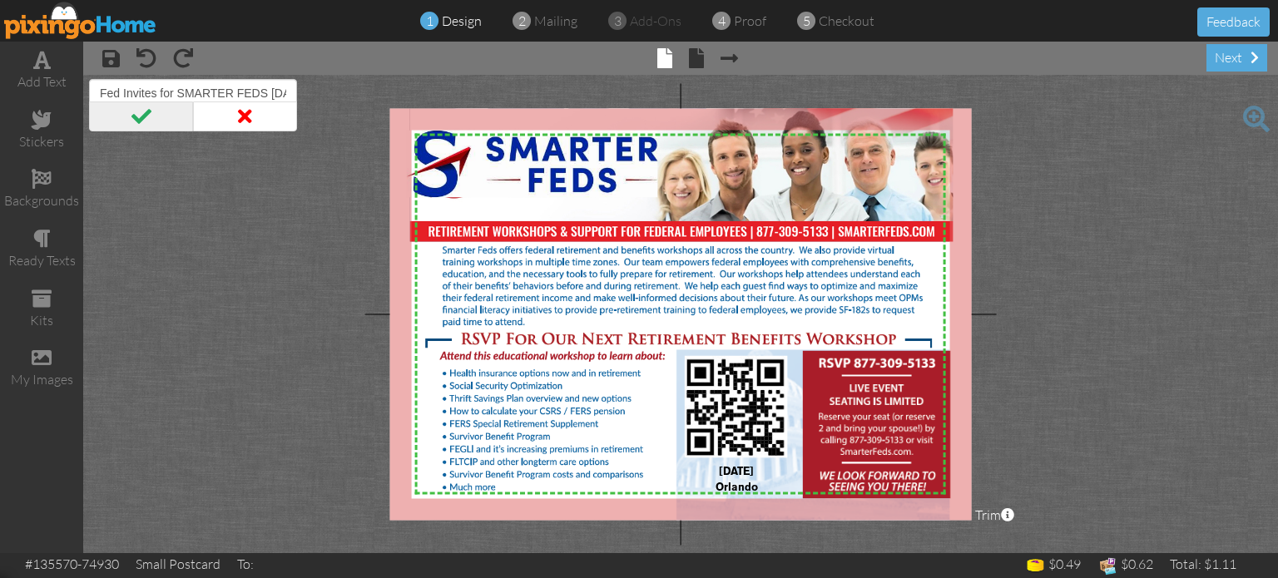
click at [152, 110] on span at bounding box center [141, 117] width 104 height 30
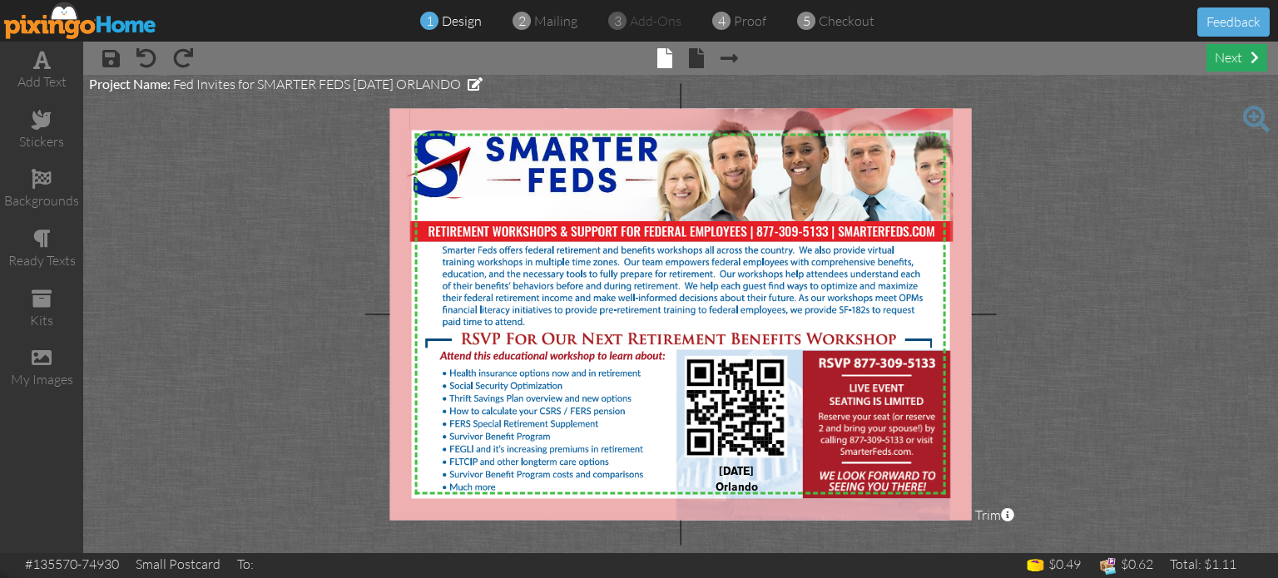
click at [1221, 62] on div "next" at bounding box center [1237, 57] width 61 height 27
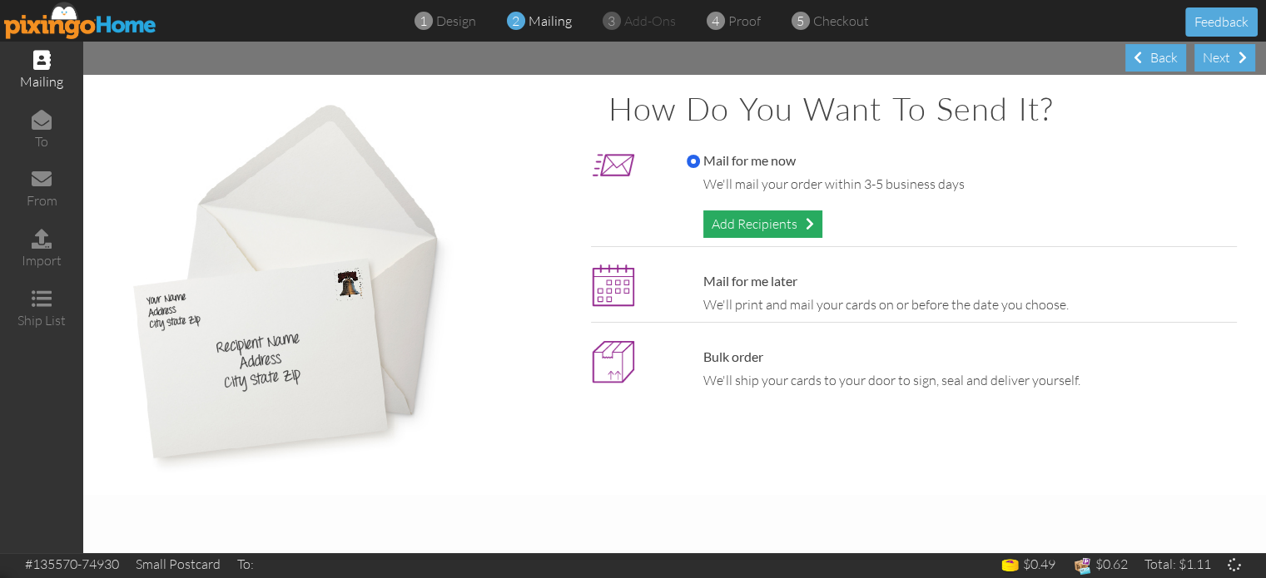
click at [800, 221] on div "Add Recipients" at bounding box center [762, 224] width 119 height 27
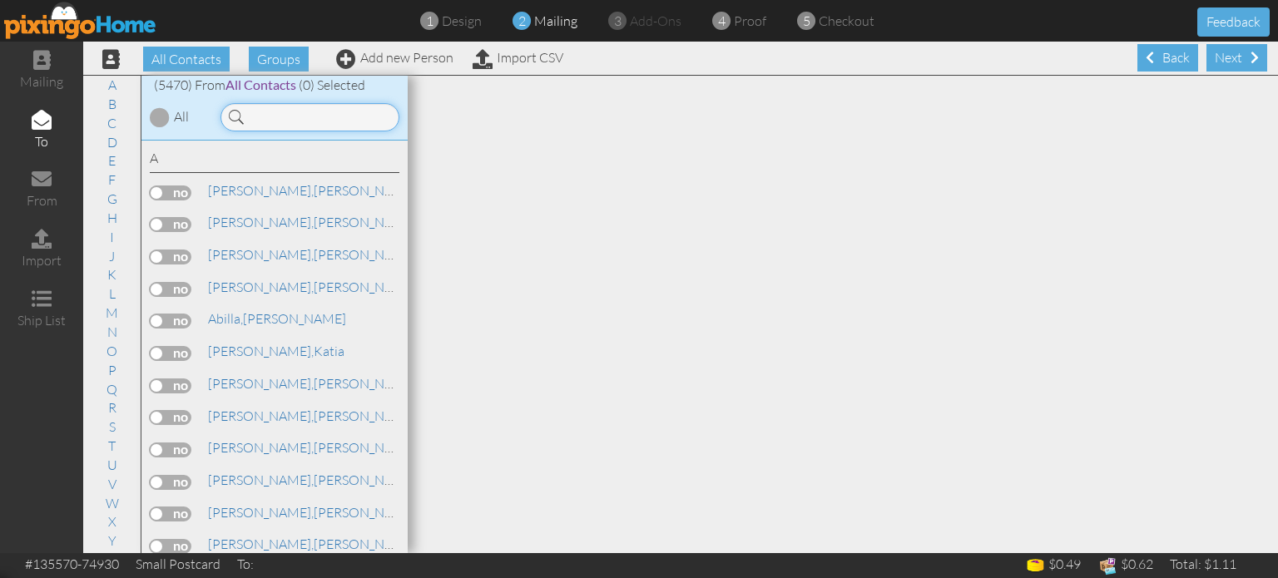
click at [307, 122] on input at bounding box center [310, 117] width 179 height 28
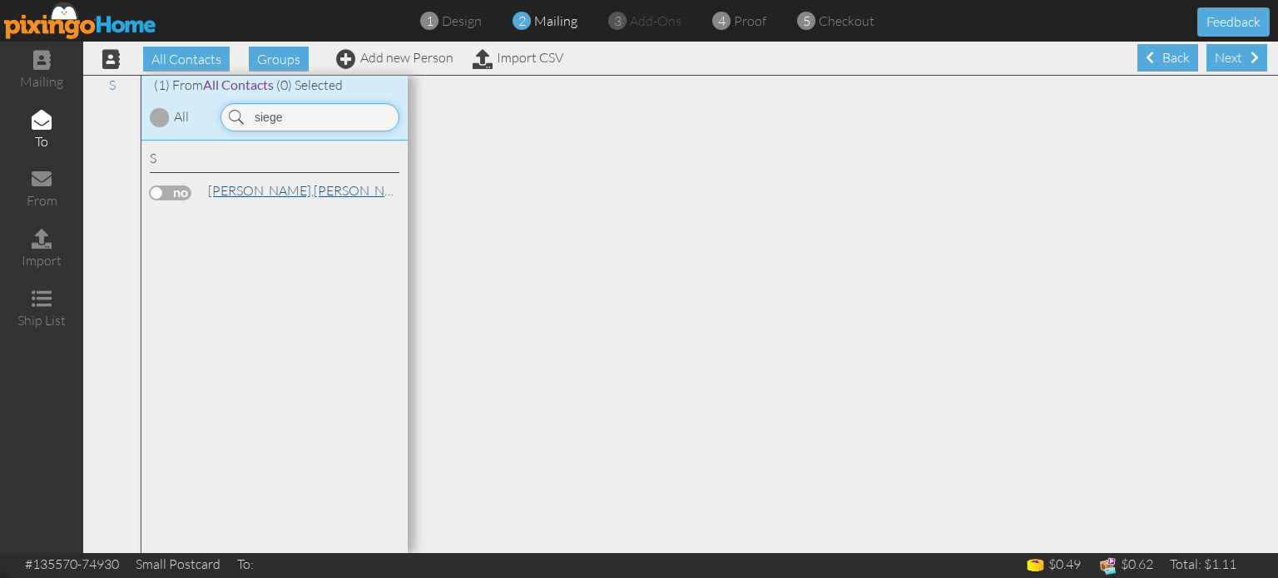
type input "siege"
click at [230, 186] on span "[PERSON_NAME]," at bounding box center [261, 190] width 106 height 17
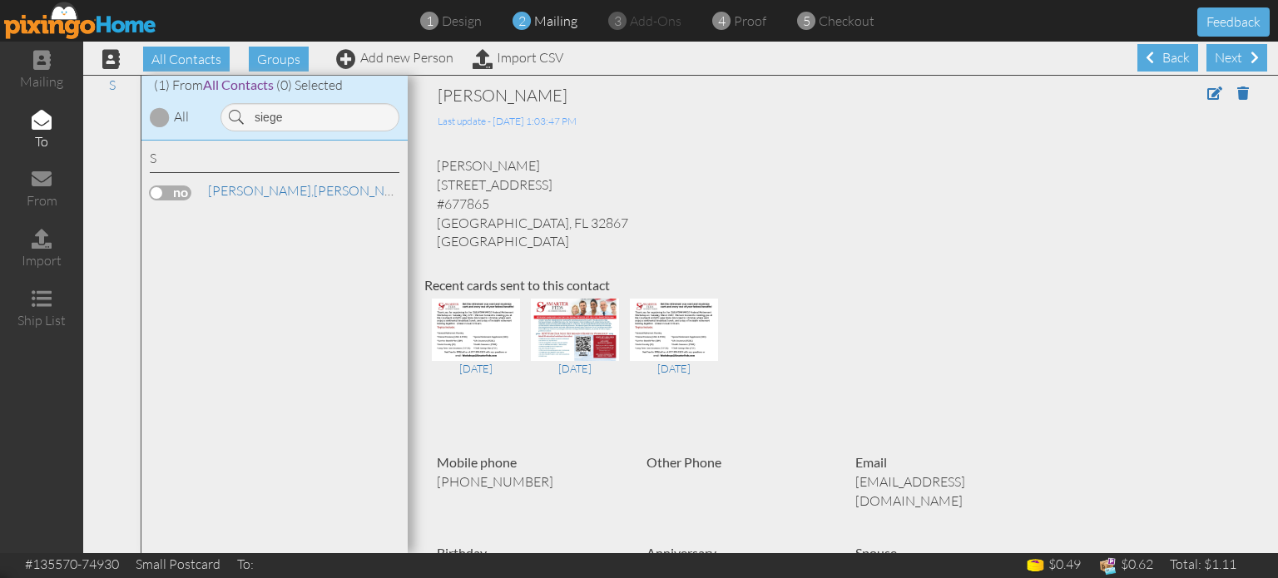
click at [184, 189] on label at bounding box center [171, 193] width 42 height 15
click at [0, 0] on input "checkbox" at bounding box center [0, 0] width 0 height 0
click at [1232, 59] on div "Next" at bounding box center [1237, 57] width 61 height 27
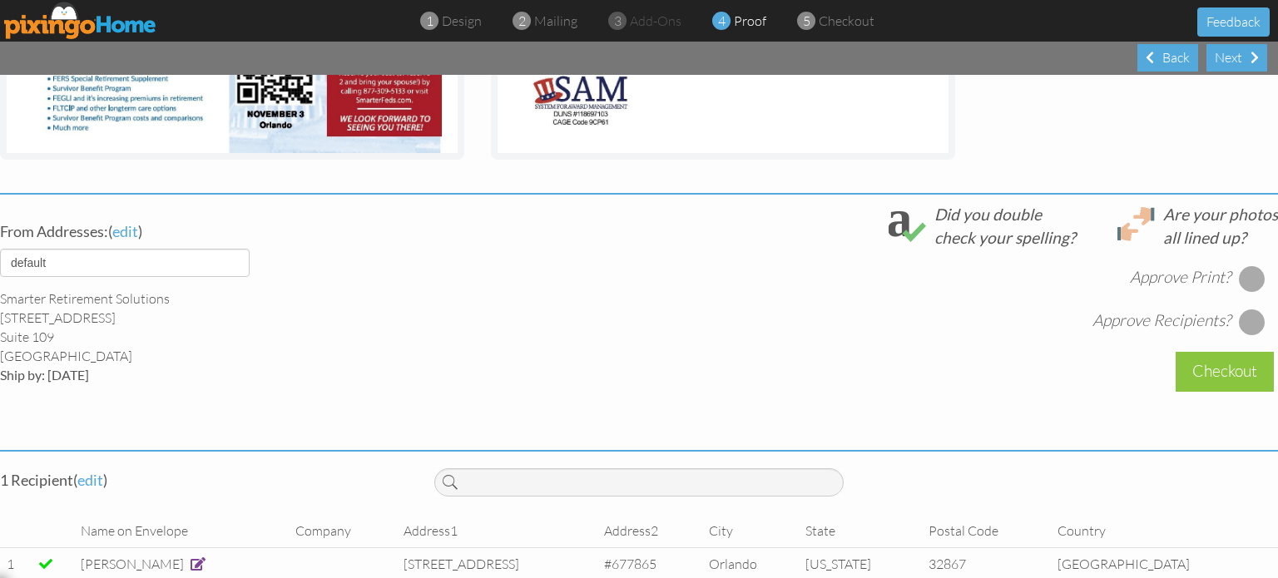
scroll to position [509, 0]
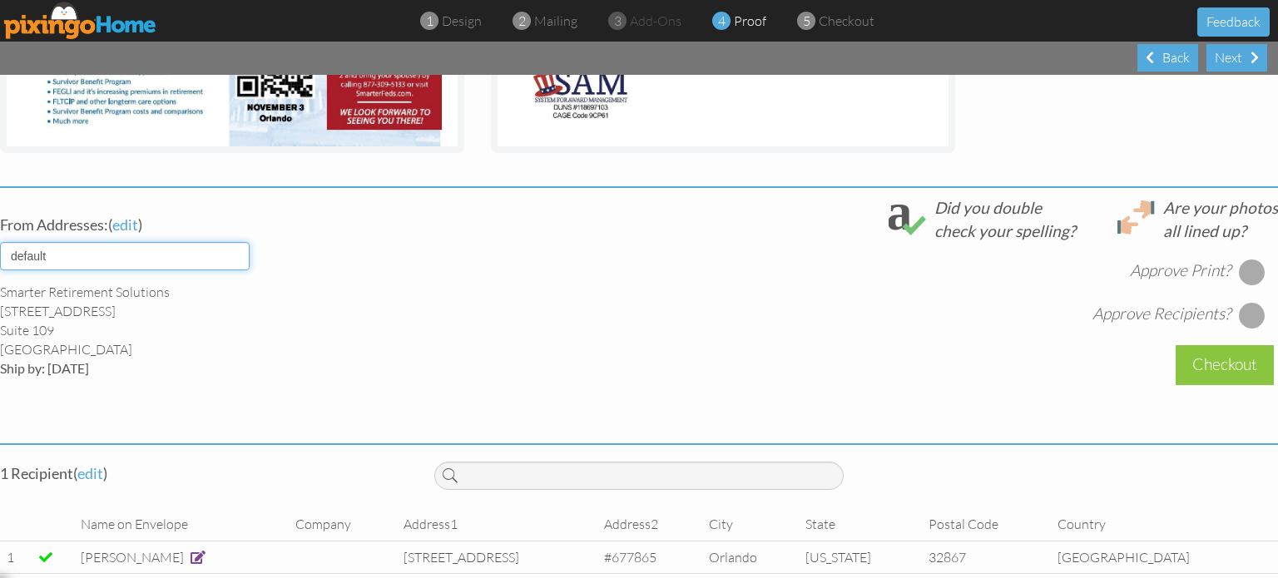
click at [237, 260] on select "default HOME DENVER Team AUSTIN Team COL SPGS team ORLANDO Team Replica Wealth …" at bounding box center [125, 256] width 250 height 28
select select "object:42565"
click at [0, 242] on select "default HOME DENVER Team AUSTIN Team COL SPGS team ORLANDO Team Replica Wealth …" at bounding box center [125, 256] width 250 height 28
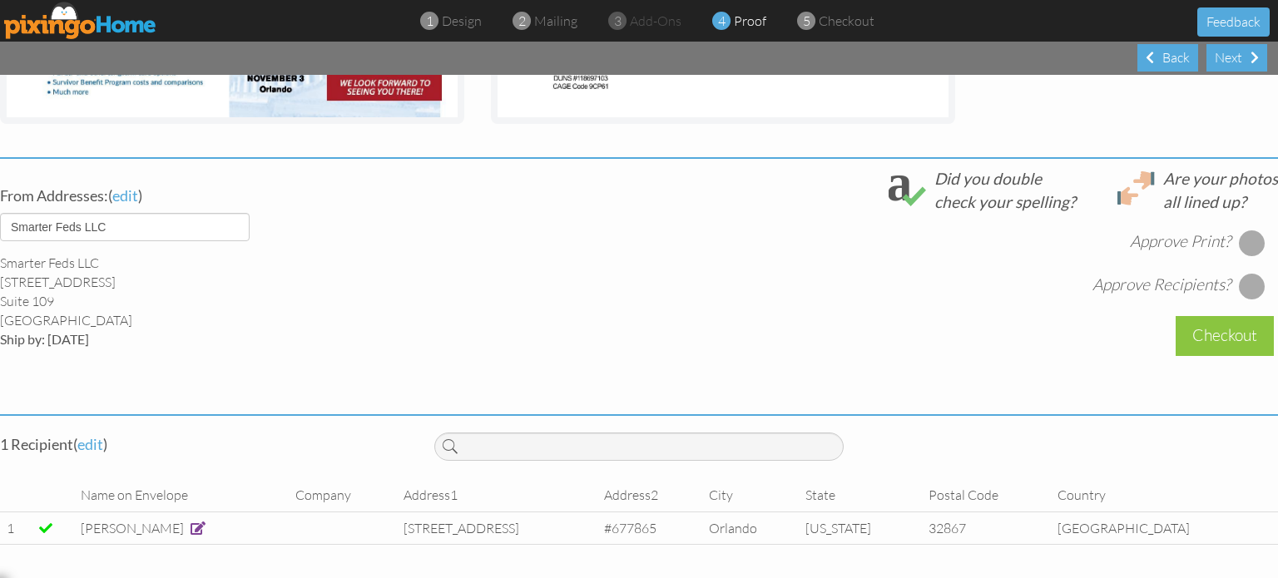
click at [1244, 232] on div at bounding box center [1252, 243] width 27 height 27
click at [1239, 273] on div at bounding box center [1252, 286] width 27 height 27
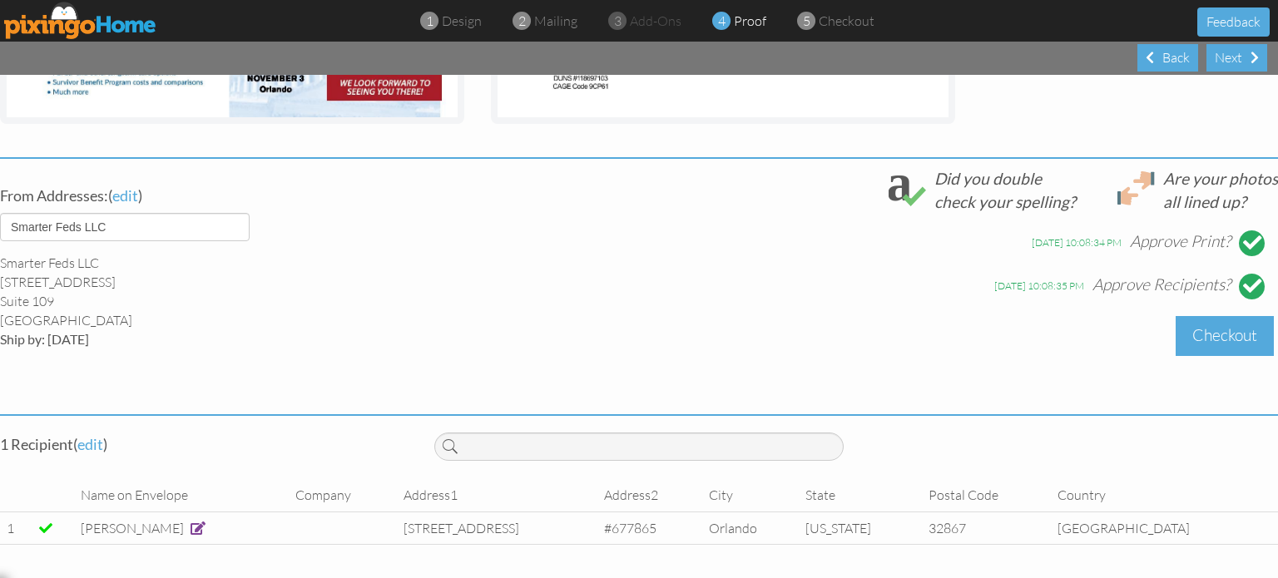
click at [1226, 323] on div "Checkout" at bounding box center [1225, 335] width 98 height 39
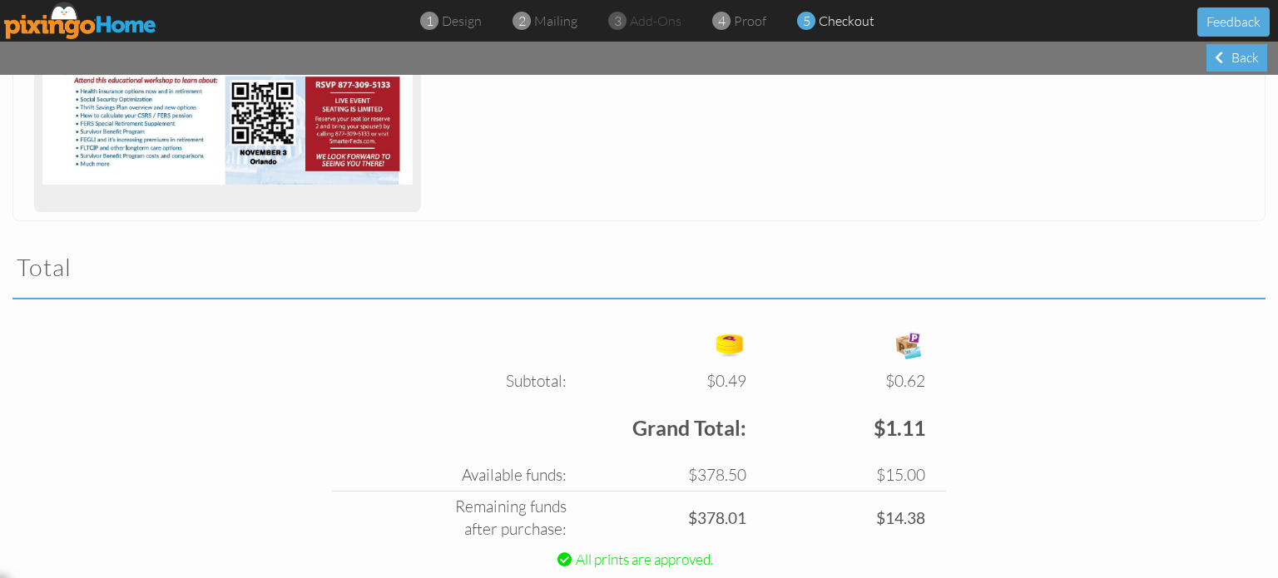
scroll to position [476, 0]
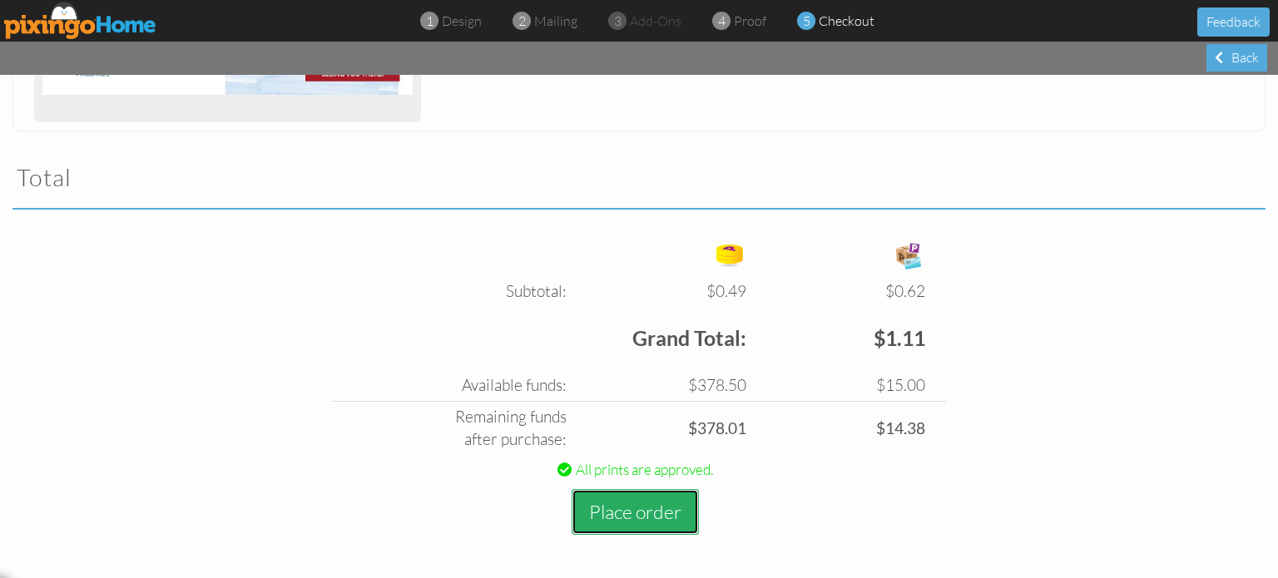
click at [646, 509] on button "Place order" at bounding box center [635, 512] width 127 height 46
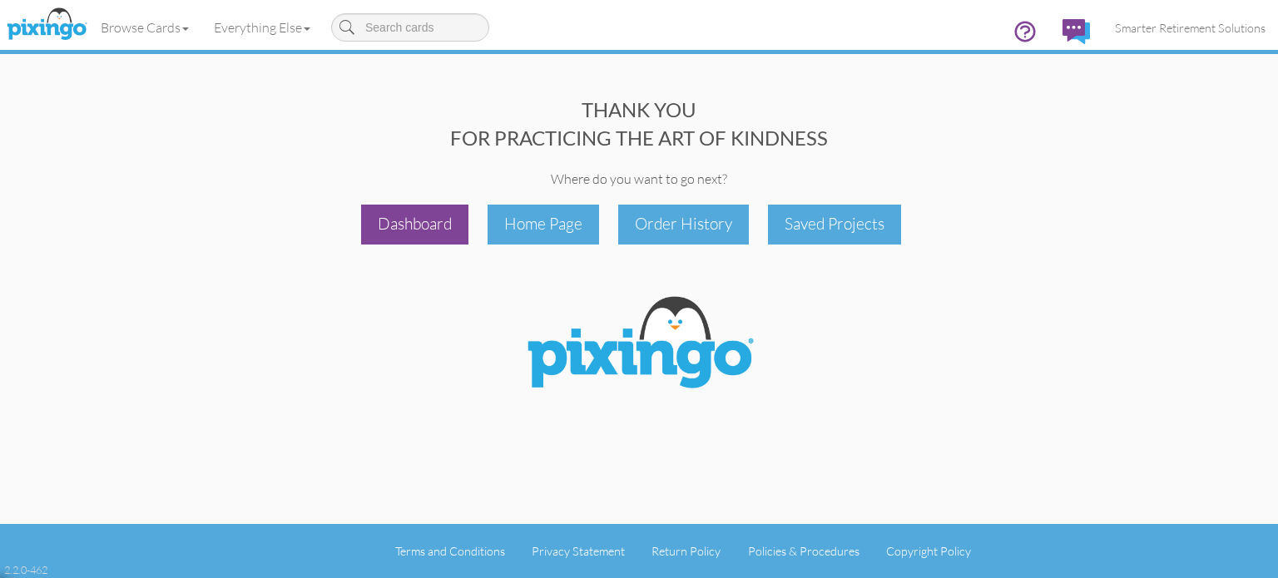
click at [407, 222] on div "Dashboard" at bounding box center [414, 224] width 107 height 39
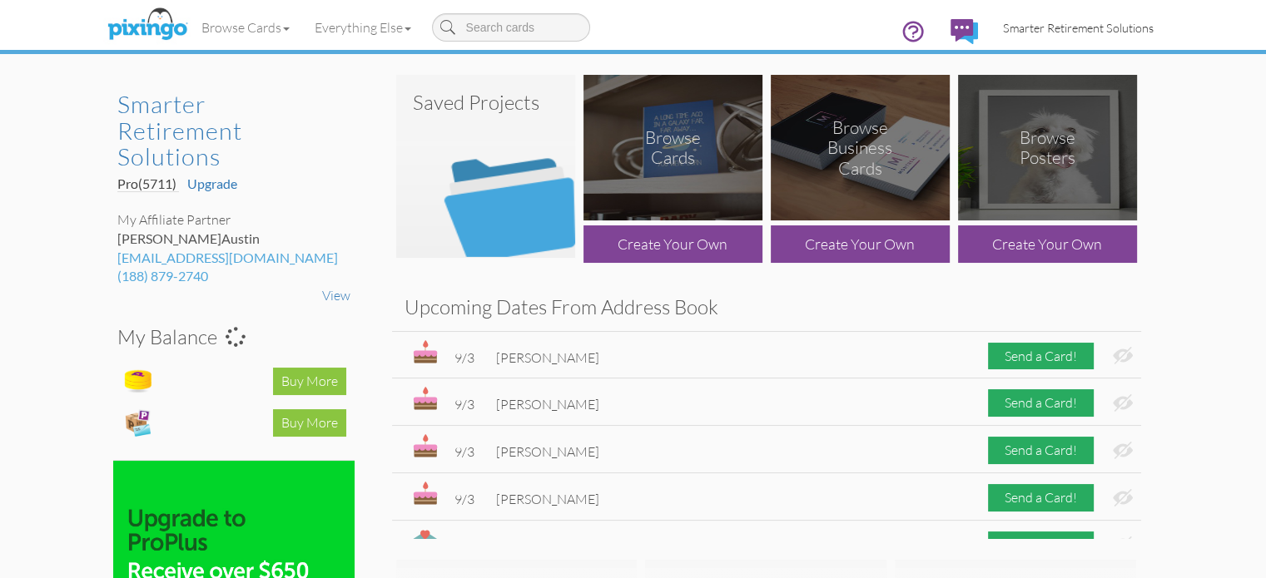
click at [1129, 24] on span "Smarter Retirement Solutions" at bounding box center [1078, 28] width 151 height 14
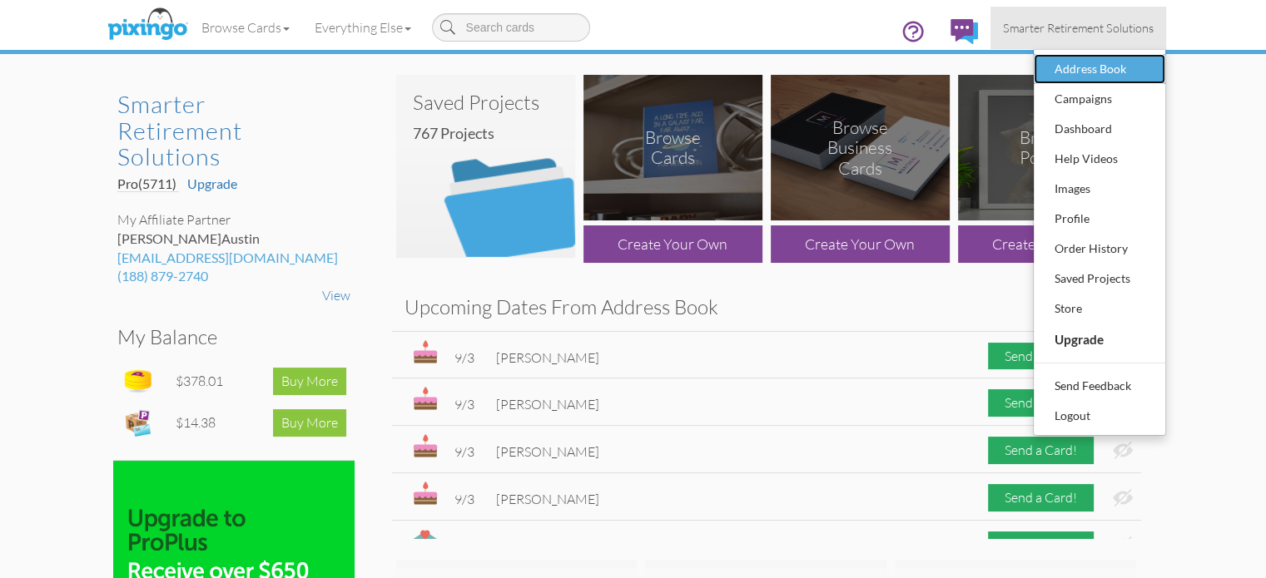
click at [1149, 67] on div "Address Book" at bounding box center [1099, 69] width 98 height 25
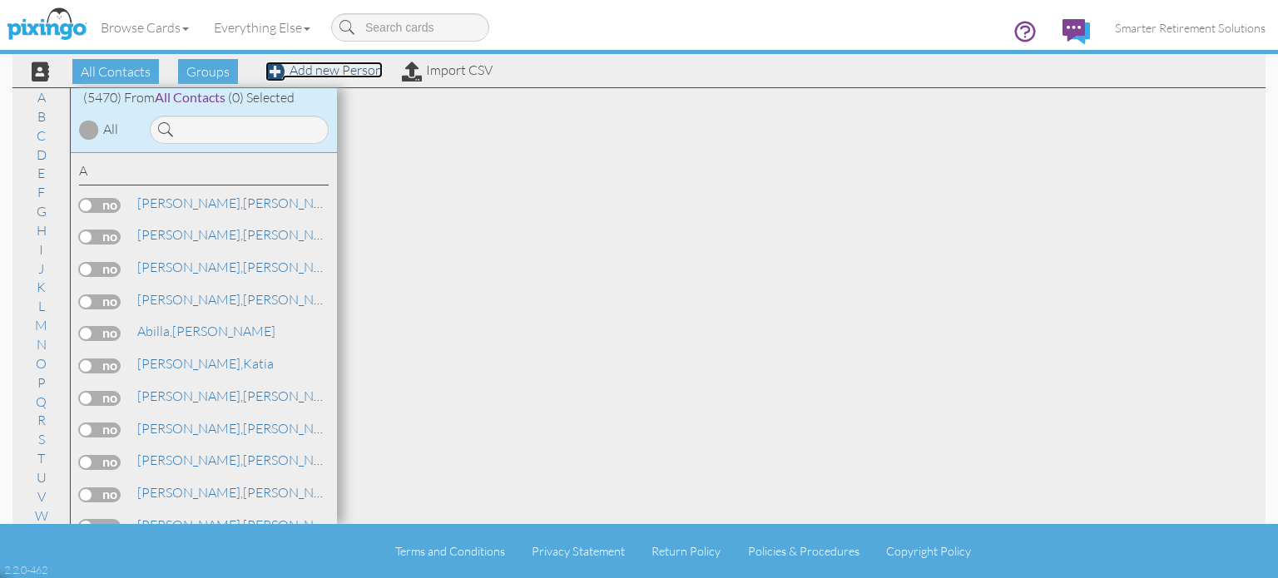
click at [320, 72] on link "Add new Person" at bounding box center [323, 70] width 117 height 17
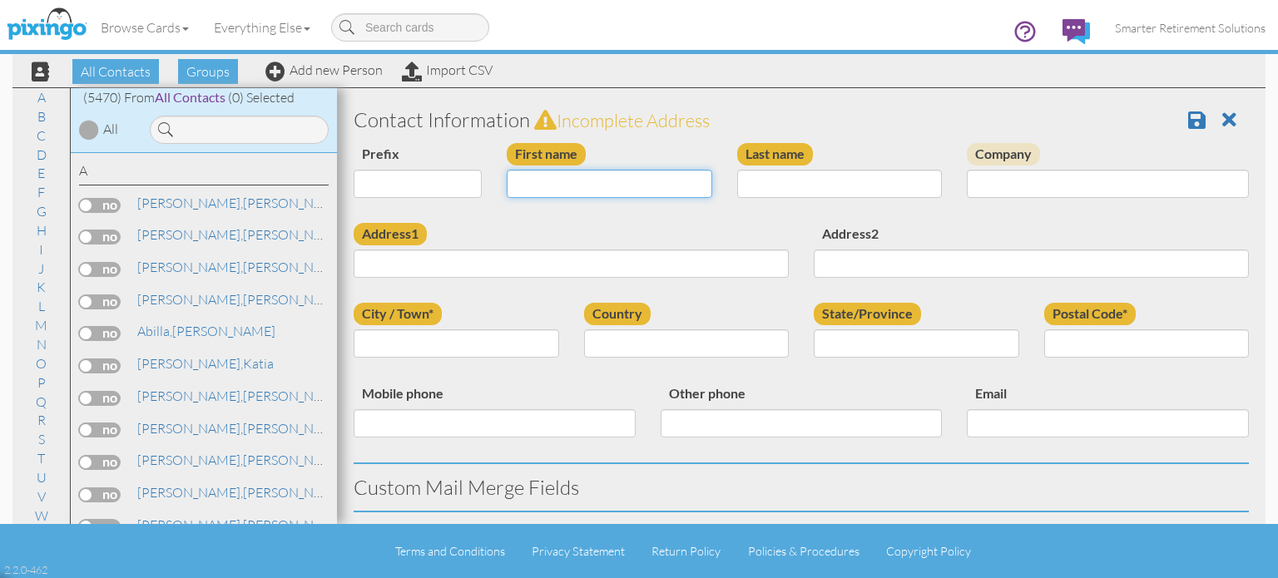
click at [553, 174] on input "First name" at bounding box center [610, 184] width 206 height 28
type input "[PERSON_NAME]"
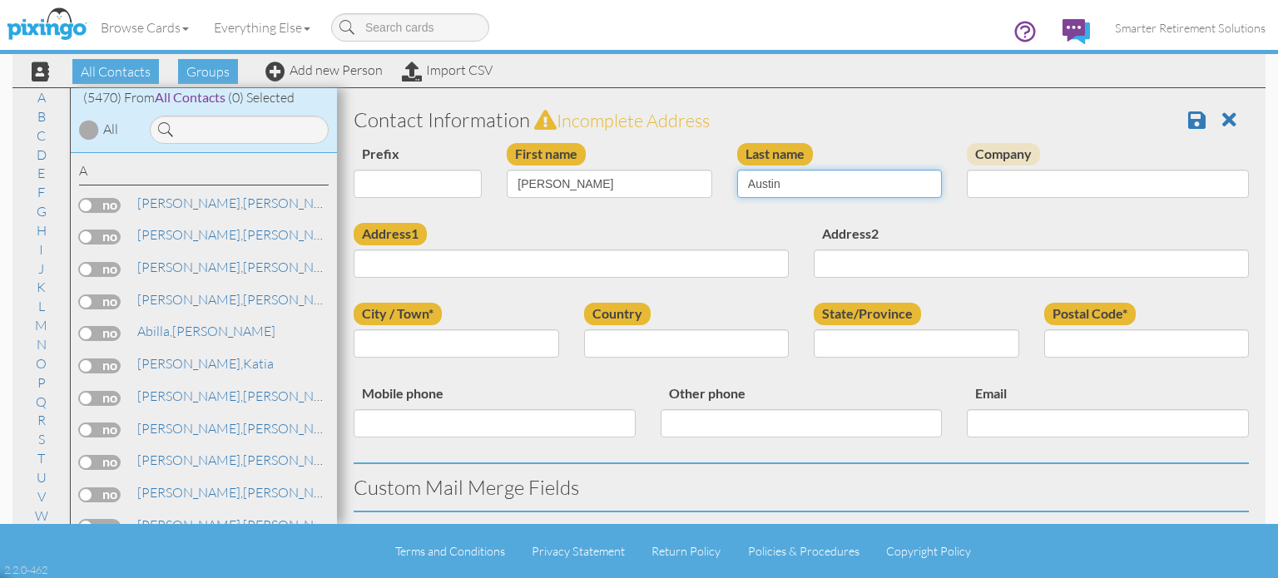
type input "Austin"
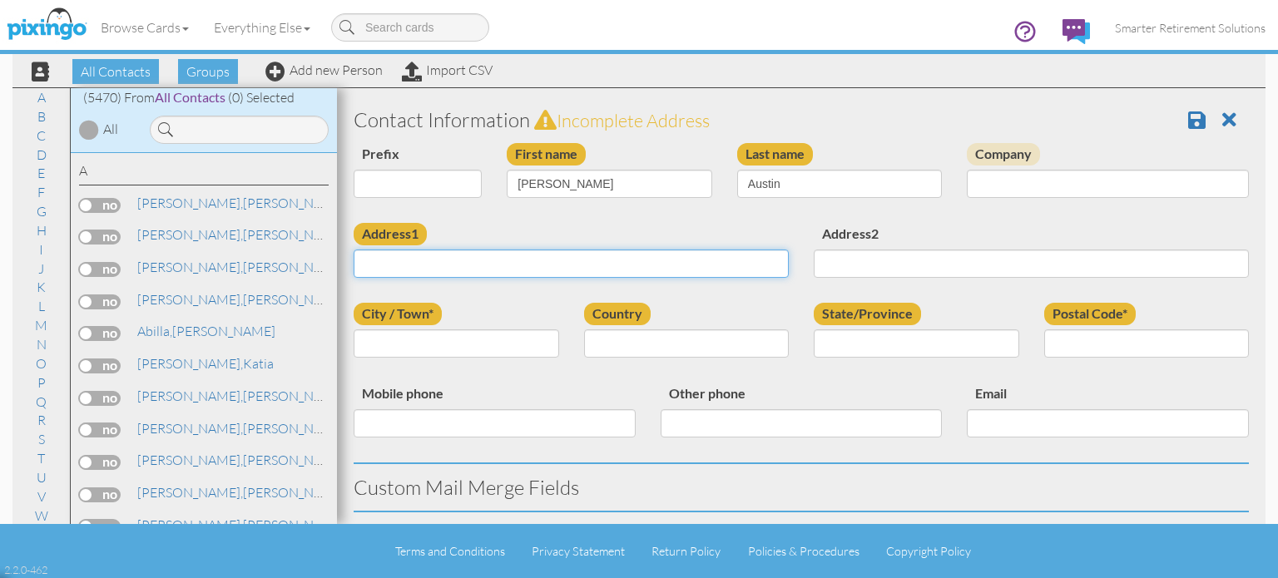
paste input "409 Fieldstream Blvd Orlando, FL 32825 United States"
type input "409 Fieldstream Blvd Orlando, FL 32825 United States"
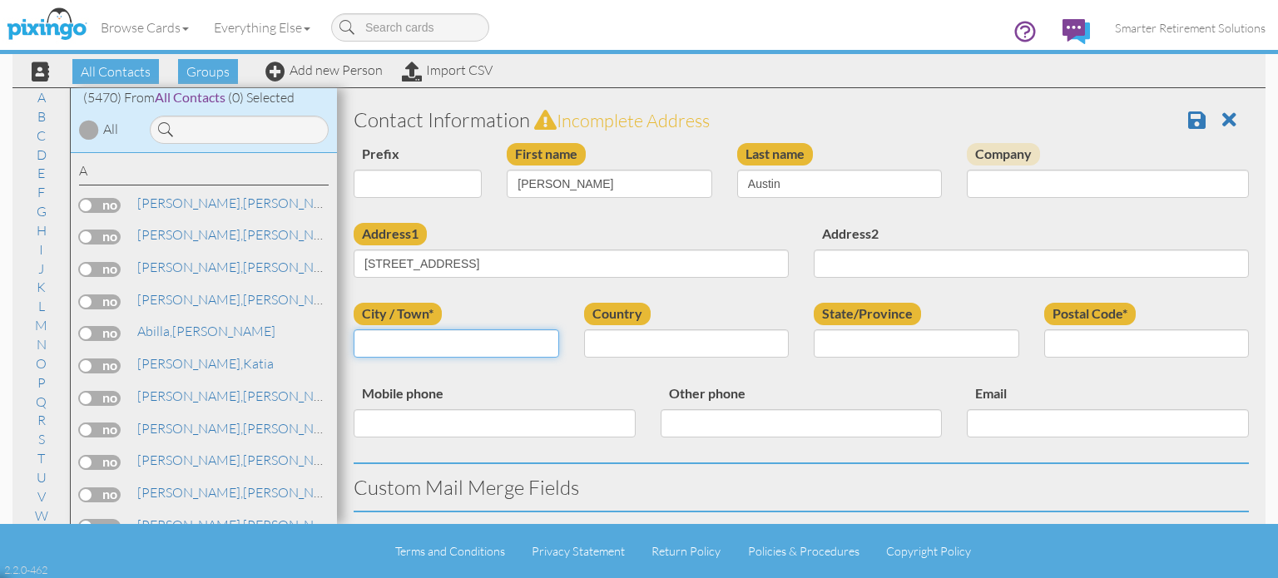
type input "o"
type input "Orlando"
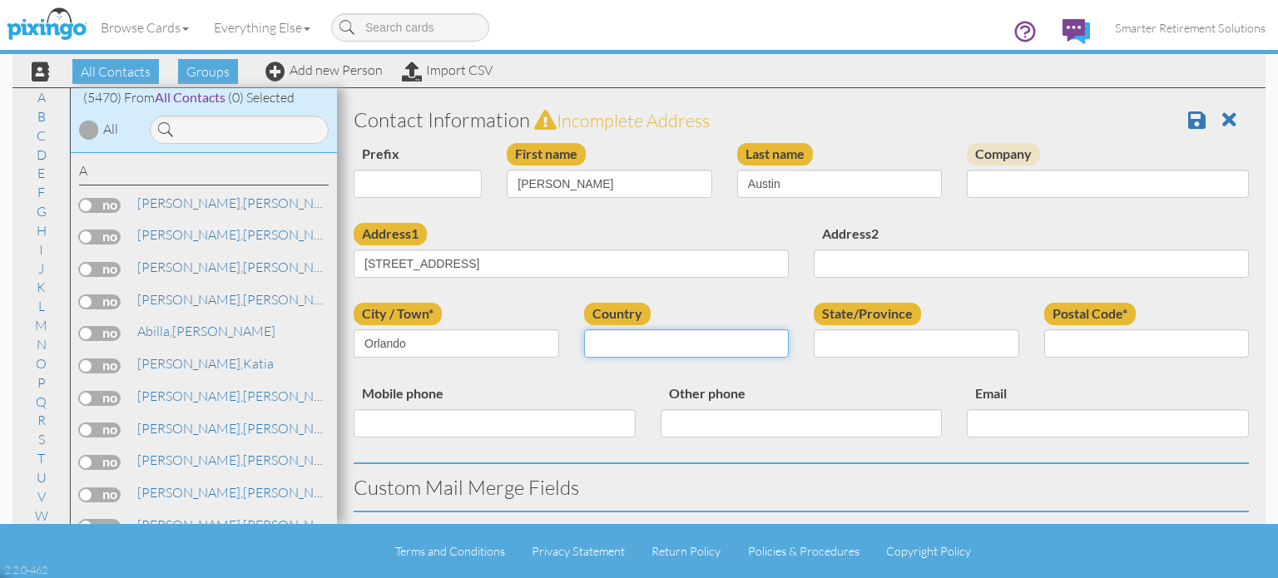
select select "object:57020"
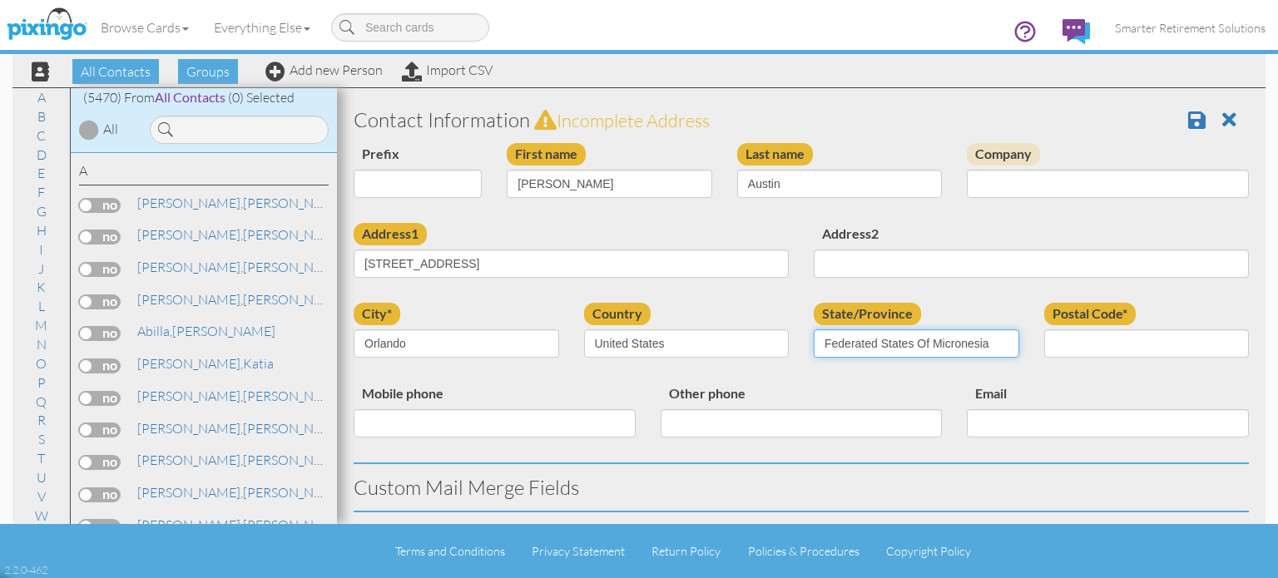
select select "object:57279"
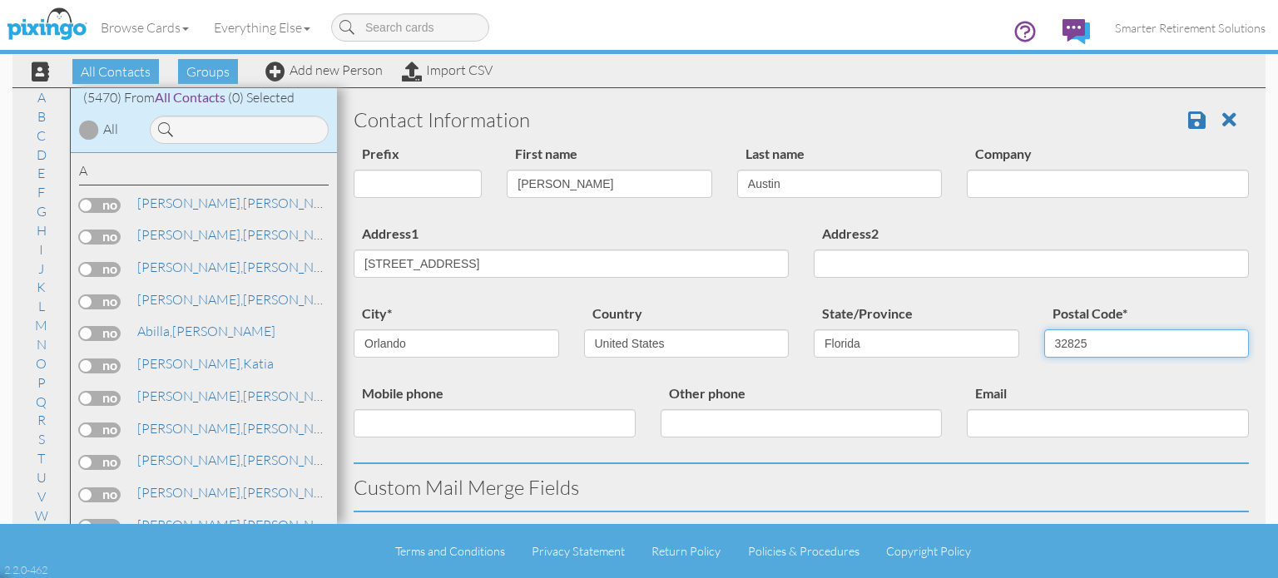
type input "32825"
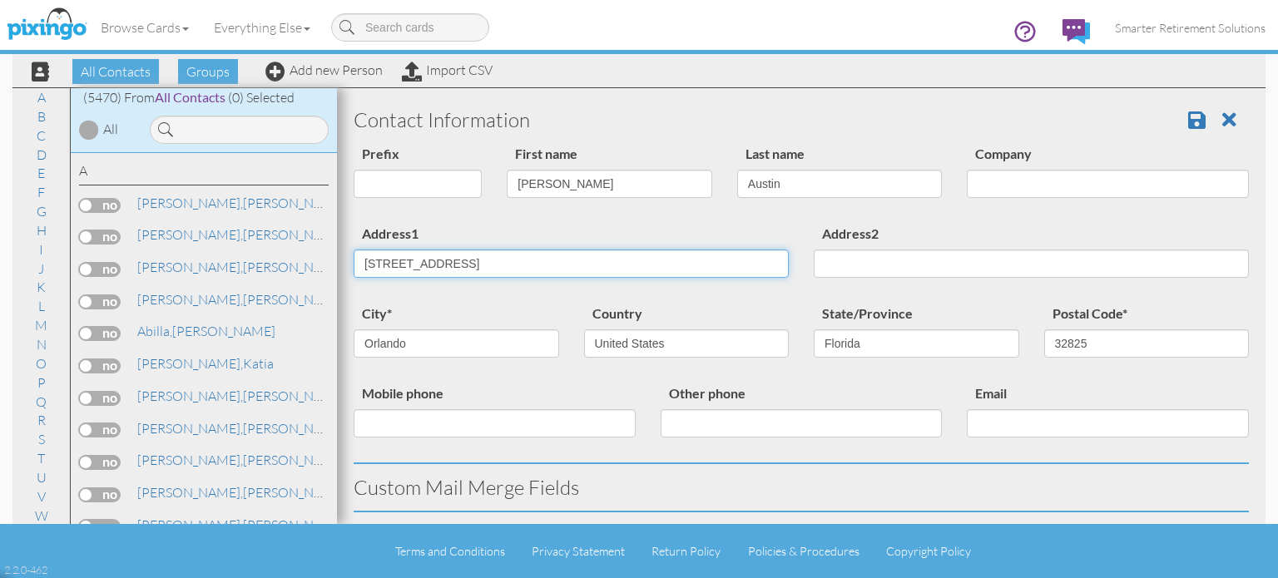
click input "409 Fieldstream Blvd Orlando, FL 32825 United States"
type input "409 Fieldstream Blvd"
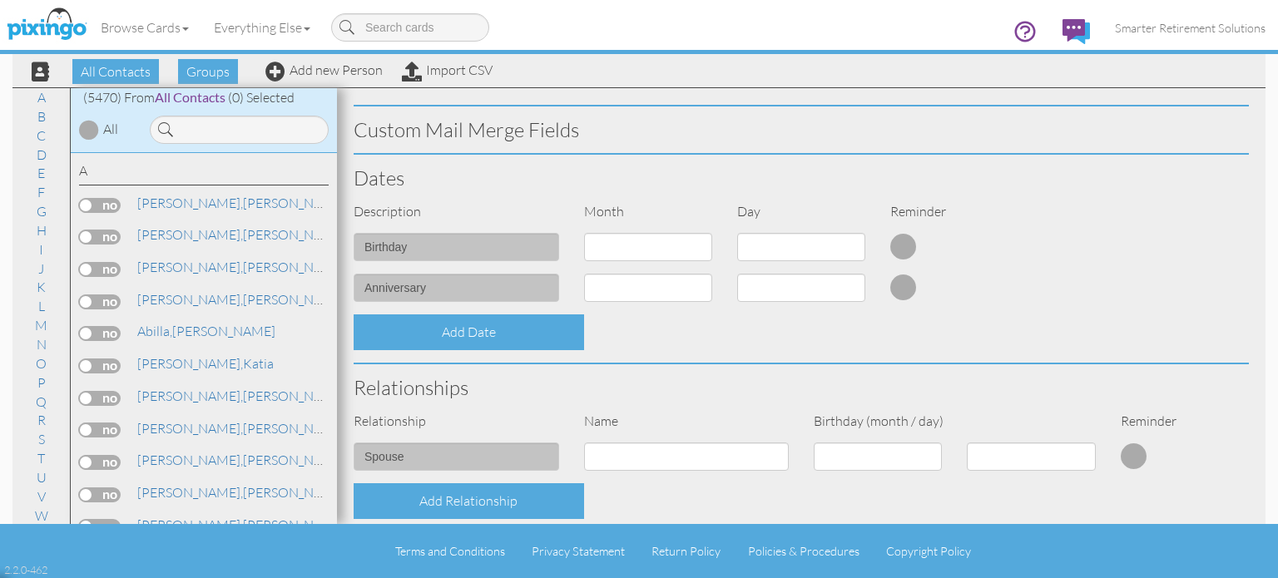
scroll to position [361, 0]
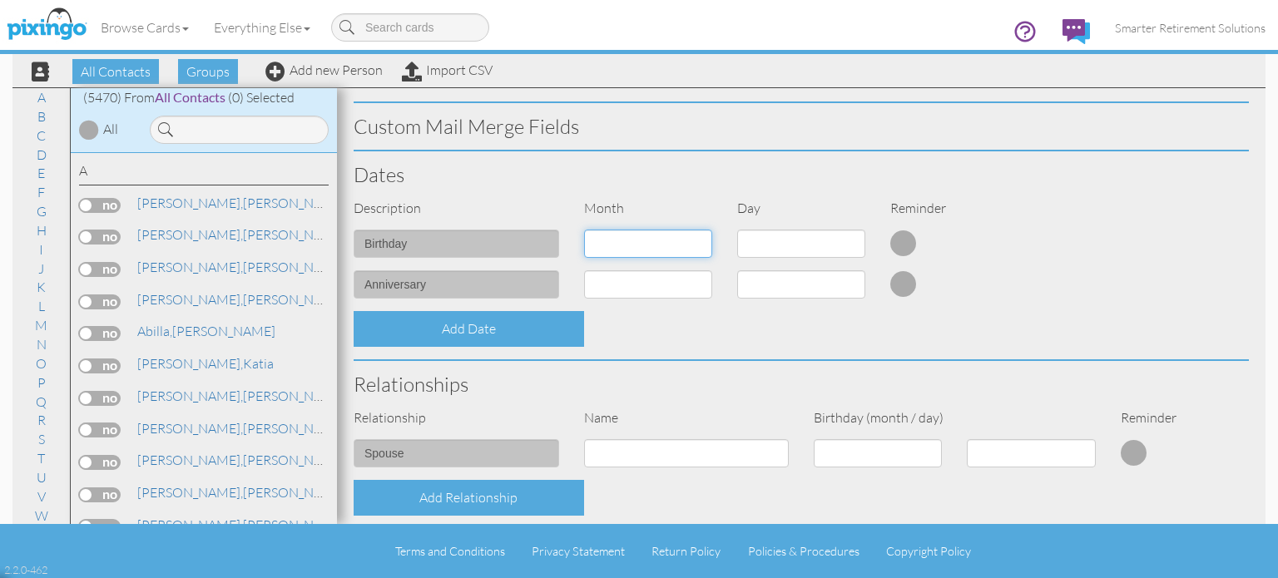
click select "1 - Jan 2 - Feb 3 - Mar 4 - Apr 5 - May 6 - Jun 7 - Jul 8 - Aug 9 - Sep 10 - Oc…"
select select "object:57019"
click select "1 - Jan 2 - Feb 3 - Mar 4 - Apr 5 - May 6 - Jun 7 - Jul 8 - Aug 9 - Sep 10 - Oc…"
click select "1 2 3 4 5 6 7 8 9 10 11 12 13 14 15 16 17 18 19 20 21 22 23 24 25 26 27 28 29 3…"
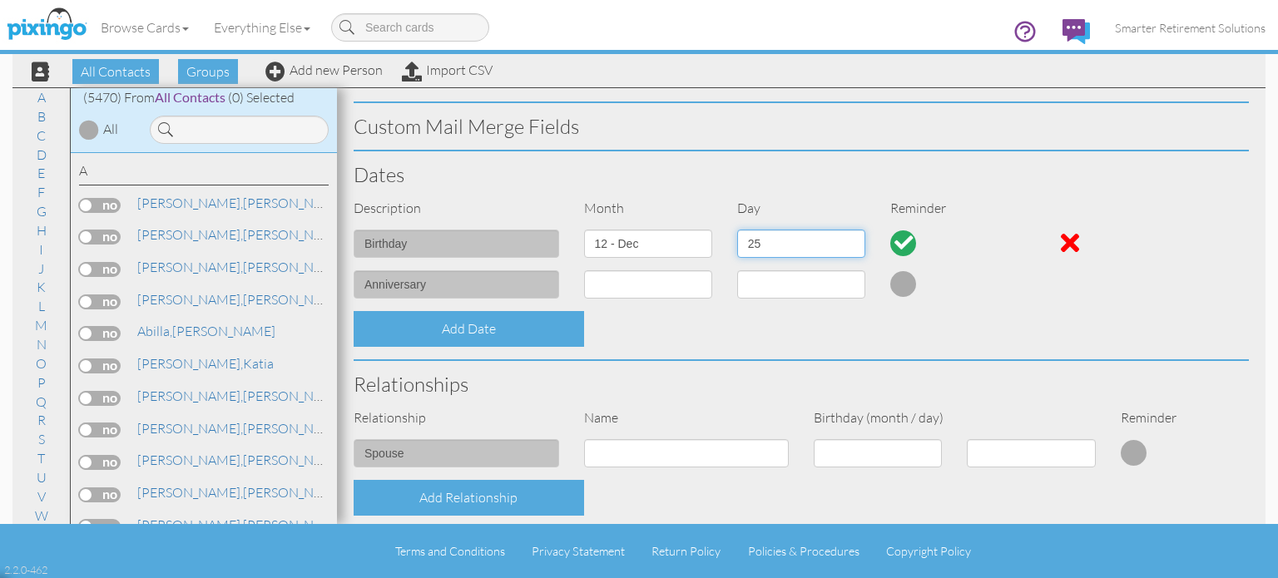
click select "1 2 3 4 5 6 7 8 9 10 11 12 13 14 15 16 17 18 19 20 21 22 23 24 25 26 27 28 29 3…"
select select "number:28"
click select "1 2 3 4 5 6 7 8 9 10 11 12 13 14 15 16 17 18 19 20 21 22 23 24 25 26 27 28 29 3…"
click div "Add Date"
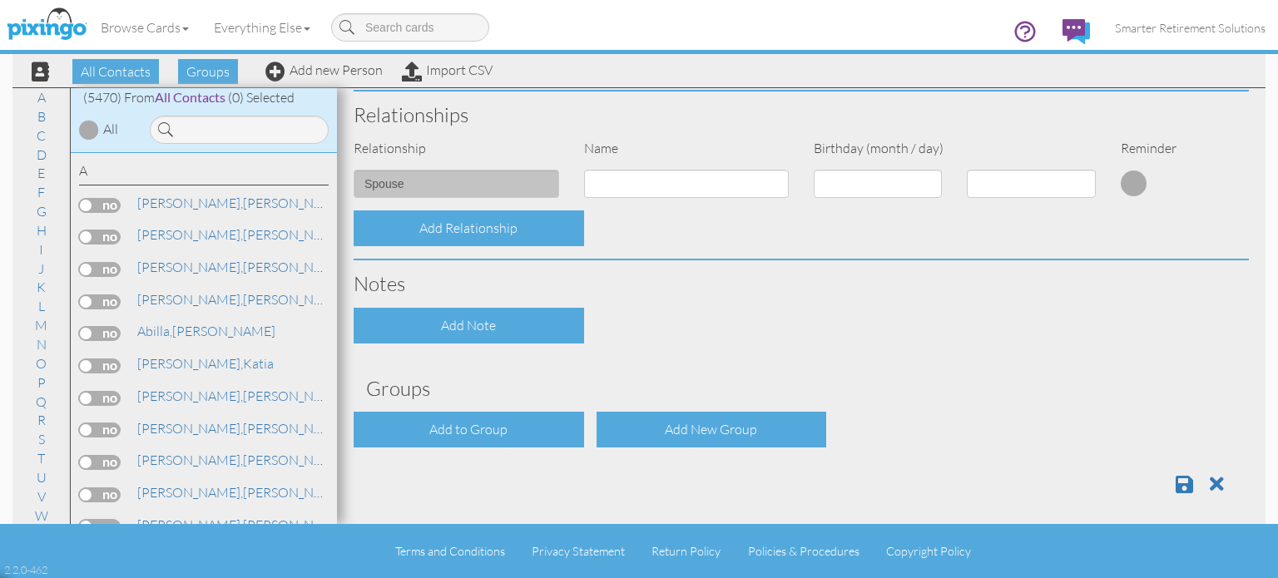
scroll to position [637, 0]
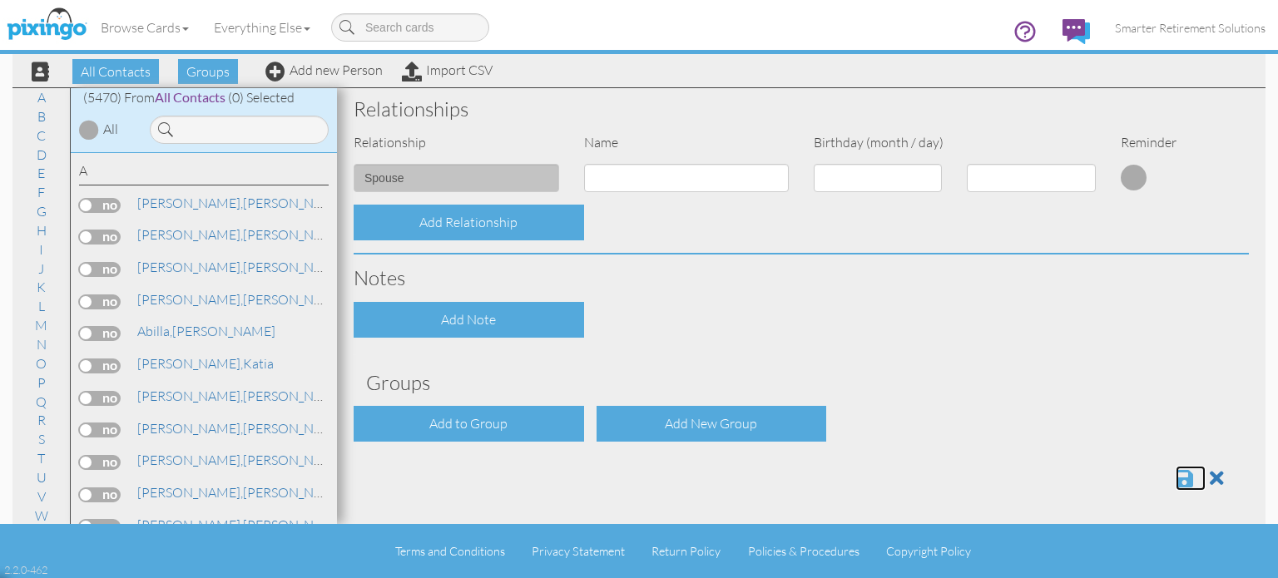
click span
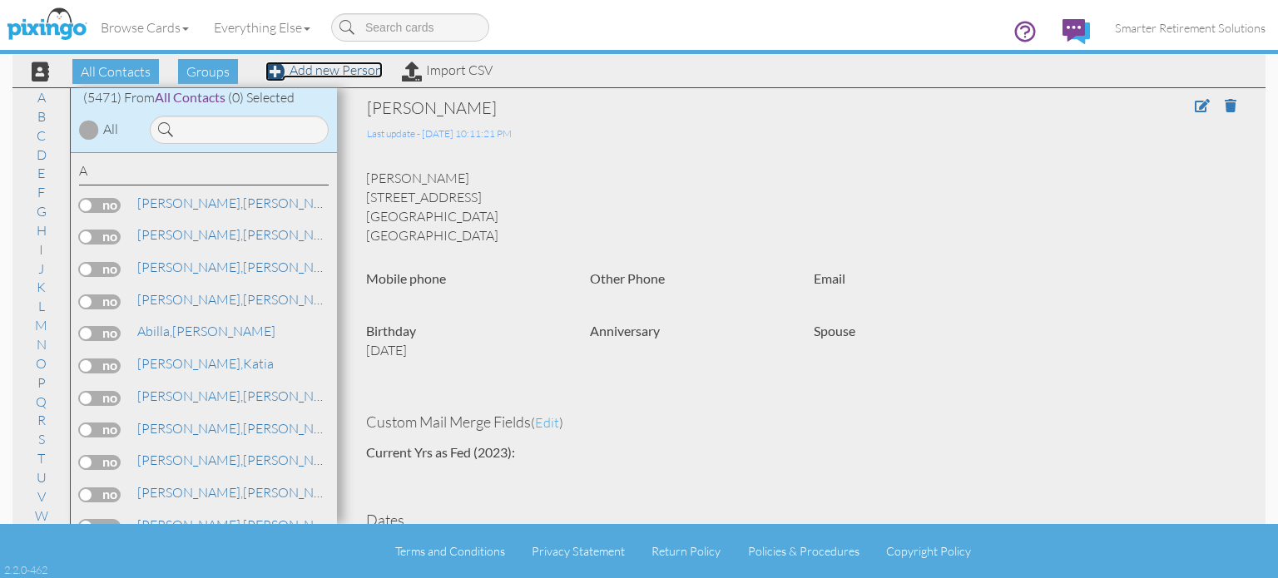
click at [368, 70] on link "Add new Person" at bounding box center [323, 70] width 117 height 17
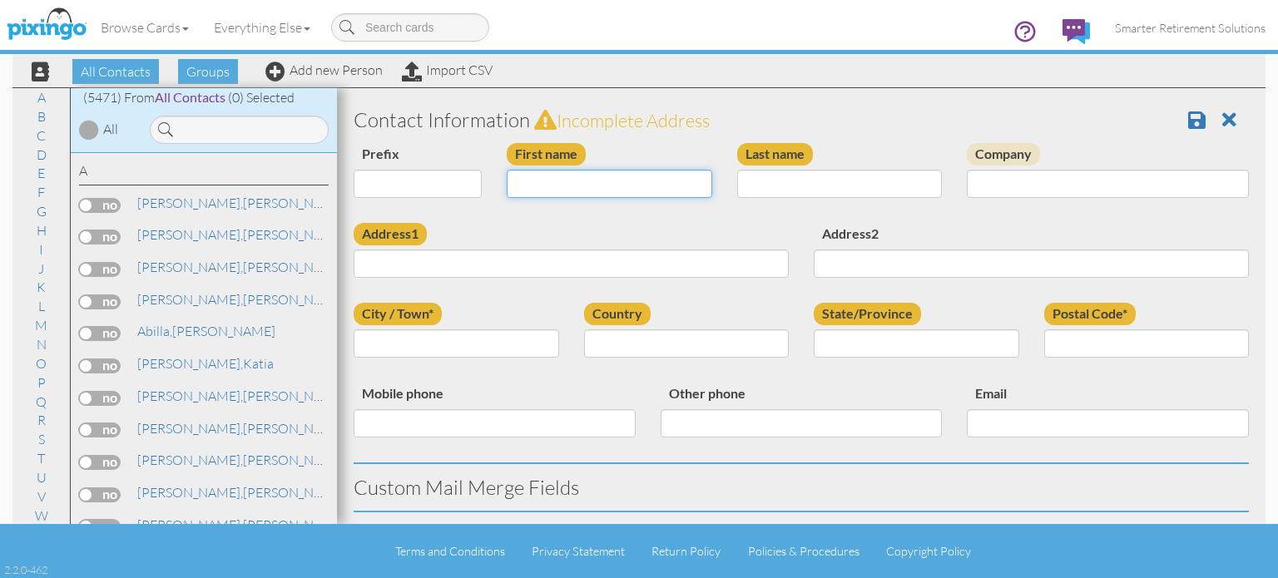
click at [546, 178] on input "First name" at bounding box center [610, 184] width 206 height 28
type input "[PERSON_NAME]"
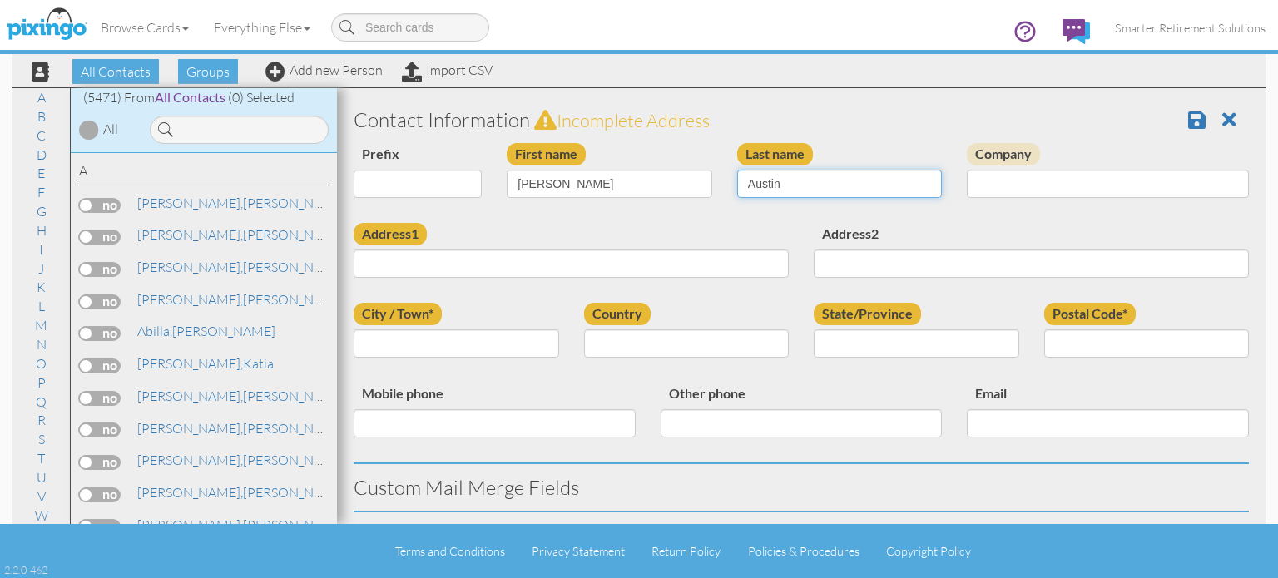
type input "Austin"
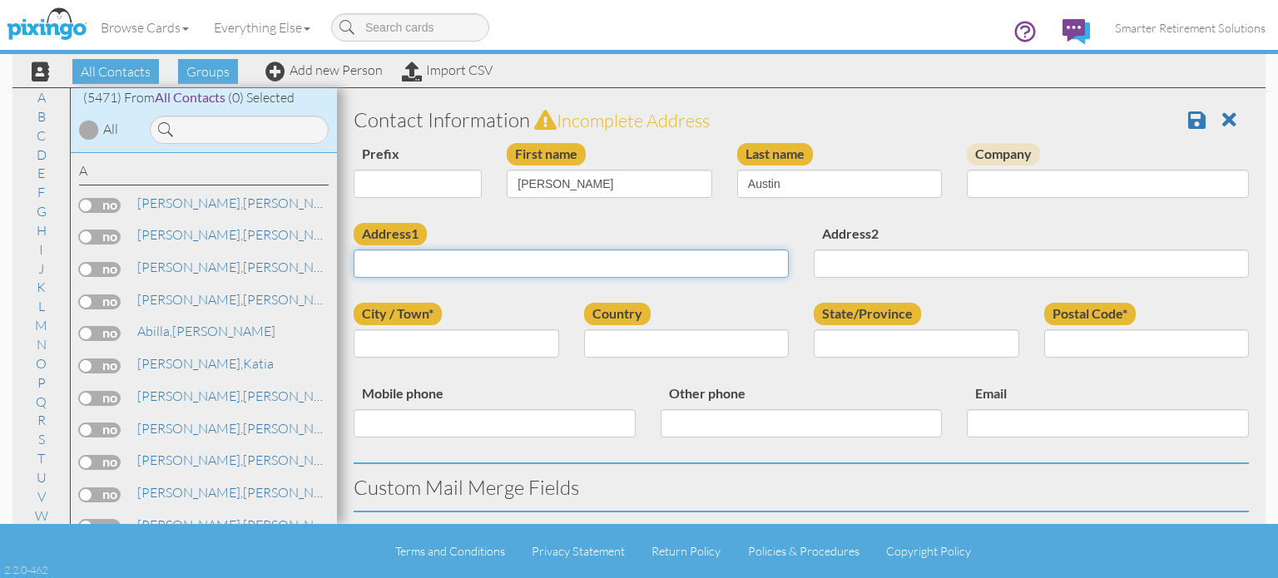
paste input "[STREET_ADDRESS]"
type input "[STREET_ADDRESS]"
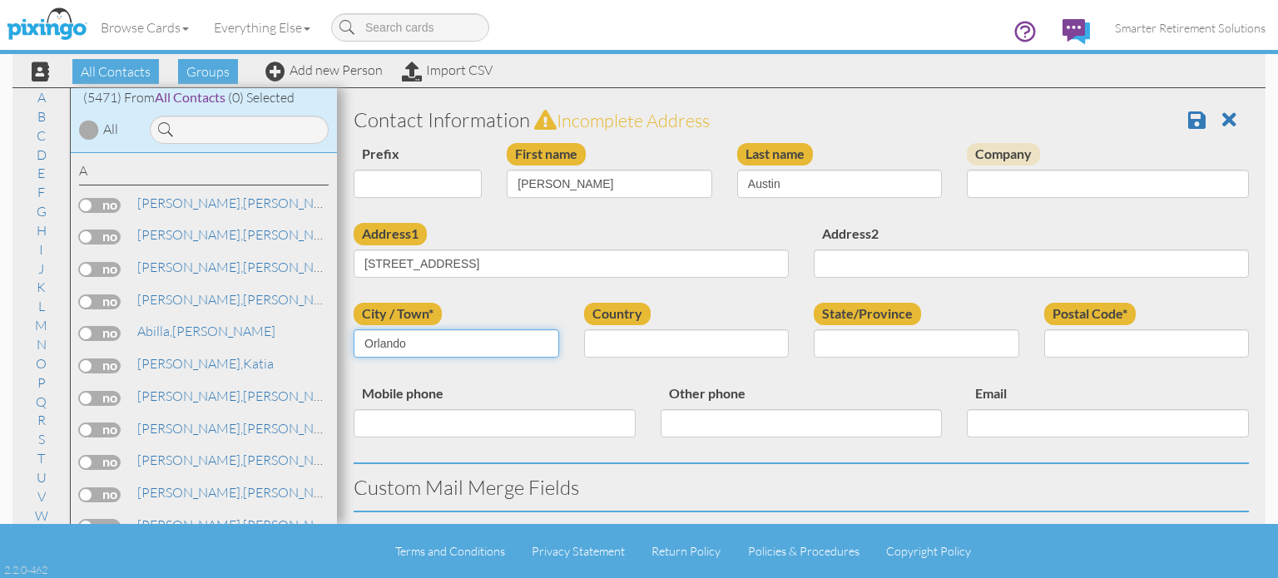
type input "Orlando"
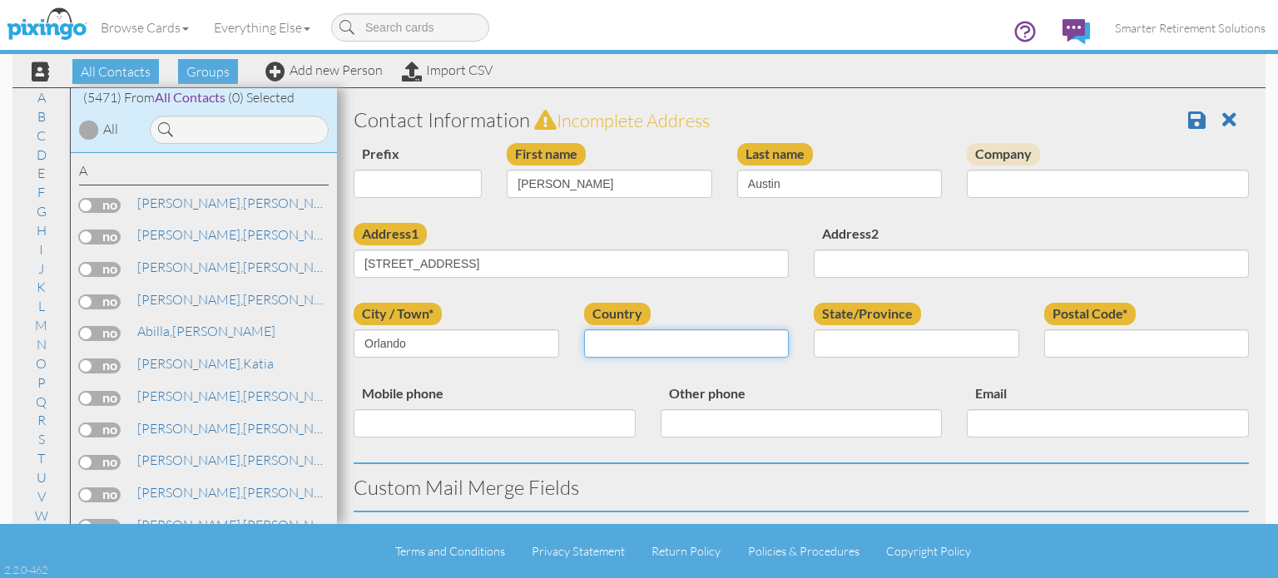
select select "object:17449"
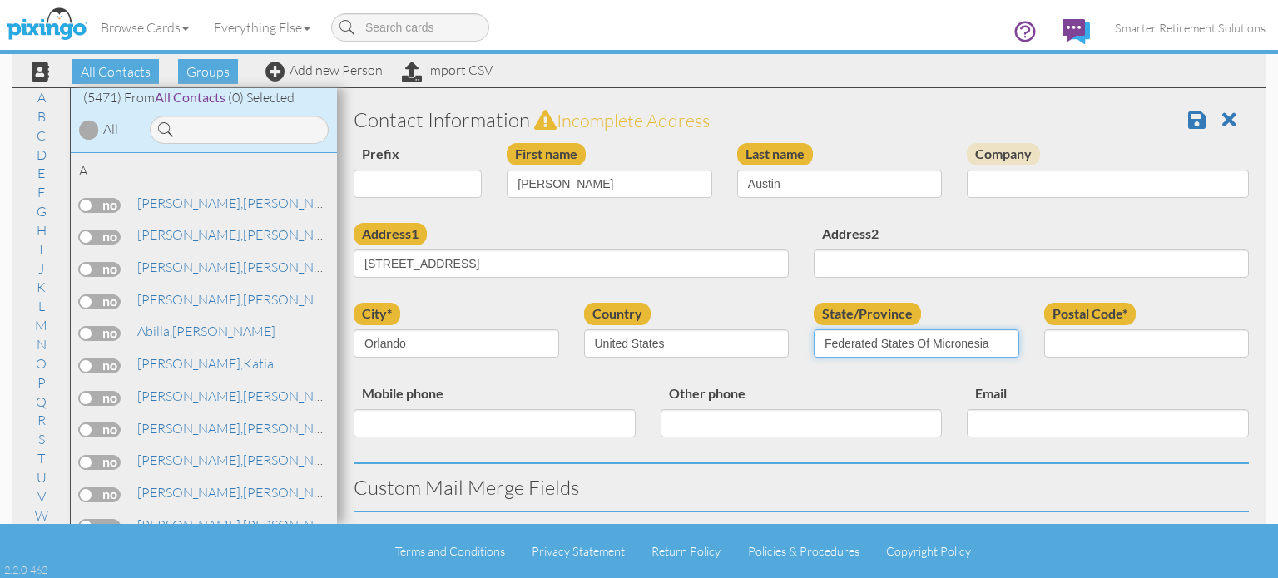
select select "object:17708"
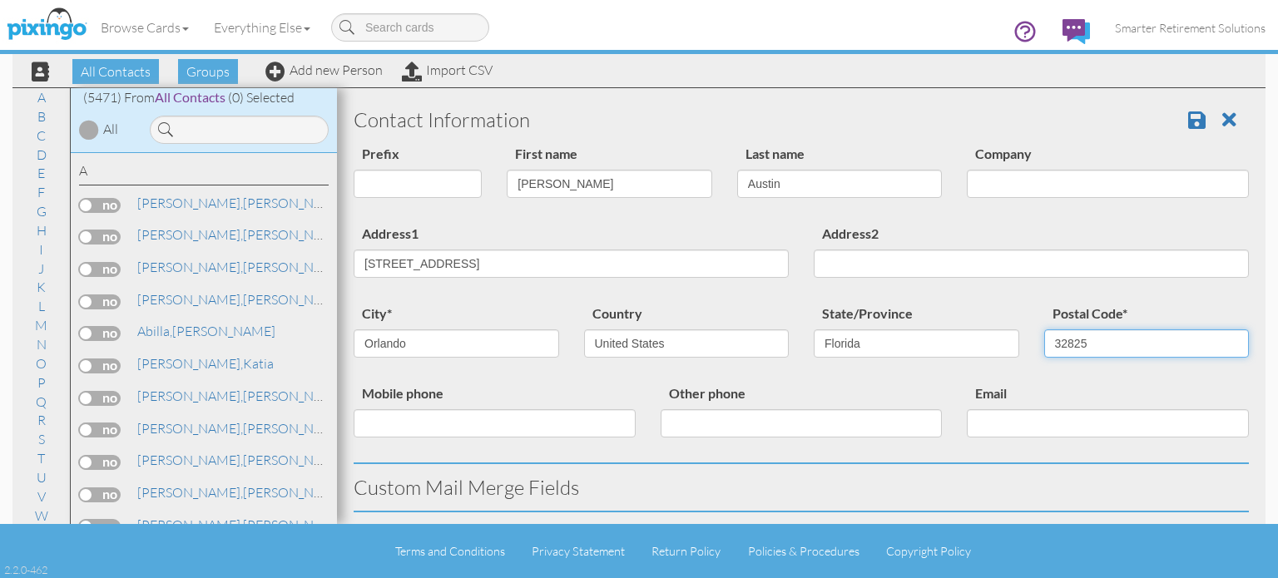
type input "32825"
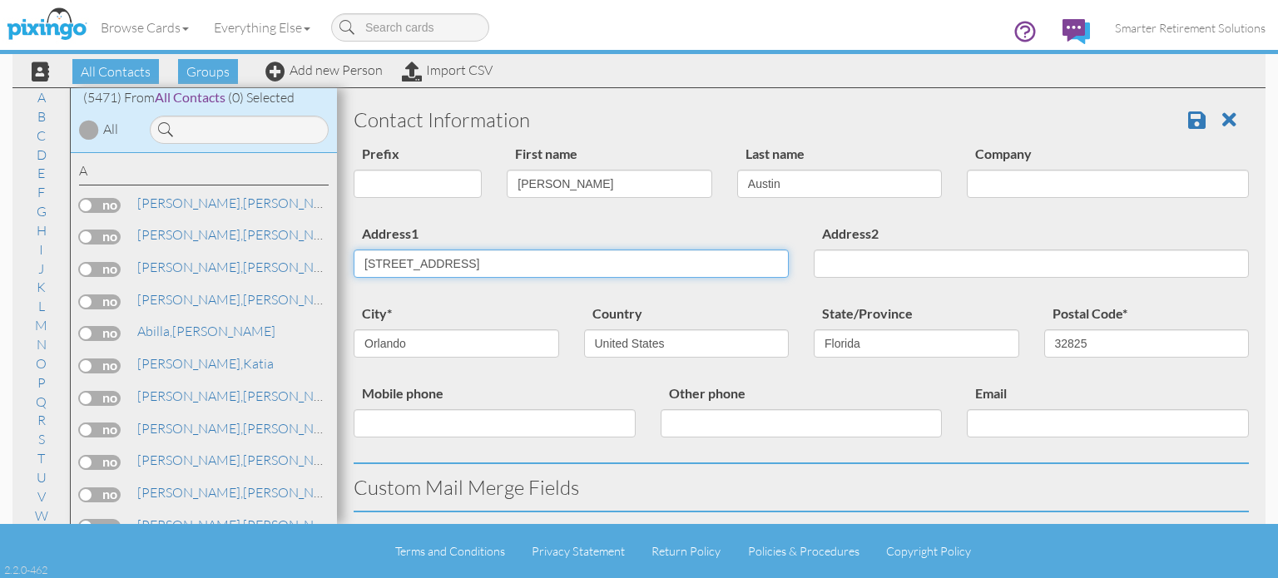
click at [475, 260] on input "[STREET_ADDRESS]" at bounding box center [571, 264] width 435 height 28
type input "[STREET_ADDRESS]"
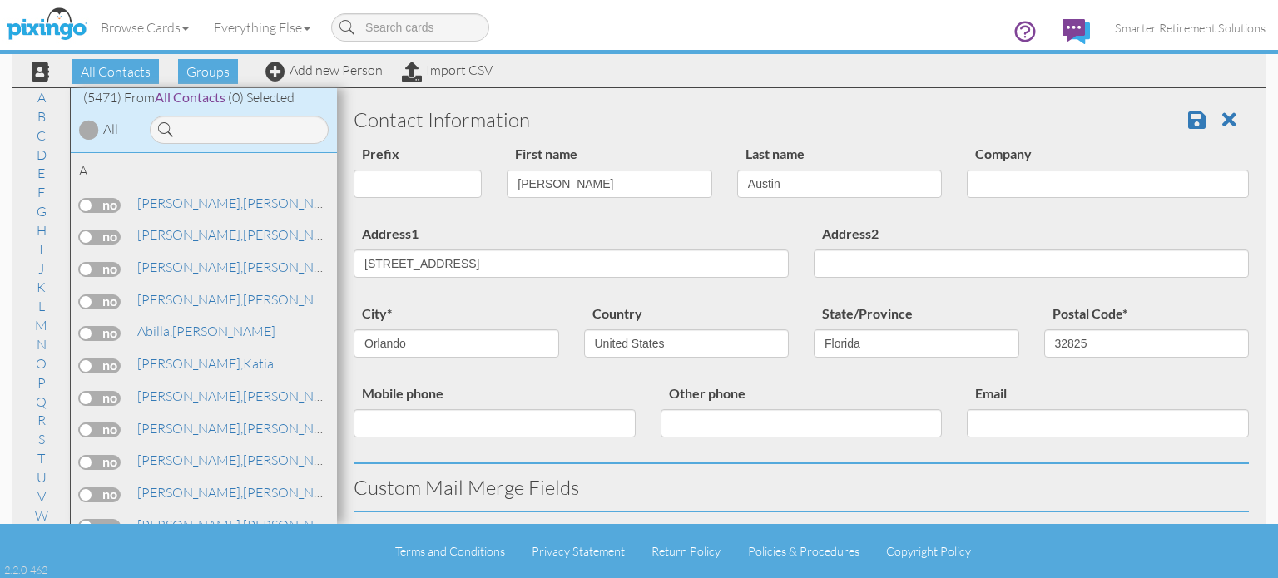
click at [490, 220] on div "Prefix Dr. Mr. Mrs. First name Tammy Last name Austin Company" at bounding box center [801, 183] width 920 height 80
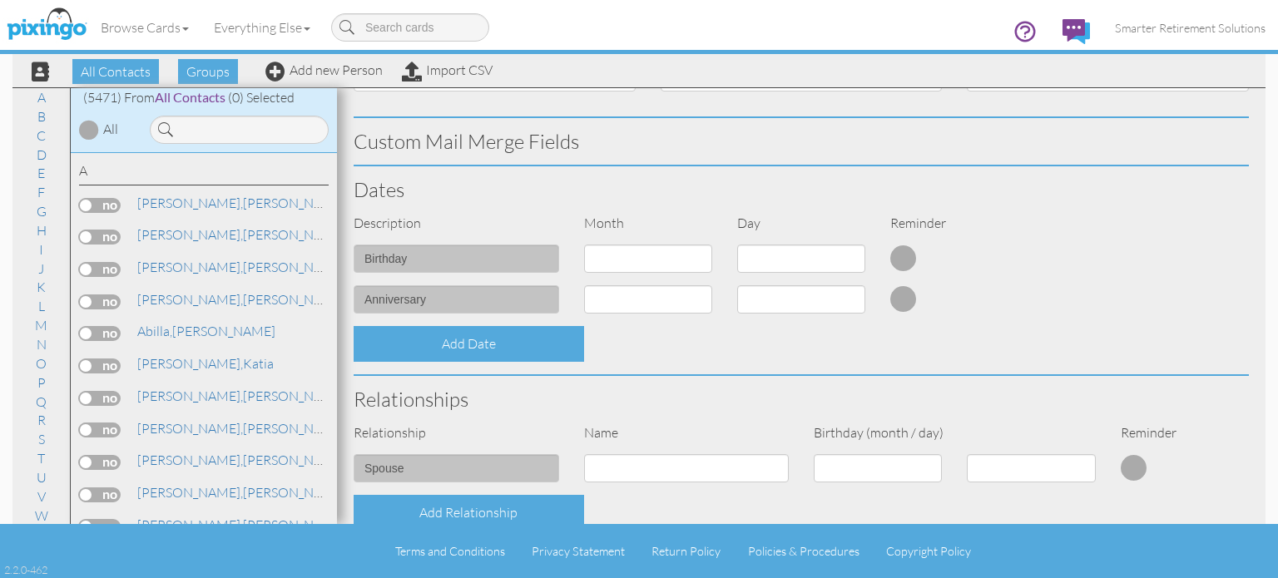
click at [741, 192] on h3 "Dates" at bounding box center [802, 190] width 896 height 22
click at [771, 265] on select at bounding box center [801, 259] width 128 height 28
click at [1004, 233] on div "Description Month Day Reminder" at bounding box center [801, 230] width 920 height 32
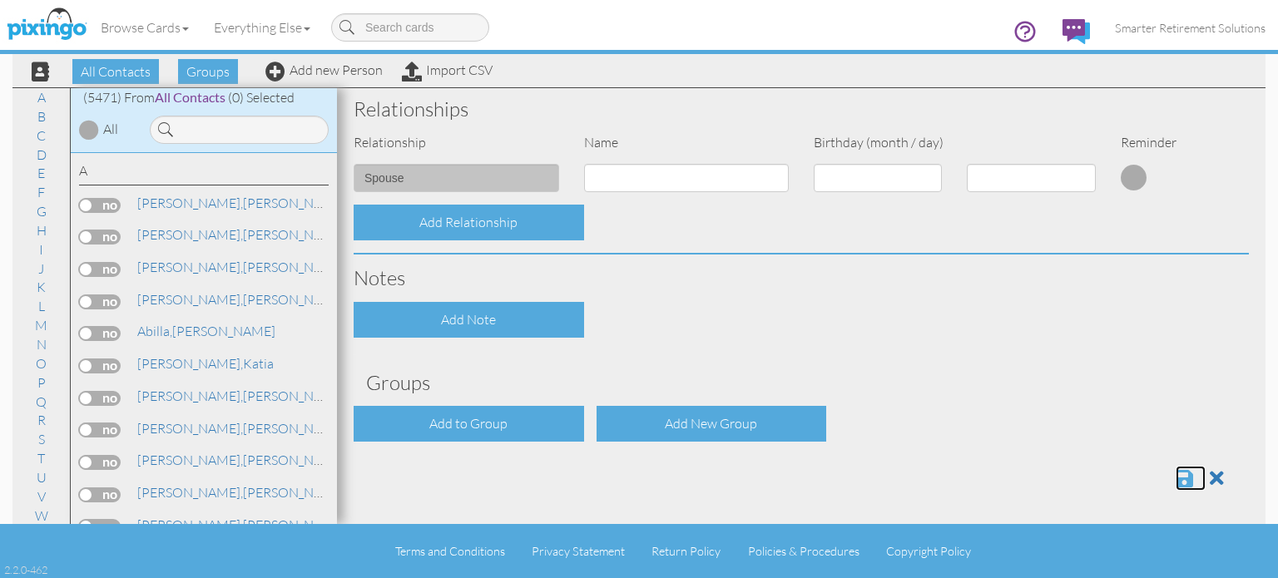
click at [1176, 469] on span at bounding box center [1184, 479] width 17 height 20
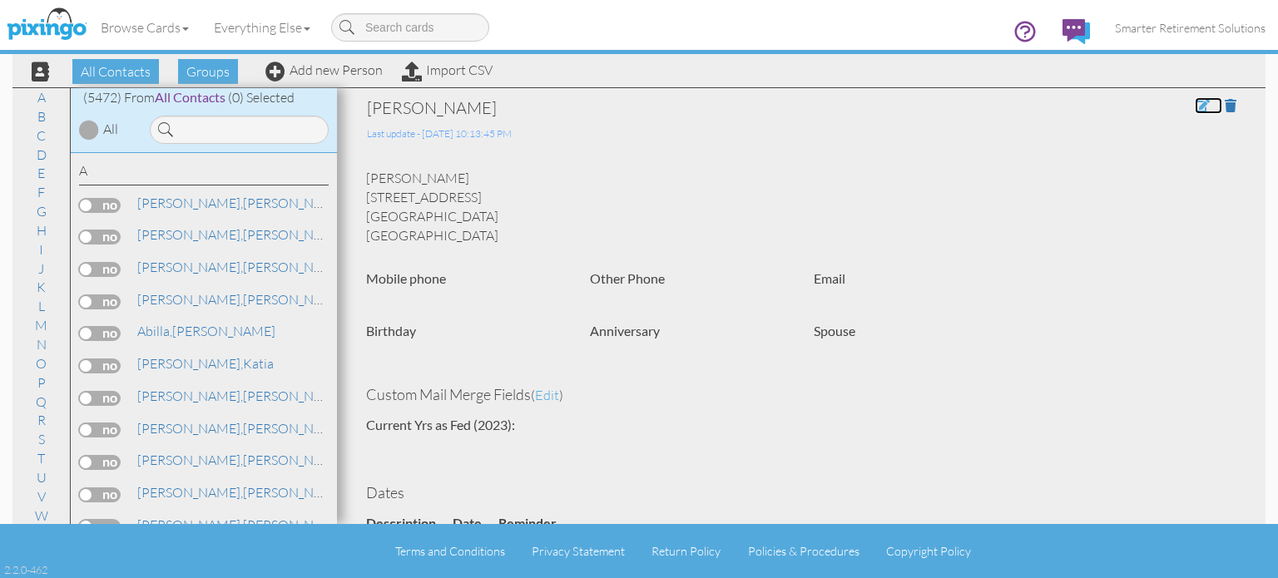
click at [1195, 103] on span at bounding box center [1202, 105] width 15 height 13
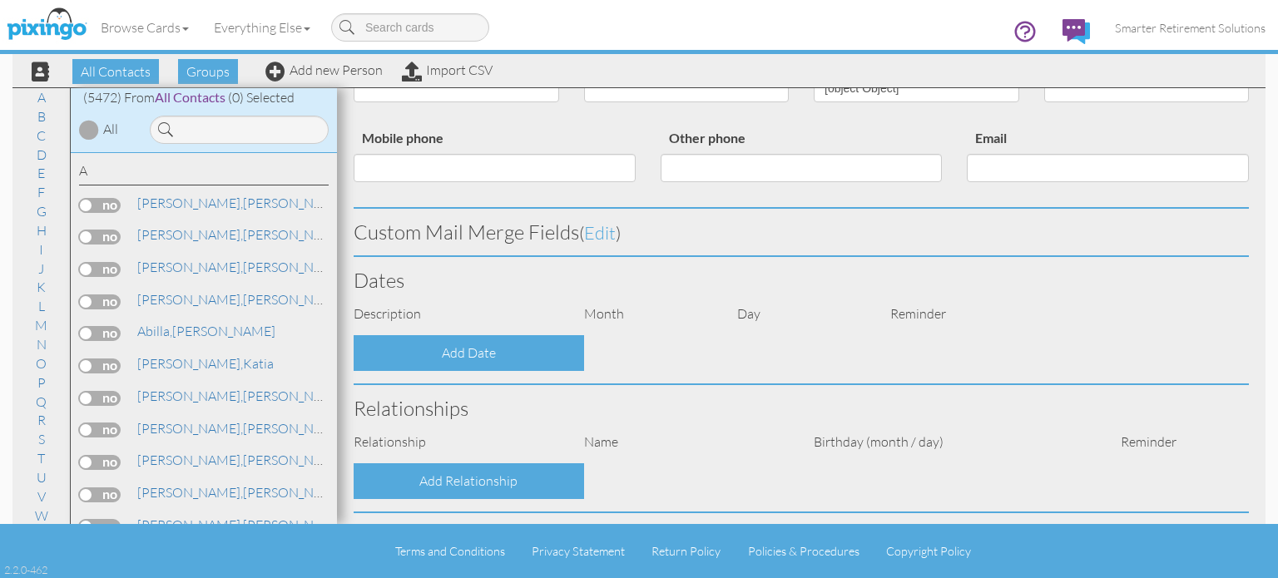
type input "[PERSON_NAME]"
type input "Austin"
type input "[STREET_ADDRESS]"
type input "Orlando"
type input "32825"
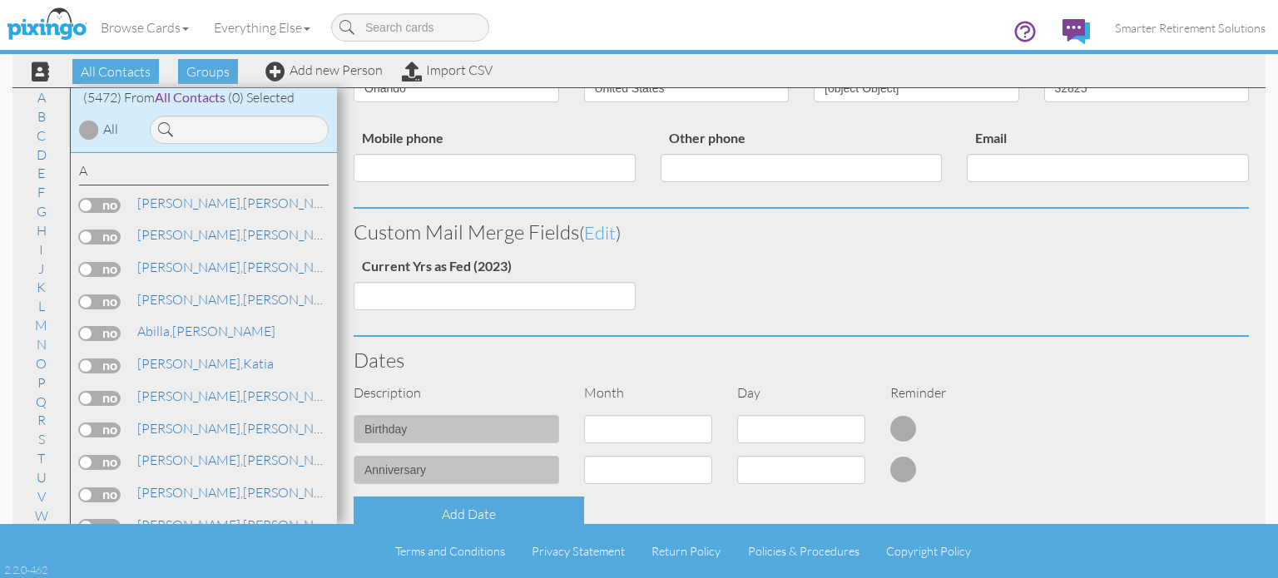
select select "object:17438"
select select "object:17683"
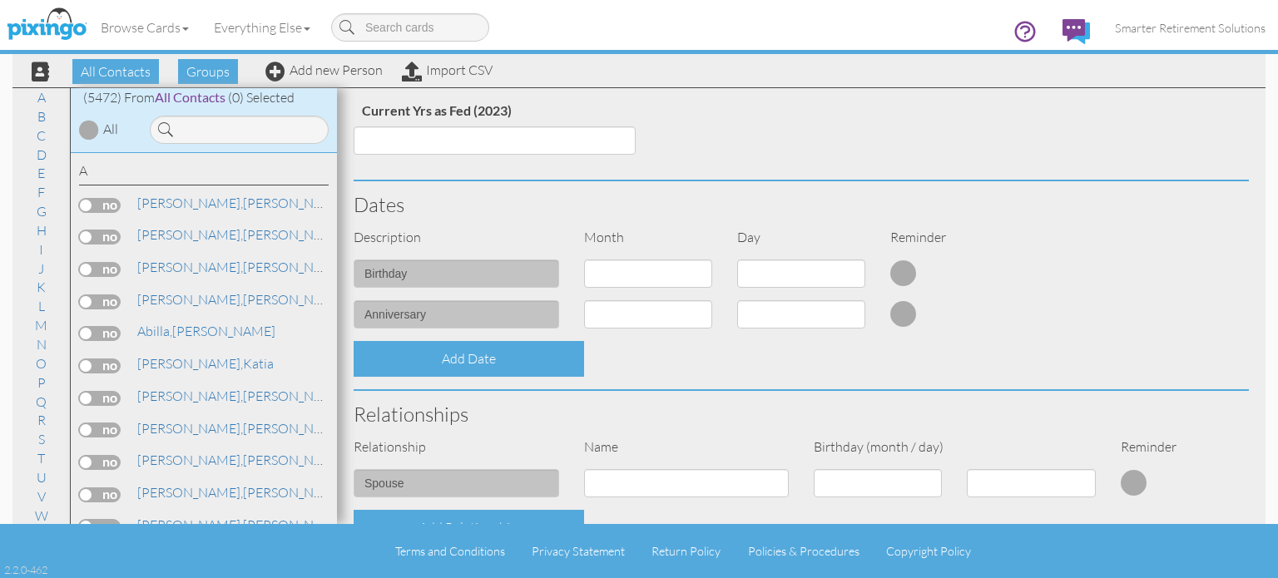
scroll to position [413, 0]
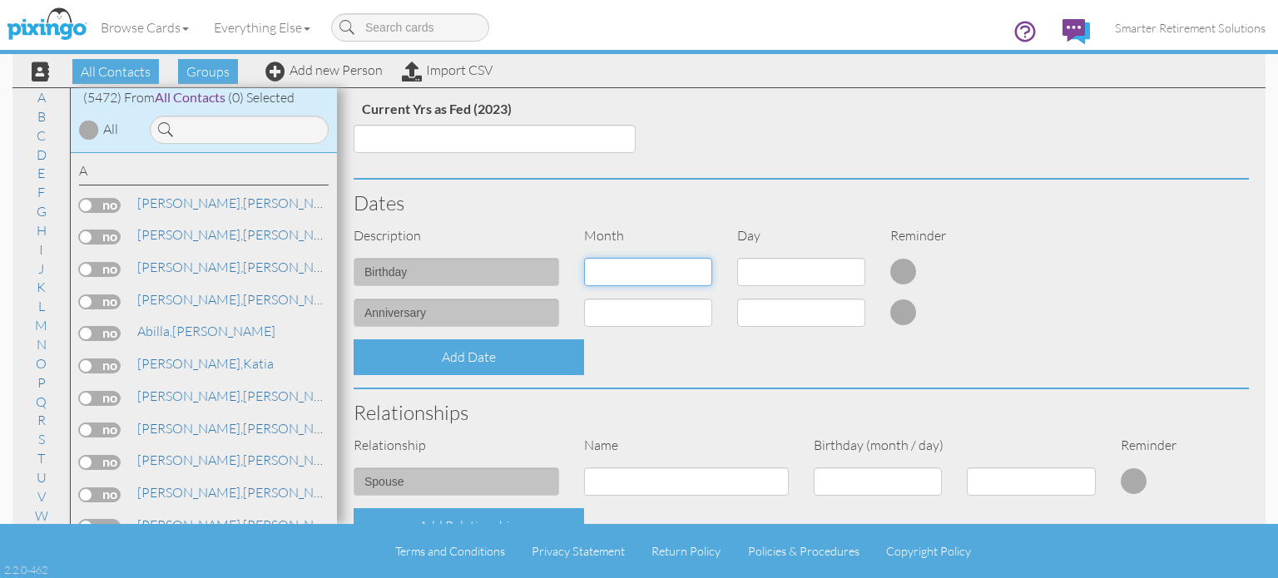
click at [697, 269] on select "1 - [DATE] - [DATE] - [DATE] - [DATE] - [DATE] - [DATE] - [DATE] - [DATE] - [DA…" at bounding box center [648, 272] width 128 height 28
drag, startPoint x: 697, startPoint y: 269, endPoint x: 667, endPoint y: 275, distance: 29.7
click at [667, 275] on select "1 - [DATE] - [DATE] - [DATE] - [DATE] - [DATE] - [DATE] - [DATE] - [DATE] - [DA…" at bounding box center [648, 272] width 128 height 28
click at [698, 271] on select "1 - [DATE] - [DATE] - [DATE] - [DATE] - [DATE] - [DATE] - [DATE] - [DATE] - [DA…" at bounding box center [648, 272] width 128 height 28
select select "object:17759"
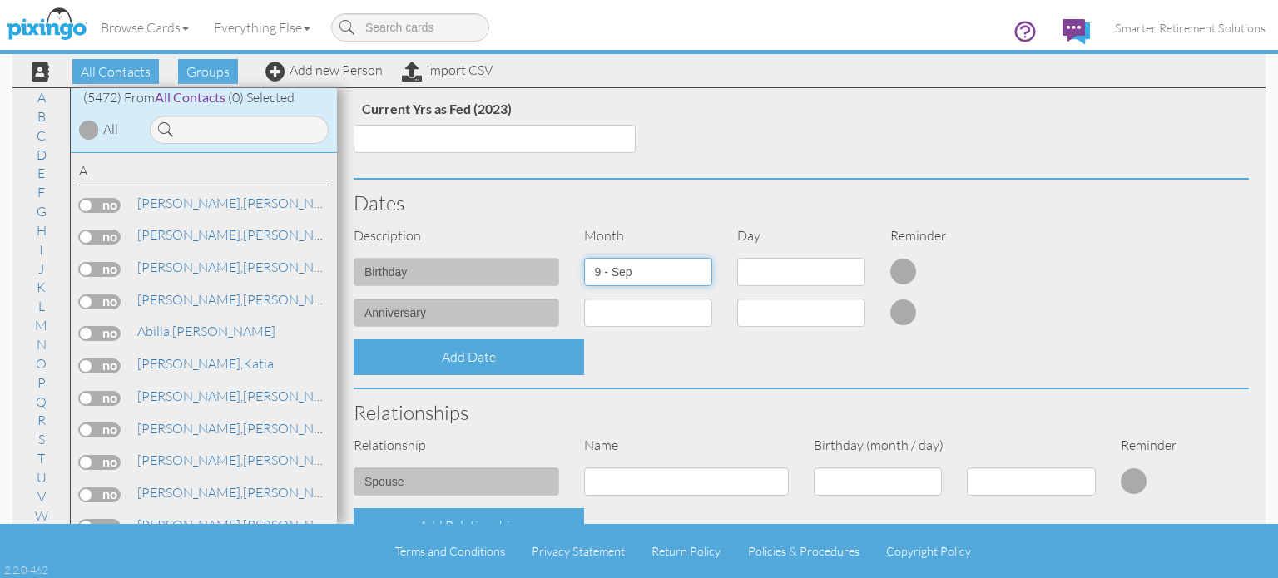
click at [584, 258] on select "1 - Jan 2 - Feb 3 - Mar 4 - Apr 5 - May 6 - Jun 7 - Jul 8 - Aug 9 - Sep 10 - Oc…" at bounding box center [648, 272] width 128 height 28
select select "number:1"
click at [849, 358] on div "Add Date" at bounding box center [801, 358] width 920 height 36
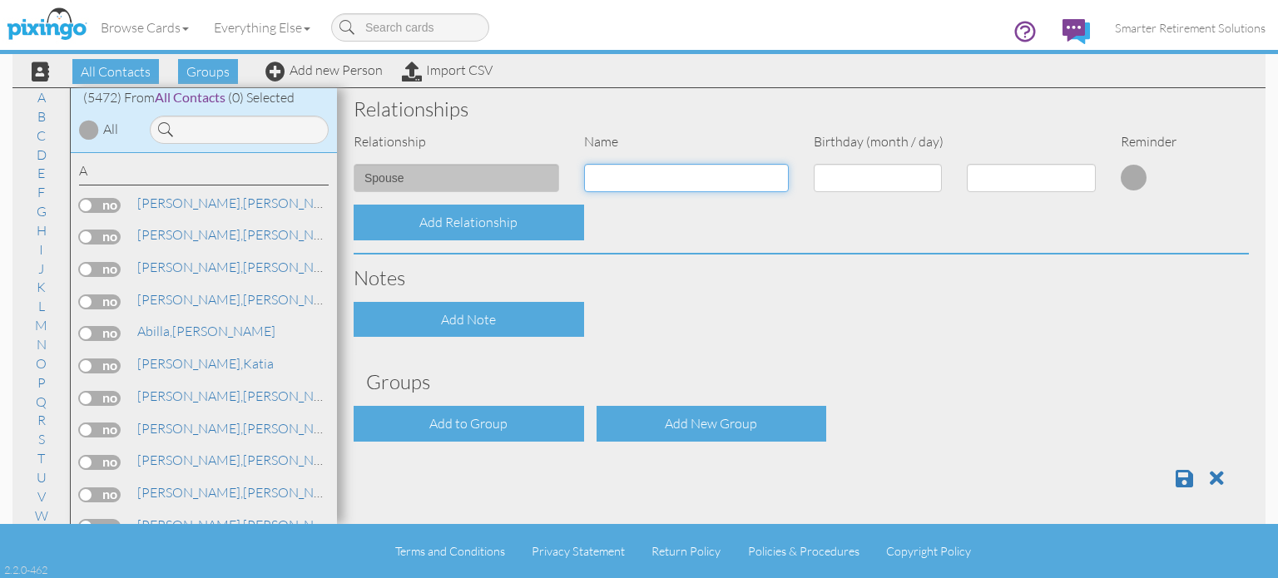
click at [730, 179] on input at bounding box center [687, 178] width 206 height 28
type input "Michael Andre Austin"
click at [859, 286] on h3 "Notes" at bounding box center [802, 278] width 896 height 22
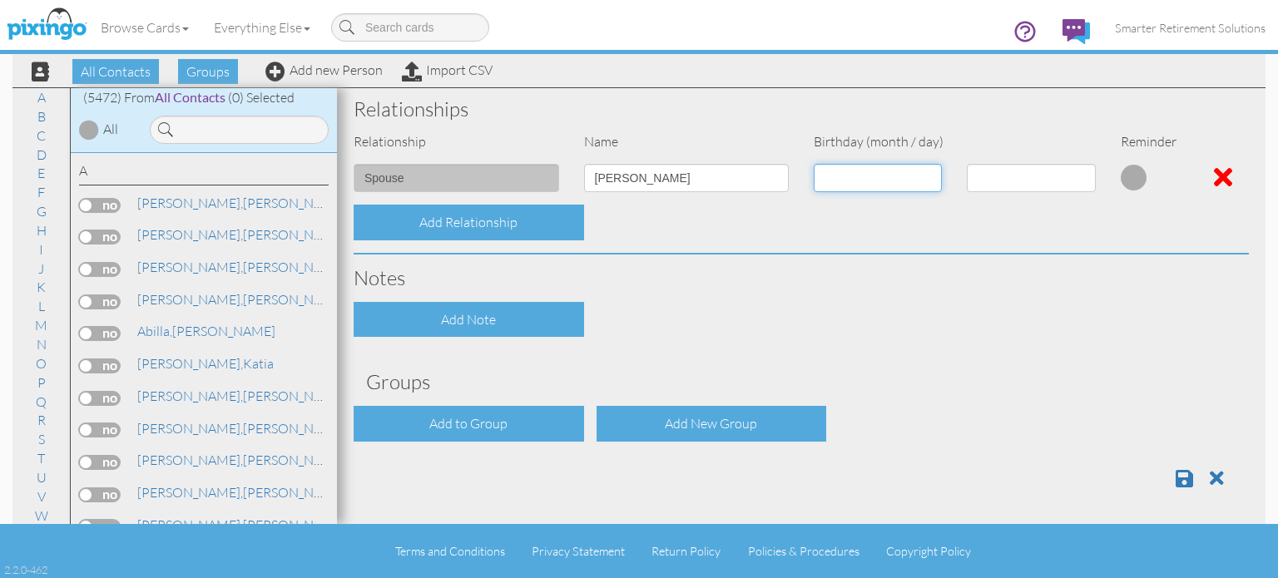
click at [891, 176] on select "1 - [DATE] - [DATE] - [DATE] - [DATE] - [DATE] - [DATE] - [DATE] - [DATE] - [DA…" at bounding box center [878, 178] width 128 height 28
click at [973, 278] on h3 "Notes" at bounding box center [802, 278] width 896 height 22
click at [1176, 474] on span at bounding box center [1184, 479] width 17 height 20
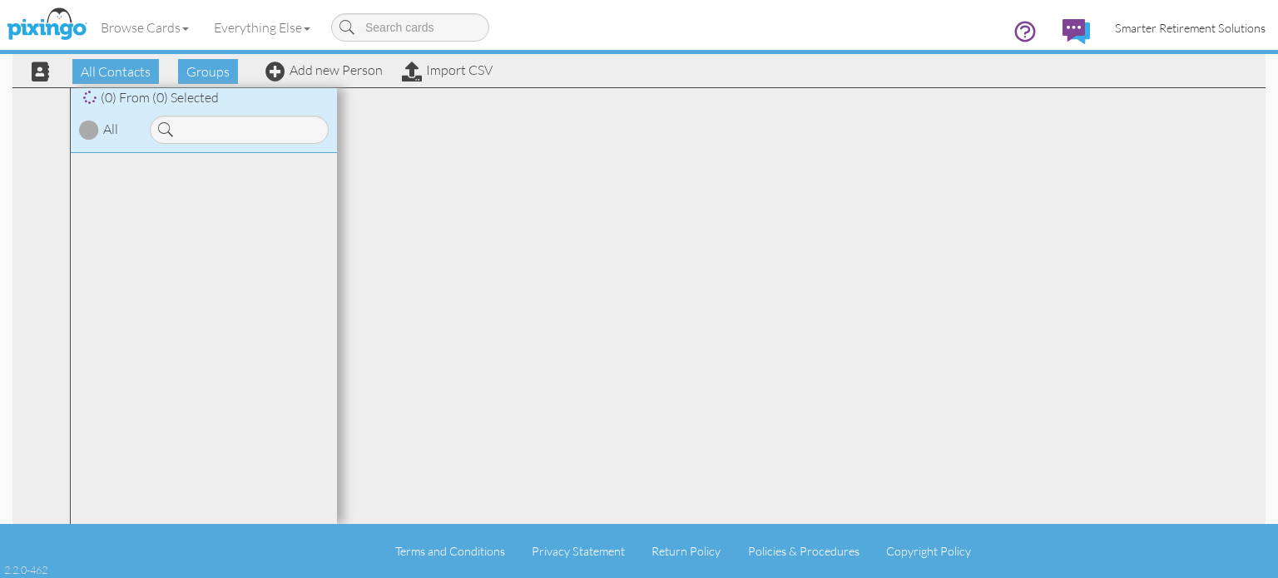
click at [1161, 32] on span "Smarter Retirement Solutions" at bounding box center [1190, 28] width 151 height 14
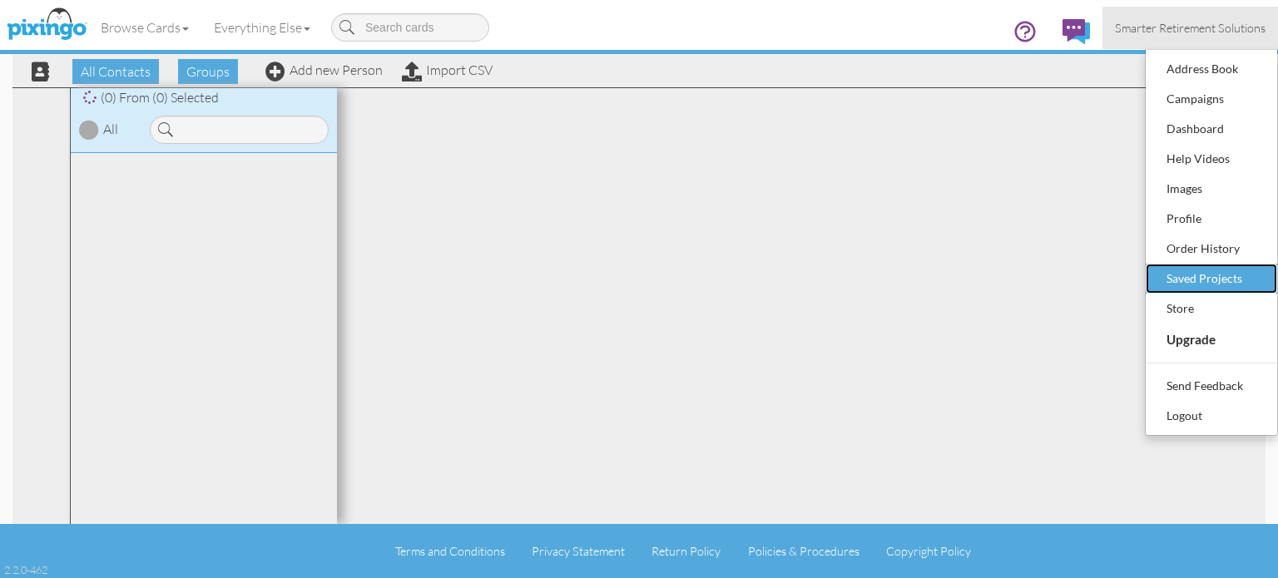
click at [1193, 276] on div "Saved Projects" at bounding box center [1212, 278] width 98 height 25
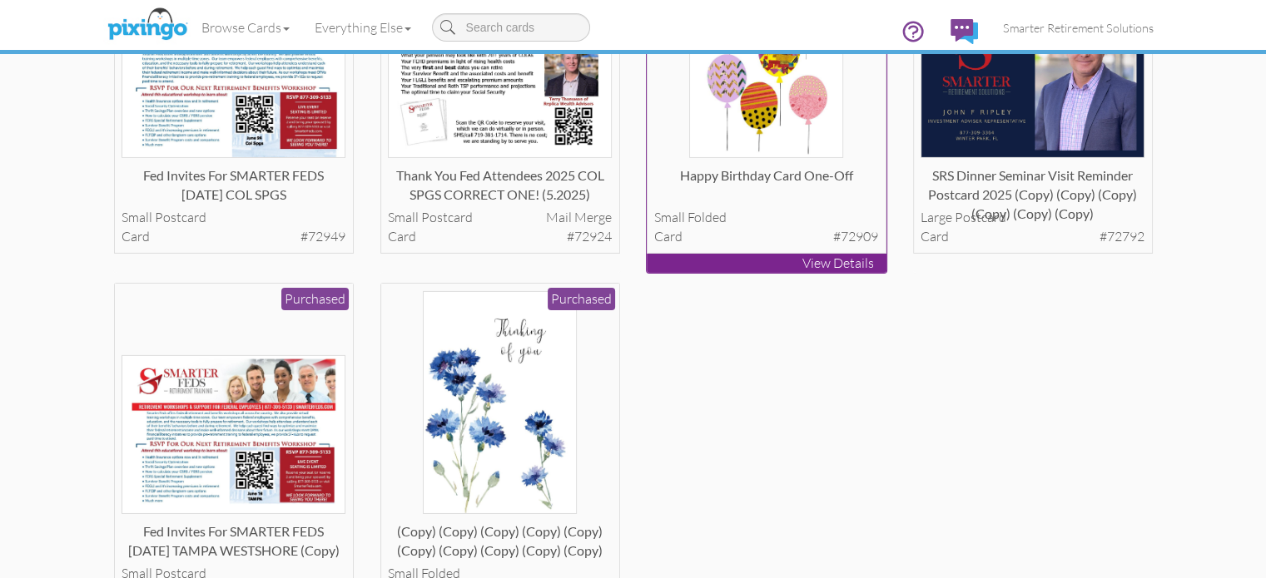
scroll to position [5779, 0]
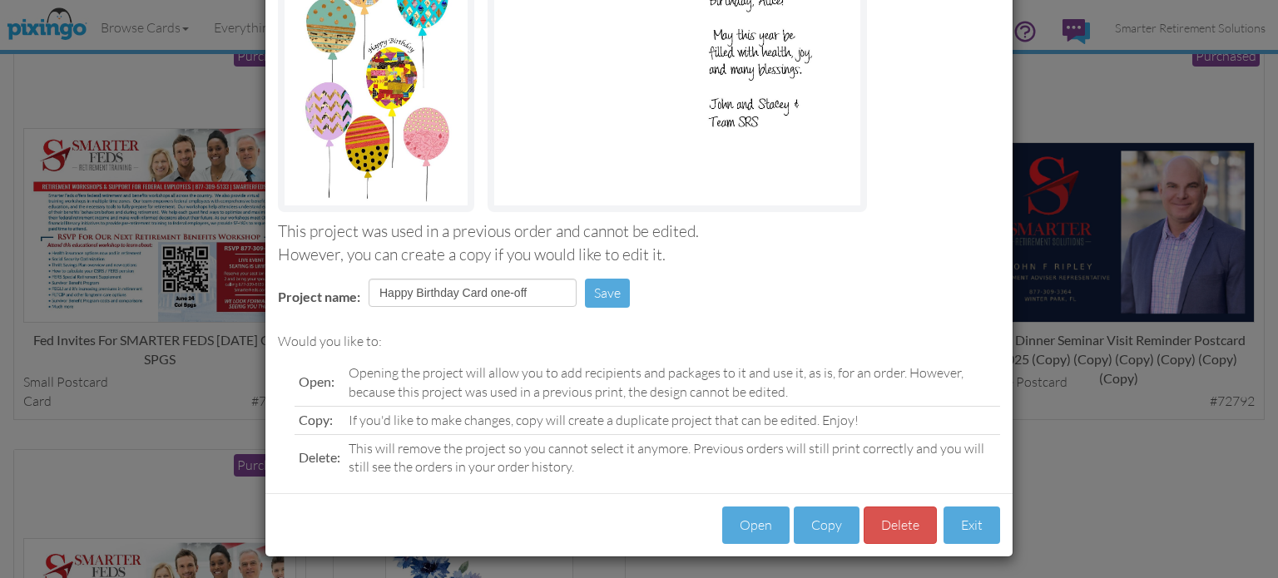
scroll to position [199, 0]
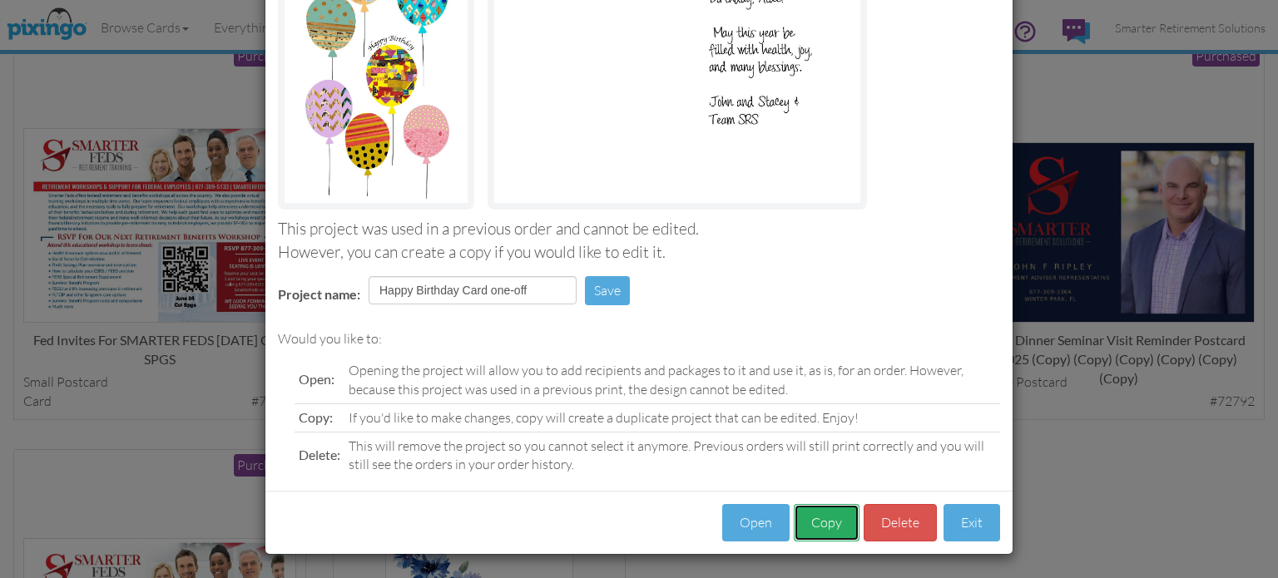
click at [806, 525] on button "Copy" at bounding box center [827, 522] width 66 height 37
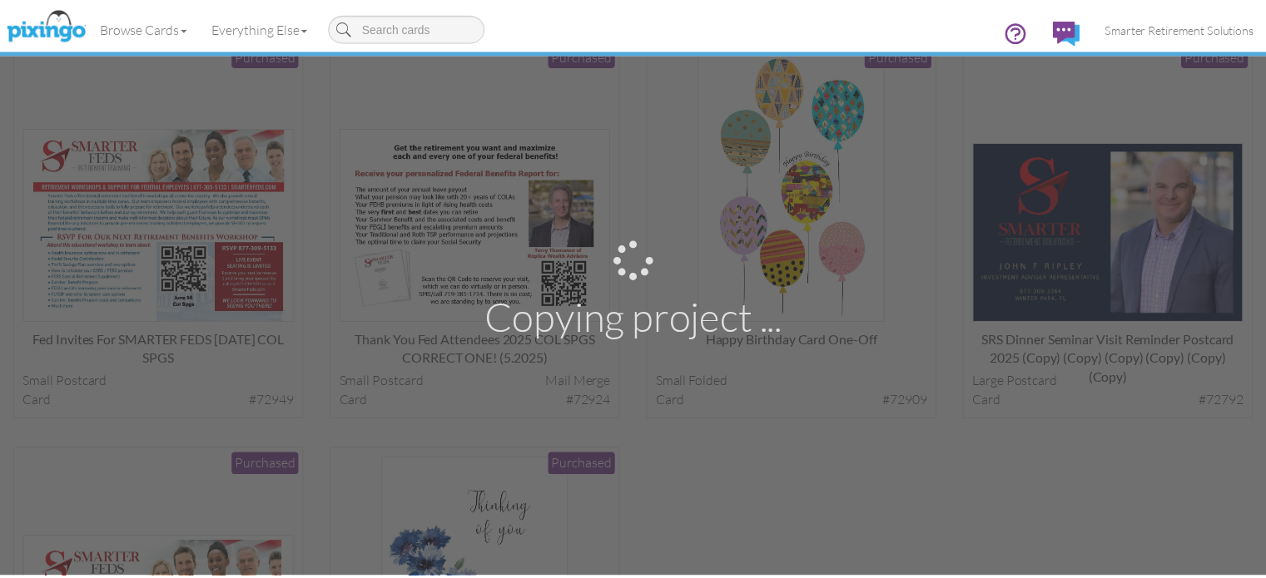
scroll to position [5779, 0]
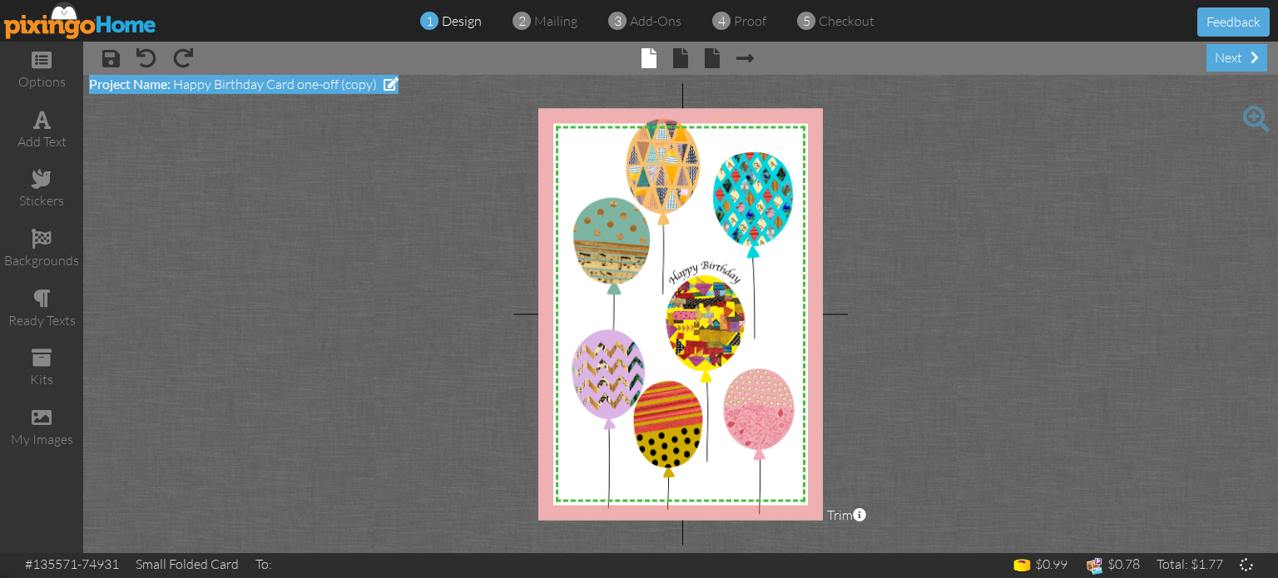
click at [385, 82] on span at bounding box center [391, 83] width 15 height 13
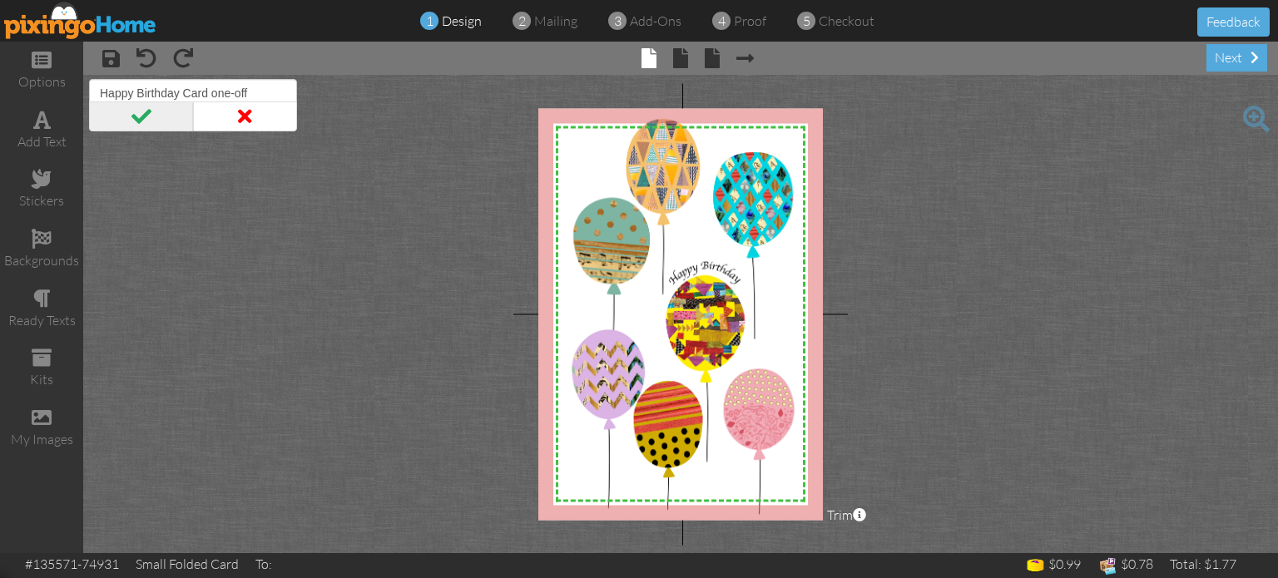
type input "Happy Birthday Card one-off"
click at [138, 116] on span at bounding box center [141, 117] width 104 height 30
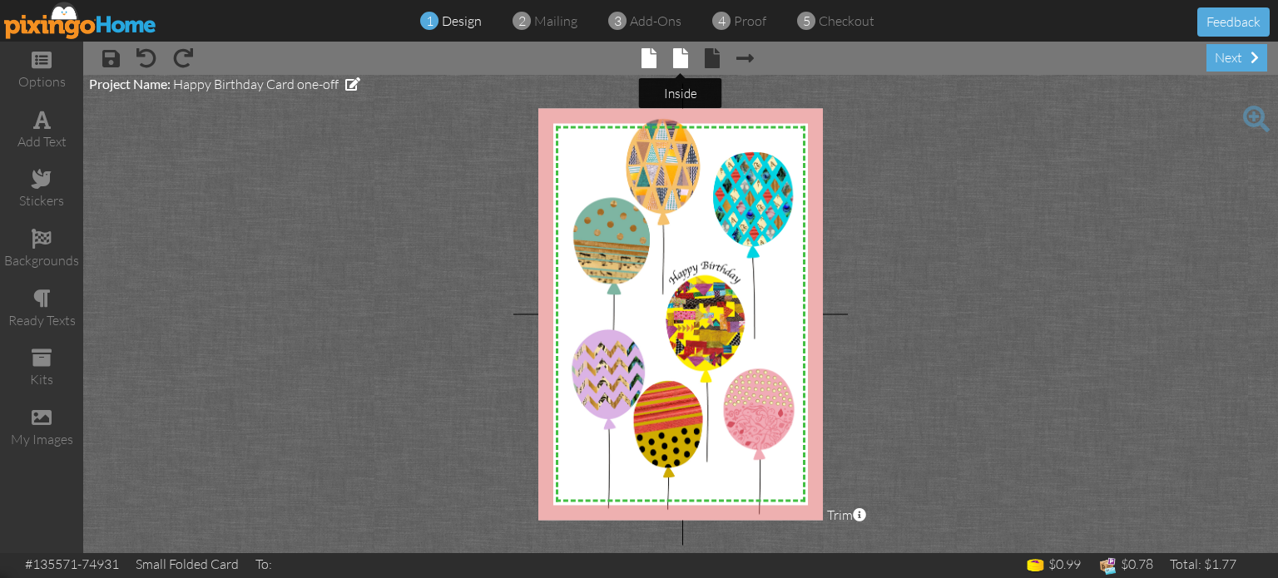
click at [679, 62] on span at bounding box center [680, 58] width 15 height 20
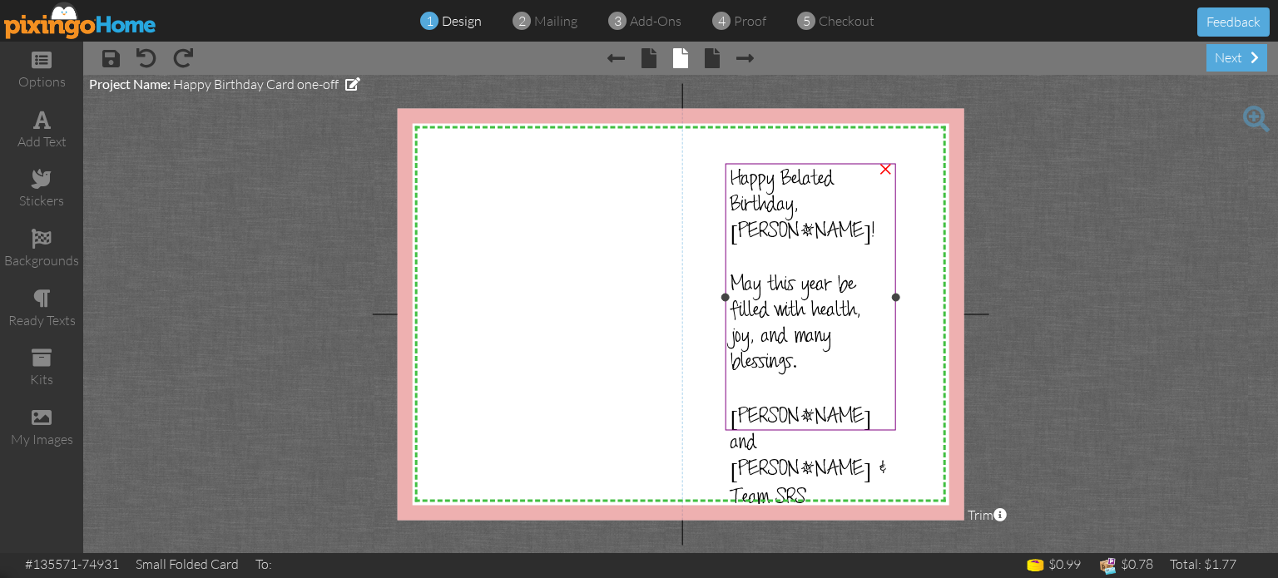
click at [816, 195] on span "Happy Belated Birthday, Alice!" at bounding box center [803, 208] width 145 height 78
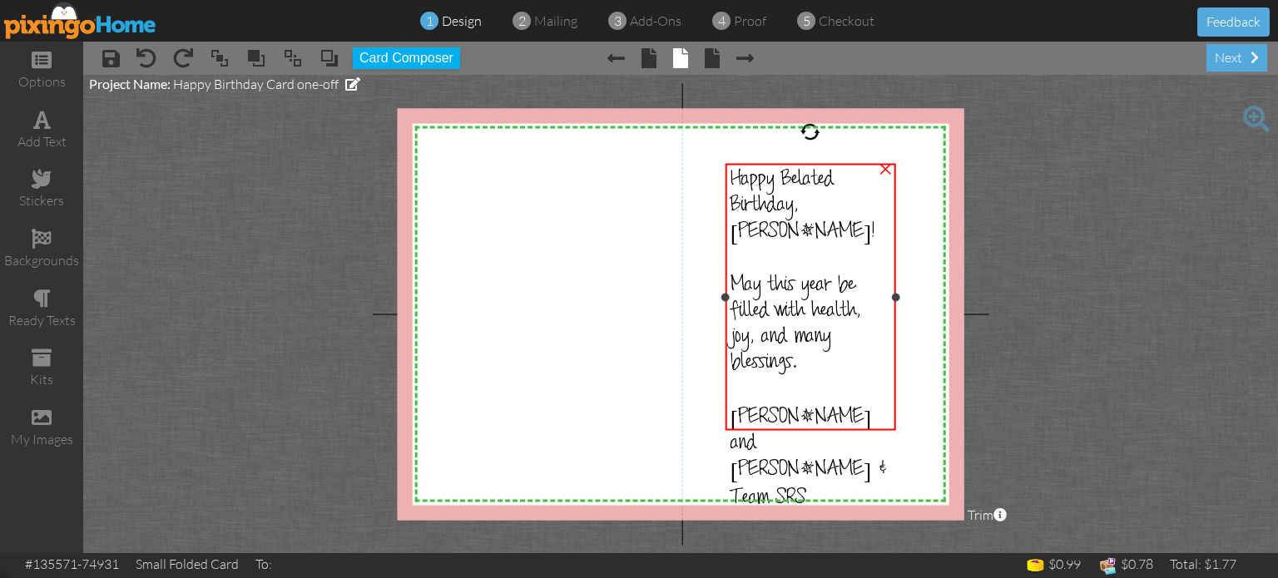
click at [816, 195] on span "Happy Belated Birthday, Alice!" at bounding box center [803, 208] width 145 height 78
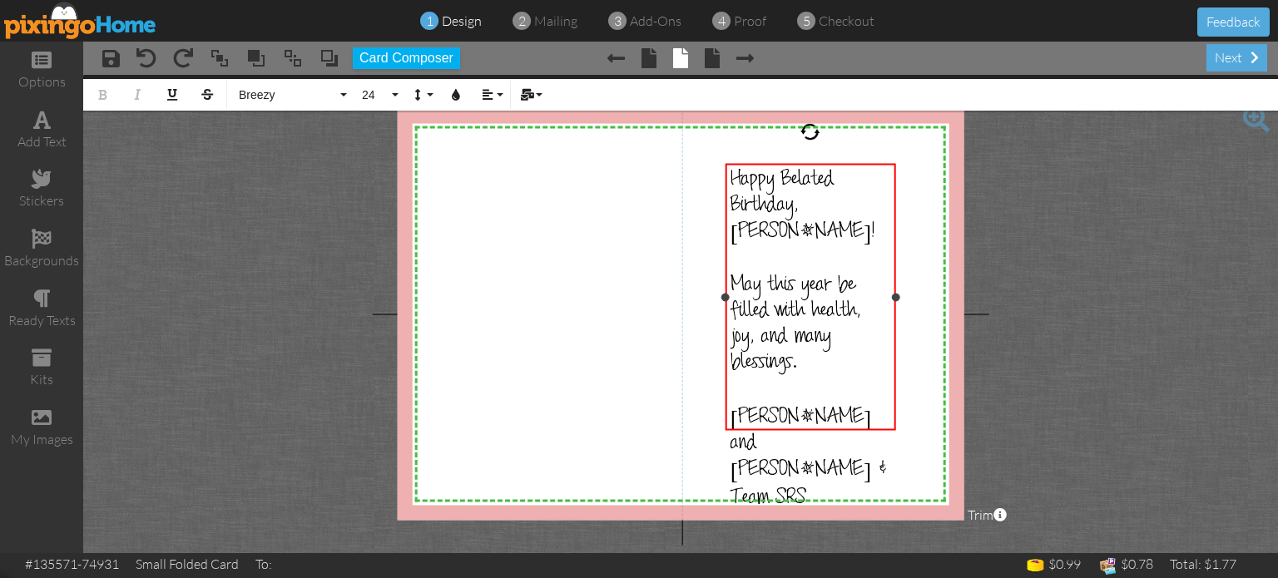
click at [815, 203] on span "Happy Belated Birthday, Alice!" at bounding box center [803, 208] width 145 height 78
click at [853, 407] on span "John and Stacey &" at bounding box center [810, 446] width 158 height 78
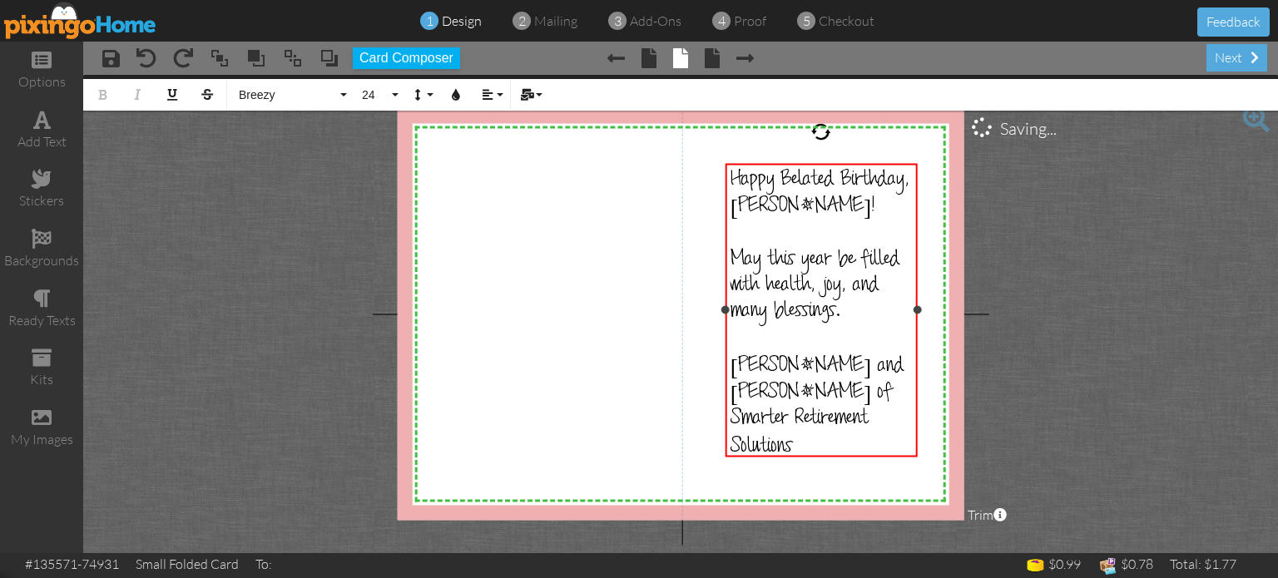
drag, startPoint x: 894, startPoint y: 306, endPoint x: 915, endPoint y: 308, distance: 21.7
click at [915, 308] on div at bounding box center [917, 310] width 8 height 8
click at [805, 202] on div "Happy Belated Birthday, Tammy!" at bounding box center [822, 195] width 182 height 52
click at [492, 94] on icon "button" at bounding box center [488, 95] width 12 height 12
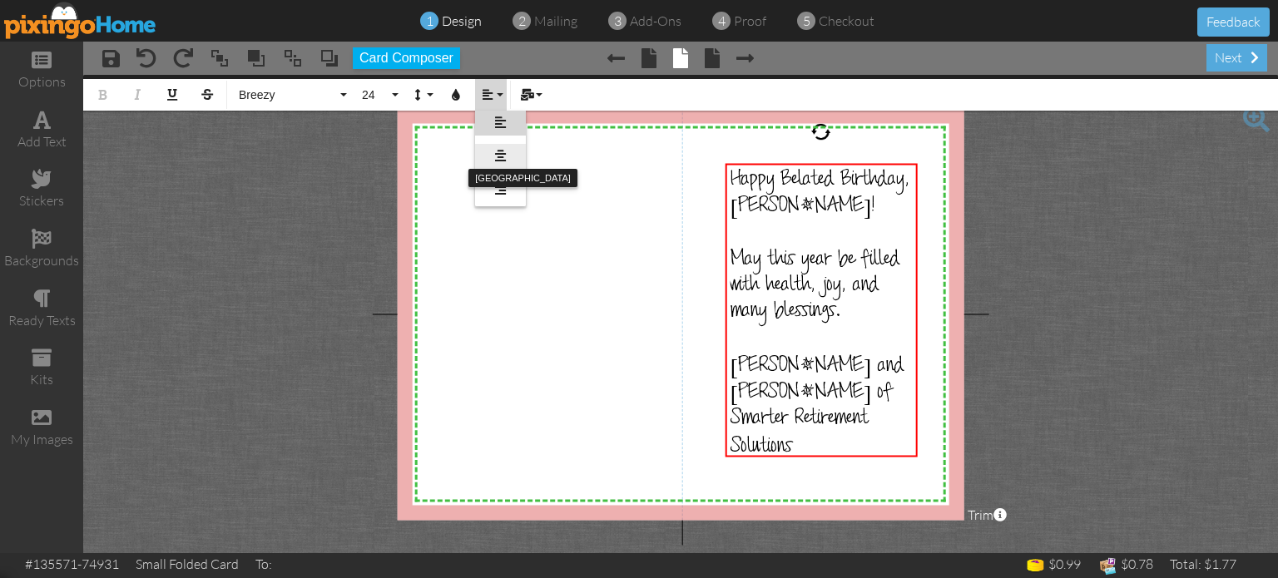
click at [503, 157] on icon at bounding box center [500, 156] width 11 height 12
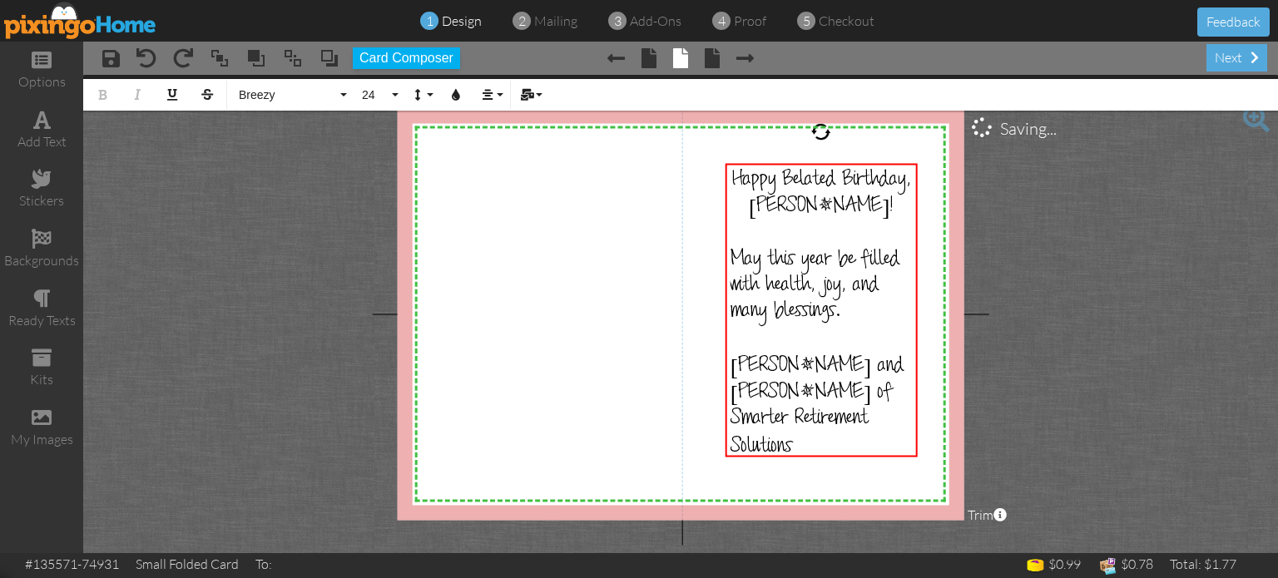
click at [1068, 301] on project-studio-wrapper "X X X X X X X X X X X X X X X X X X X X X X X X X X X X X X X X X X X X X X X X…" at bounding box center [680, 314] width 1195 height 479
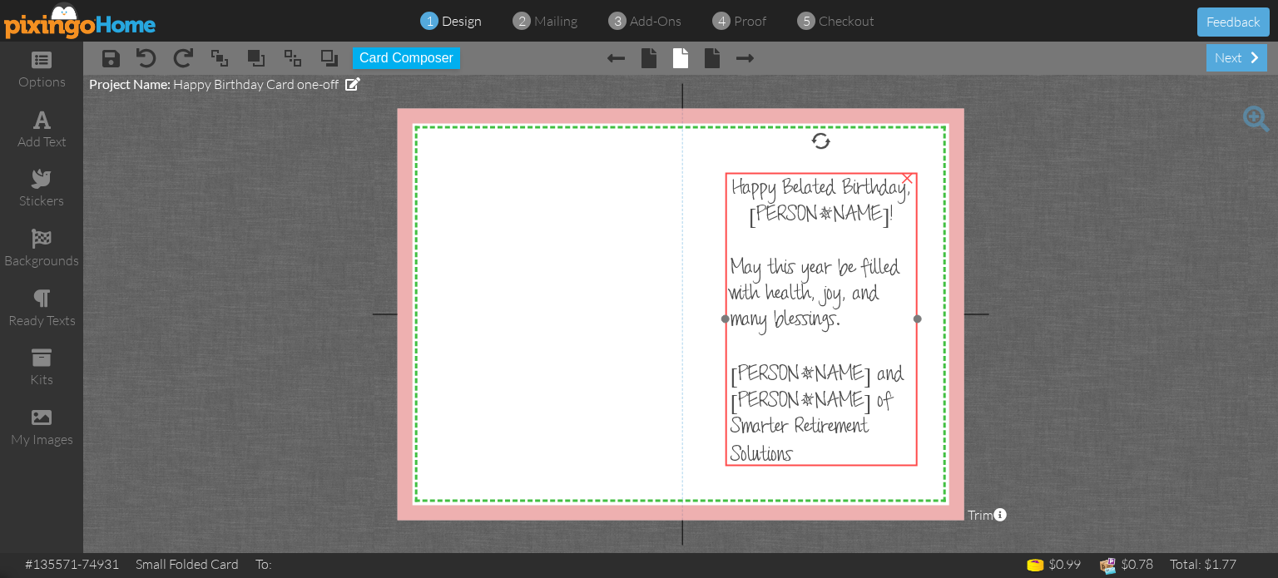
drag, startPoint x: 880, startPoint y: 315, endPoint x: 880, endPoint y: 325, distance: 9.2
click at [880, 325] on div "May this year be filled with health, joy, and many blessings." at bounding box center [822, 296] width 182 height 77
click at [865, 320] on div "May this year be filled with health, joy, and many blessings." at bounding box center [816, 295] width 182 height 77
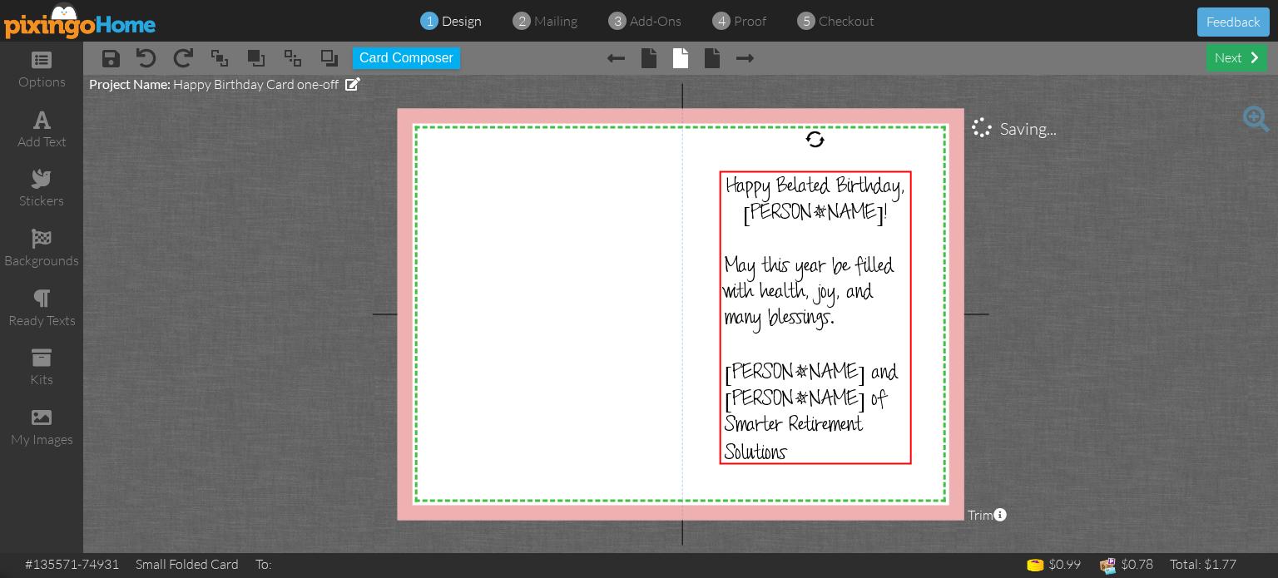
click at [1235, 63] on div "next" at bounding box center [1237, 57] width 61 height 27
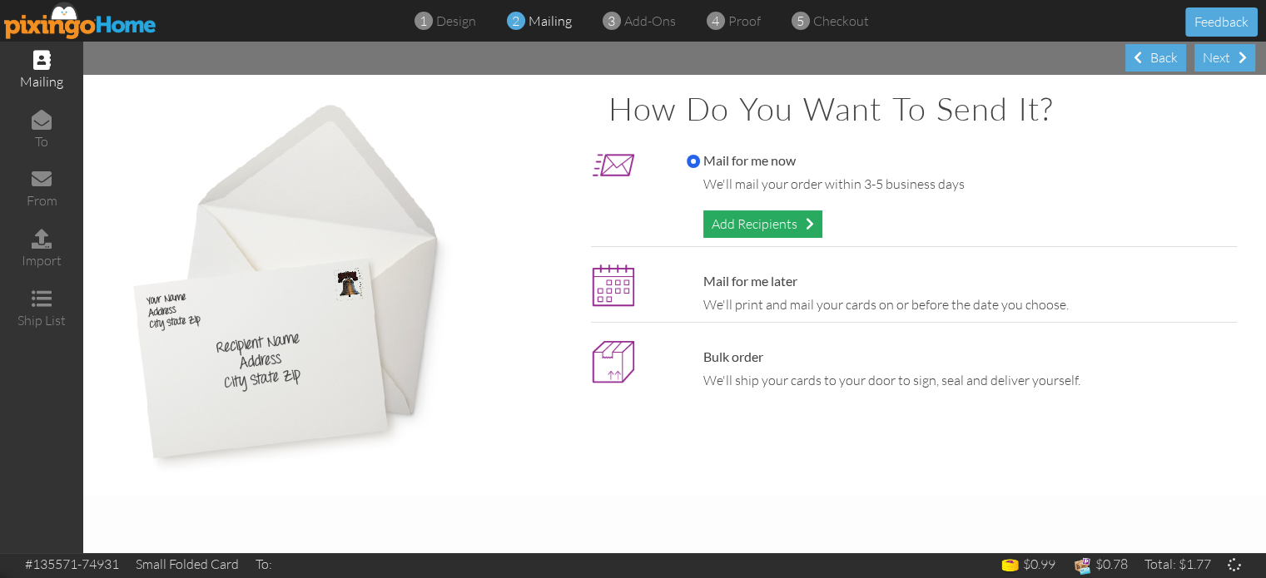
click at [756, 220] on div "Add Recipients" at bounding box center [762, 224] width 119 height 27
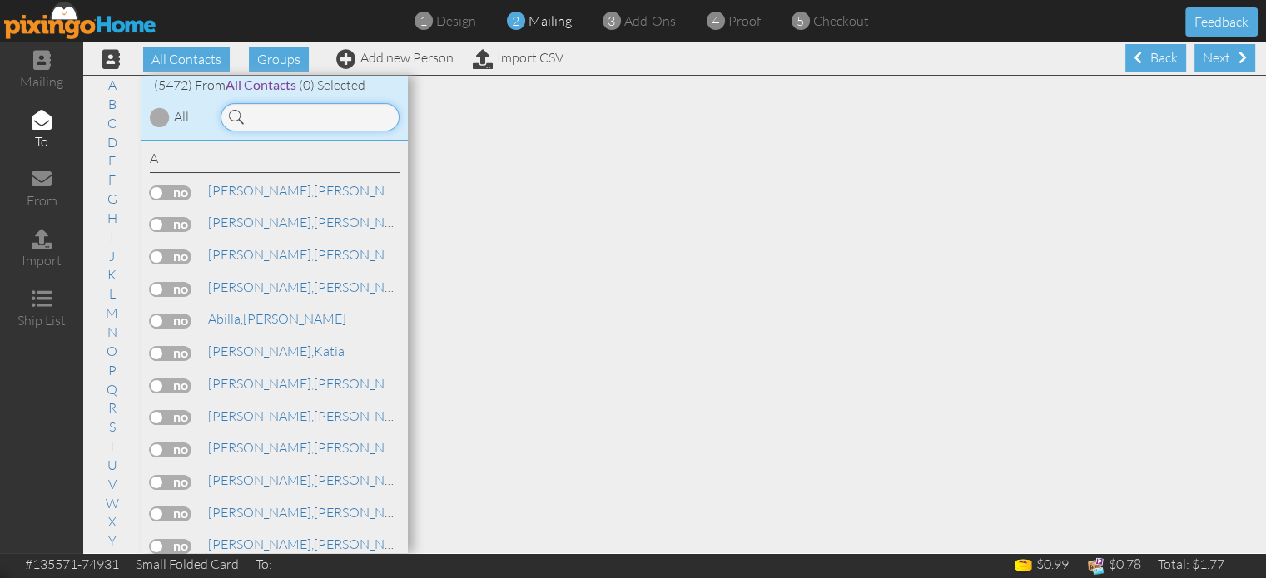
click at [357, 122] on input at bounding box center [310, 117] width 179 height 28
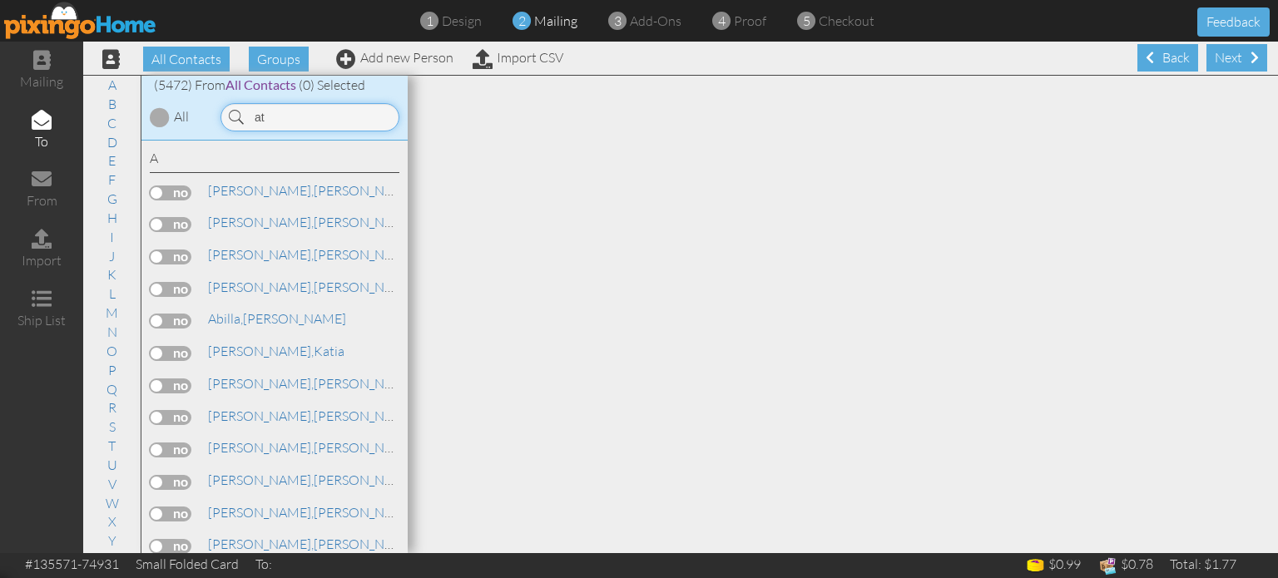
type input "a"
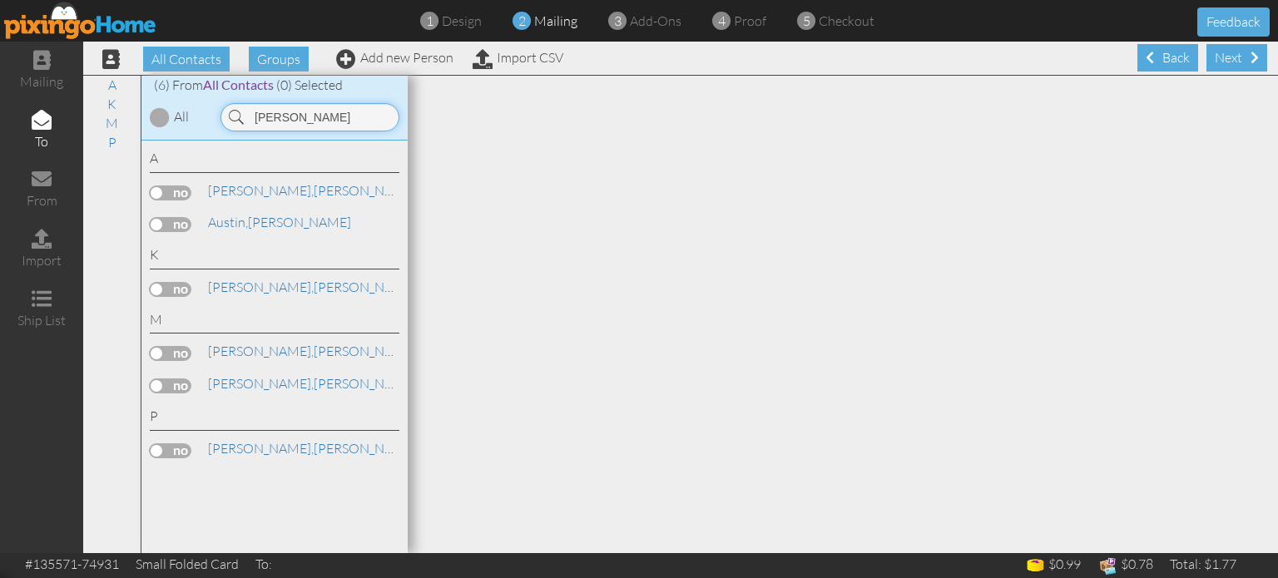
type input "tammy"
click at [187, 221] on label at bounding box center [171, 224] width 42 height 15
click at [0, 0] on input "checkbox" at bounding box center [0, 0] width 0 height 0
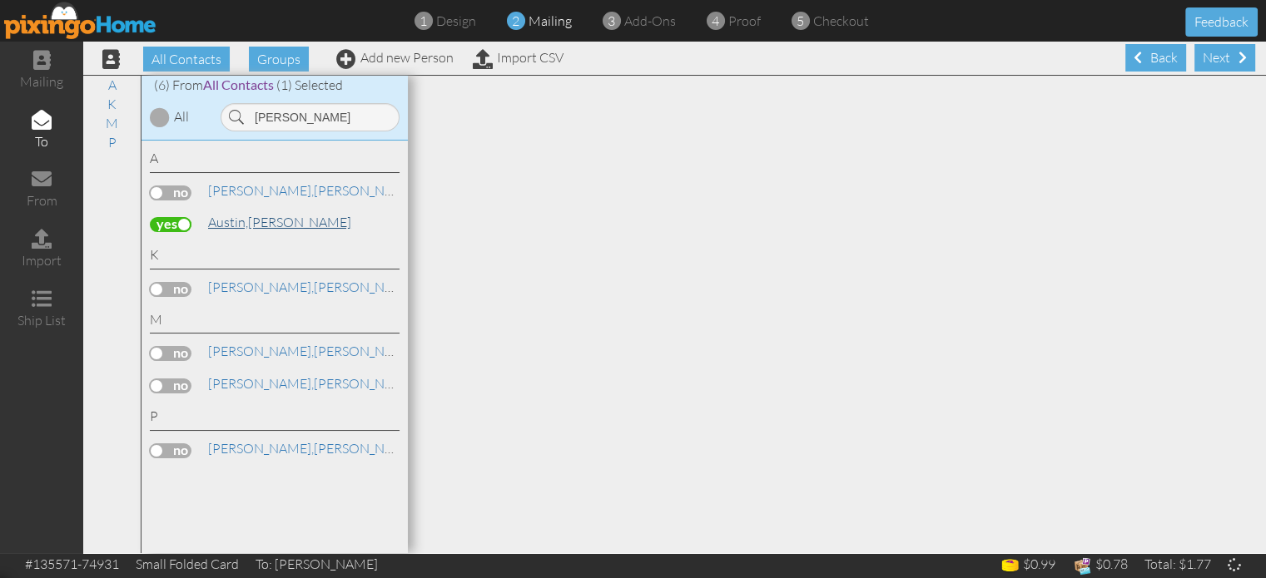
click at [270, 219] on link "Austin, Tammy" at bounding box center [279, 222] width 146 height 20
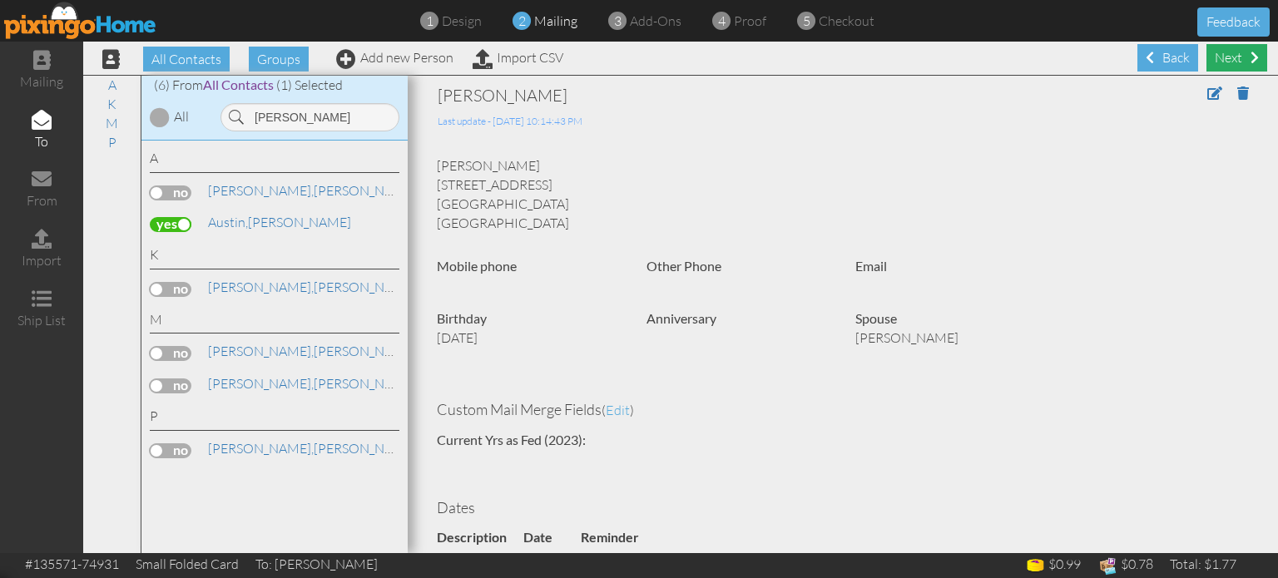
click at [1217, 65] on div "Next" at bounding box center [1237, 57] width 61 height 27
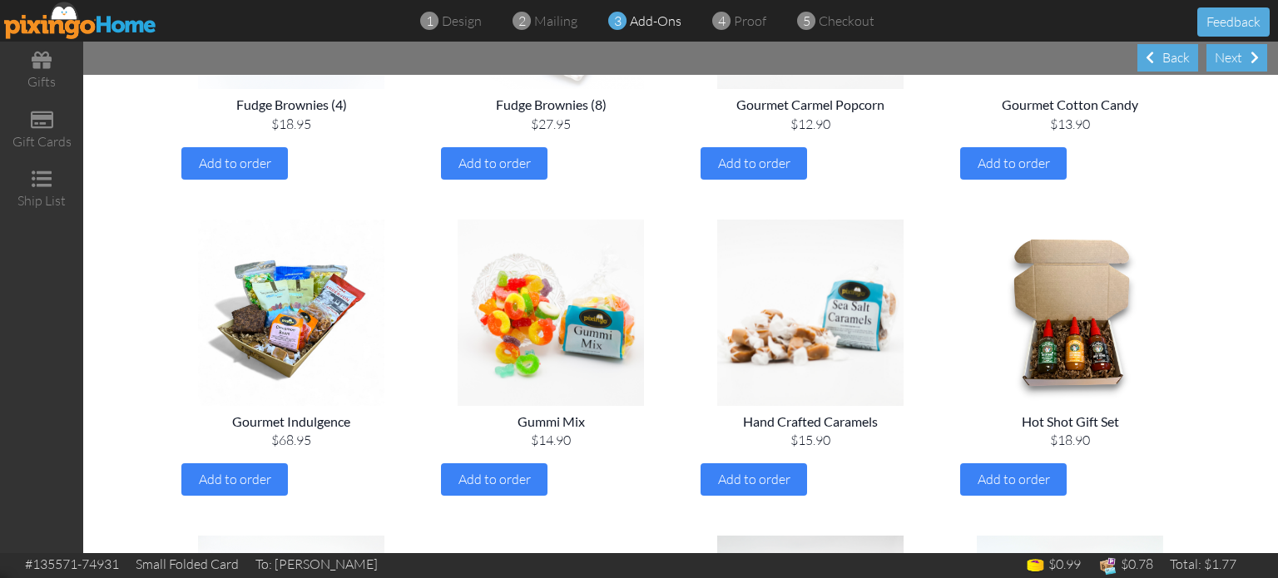
scroll to position [965, 0]
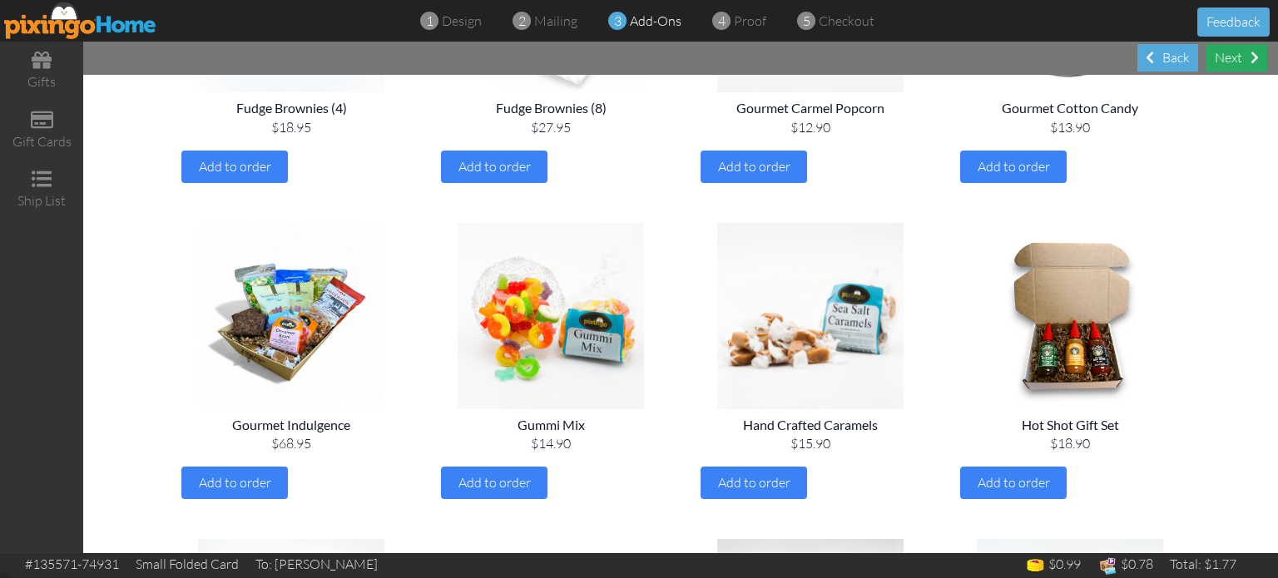
click at [1236, 62] on div "Next" at bounding box center [1237, 57] width 61 height 27
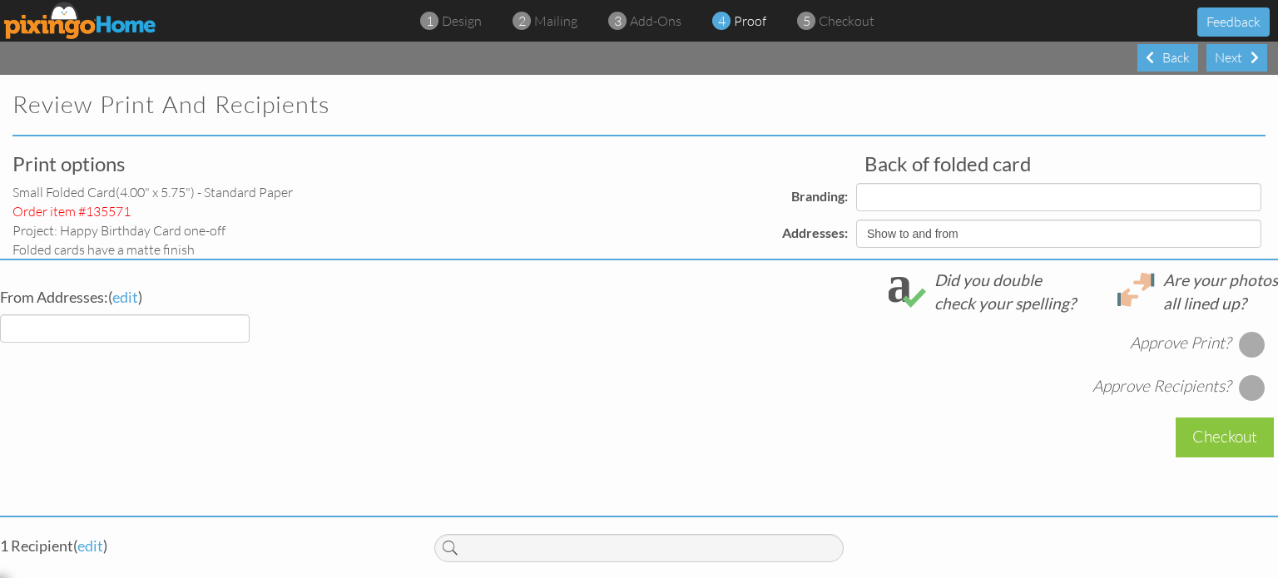
select select "object:29555"
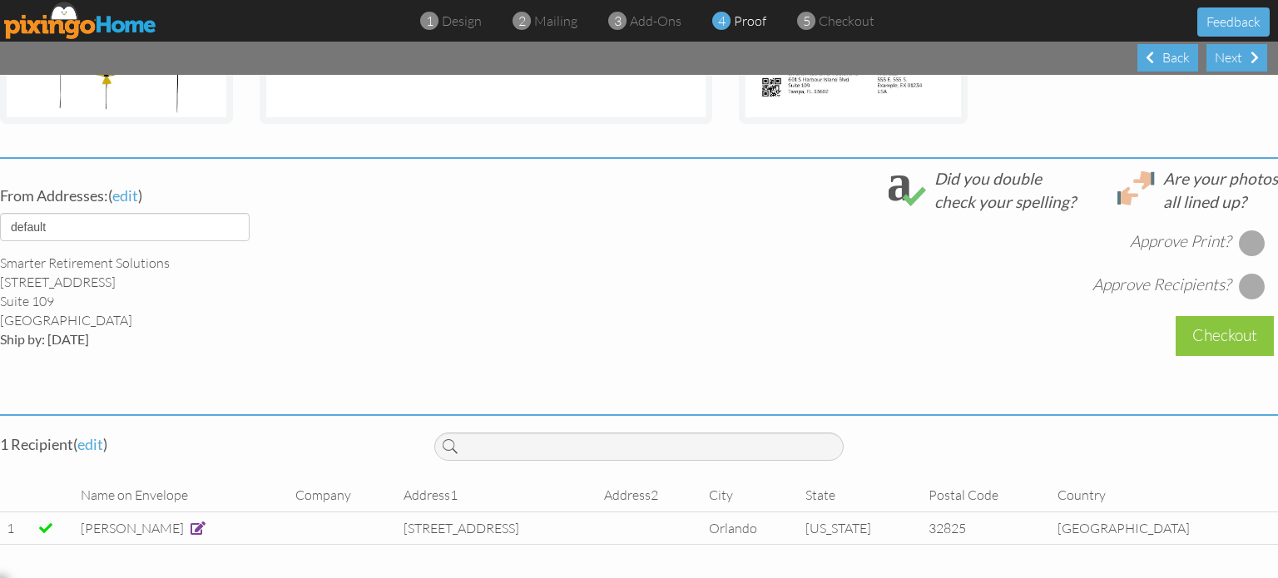
scroll to position [548, 0]
click at [236, 214] on select "default HOME DENVER Team AUSTIN Team COL SPGS team ORLANDO Team Replica Wealth …" at bounding box center [125, 227] width 250 height 28
select select "object:29546"
click at [0, 213] on select "default HOME DENVER Team AUSTIN Team COL SPGS team ORLANDO Team Replica Wealth …" at bounding box center [125, 227] width 250 height 28
click at [1239, 234] on div at bounding box center [1252, 243] width 27 height 27
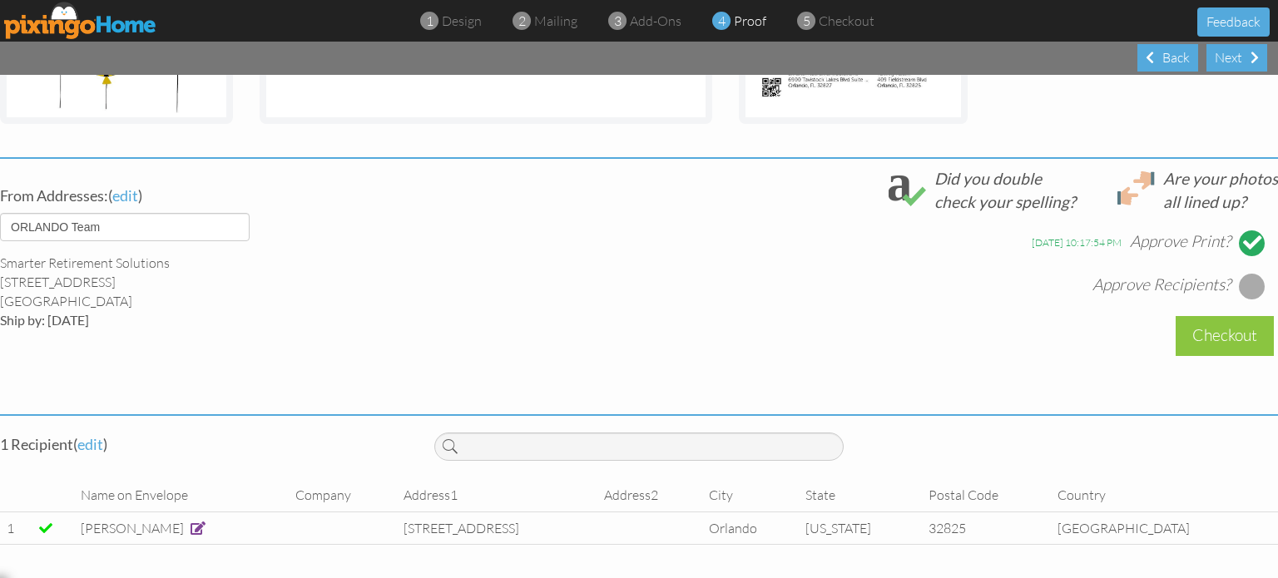
click at [1244, 273] on div at bounding box center [1252, 286] width 27 height 27
click at [1218, 324] on div "Checkout" at bounding box center [1225, 335] width 98 height 39
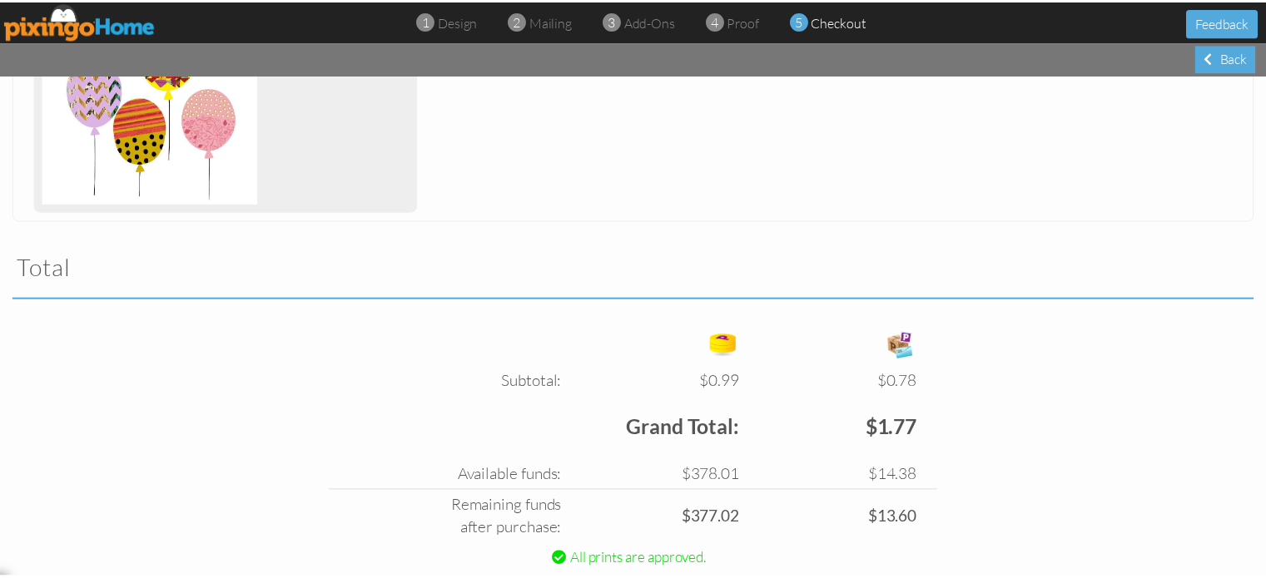
scroll to position [493, 0]
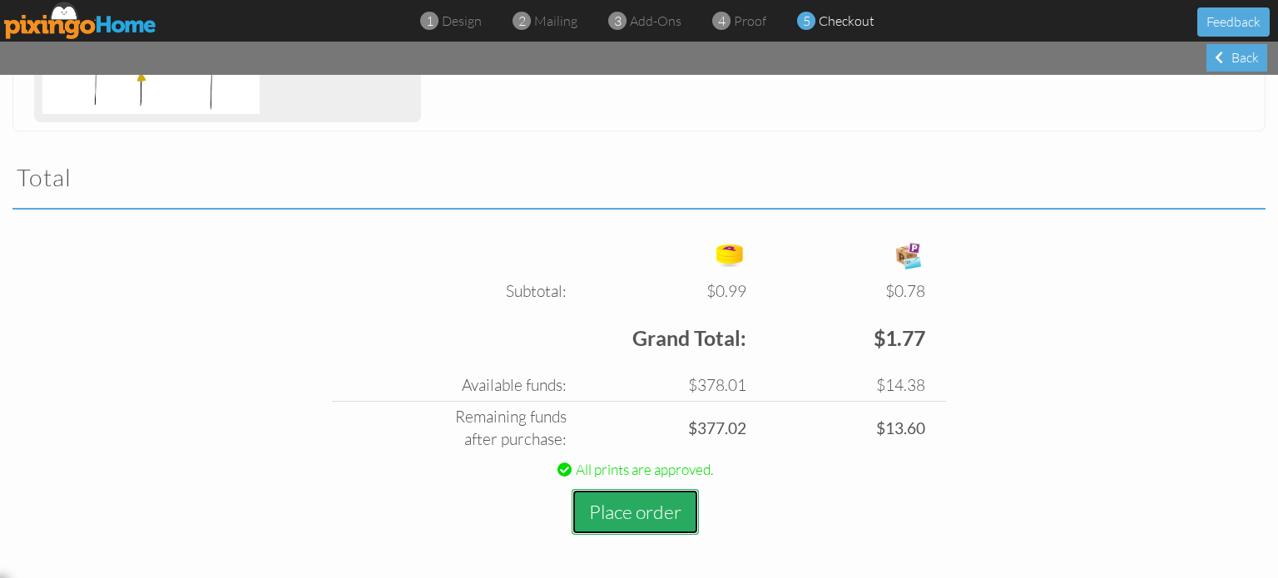
click at [654, 515] on button "Place order" at bounding box center [635, 512] width 127 height 46
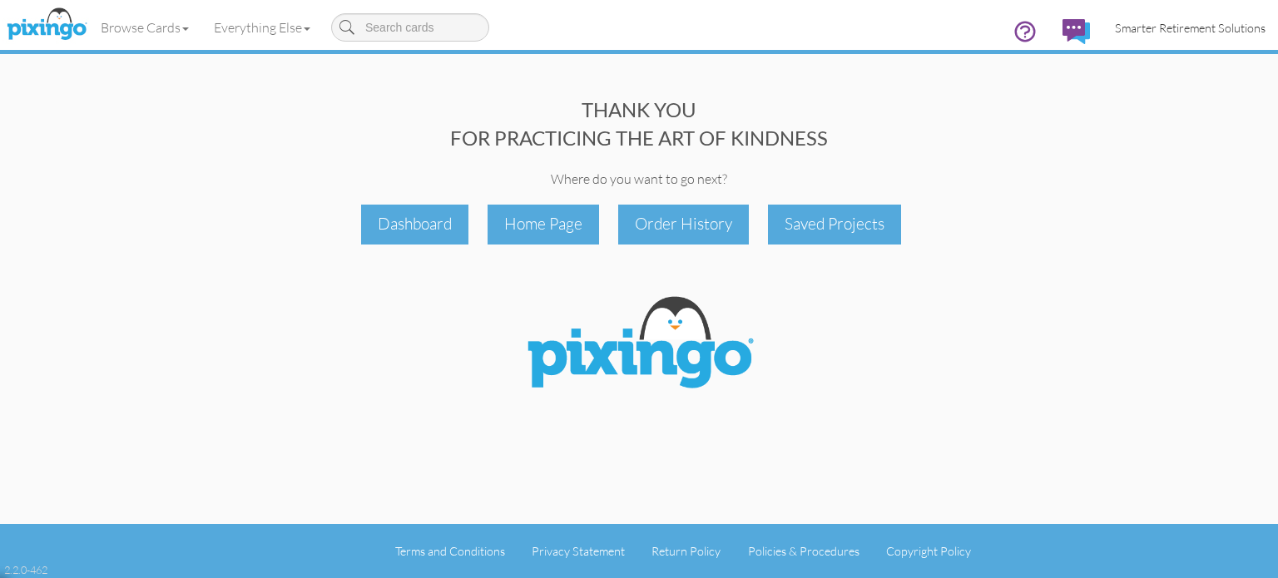
click at [1164, 26] on span "Smarter Retirement Solutions" at bounding box center [1190, 28] width 151 height 14
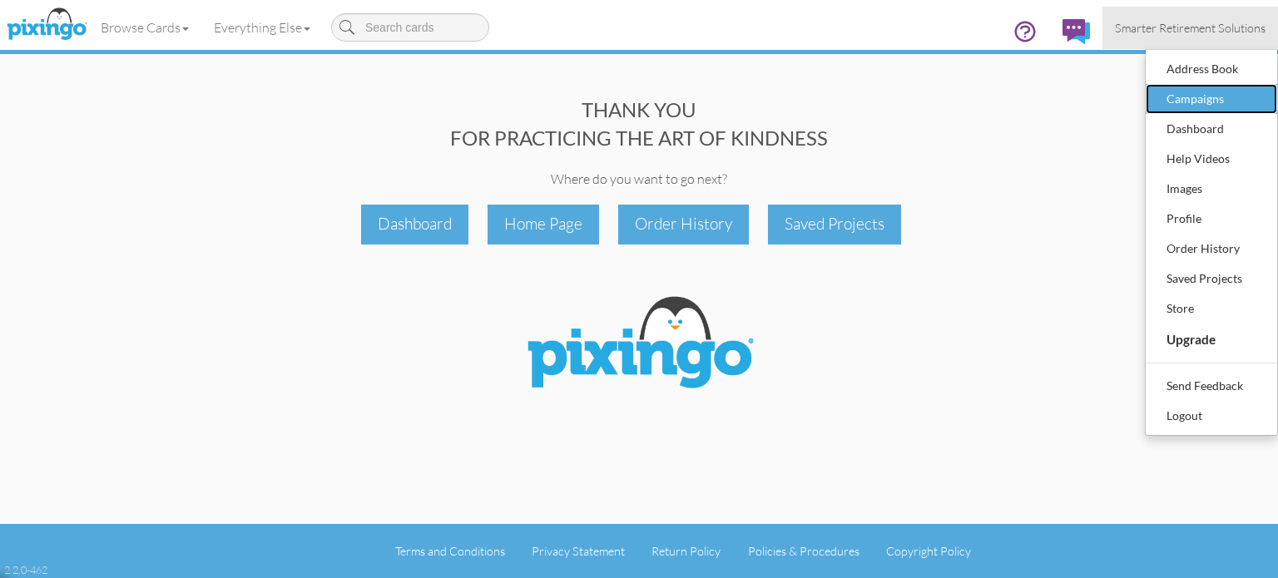
click at [1192, 102] on div "Campaigns" at bounding box center [1212, 99] width 98 height 25
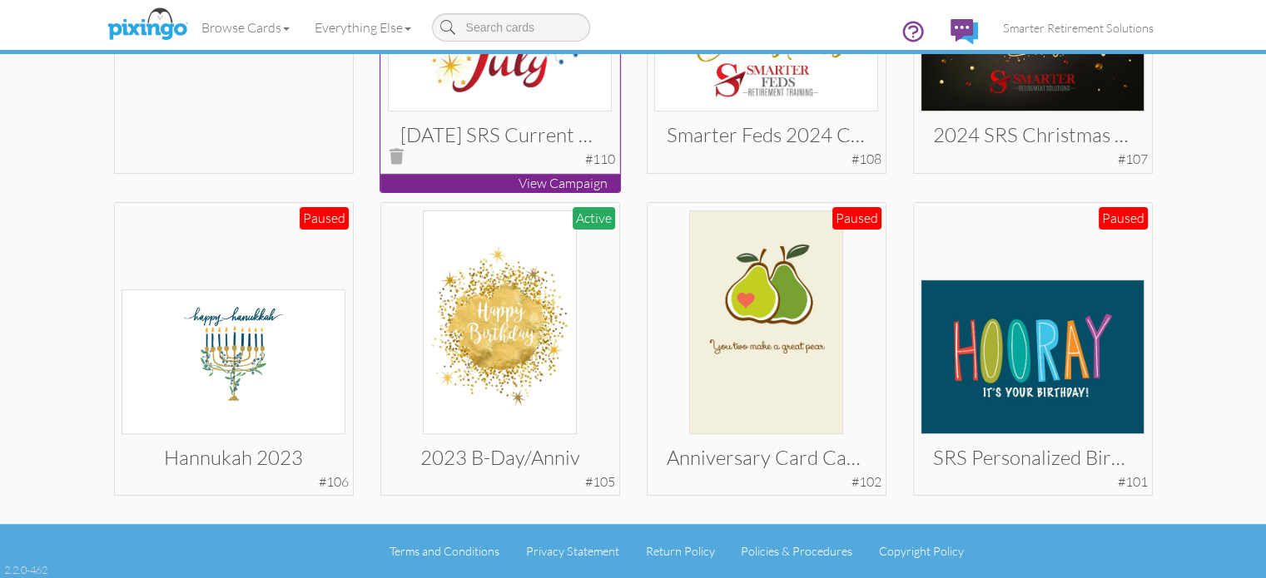
scroll to position [633, 0]
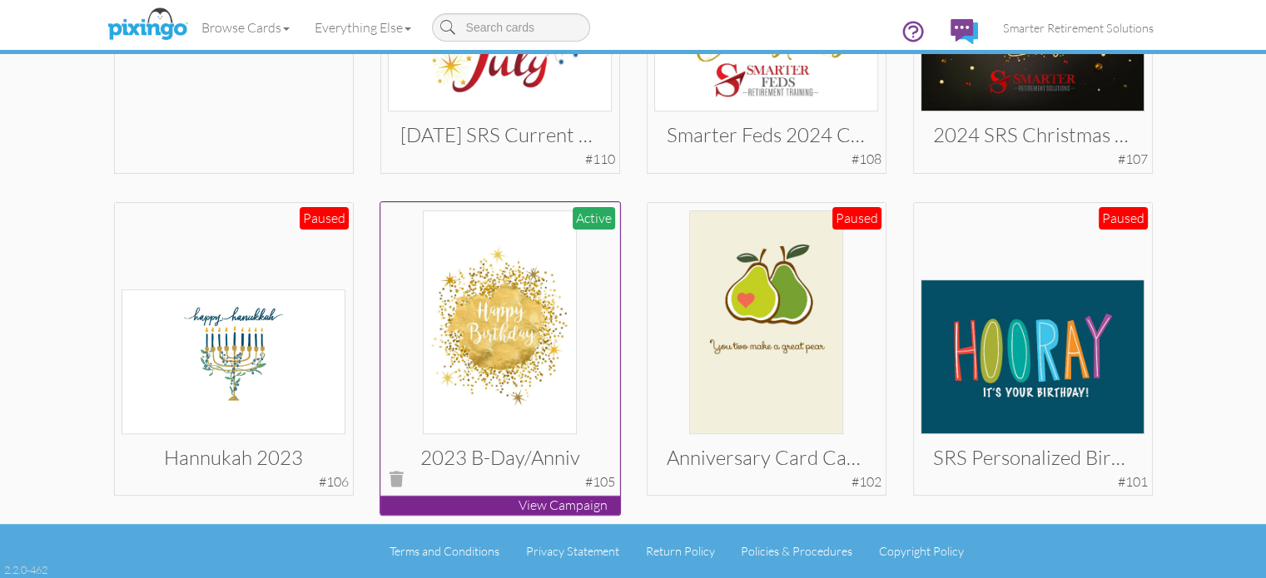
click at [488, 308] on img at bounding box center [500, 323] width 154 height 224
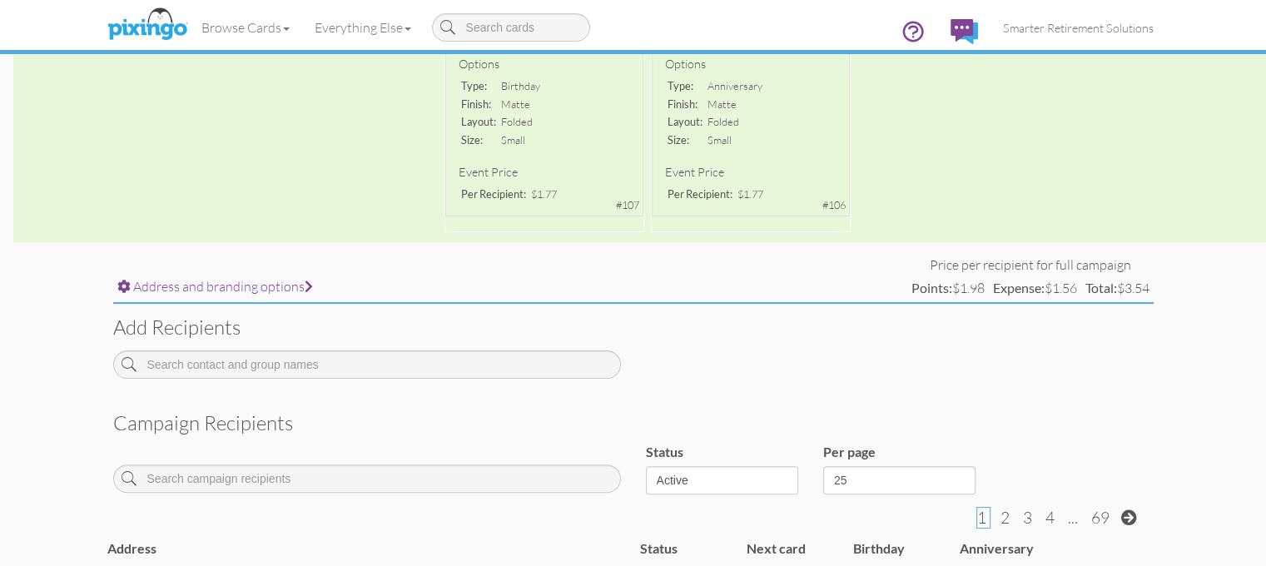
scroll to position [363, 0]
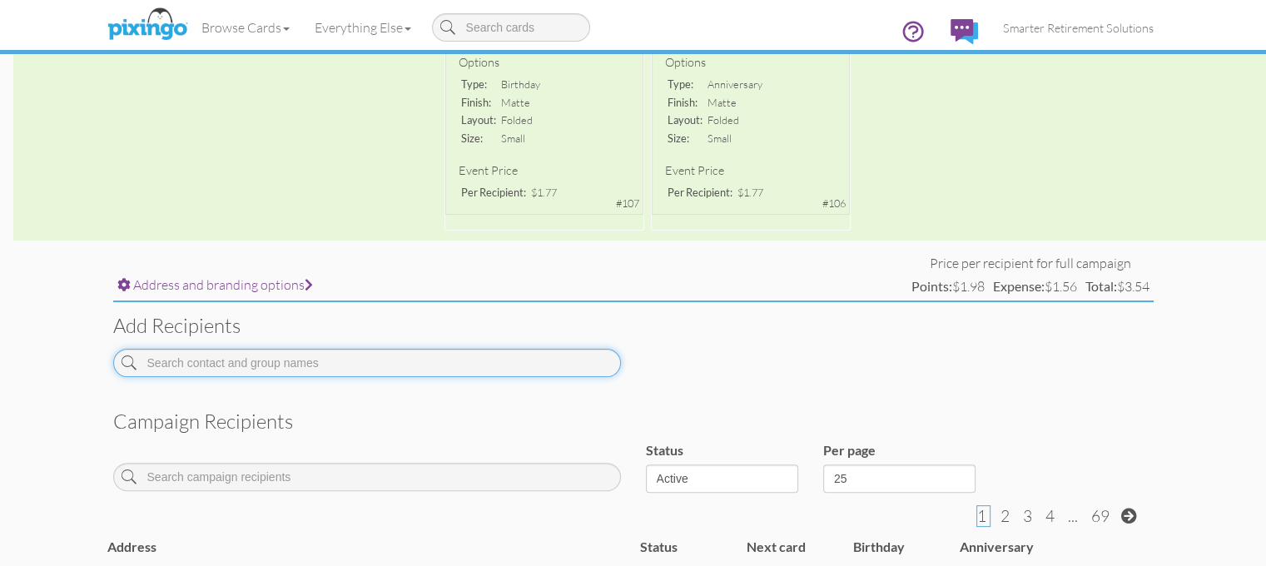
click at [320, 362] on input at bounding box center [367, 363] width 508 height 28
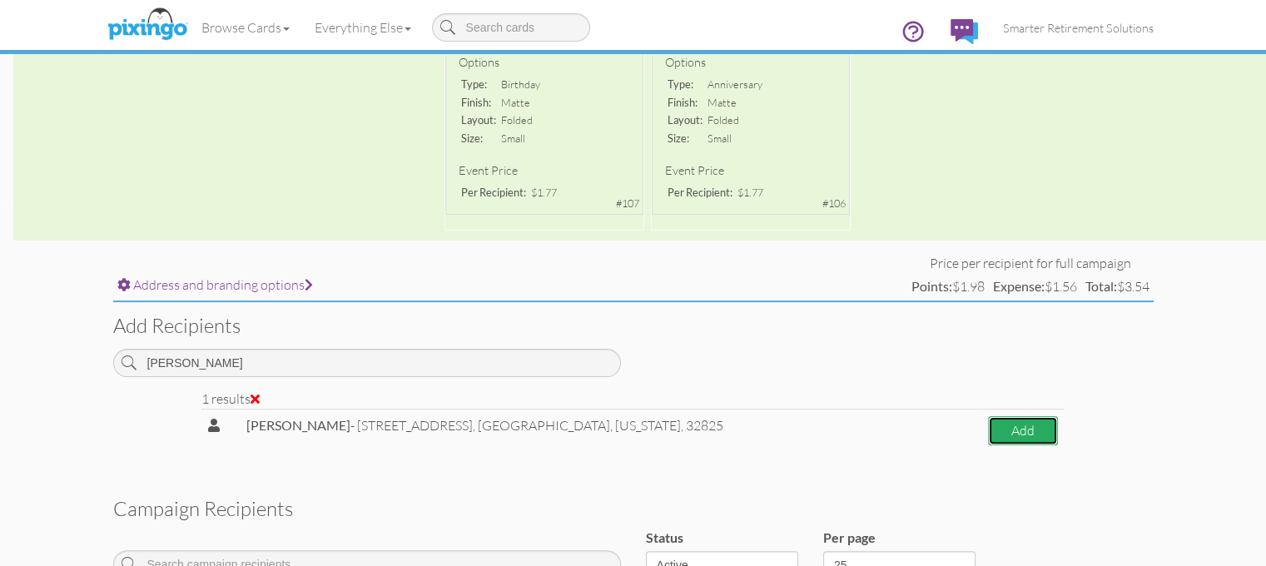
click at [1052, 425] on button "Add" at bounding box center [1023, 430] width 70 height 29
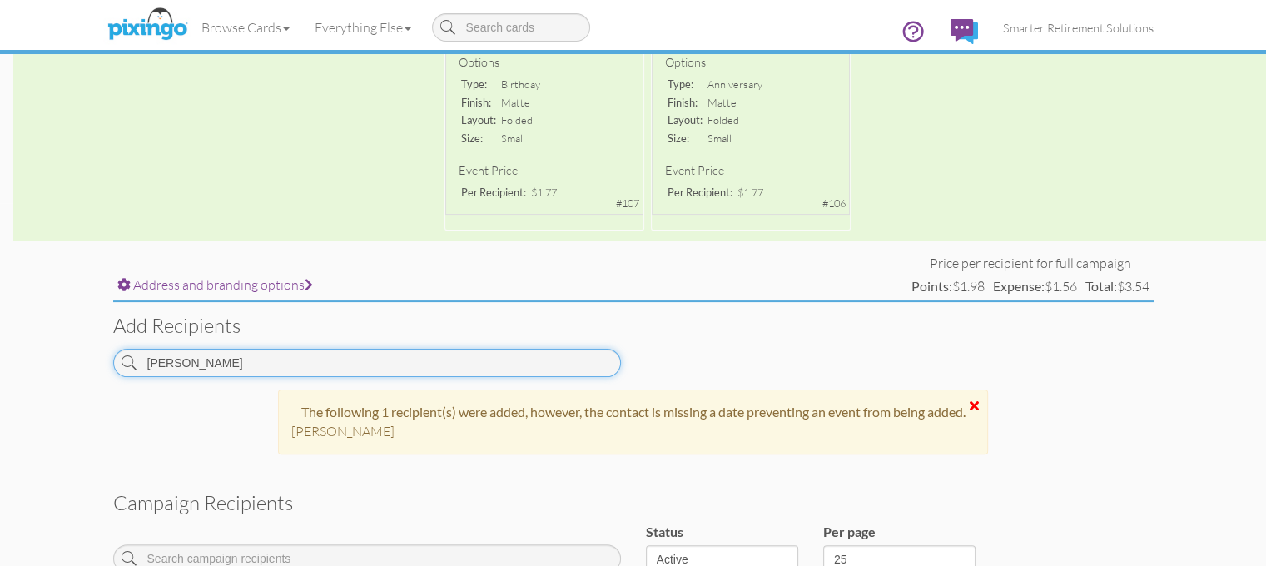
click at [310, 365] on input "michael andre" at bounding box center [367, 363] width 508 height 28
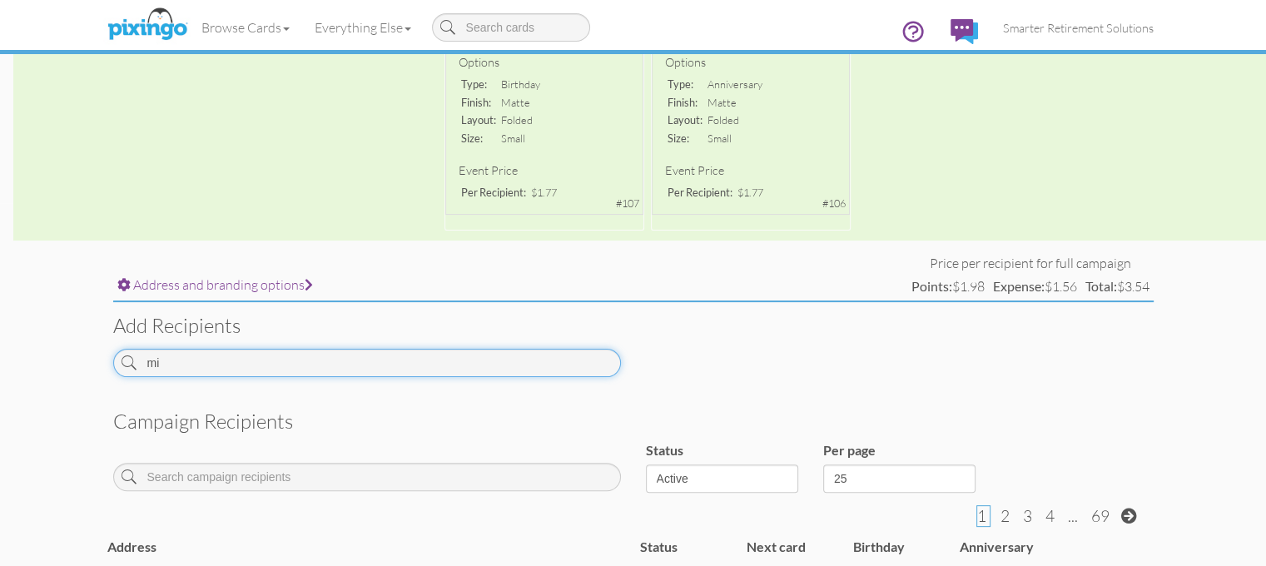
type input "m"
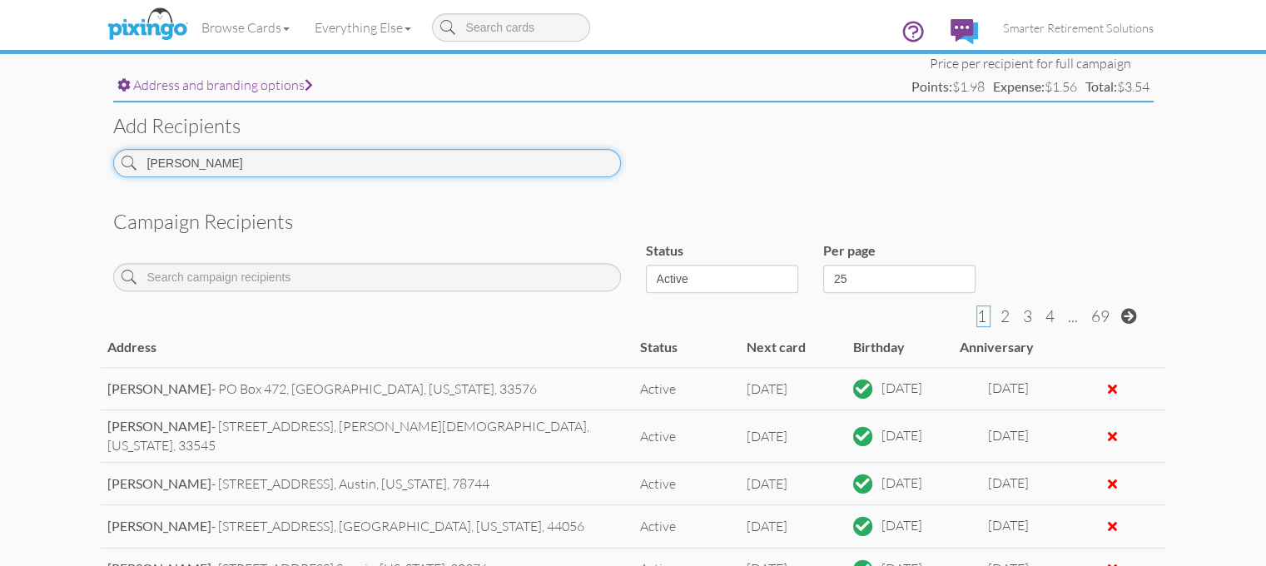
scroll to position [581, 0]
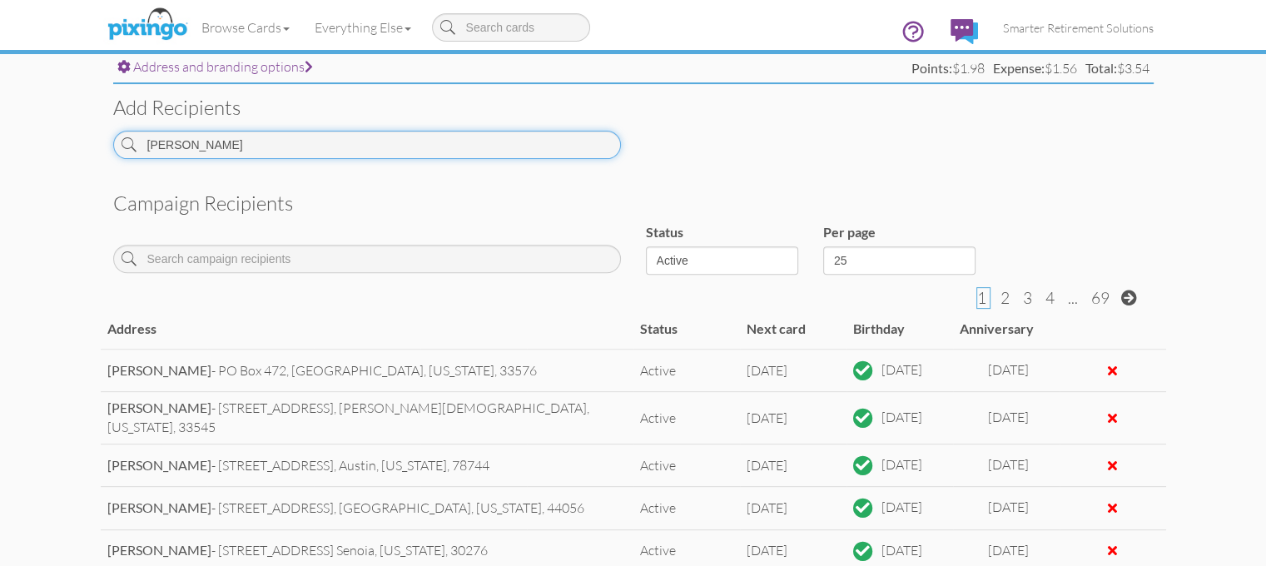
type input "Tammy Austin"
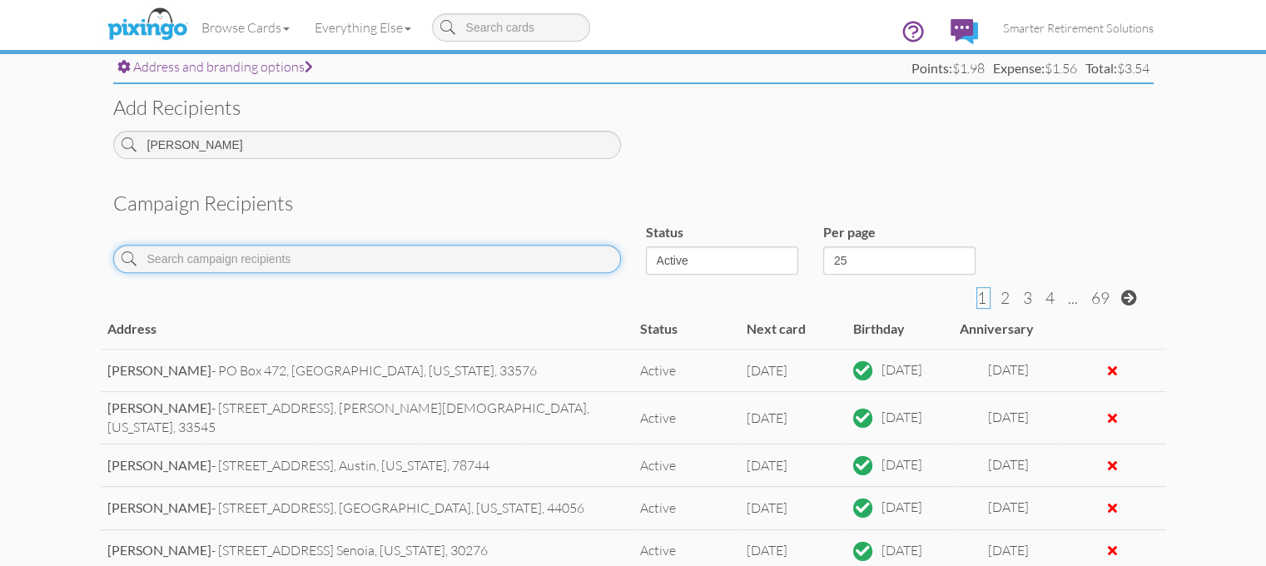
click at [305, 246] on input at bounding box center [367, 259] width 508 height 28
type input "a"
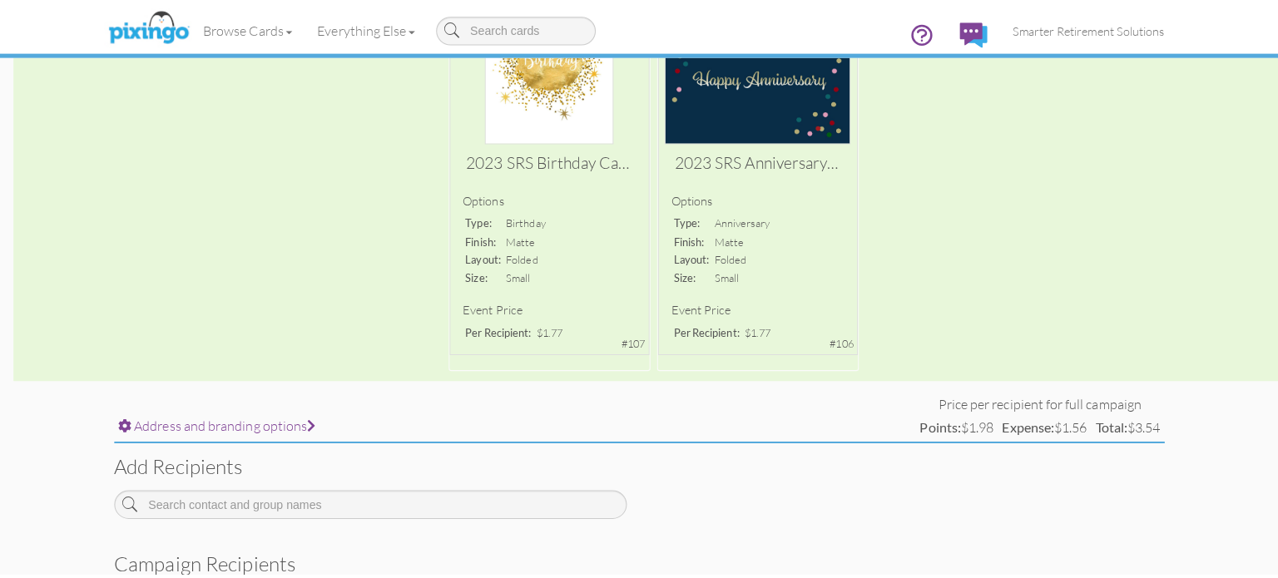
scroll to position [0, 0]
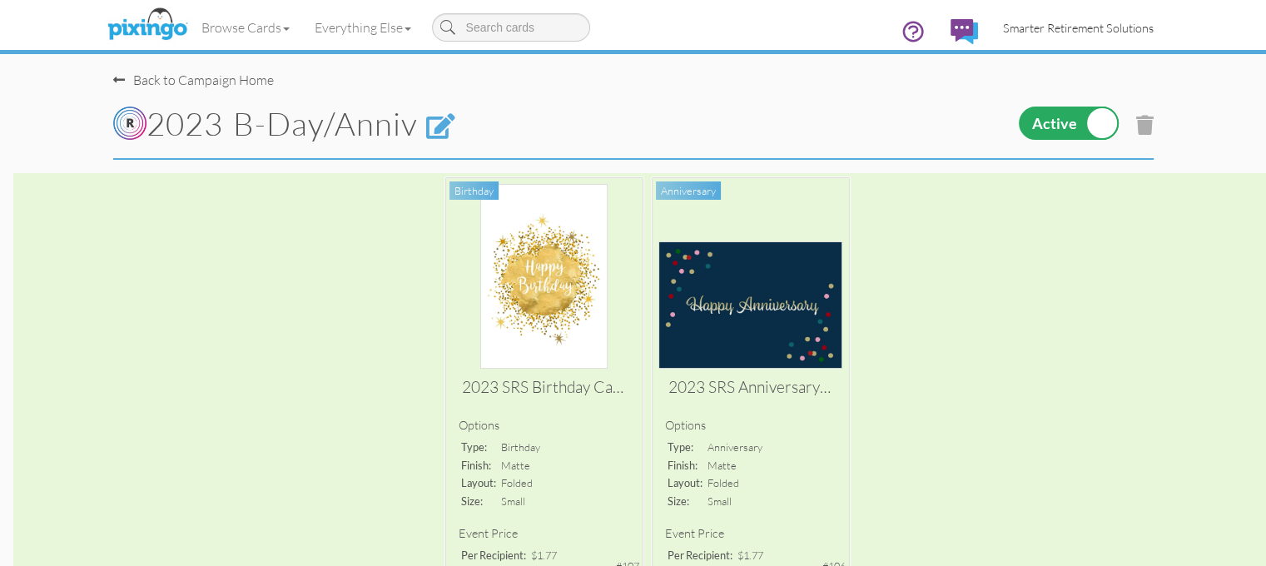
type input "Tammy Austin"
click at [1151, 22] on span "Smarter Retirement Solutions" at bounding box center [1078, 28] width 151 height 14
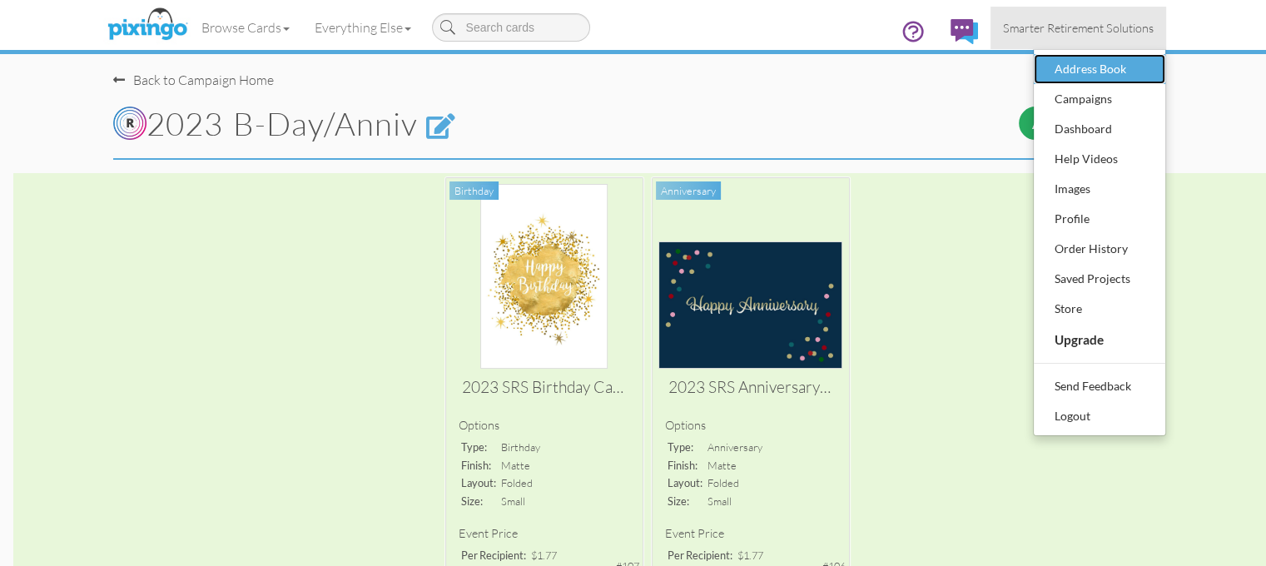
click at [1149, 73] on div "Address Book" at bounding box center [1099, 69] width 98 height 25
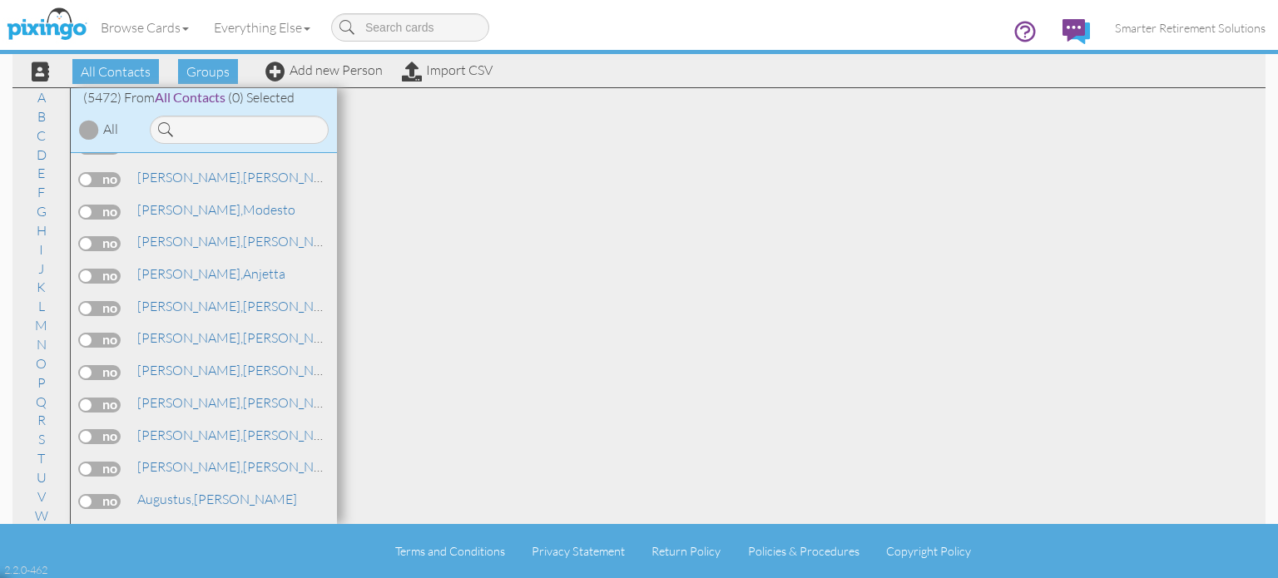
scroll to position [6248, 0]
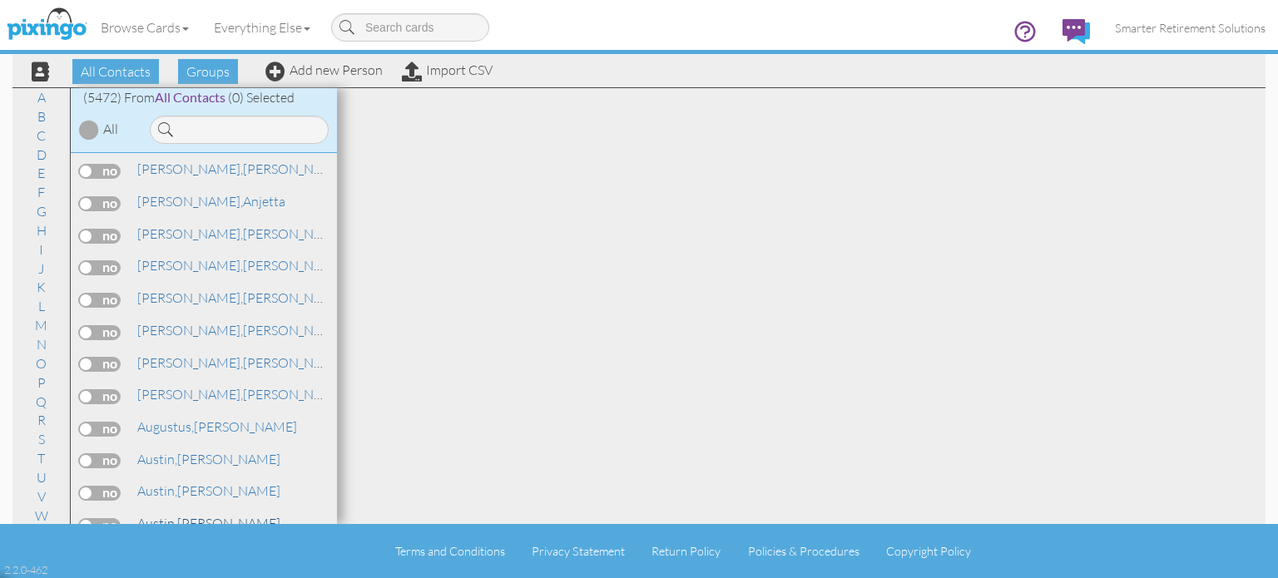
click at [205, 514] on link "Austin, Tammy" at bounding box center [209, 524] width 146 height 20
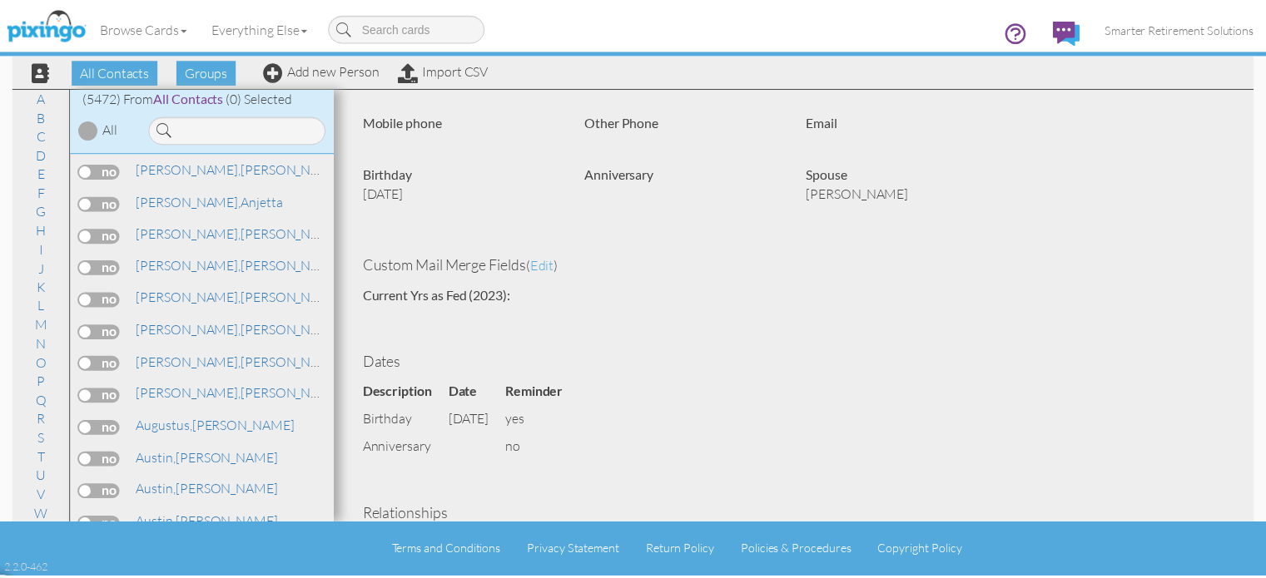
scroll to position [296, 0]
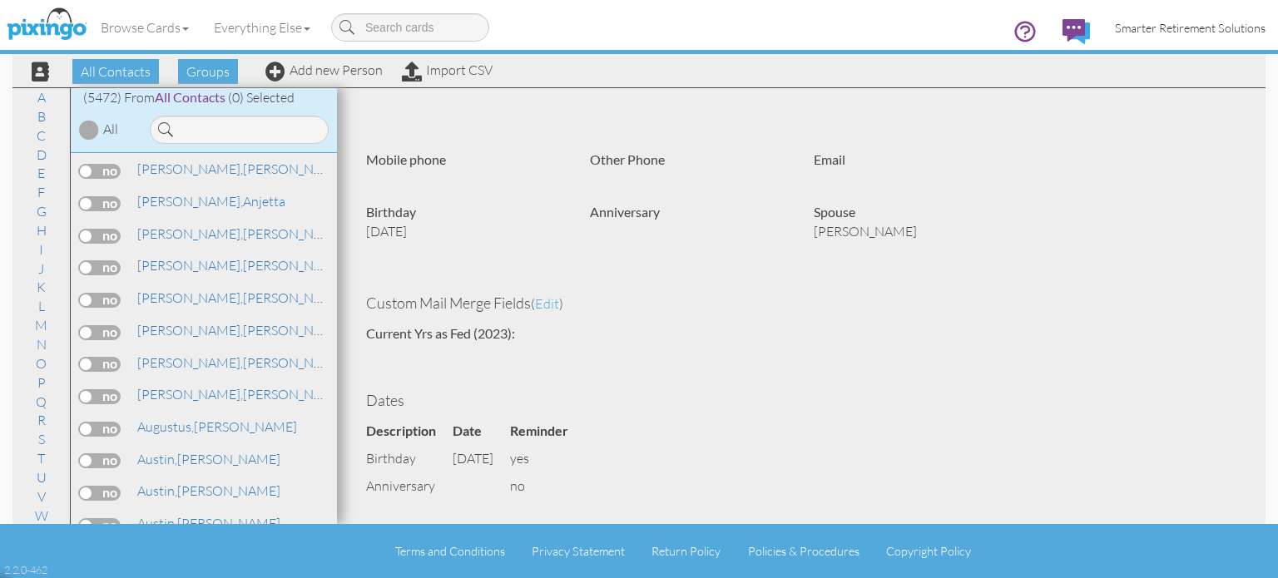
click at [1136, 26] on span "Smarter Retirement Solutions" at bounding box center [1190, 28] width 151 height 14
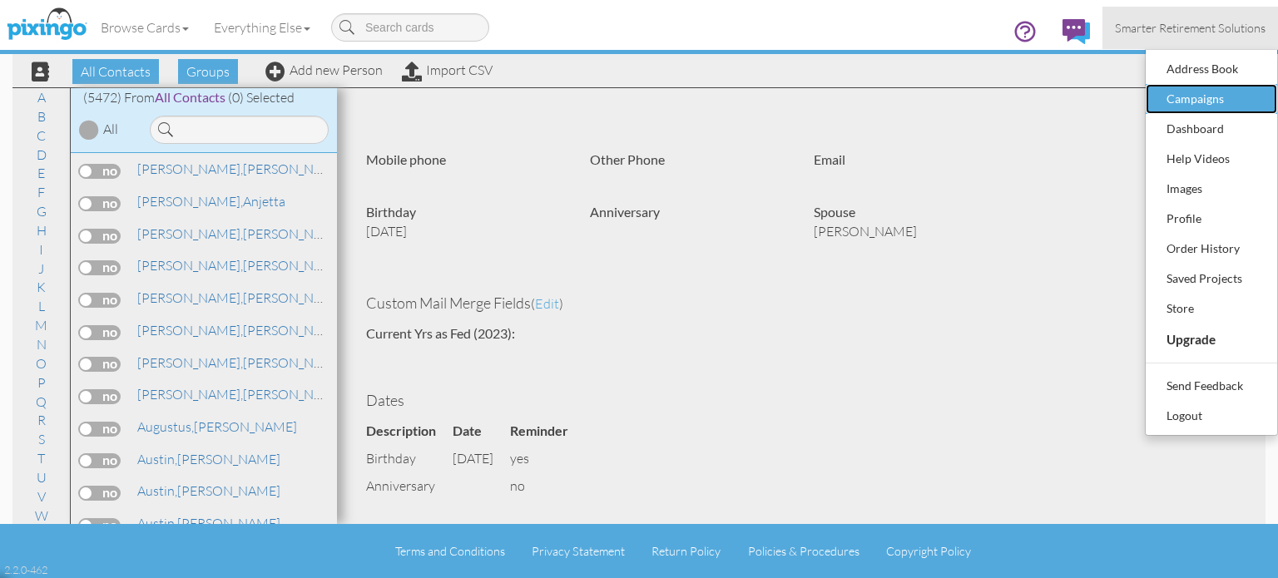
click at [1168, 95] on div "Campaigns" at bounding box center [1212, 99] width 98 height 25
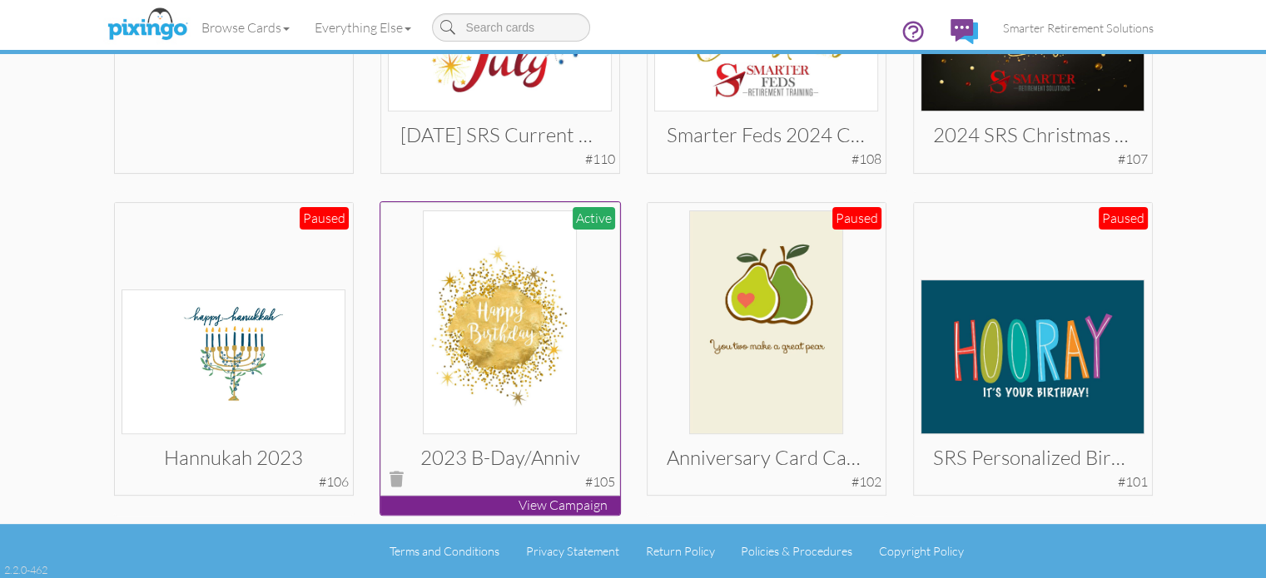
scroll to position [633, 0]
click at [492, 315] on img at bounding box center [500, 323] width 154 height 224
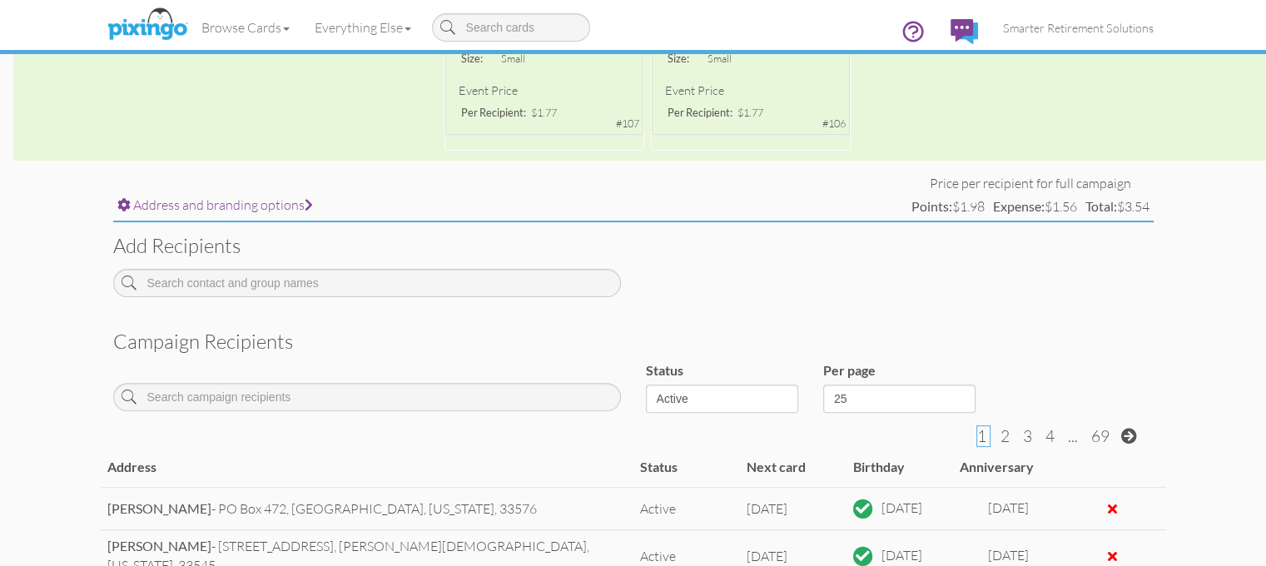
scroll to position [451, 0]
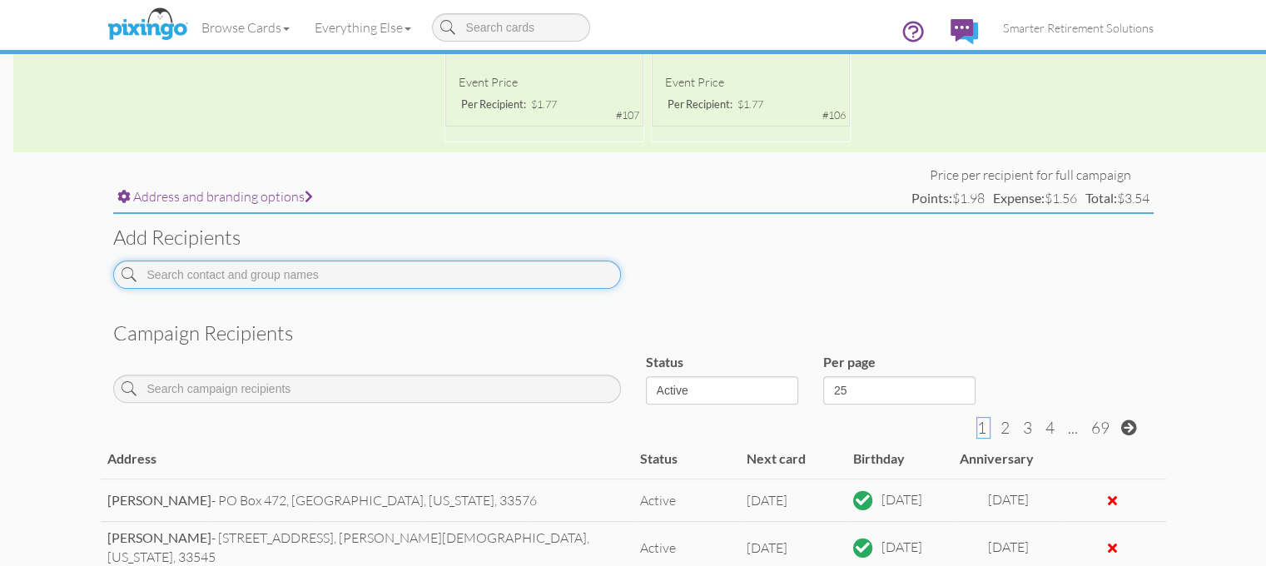
click at [282, 279] on input at bounding box center [367, 275] width 508 height 28
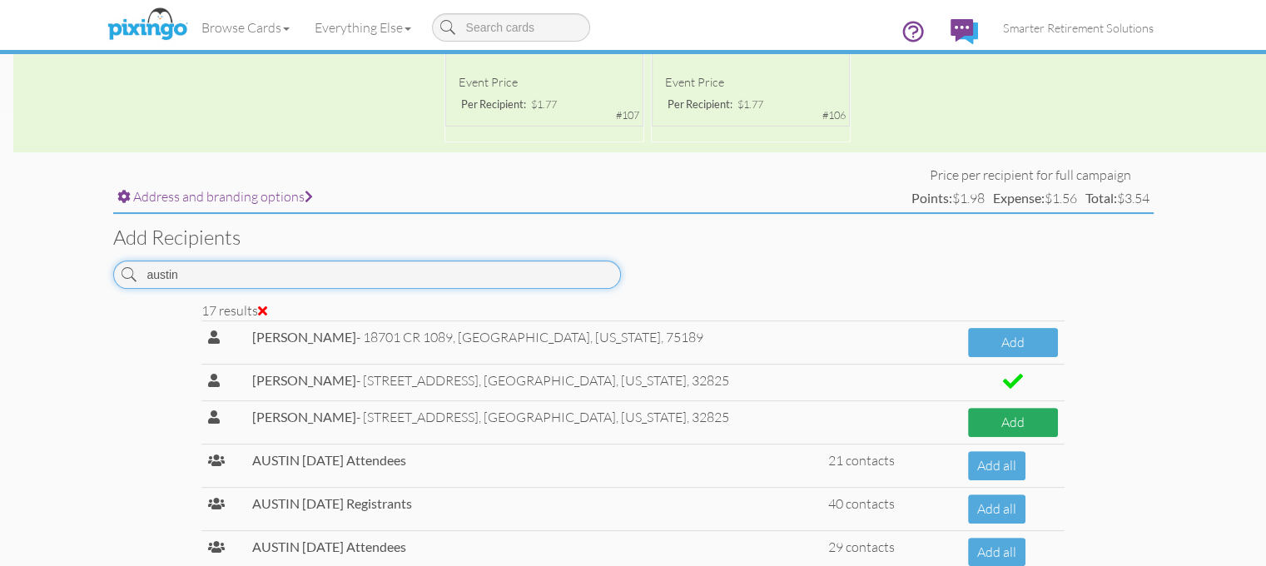
type input "austin"
click at [1027, 421] on button "Add" at bounding box center [1013, 422] width 90 height 29
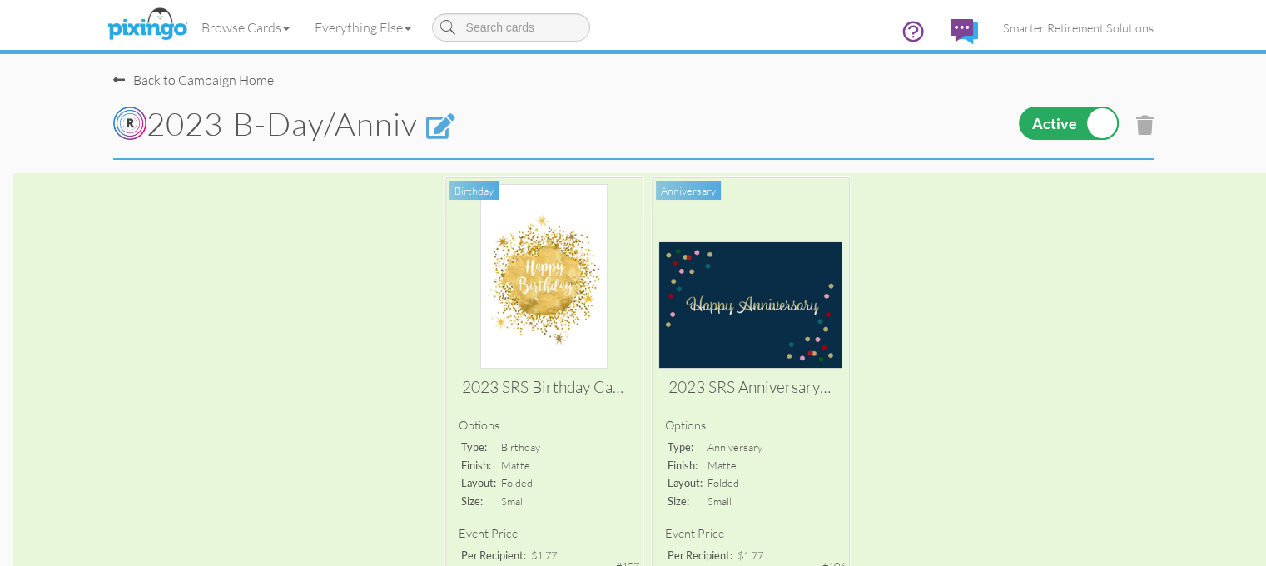
scroll to position [0, 13]
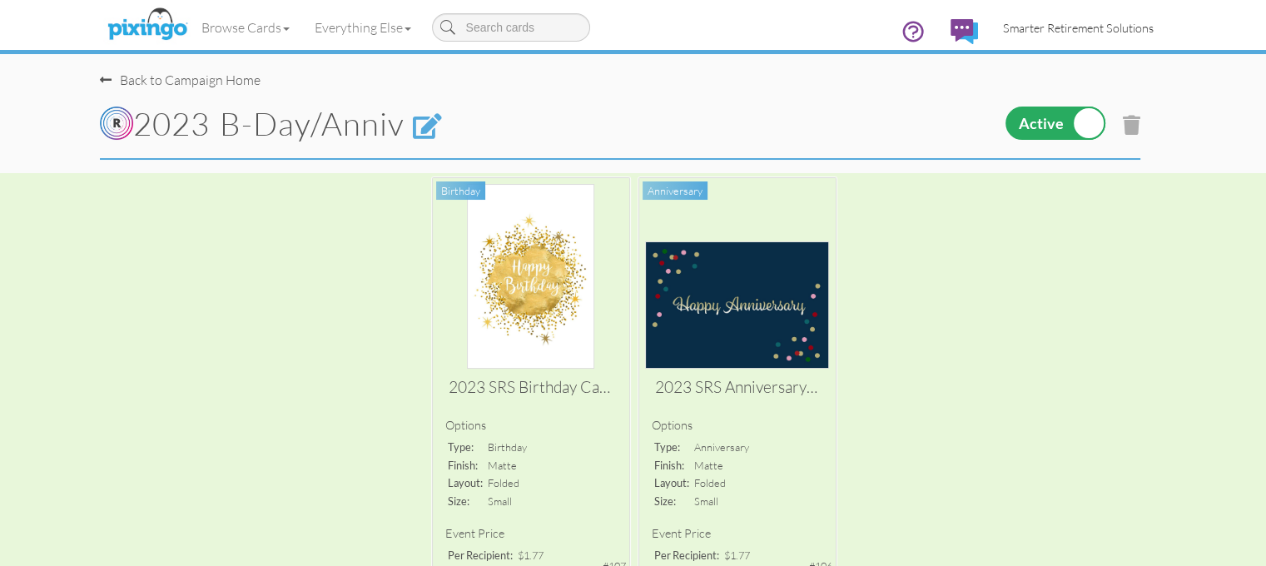
click at [1154, 28] on span "Smarter Retirement Solutions" at bounding box center [1078, 28] width 151 height 14
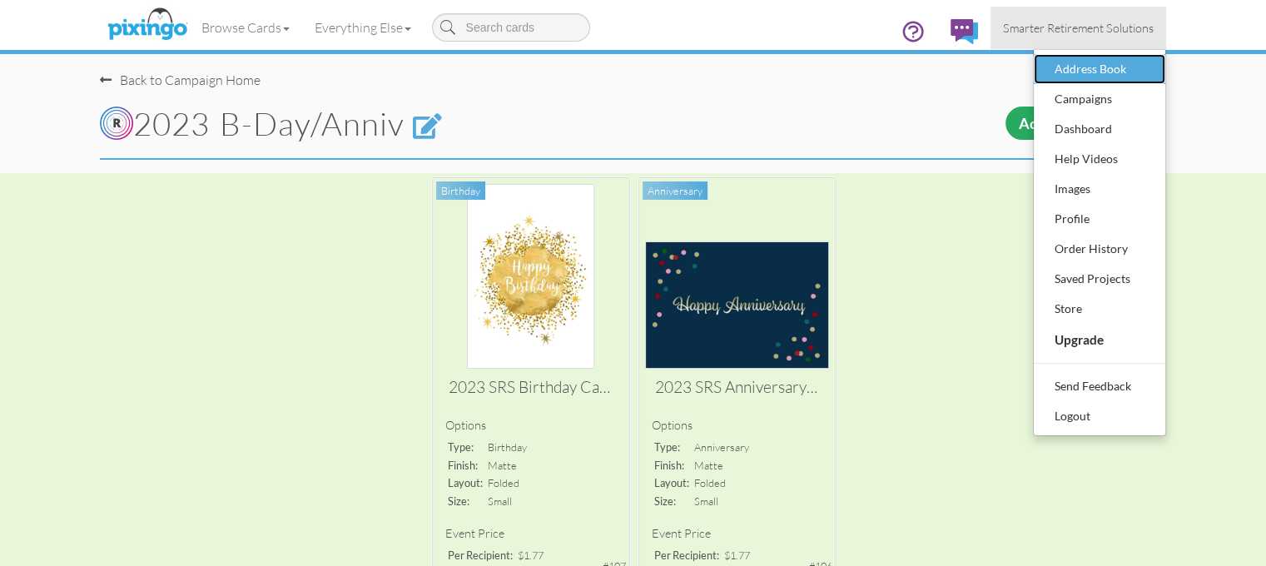
click at [1149, 71] on div "Address Book" at bounding box center [1099, 69] width 98 height 25
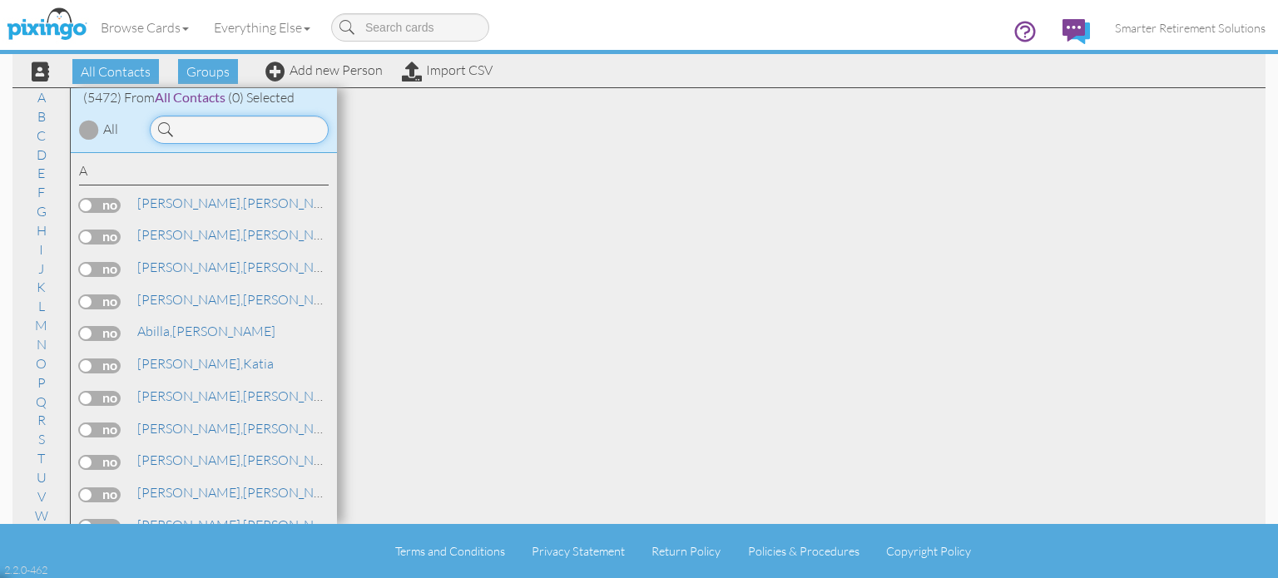
click at [256, 136] on input at bounding box center [239, 130] width 179 height 28
type input "rodriguez"
click at [343, 72] on link "Add new Person" at bounding box center [323, 70] width 117 height 17
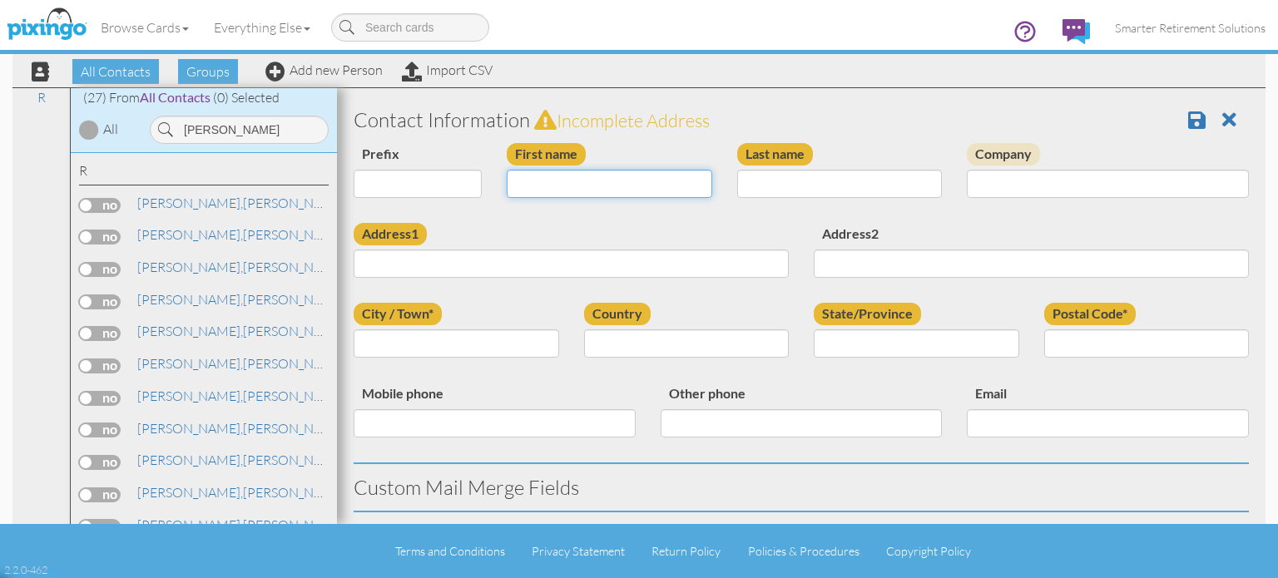
click at [602, 181] on input "First name" at bounding box center [610, 184] width 206 height 28
type input "[PERSON_NAME]"
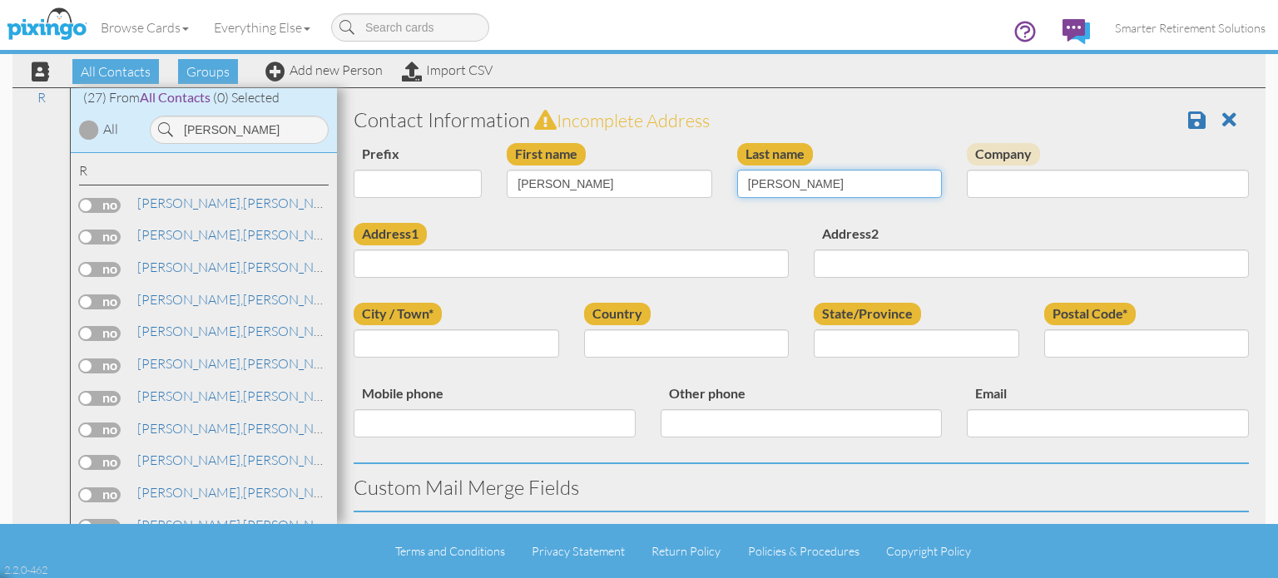
type input "Rodriguez"
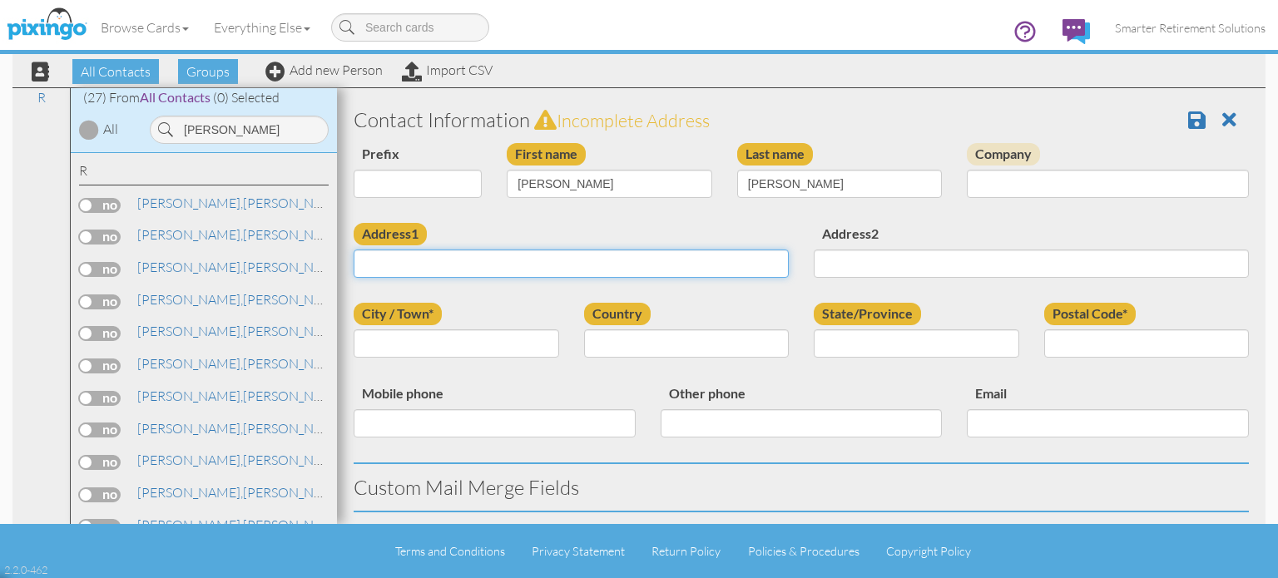
paste input "Cond [PERSON_NAME] [STREET_ADDRESS][PERSON_NAME][US_STATE]"
type input "Cond [PERSON_NAME] [STREET_ADDRESS][PERSON_NAME][US_STATE]"
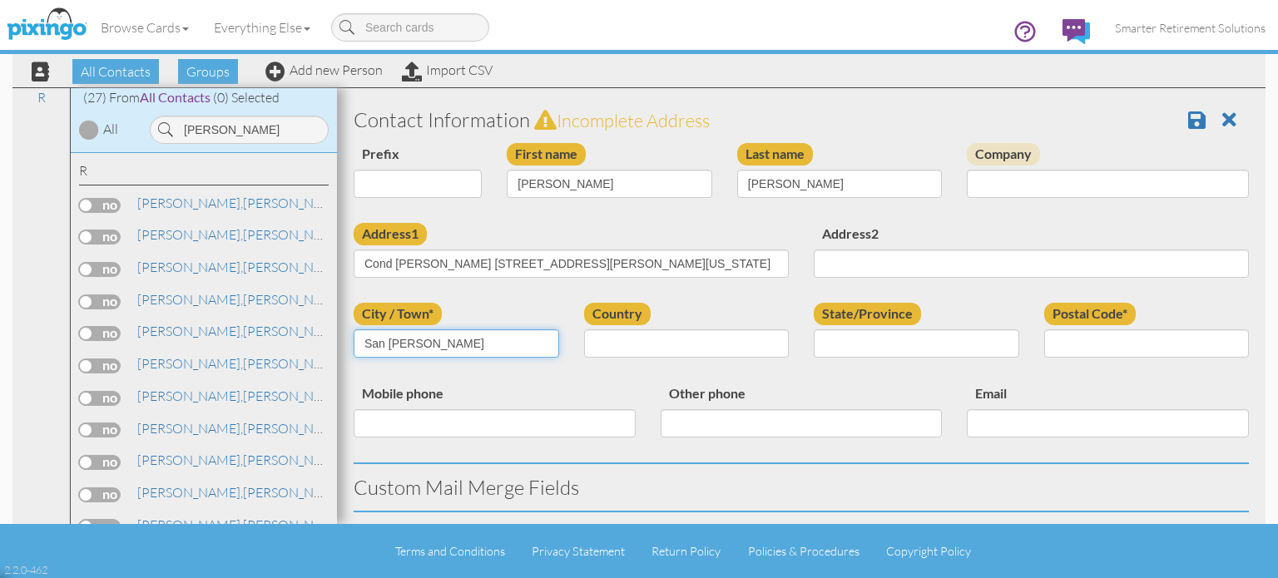
type input "San [PERSON_NAME]"
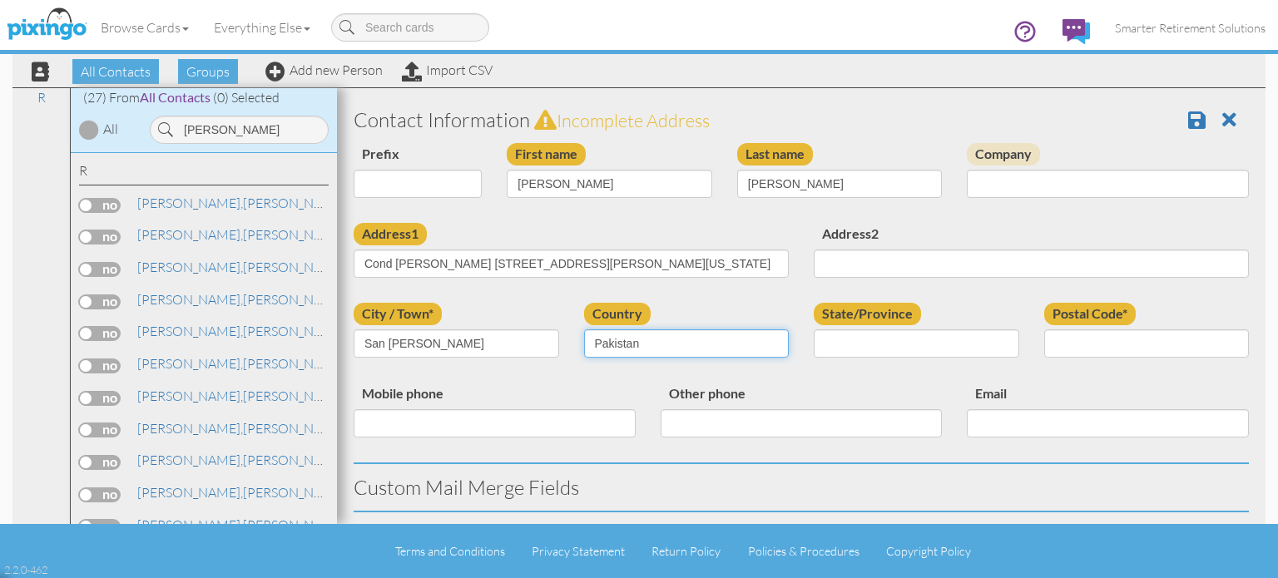
select select "object:57365"
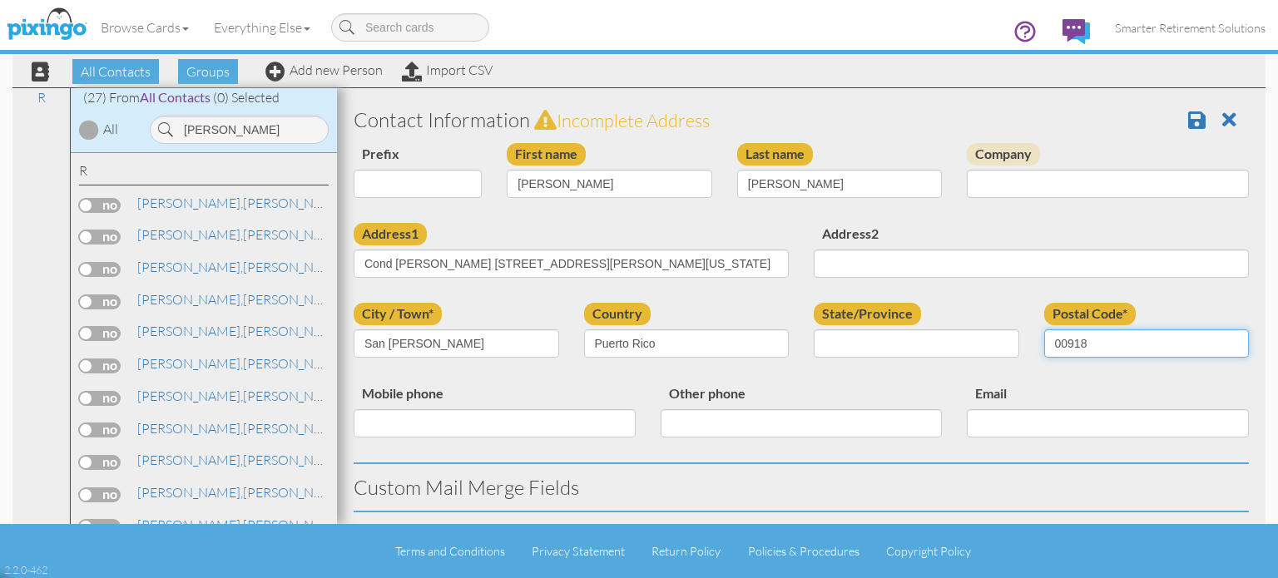
type input "00918"
click at [684, 299] on div "Address1 Cond Segovia Apt 2101 San Juan, Puerto Rico 00918 United States Addres…" at bounding box center [801, 263] width 920 height 80
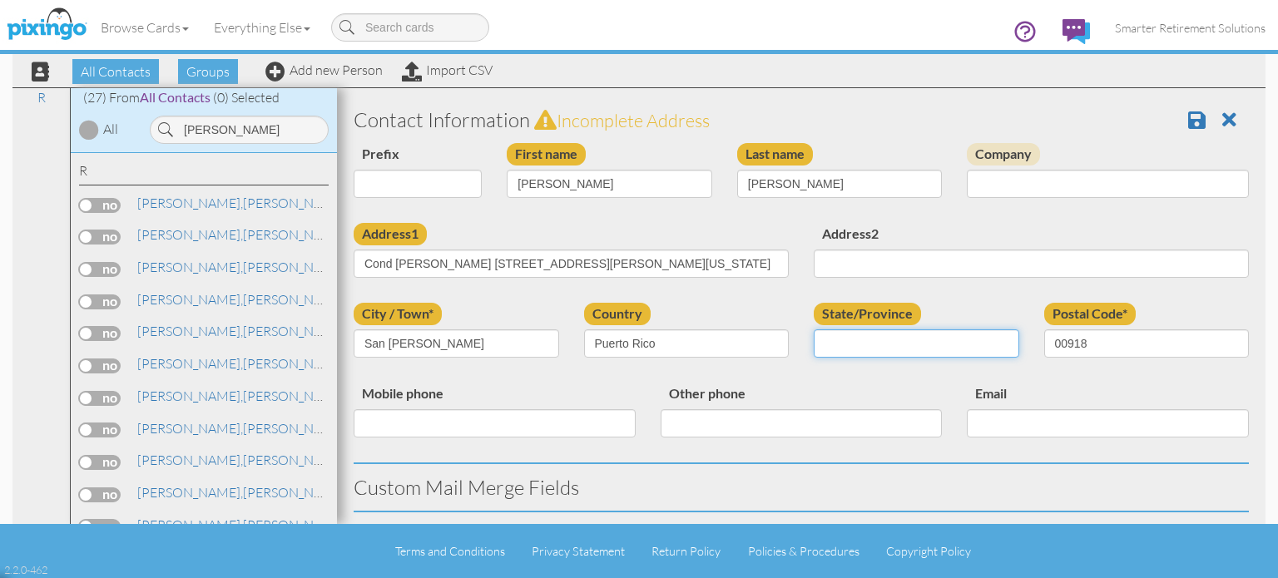
click at [827, 338] on input "State/Province" at bounding box center [917, 344] width 206 height 28
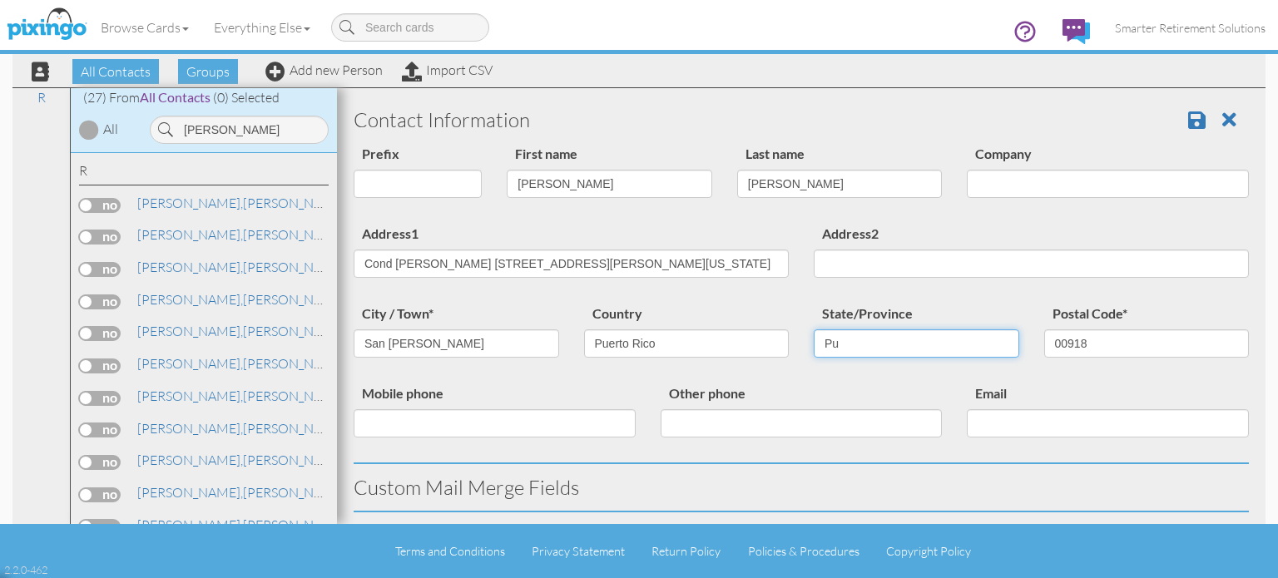
type input "P"
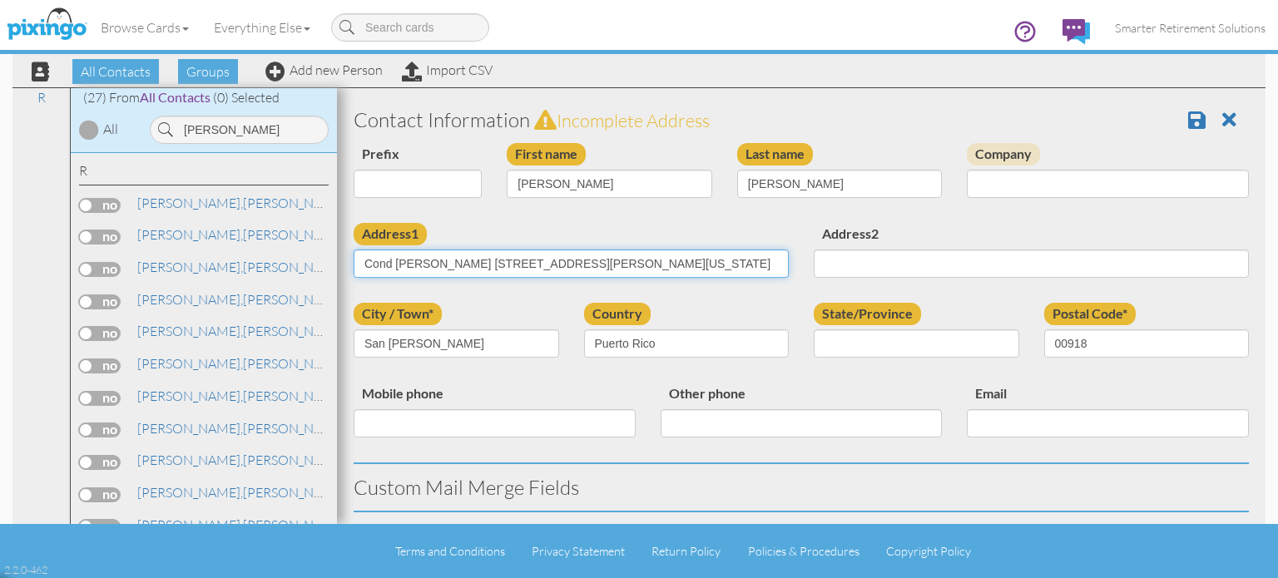
click at [487, 261] on input "Cond [PERSON_NAME] [STREET_ADDRESS][PERSON_NAME][US_STATE]" at bounding box center [571, 264] width 435 height 28
type input "Cond [PERSON_NAME] Apt 2101"
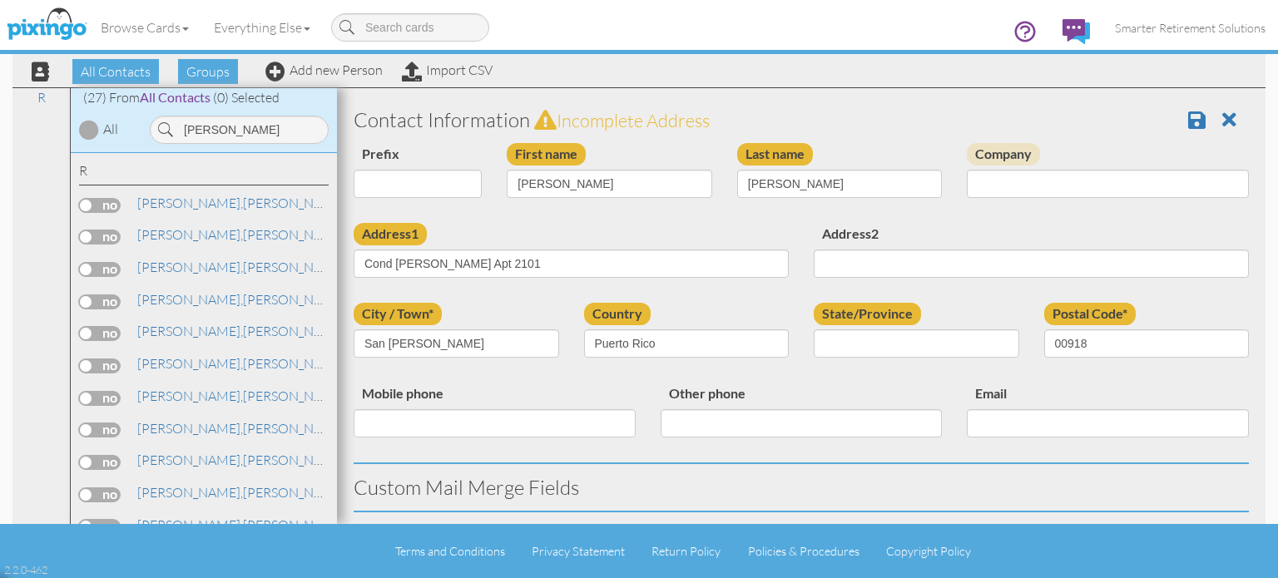
click at [816, 216] on div "Prefix Dr. Mr. Mrs. First name Carlos Last name Rodriguez Company" at bounding box center [801, 183] width 920 height 80
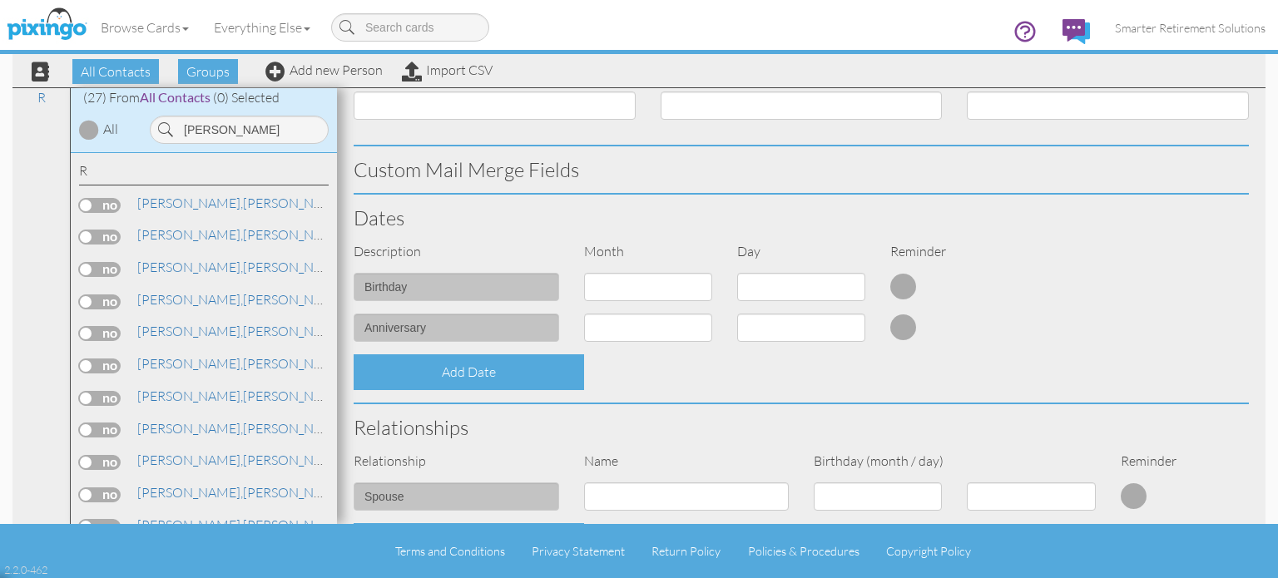
scroll to position [373, 0]
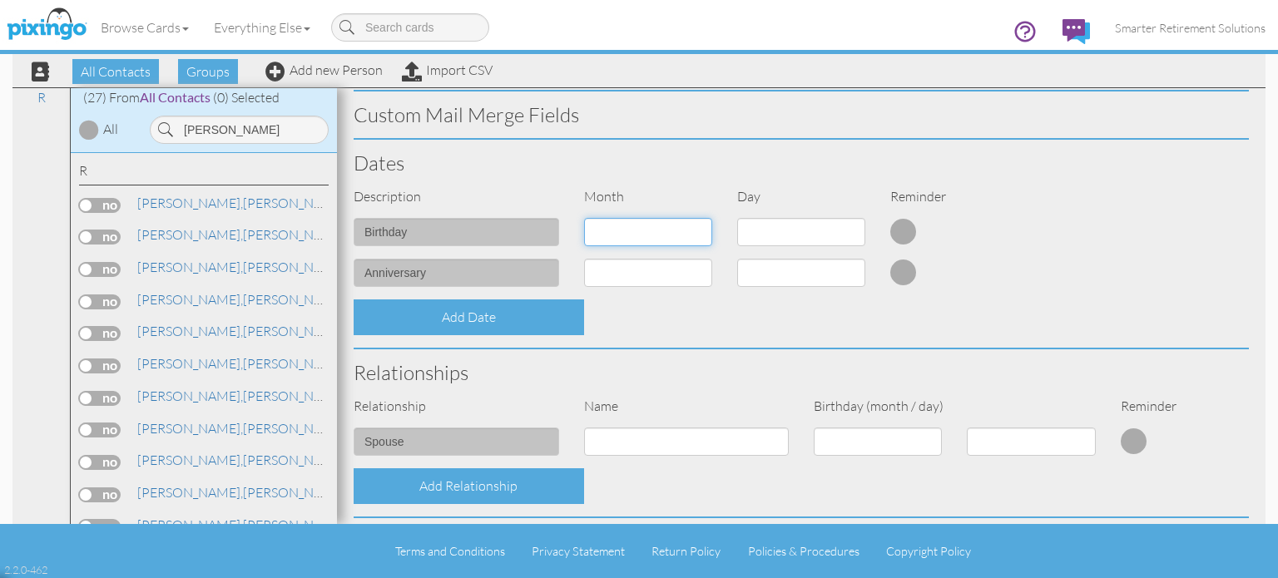
click at [596, 232] on select "1 - [DATE] - [DATE] - [DATE] - [DATE] - [DATE] - [DATE] - [DATE] - [DATE] - [DA…" at bounding box center [648, 232] width 128 height 28
select select "object:57176"
click at [584, 218] on select "1 - [DATE] - [DATE] - [DATE] - [DATE] - [DATE] - [DATE] - [DATE] - [DATE] - [DA…" at bounding box center [648, 232] width 128 height 28
click at [759, 226] on select "1 2 3 4 5 6 7 8 9 10 11 12 13 14 15 16 17 18 19 20 21 22 23 24 25 26 27 28 29 3…" at bounding box center [801, 232] width 128 height 28
select select "number:7"
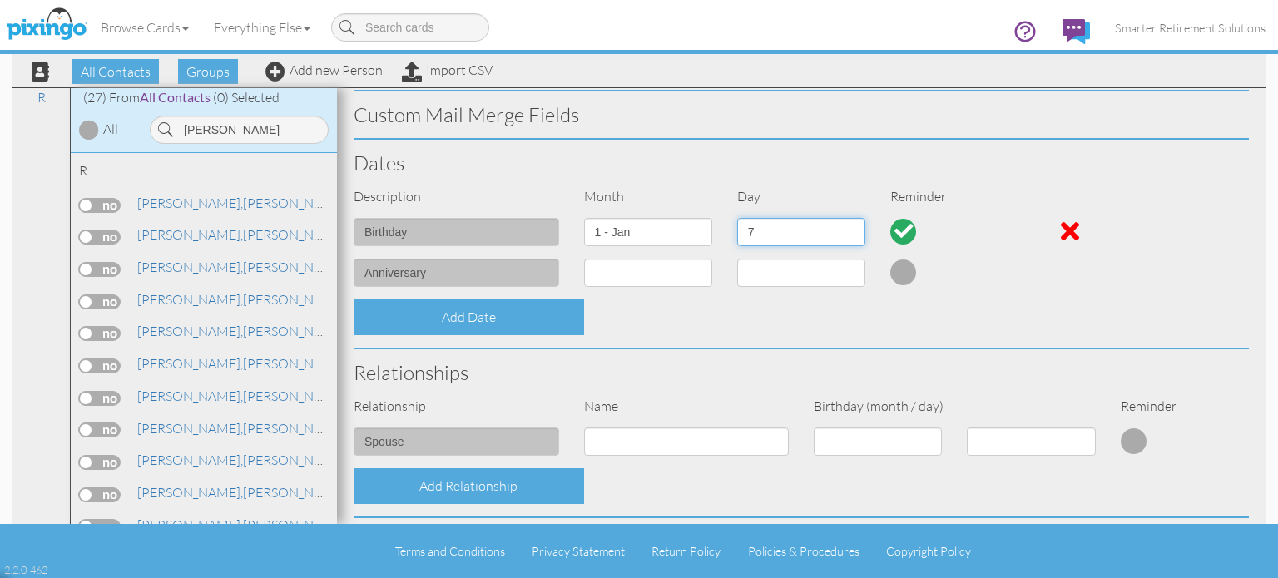
click at [737, 218] on select "1 2 3 4 5 6 7 8 9 10 11 12 13 14 15 16 17 18 19 20 21 22 23 24 25 26 27 28 29 3…" at bounding box center [801, 232] width 128 height 28
click at [926, 303] on div "Add Date" at bounding box center [801, 318] width 920 height 36
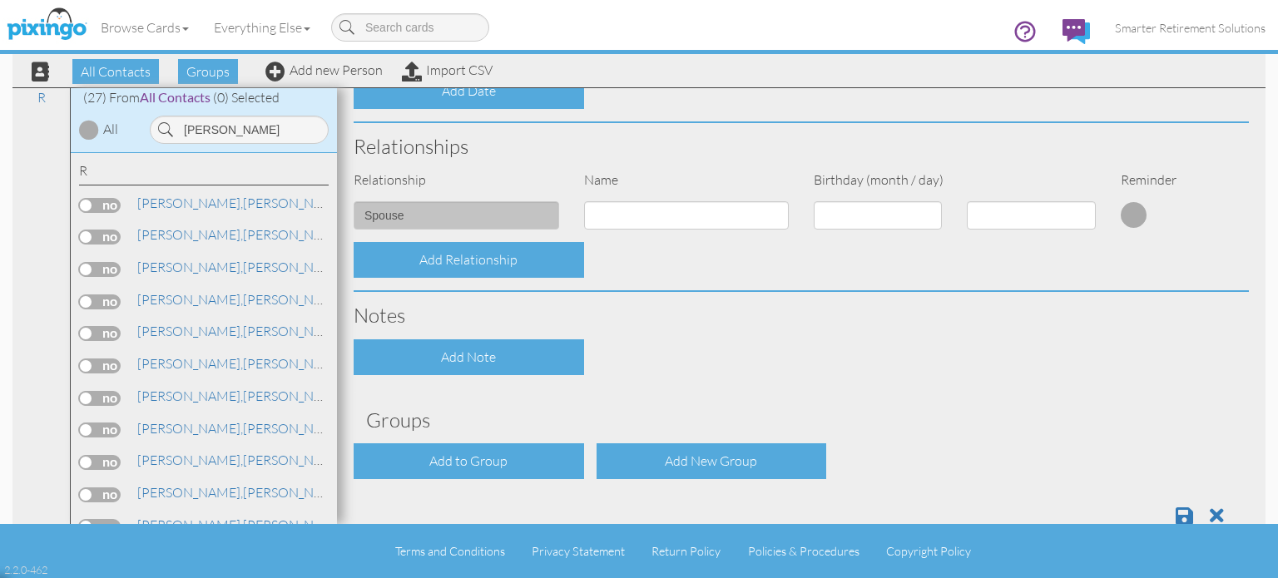
scroll to position [605, 0]
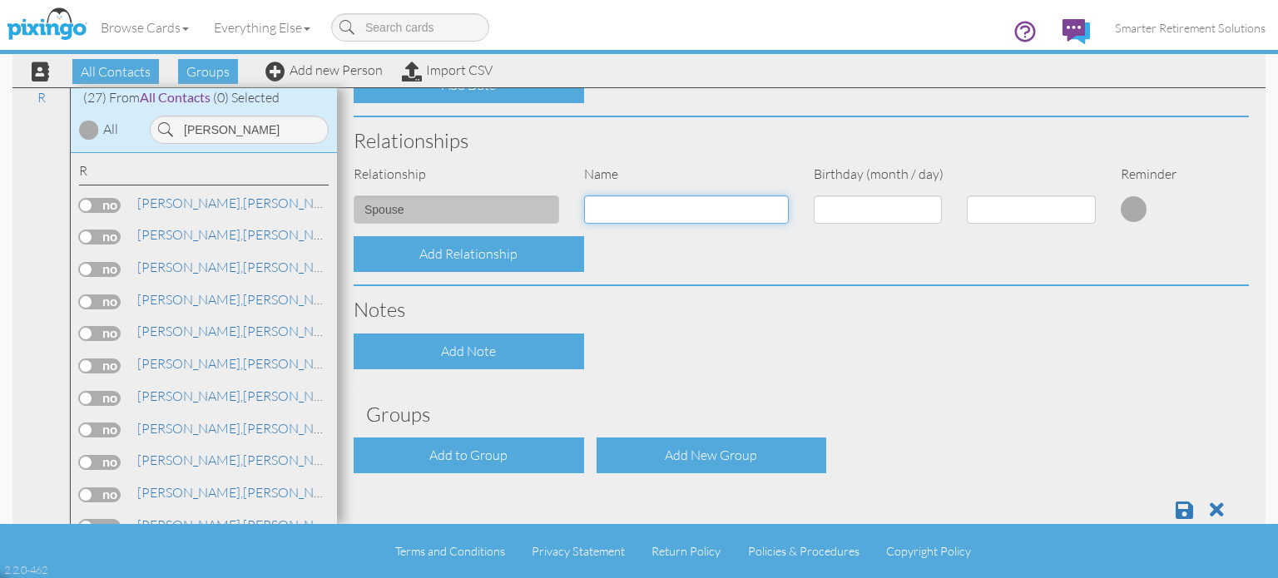
click at [633, 211] on input at bounding box center [687, 210] width 206 height 28
type input "Keisha Alomar Garcia"
click at [917, 357] on div "Add Note" at bounding box center [801, 352] width 920 height 36
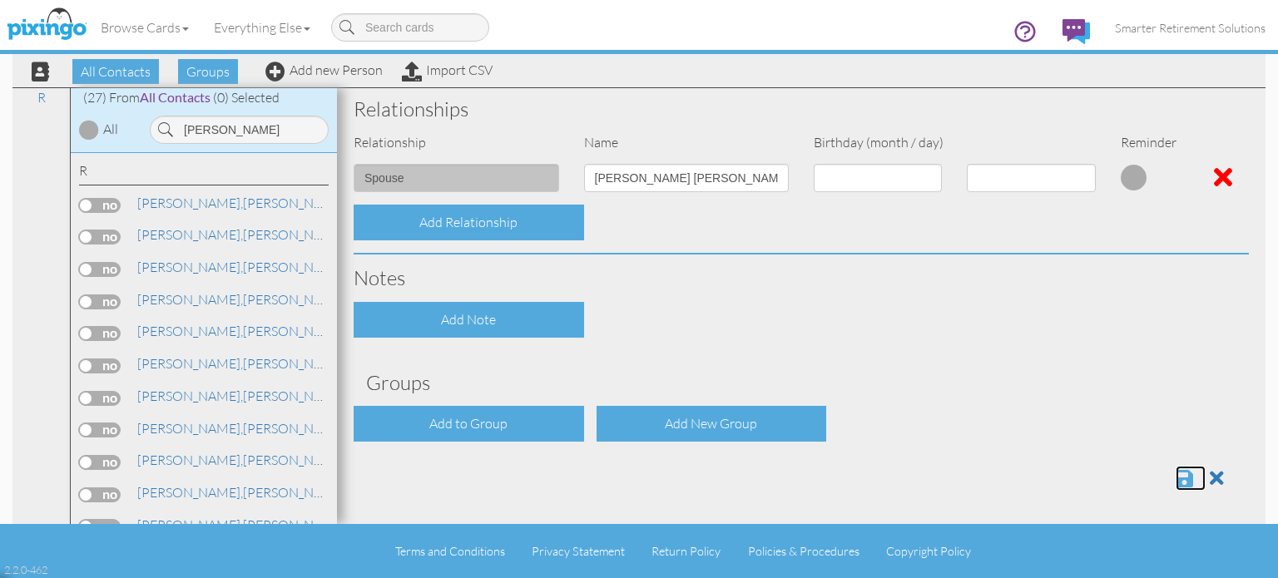
click at [1176, 474] on span at bounding box center [1184, 479] width 17 height 20
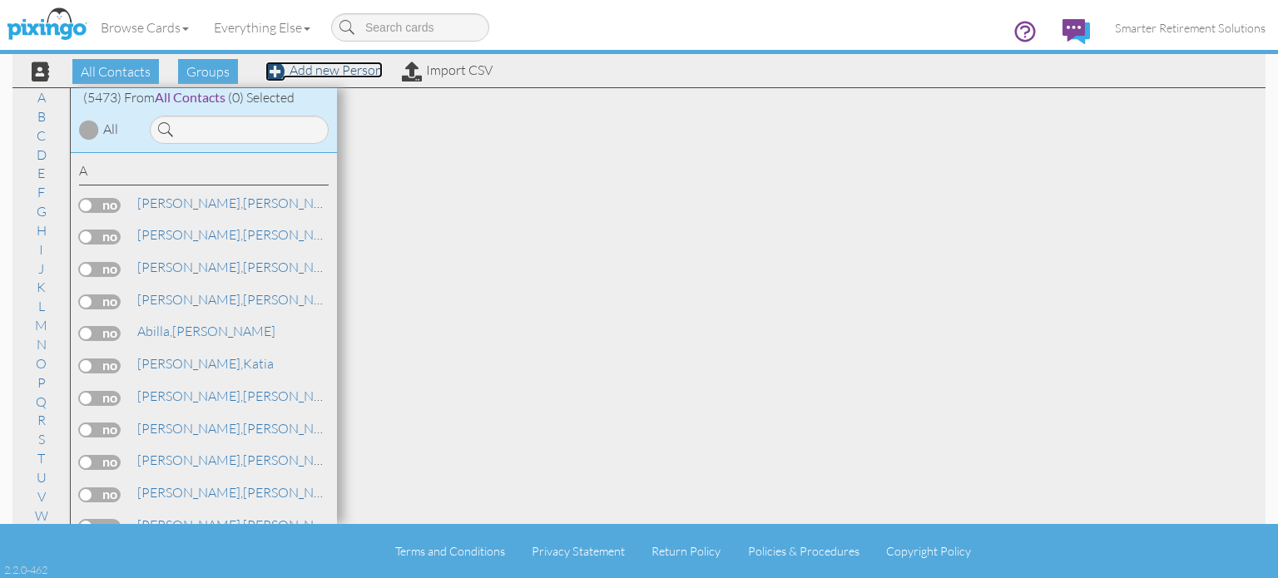
click at [363, 76] on link "Add new Person" at bounding box center [323, 70] width 117 height 17
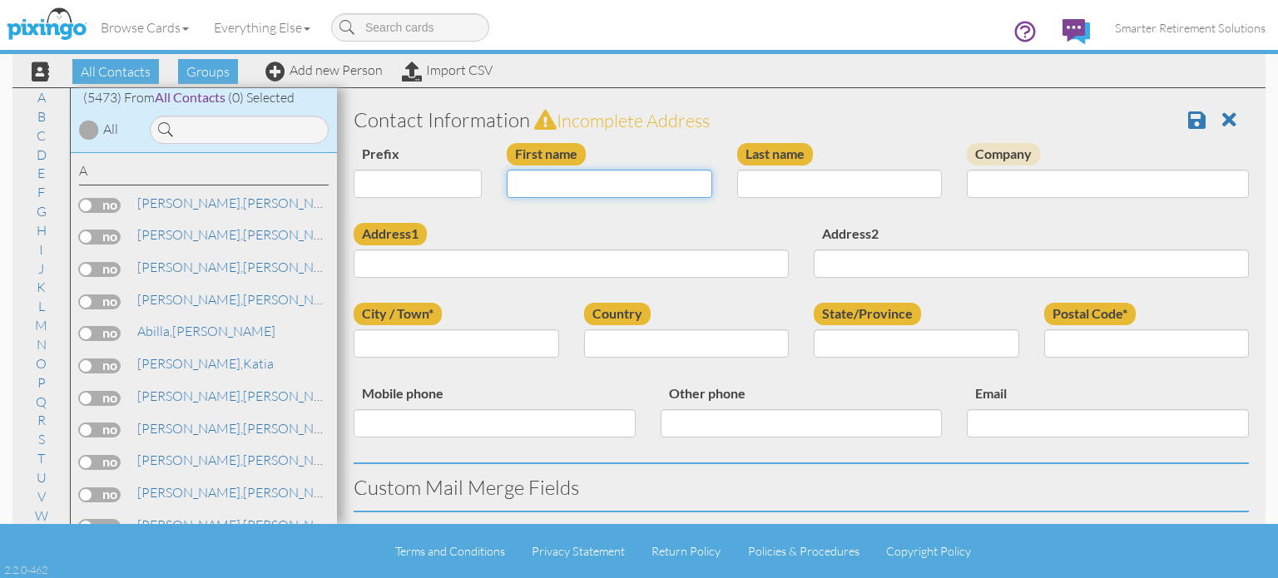
click at [597, 186] on input "First name" at bounding box center [610, 184] width 206 height 28
type input "[PERSON_NAME]"
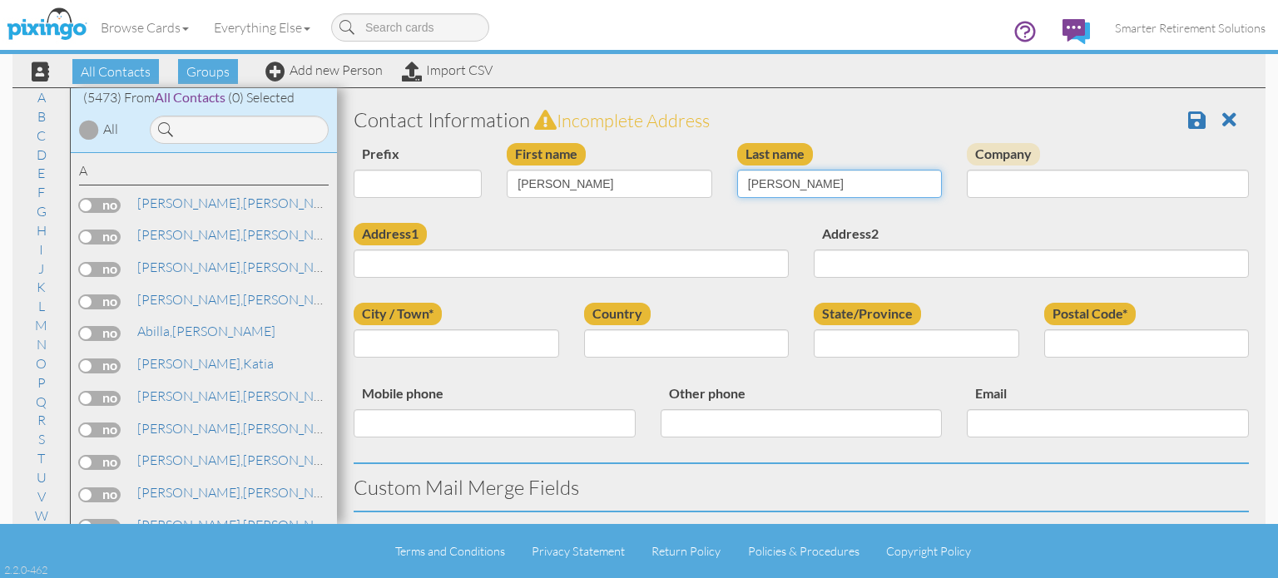
type input "Garcia"
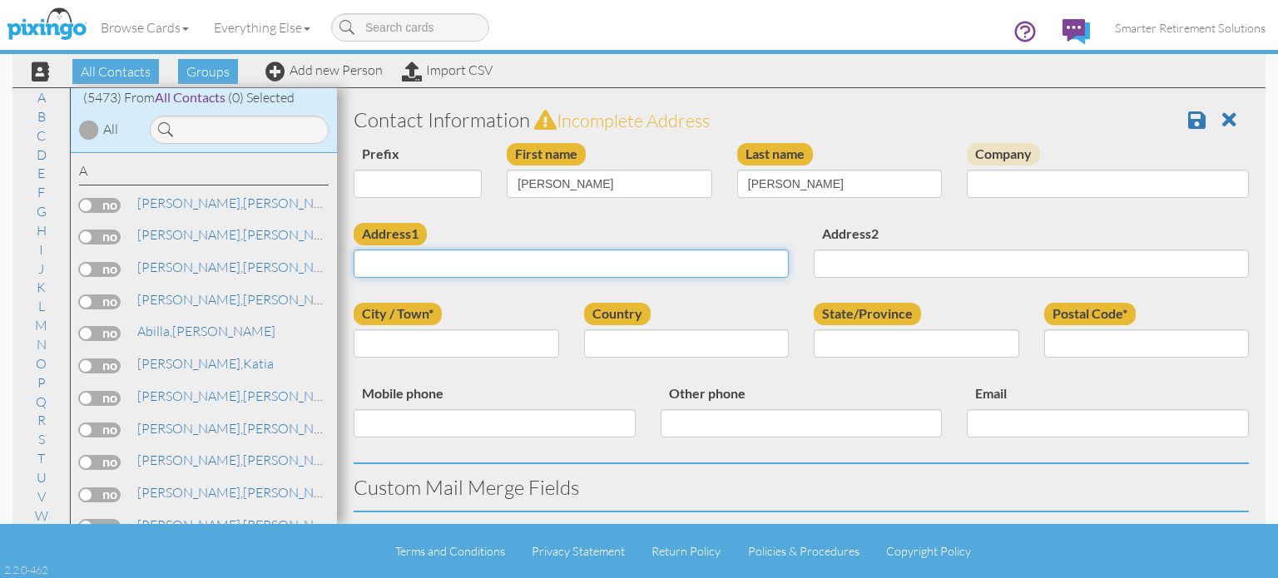
paste input "Cond Segovia Apt 2101 San Juan, Puerto Rico 00918 United States"
type input "Cond Segovia Apt 2101 San Juan, Puerto Rico 00918 United States"
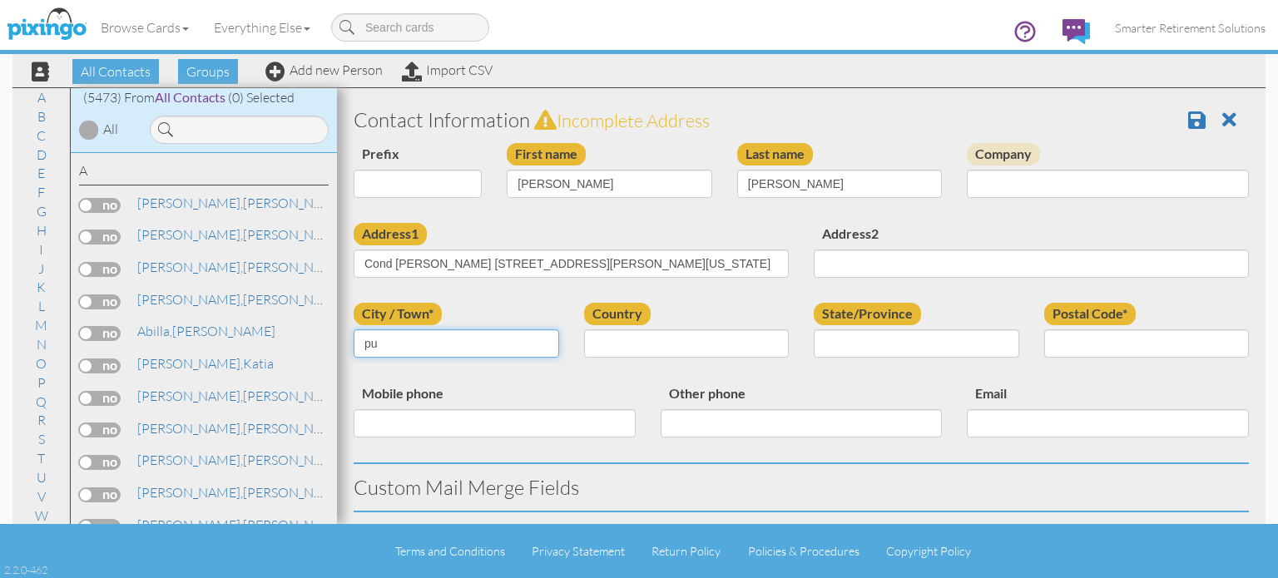
type input "p"
type input "San Juan"
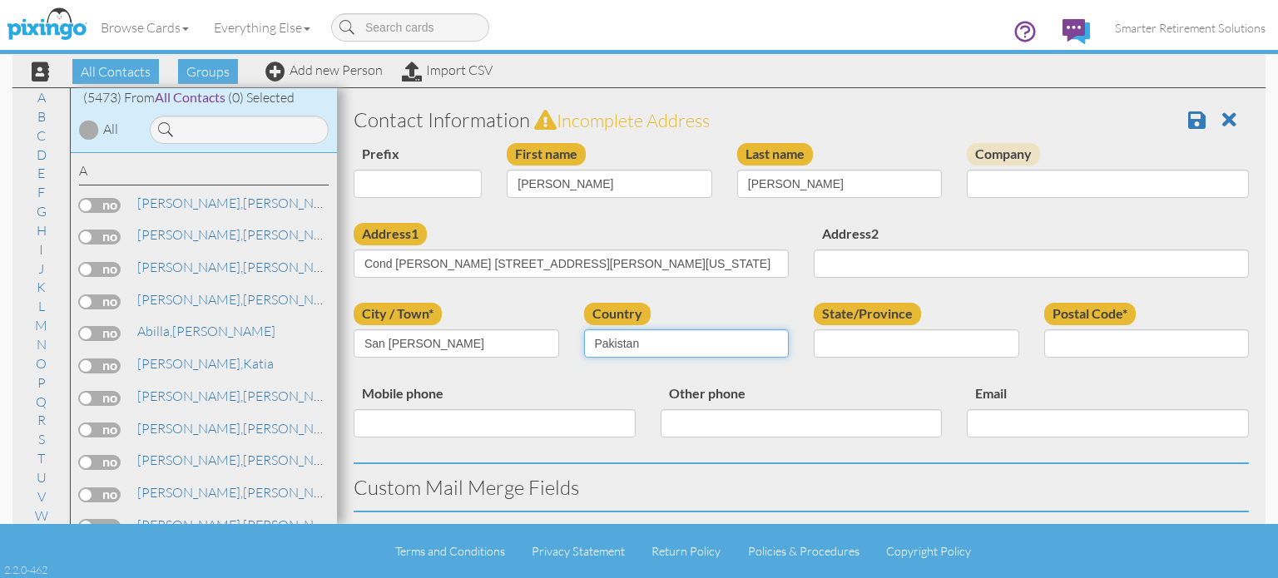
select select "object:17615"
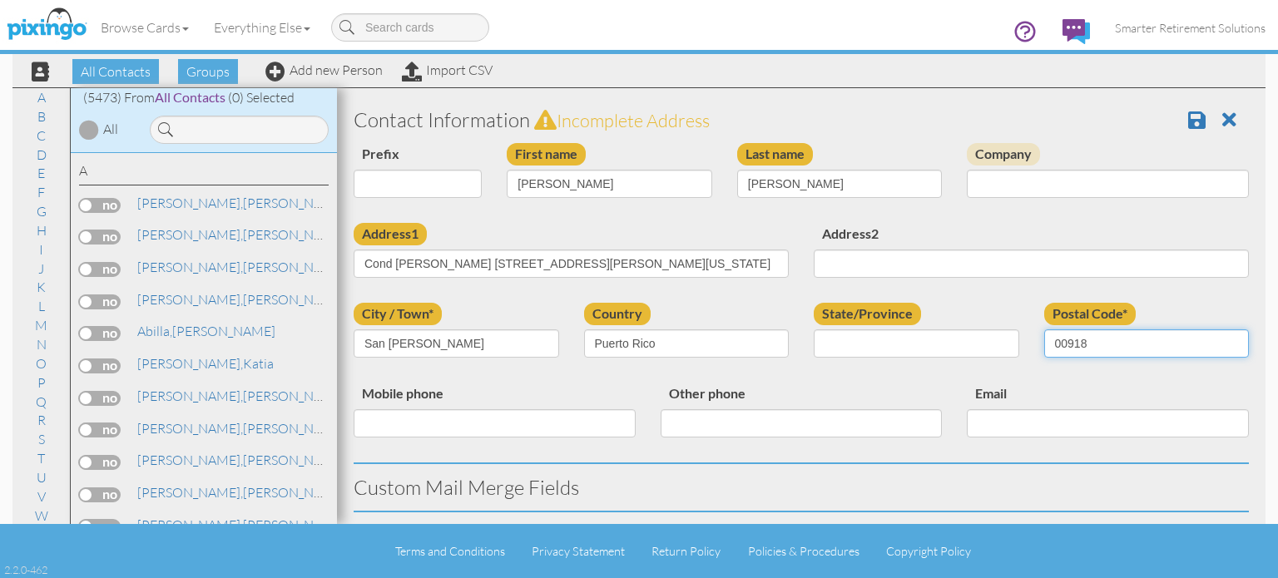
type input "00918"
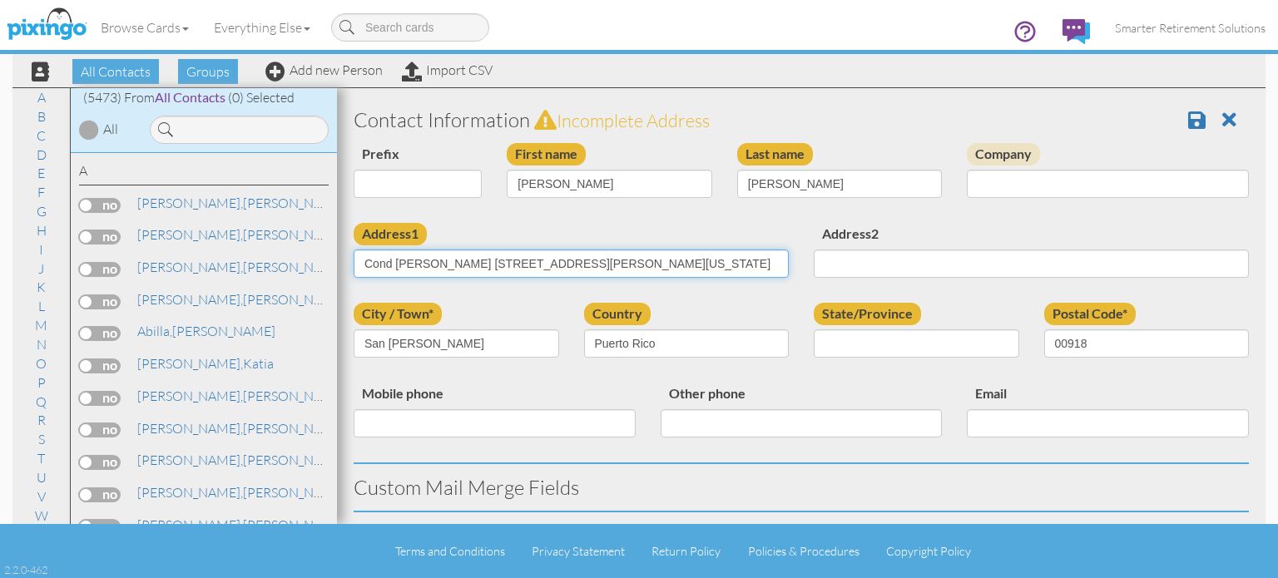
click at [486, 261] on input "Cond Segovia Apt 2101 San Juan, Puerto Rico 00918 United States" at bounding box center [571, 264] width 435 height 28
type input "Cond [PERSON_NAME] Apt 2101"
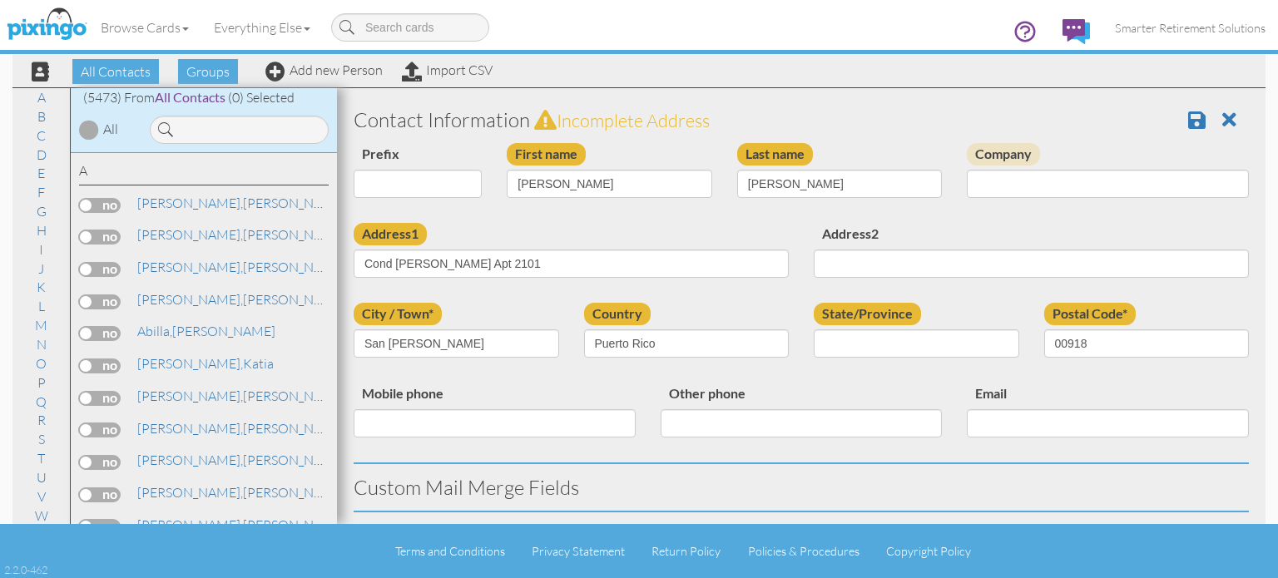
click at [727, 216] on div "Prefix Dr. Mr. Mrs. First name Keisha Alomar Last name Garcia Company" at bounding box center [801, 183] width 920 height 80
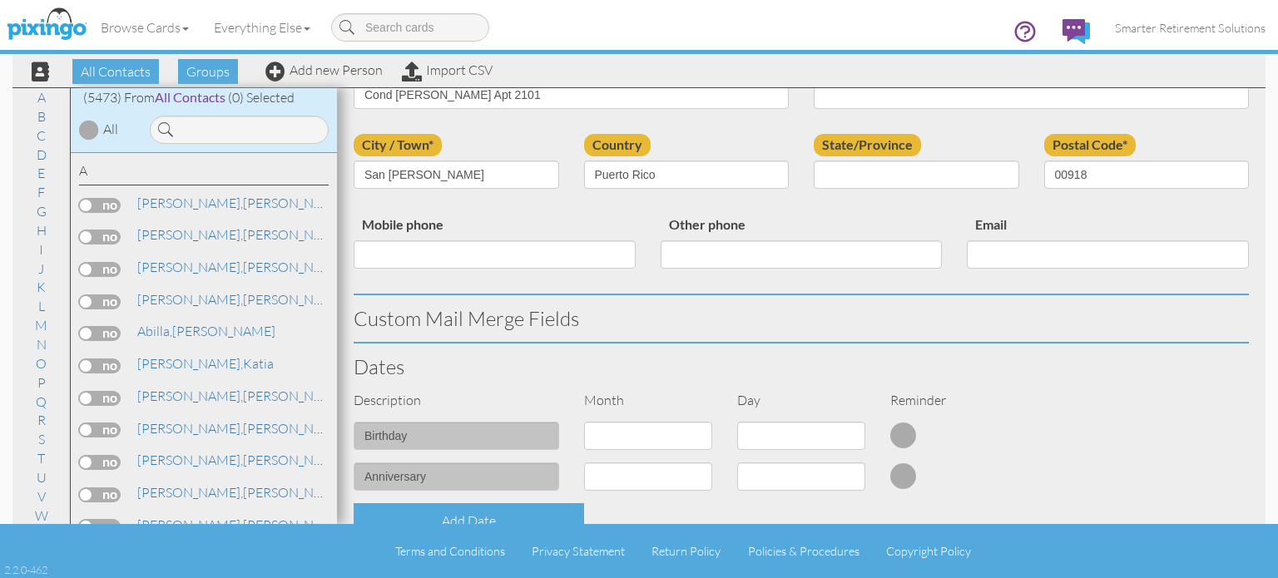
scroll to position [329, 0]
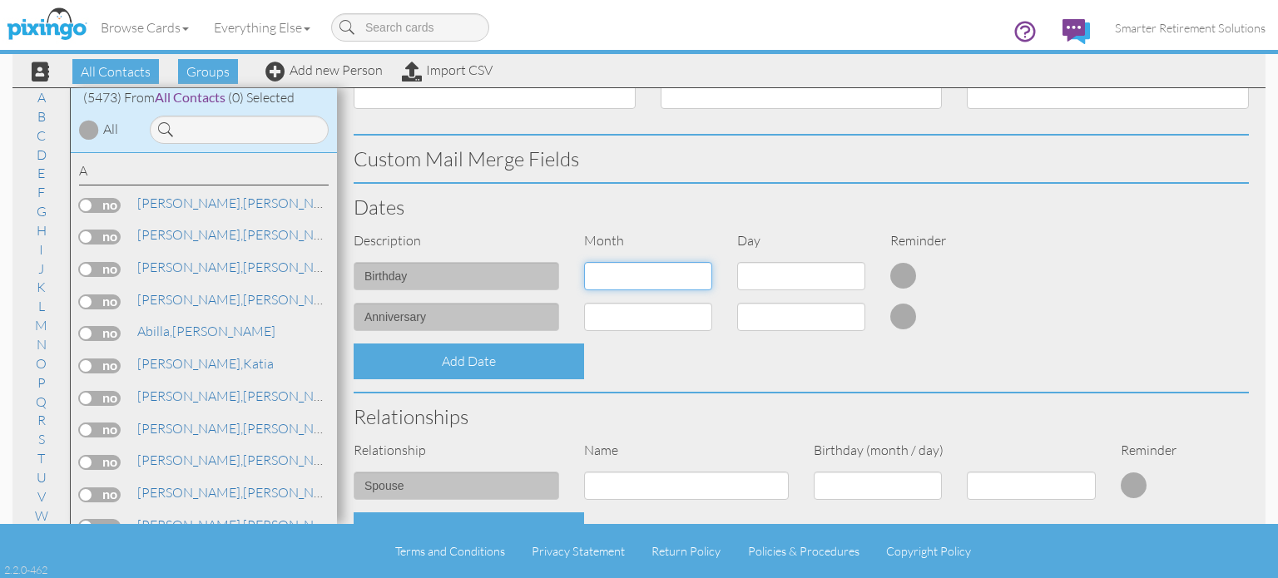
click at [672, 272] on select "1 - Jan 2 - Feb 3 - Mar 4 - Apr 5 - May 6 - Jun 7 - Jul 8 - Aug 9 - Sep 10 - Oc…" at bounding box center [648, 276] width 128 height 28
select select "object:17436"
click at [584, 262] on select "1 - Jan 2 - Feb 3 - Mar 4 - Apr 5 - May 6 - Jun 7 - Jul 8 - Aug 9 - Sep 10 - Oc…" at bounding box center [648, 276] width 128 height 28
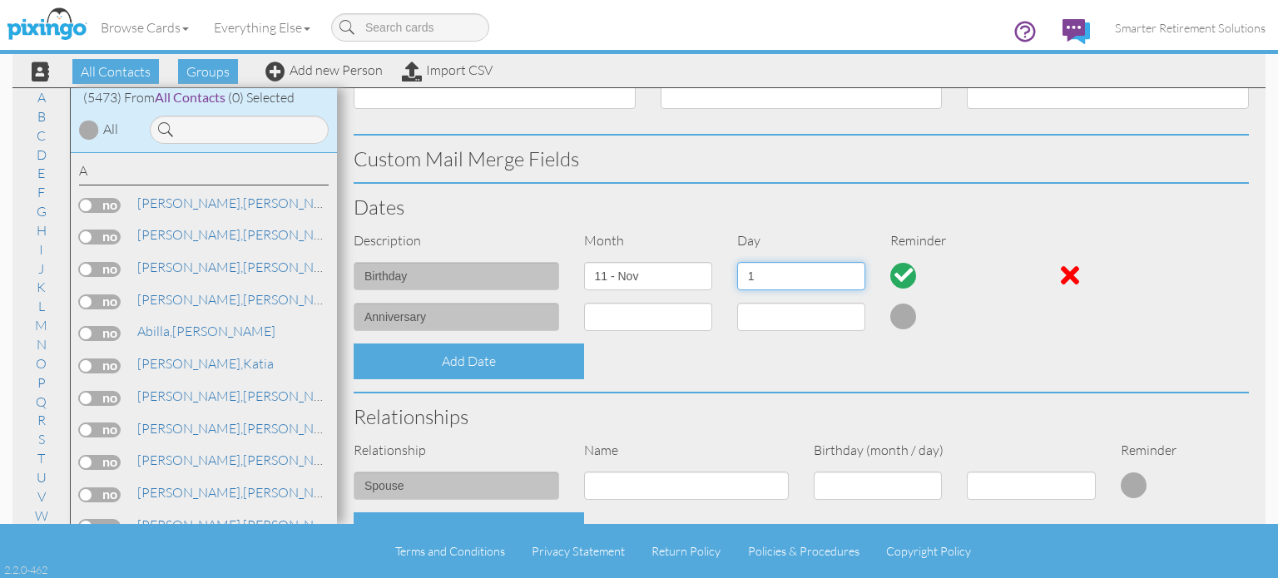
click at [778, 278] on select "1 2 3 4 5 6 7 8 9 10 11 12 13 14 15 16 17 18 19 20 21 22 23 24 25 26 27 28 29 30" at bounding box center [801, 276] width 128 height 28
click at [737, 262] on select "1 2 3 4 5 6 7 8 9 10 11 12 13 14 15 16 17 18 19 20 21 22 23 24 25 26 27 28 29 30" at bounding box center [801, 276] width 128 height 28
click at [782, 278] on select "1 2 3 4 5 6 7 8 9 10 11 12 13 14 15 16 17 18 19 20 21 22 23 24 25 26 27 28 29 30" at bounding box center [801, 276] width 128 height 28
select select "number:21"
click at [737, 262] on select "1 2 3 4 5 6 7 8 9 10 11 12 13 14 15 16 17 18 19 20 21 22 23 24 25 26 27 28 29 30" at bounding box center [801, 276] width 128 height 28
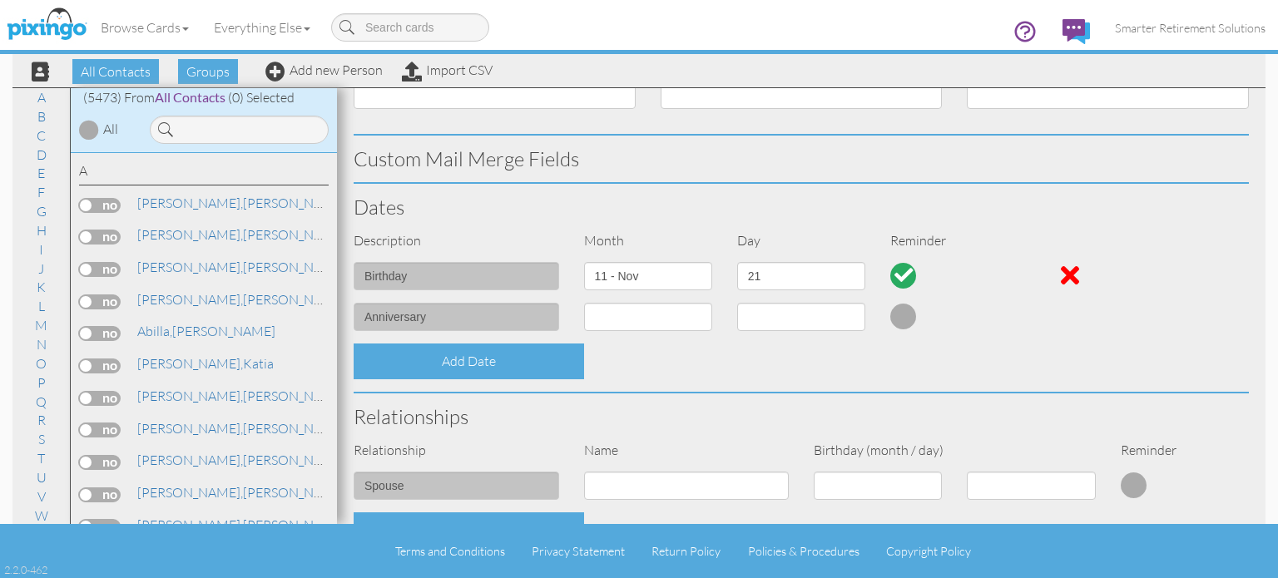
click at [745, 352] on div "Add Date" at bounding box center [801, 362] width 920 height 36
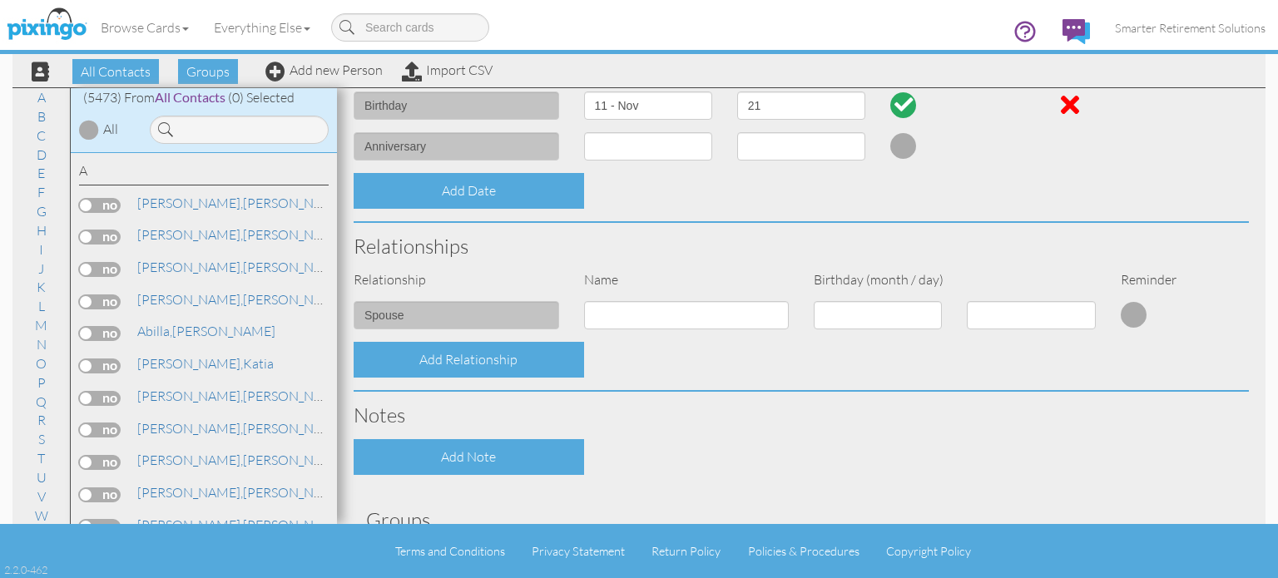
scroll to position [501, 0]
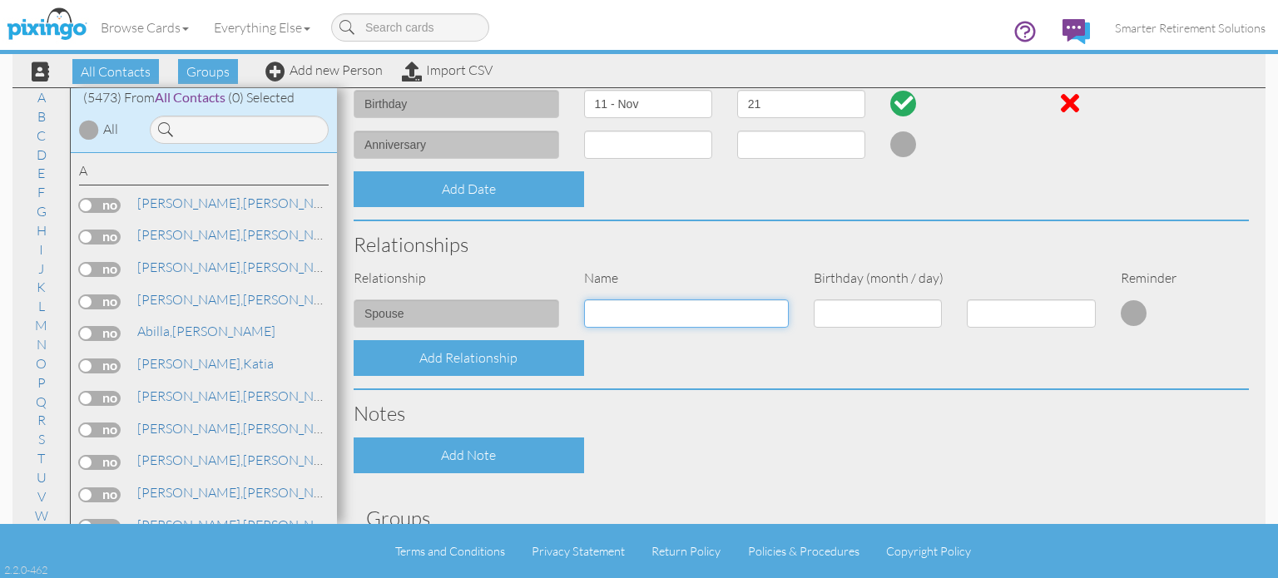
click at [702, 325] on input at bounding box center [687, 314] width 206 height 28
type input "Carlos Rodriguez"
click at [698, 352] on div "Add Relationship" at bounding box center [801, 358] width 920 height 36
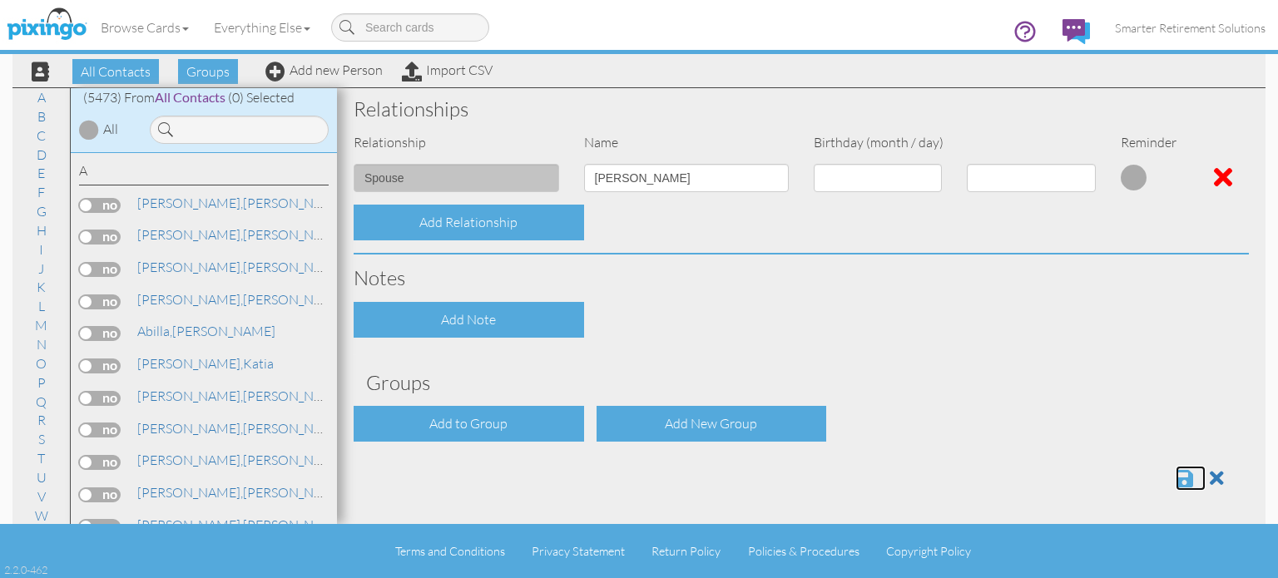
click at [1176, 476] on span at bounding box center [1184, 479] width 17 height 20
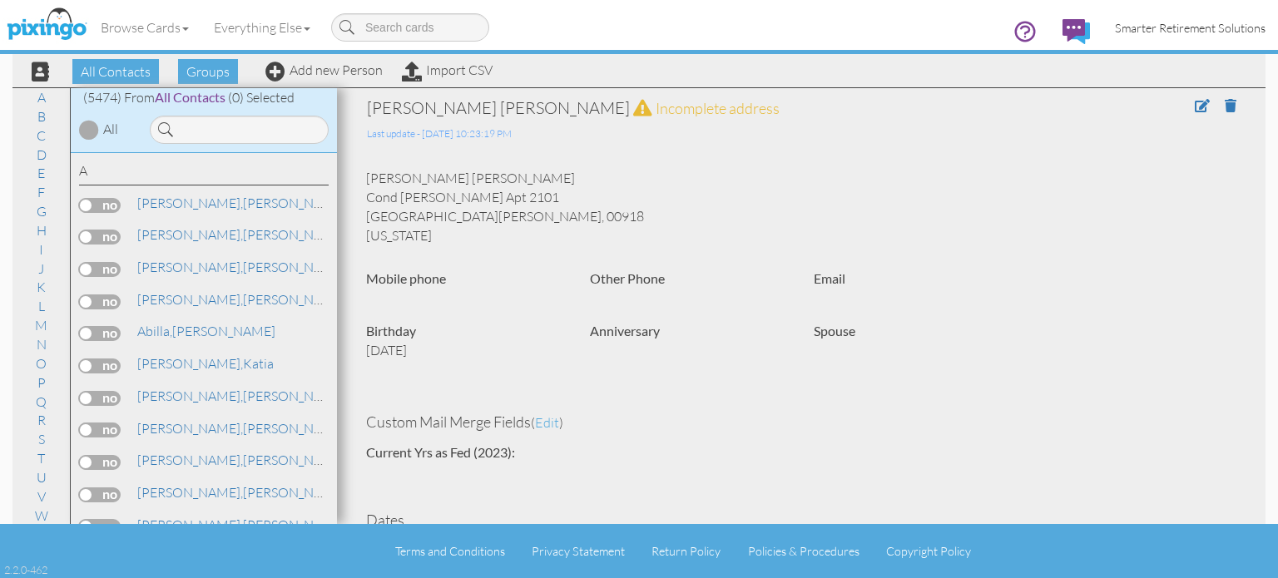
click at [1210, 34] on span "Smarter Retirement Solutions" at bounding box center [1190, 28] width 151 height 14
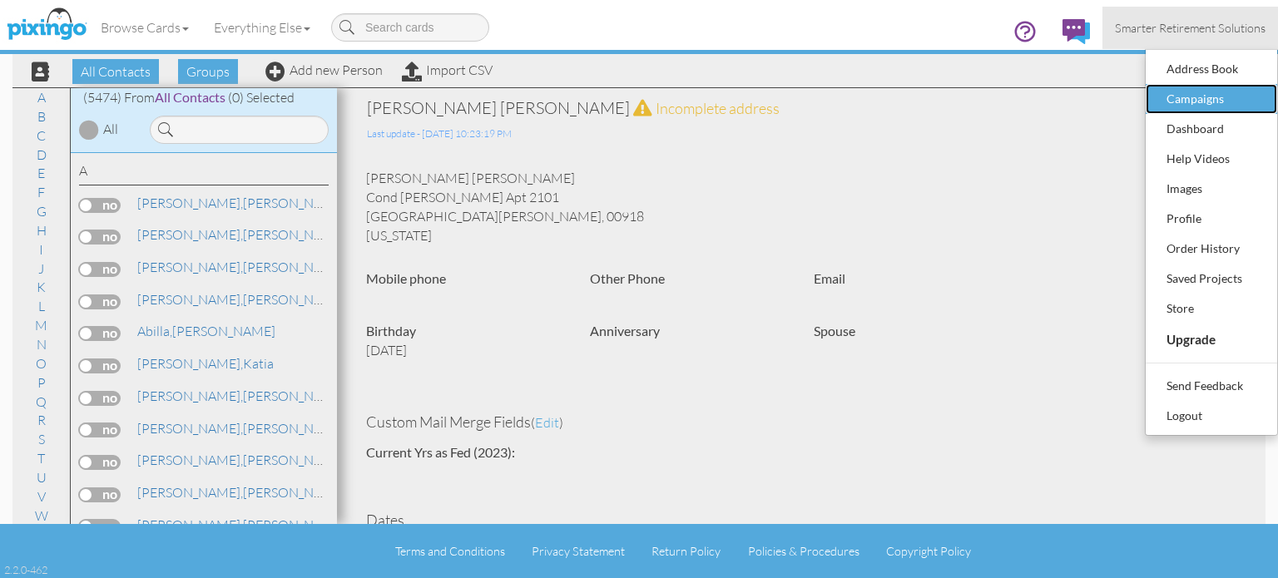
click at [1195, 98] on div "Campaigns" at bounding box center [1212, 99] width 98 height 25
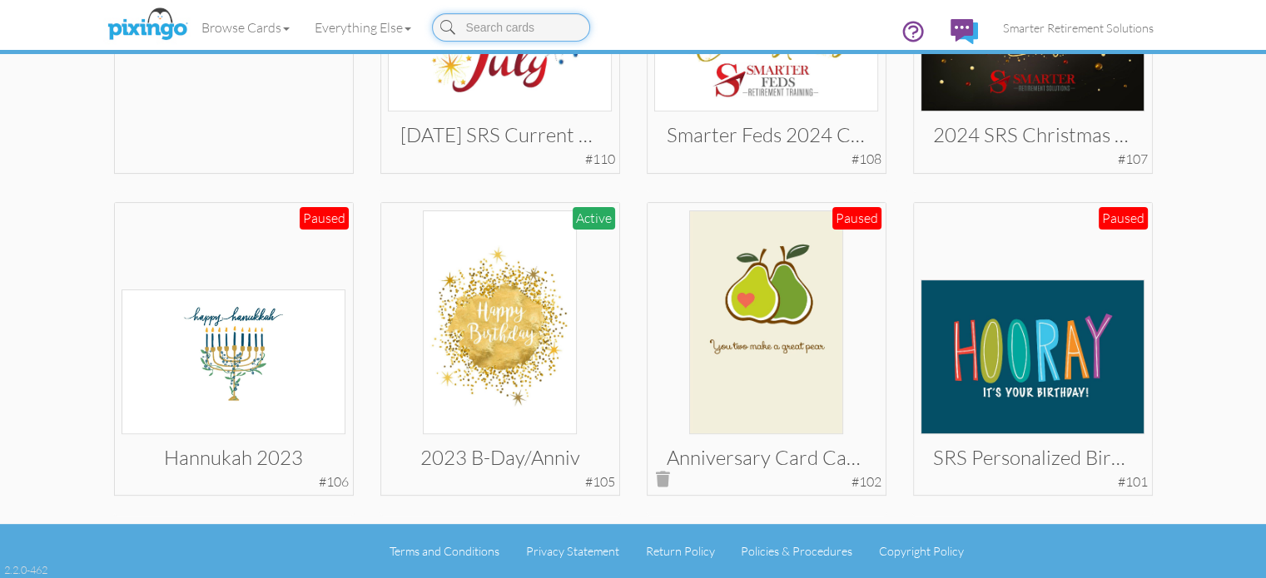
scroll to position [633, 0]
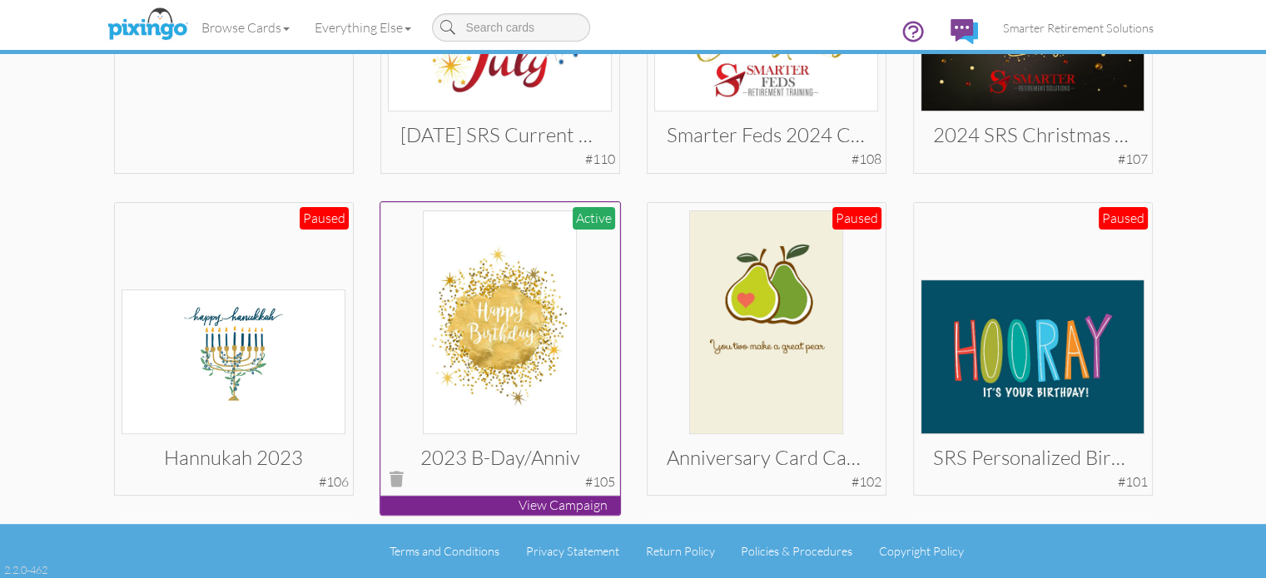
click at [534, 304] on img at bounding box center [500, 323] width 154 height 224
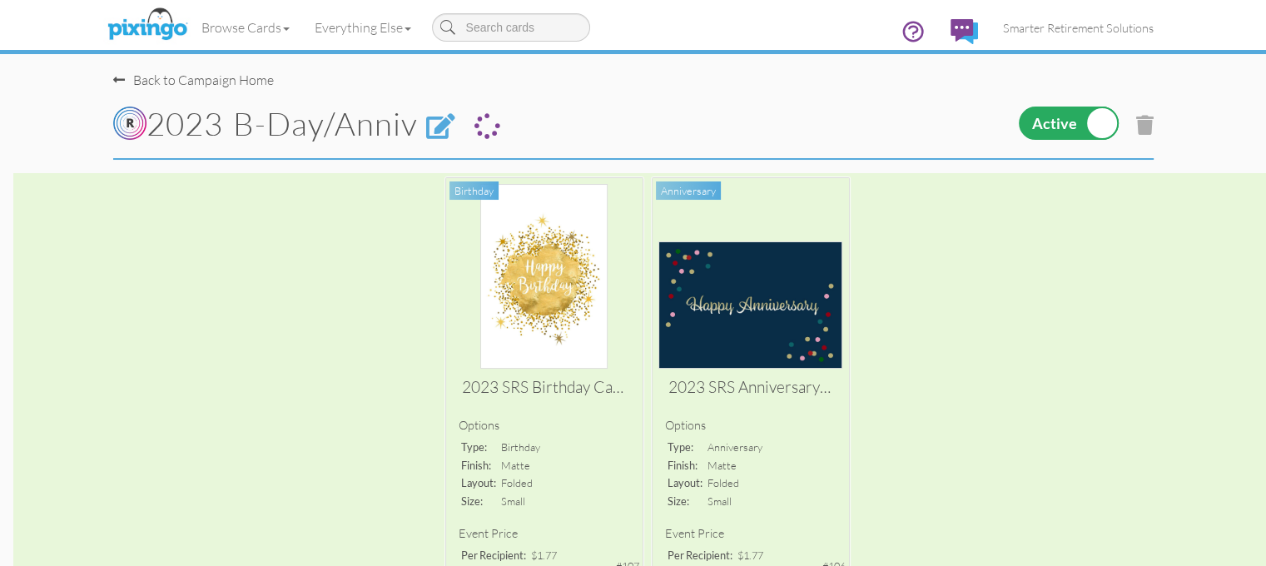
select select "object:17802"
select select "number:25"
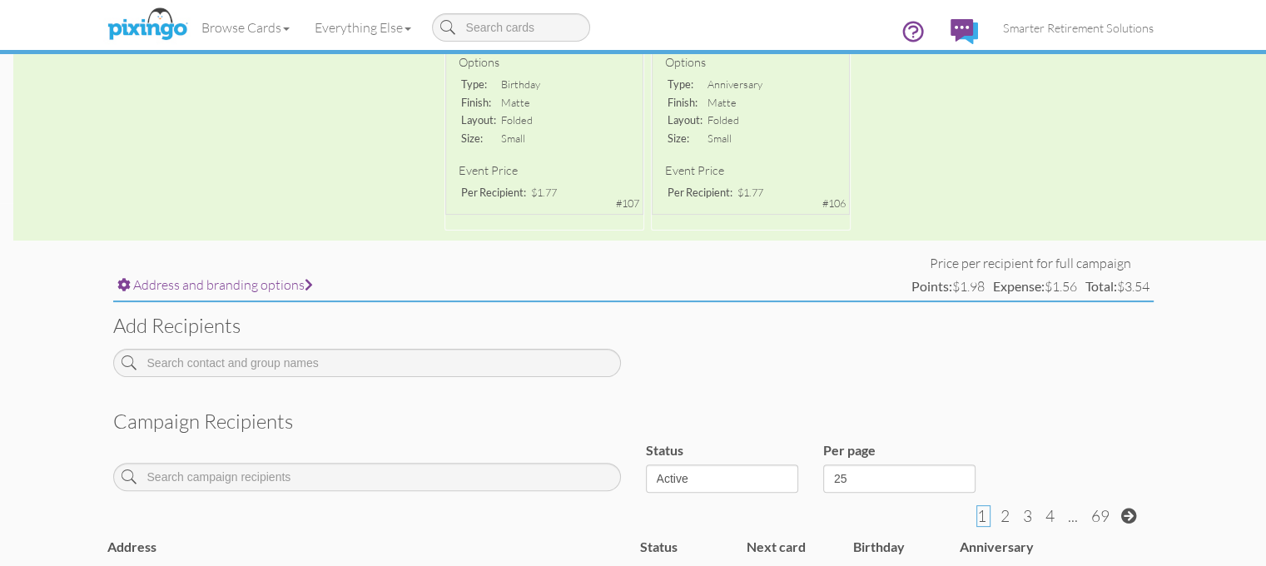
scroll to position [365, 0]
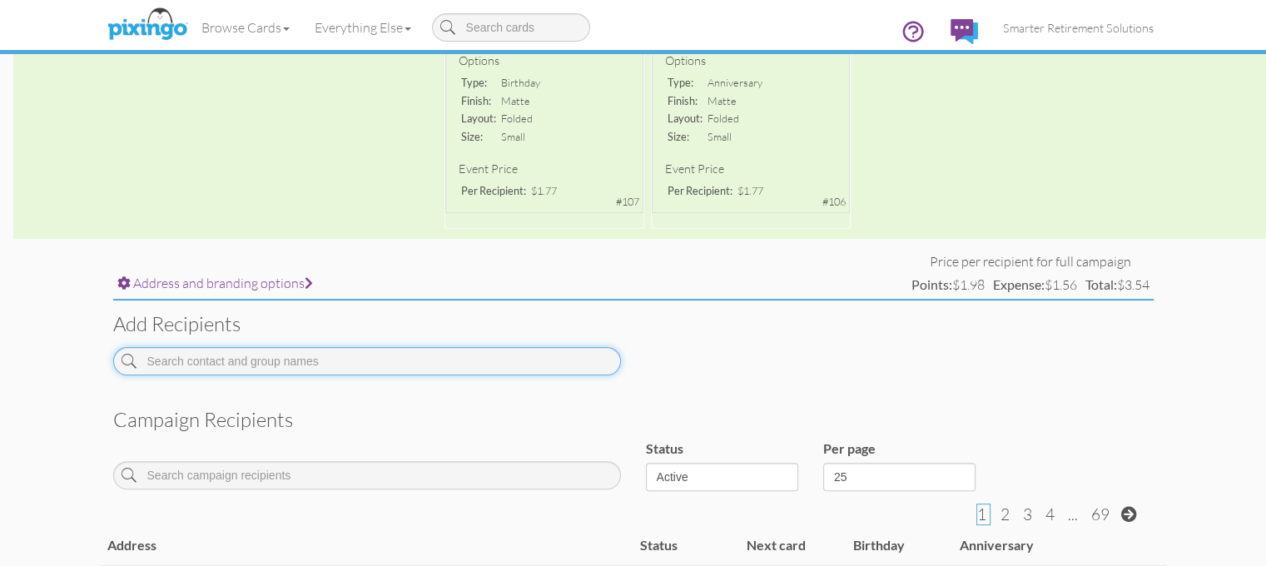
click at [293, 353] on input at bounding box center [367, 361] width 508 height 28
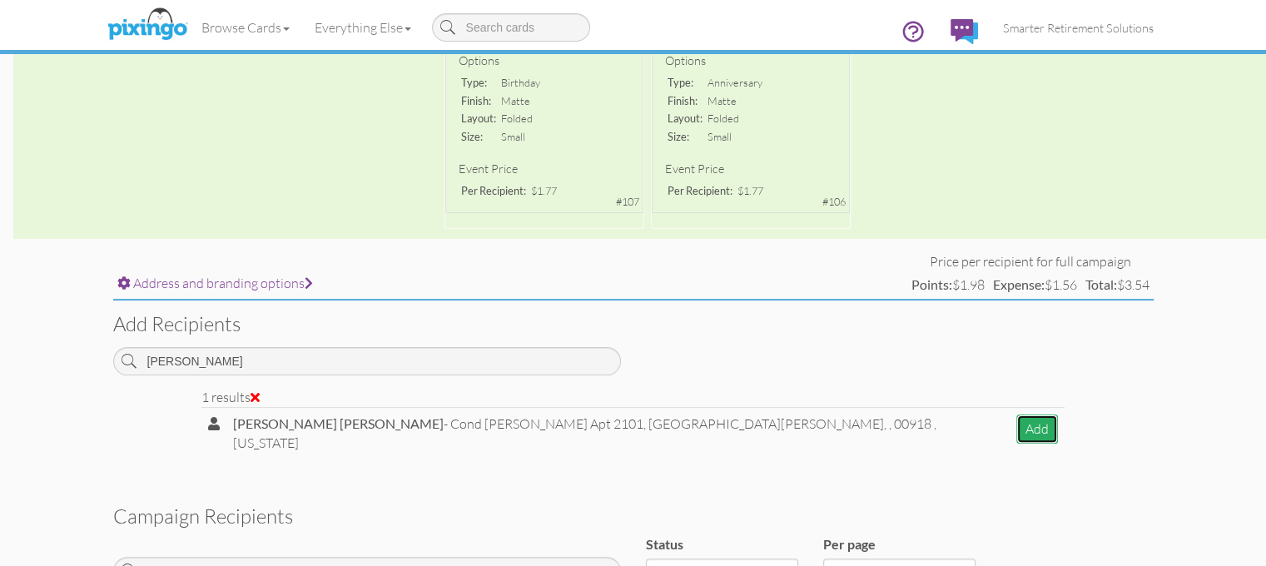
click at [1058, 426] on button "Add" at bounding box center [1037, 428] width 42 height 29
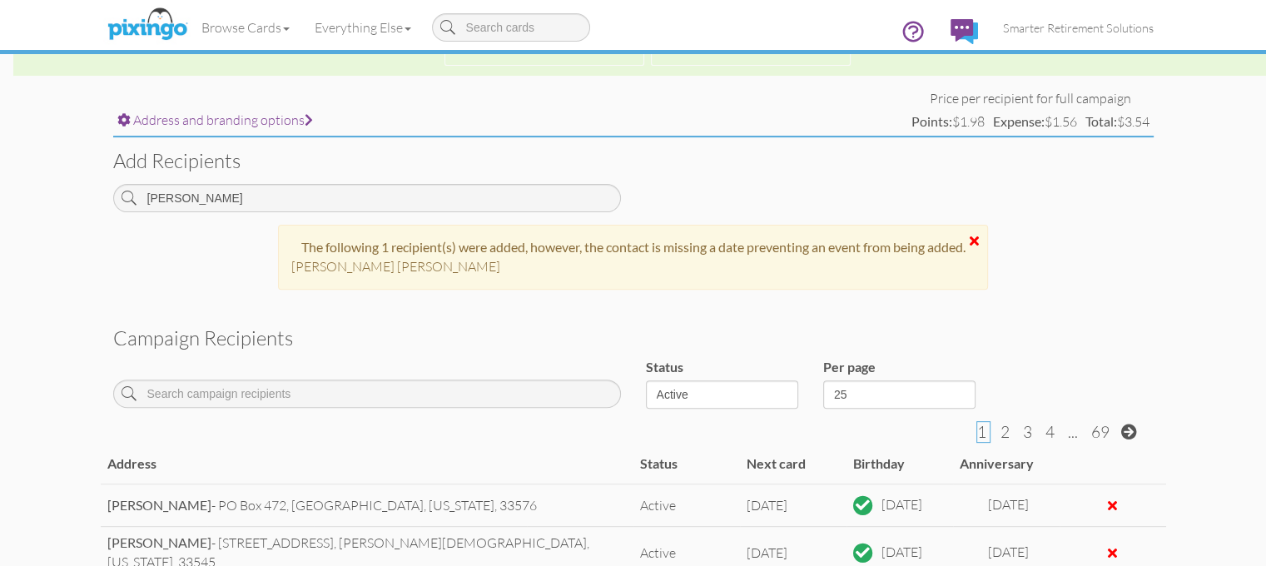
scroll to position [529, 0]
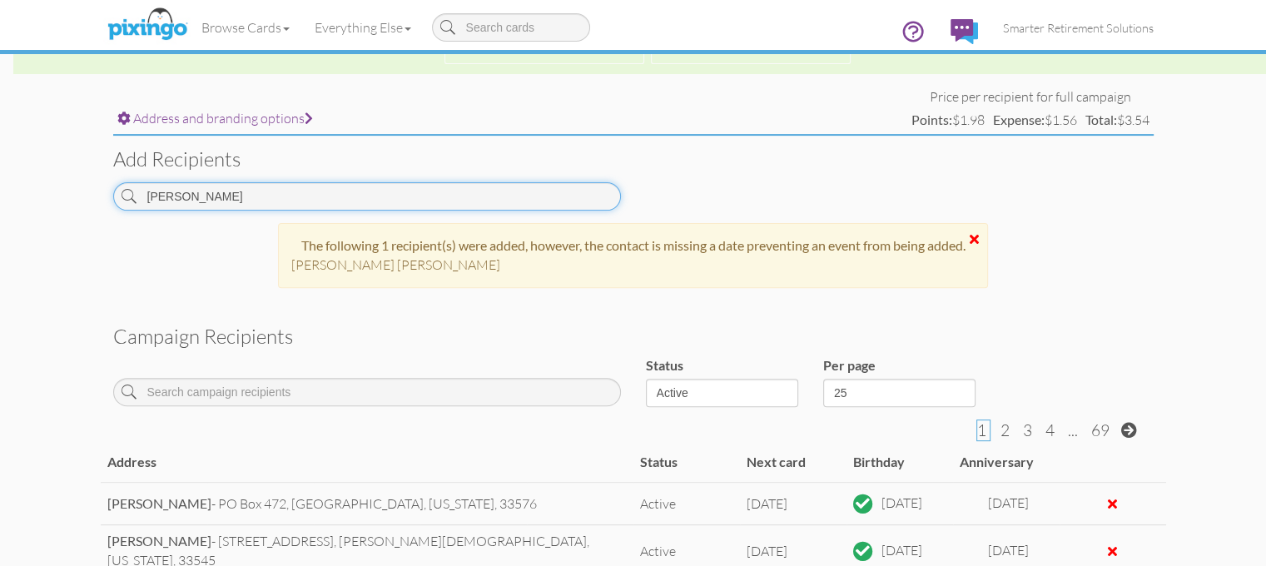
click at [203, 192] on input "[PERSON_NAME]" at bounding box center [367, 196] width 508 height 28
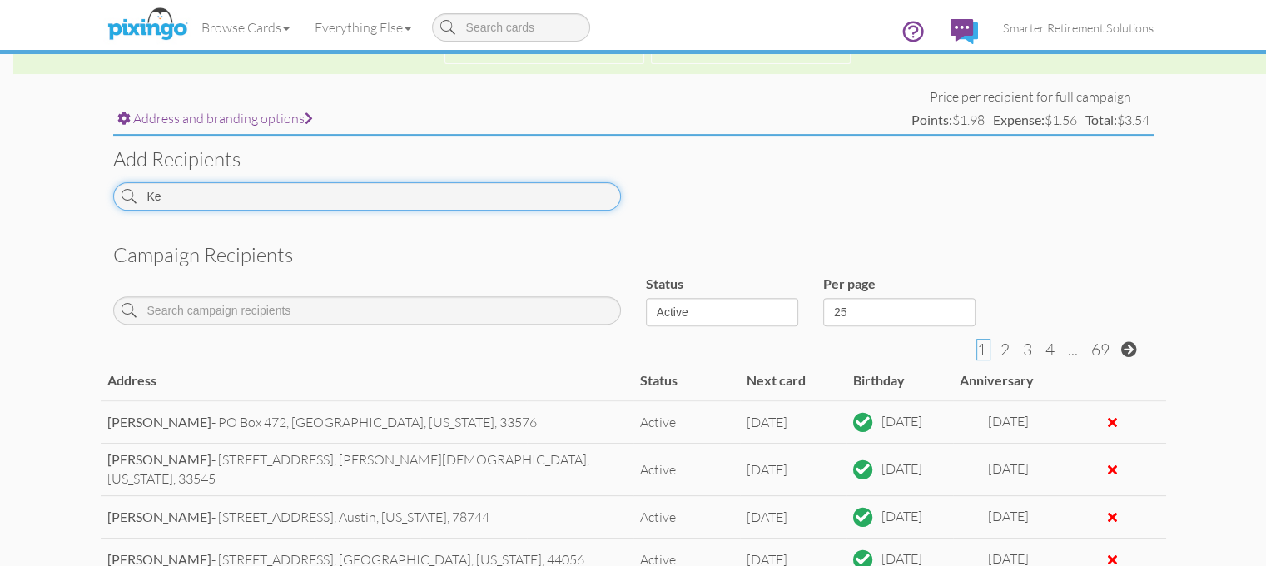
type input "K"
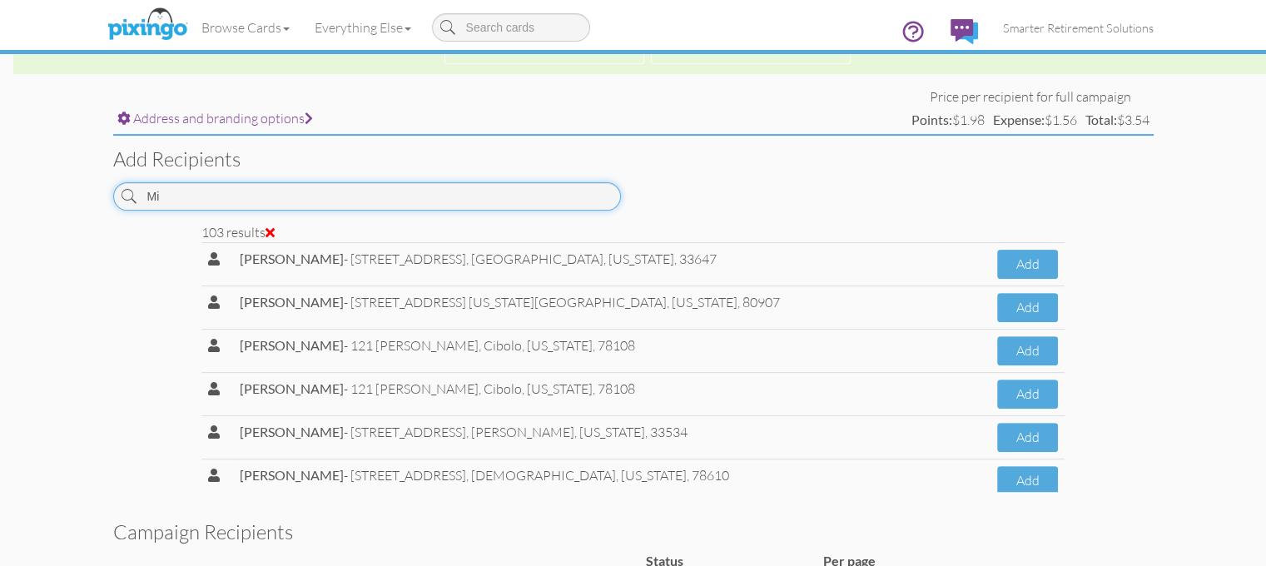
type input "M"
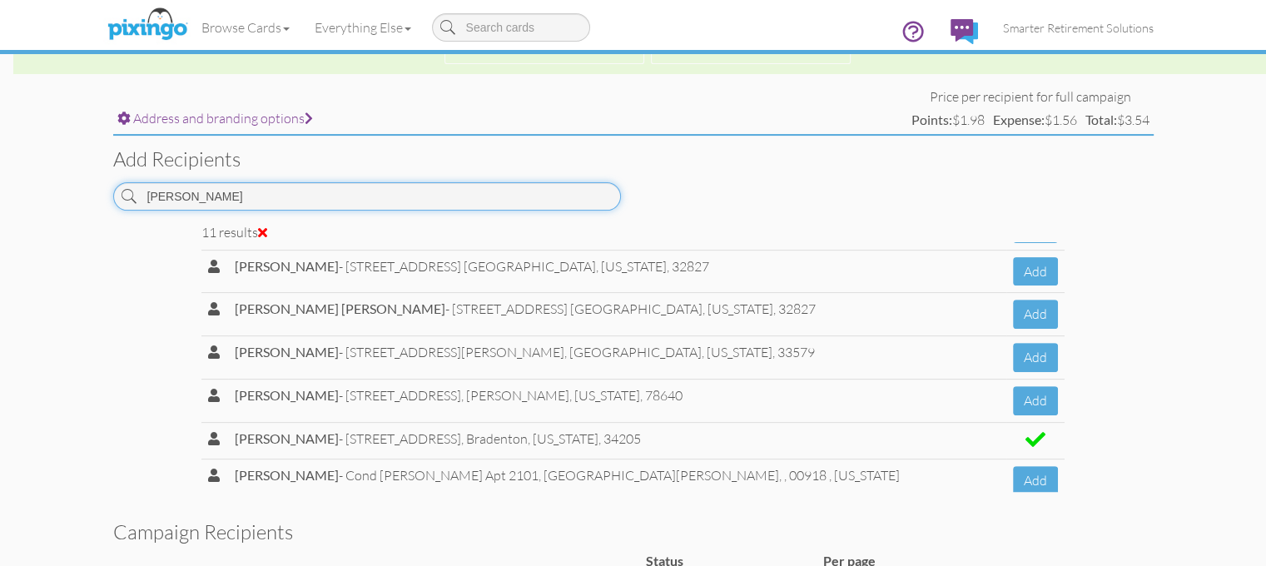
scroll to position [208, 0]
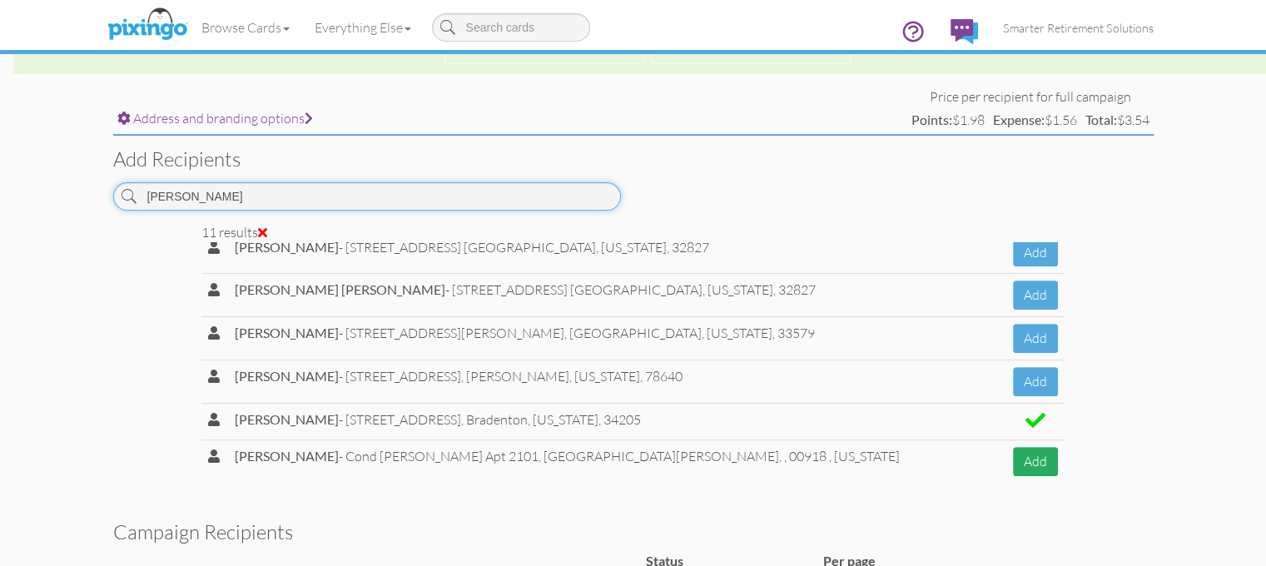
type input "[PERSON_NAME]"
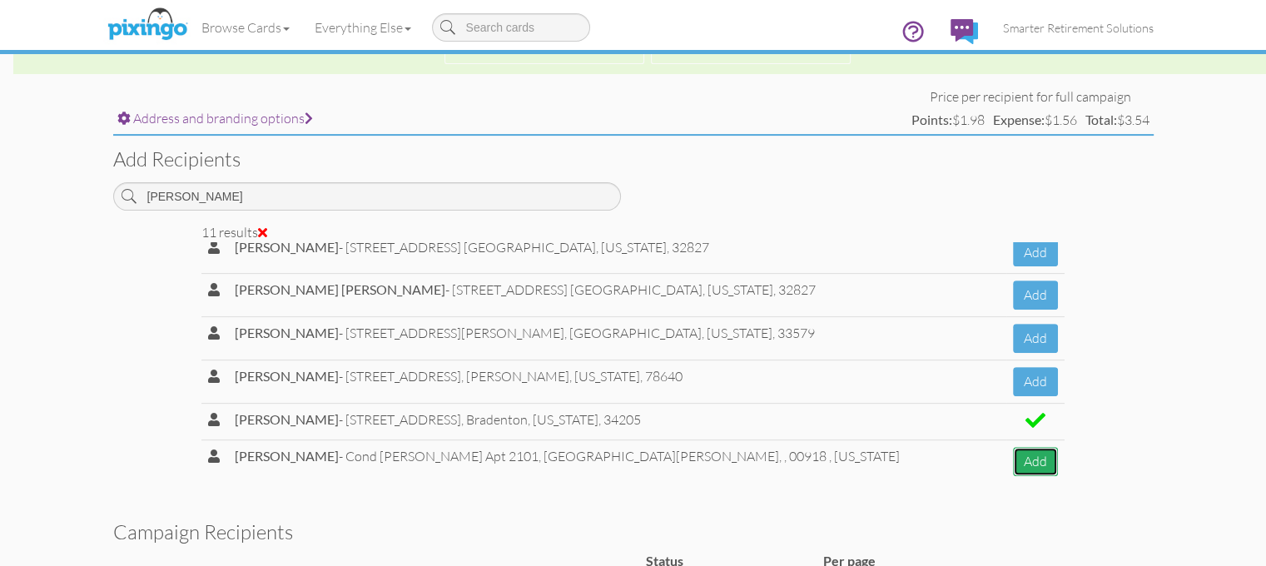
click at [1057, 452] on button "Add" at bounding box center [1035, 461] width 44 height 29
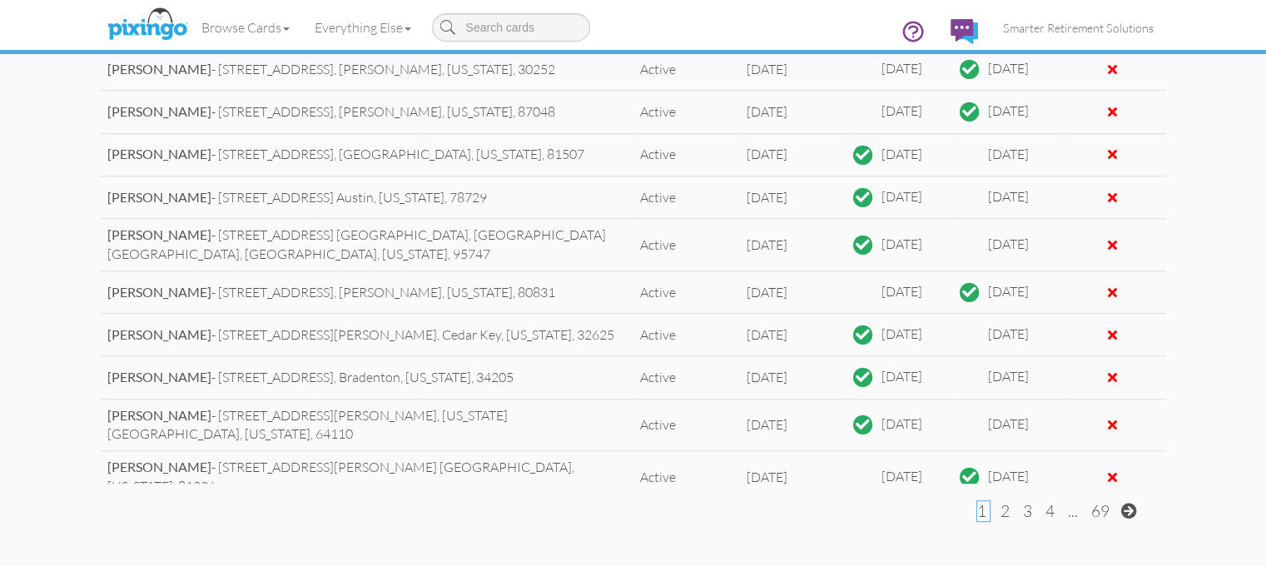
scroll to position [1028, 0]
click at [1010, 507] on span "2" at bounding box center [1004, 510] width 9 height 20
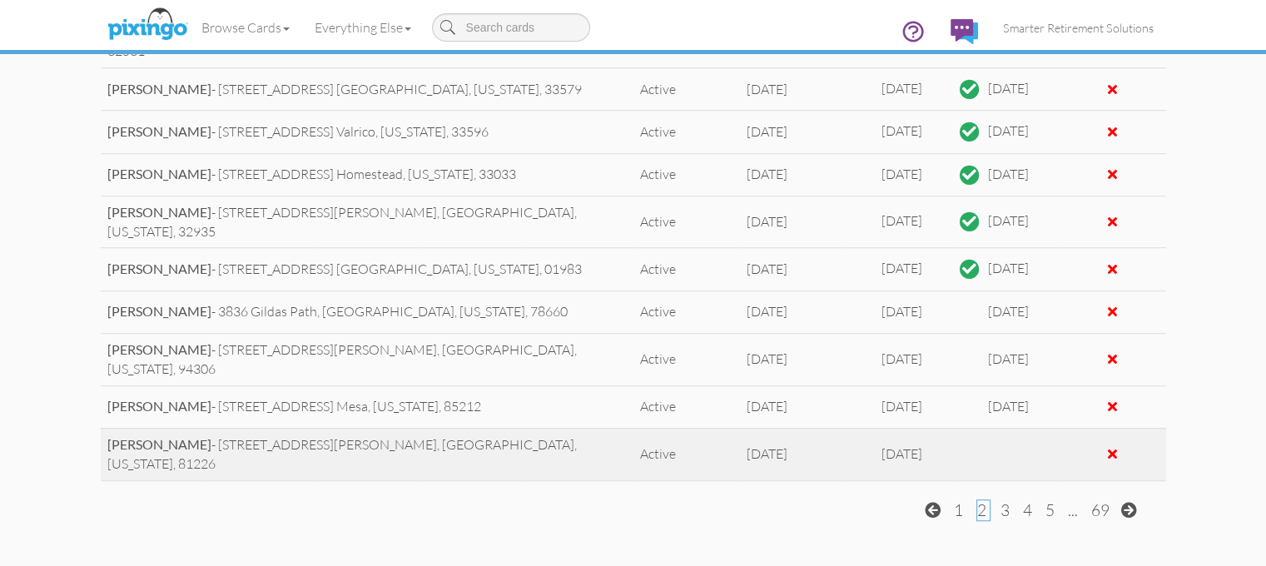
scroll to position [563, 0]
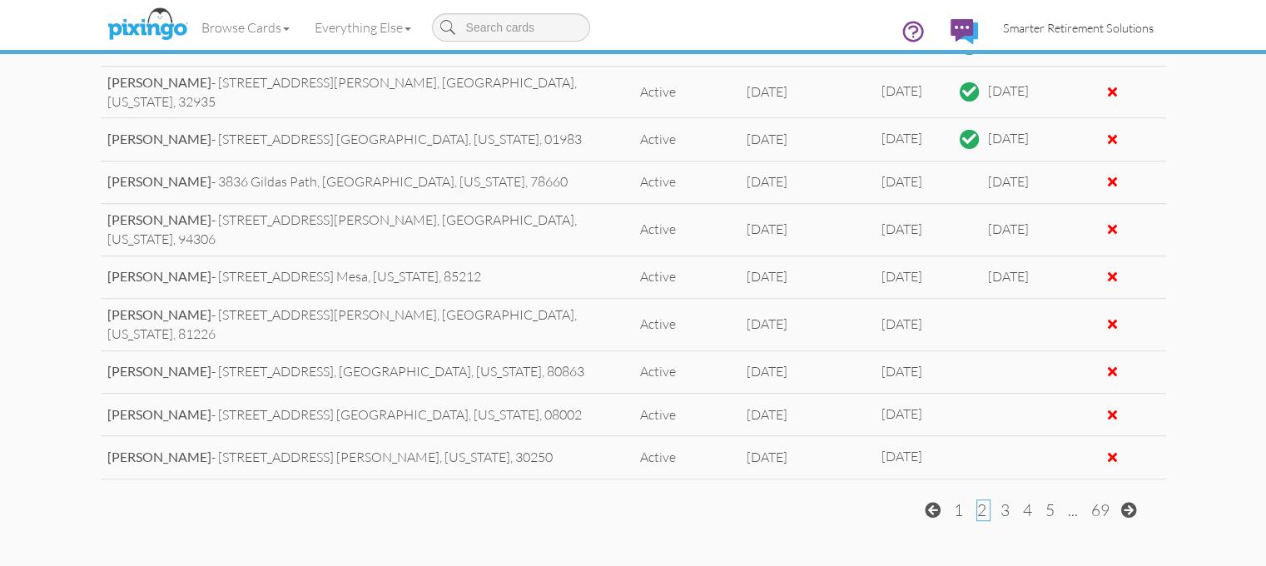
click at [1140, 24] on span "Smarter Retirement Solutions" at bounding box center [1078, 28] width 151 height 14
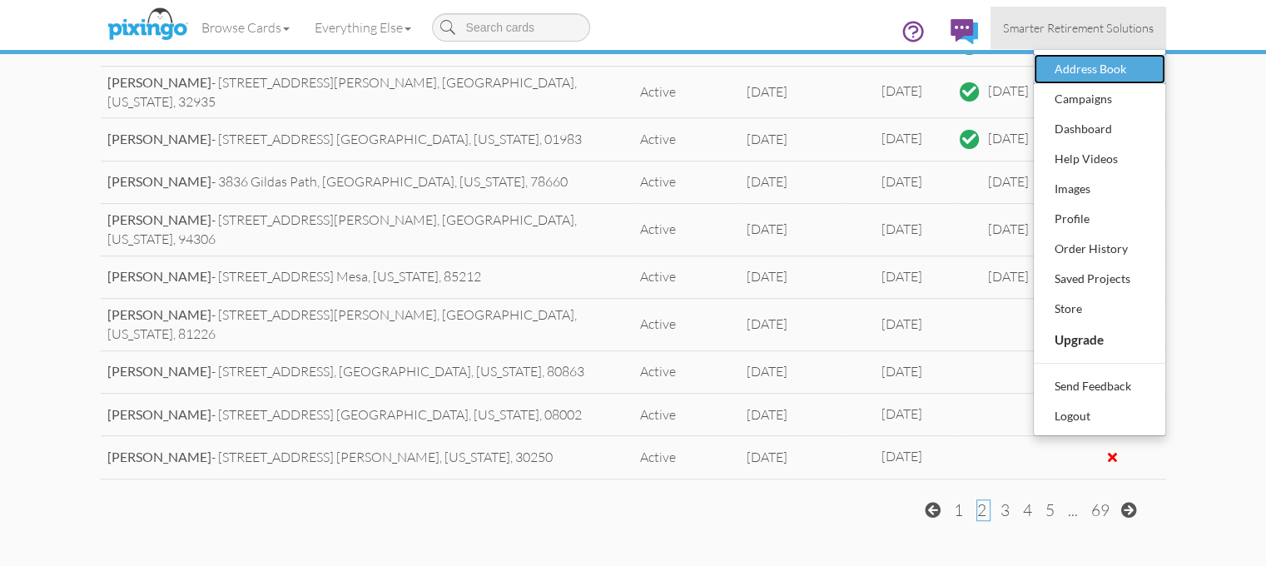
click at [1149, 66] on div "Address Book" at bounding box center [1099, 69] width 98 height 25
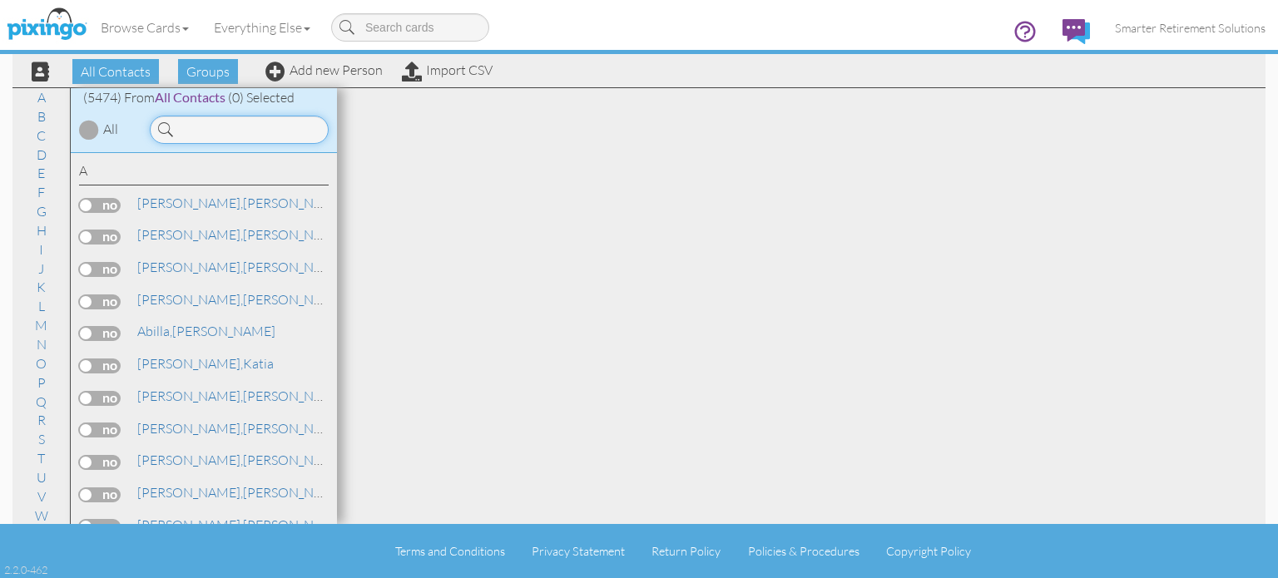
click at [270, 131] on input at bounding box center [239, 130] width 179 height 28
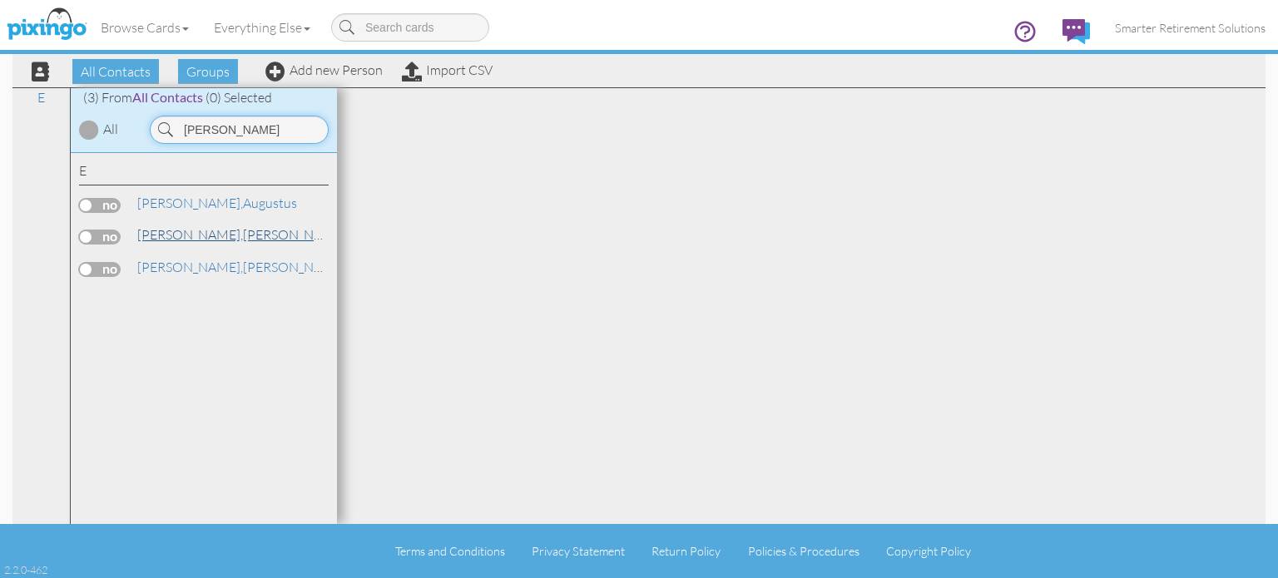
type input "[PERSON_NAME]"
click at [195, 235] on link "[PERSON_NAME]" at bounding box center [242, 235] width 212 height 20
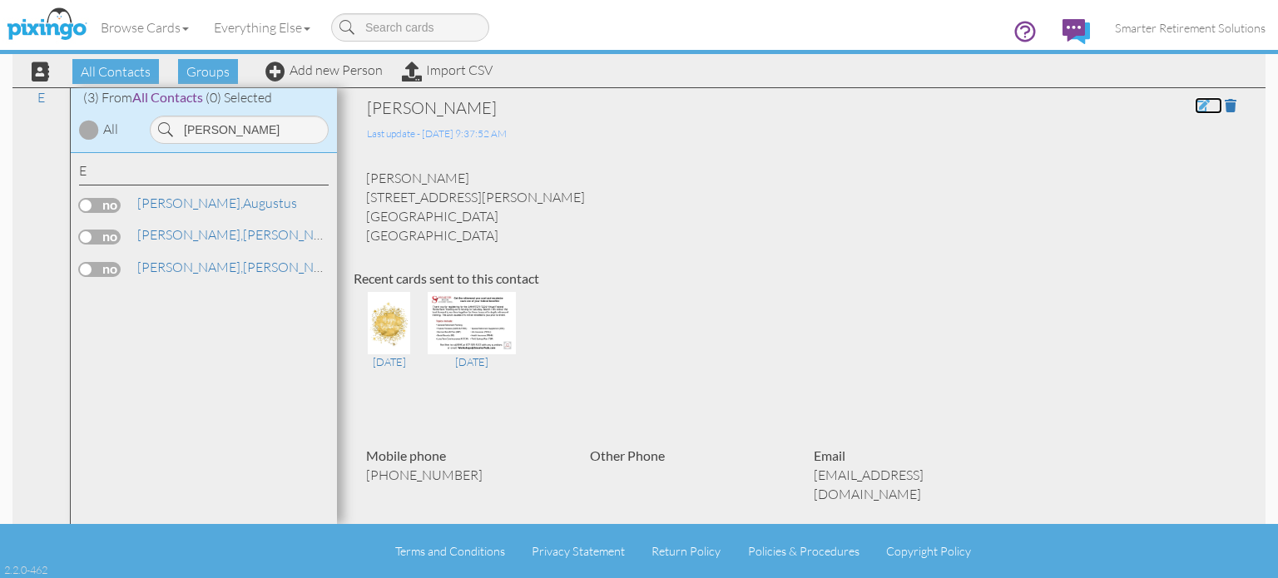
click at [1195, 111] on span at bounding box center [1202, 105] width 15 height 13
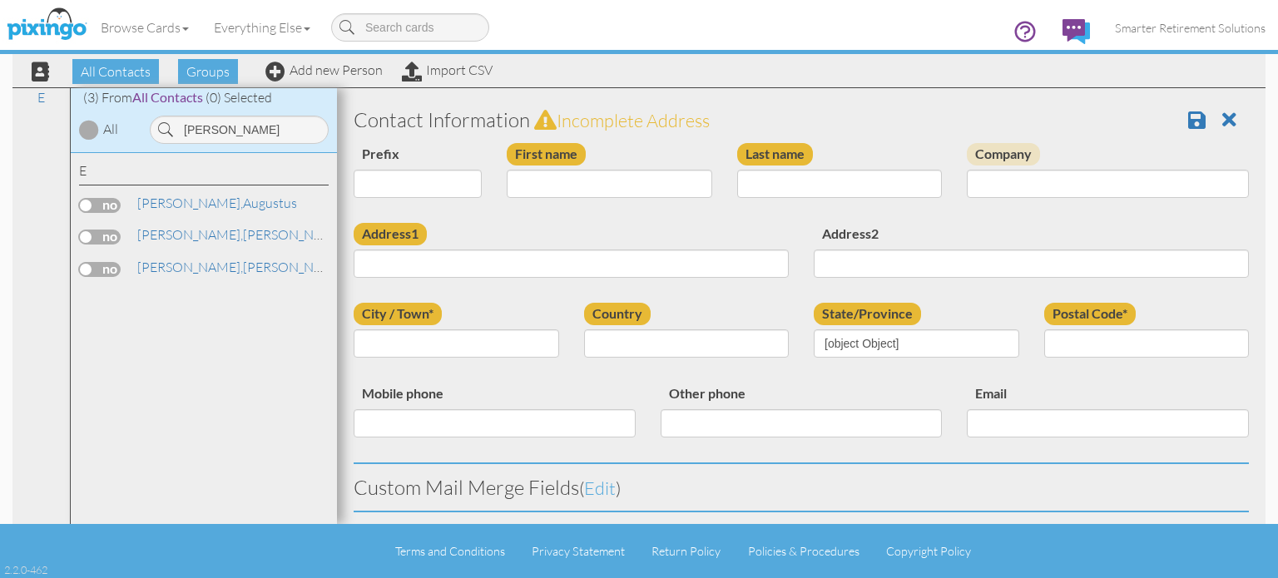
type input "[PERSON_NAME]"
type input "[STREET_ADDRESS][PERSON_NAME]"
type input "Newport News"
type input "23602"
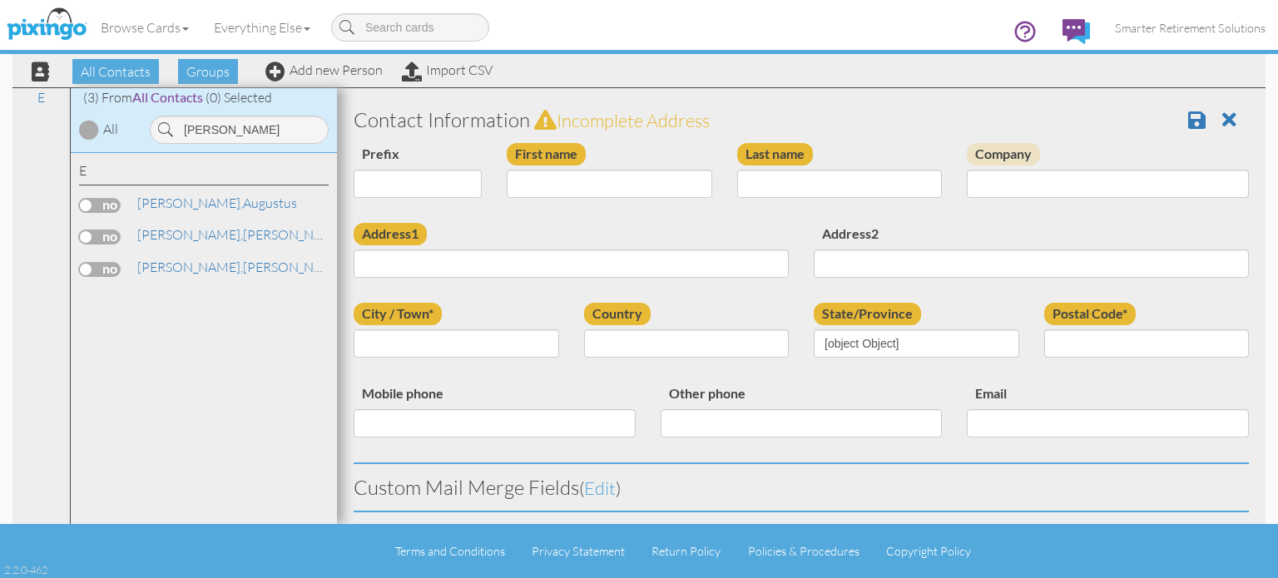
type input "[PHONE_NUMBER]"
type input "[EMAIL_ADDRESS][DOMAIN_NAME]"
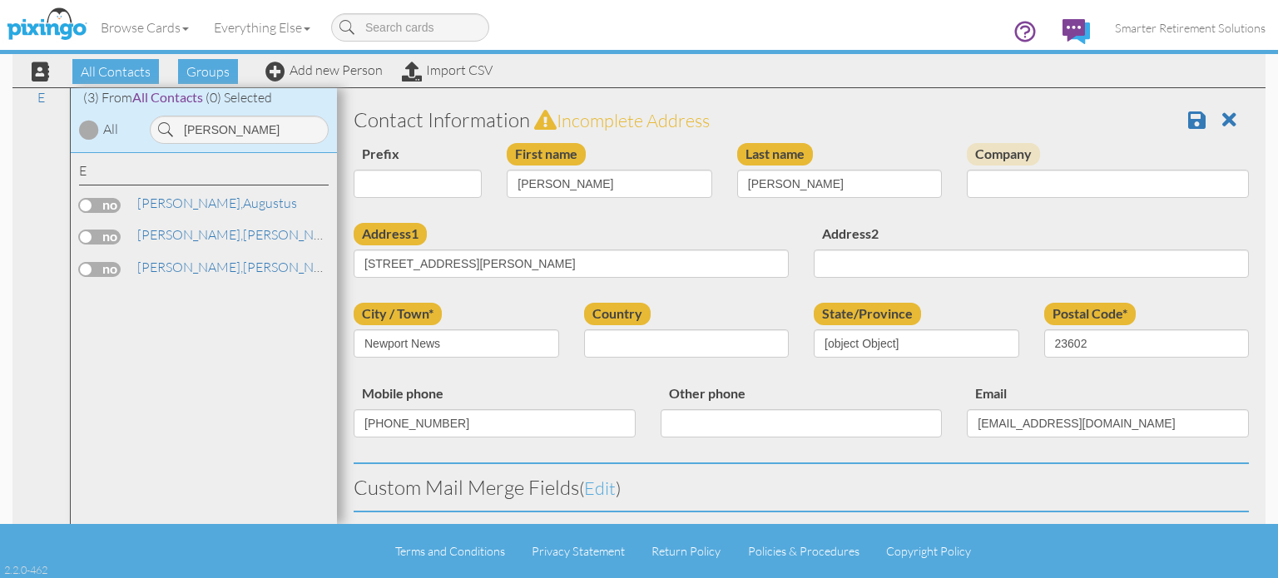
select select "object:32361"
select select "object:32606"
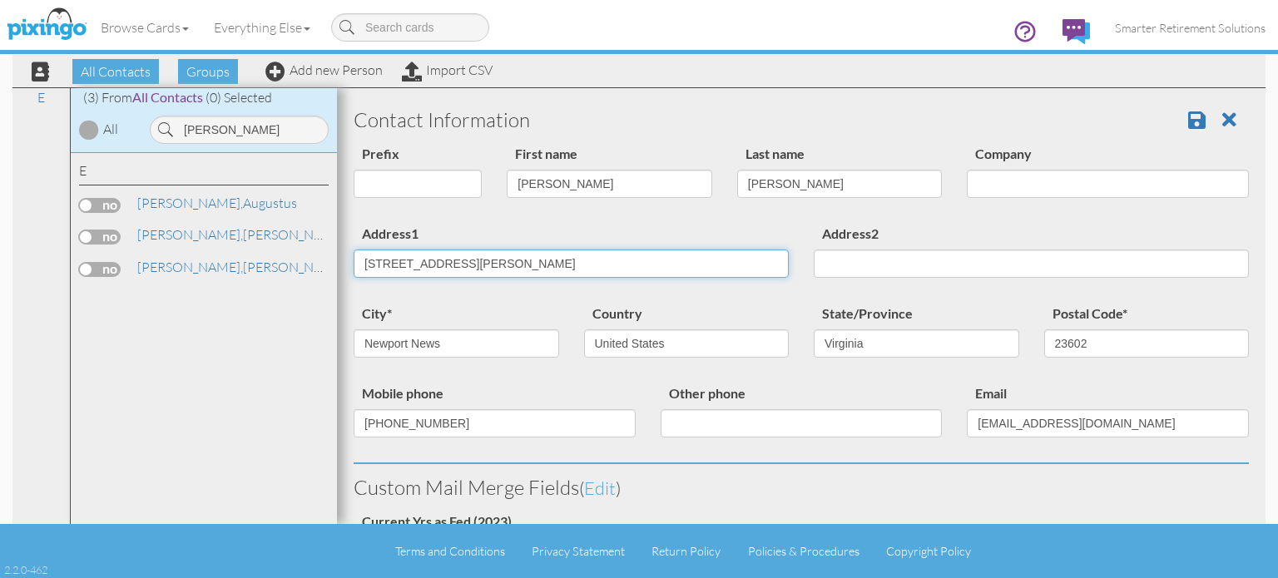
click at [519, 269] on input "[STREET_ADDRESS][PERSON_NAME]" at bounding box center [571, 264] width 435 height 28
paste input "[STREET_ADDRESS][PERSON_NAME][US_STATE]"
type input "[STREET_ADDRESS][PERSON_NAME][US_STATE]"
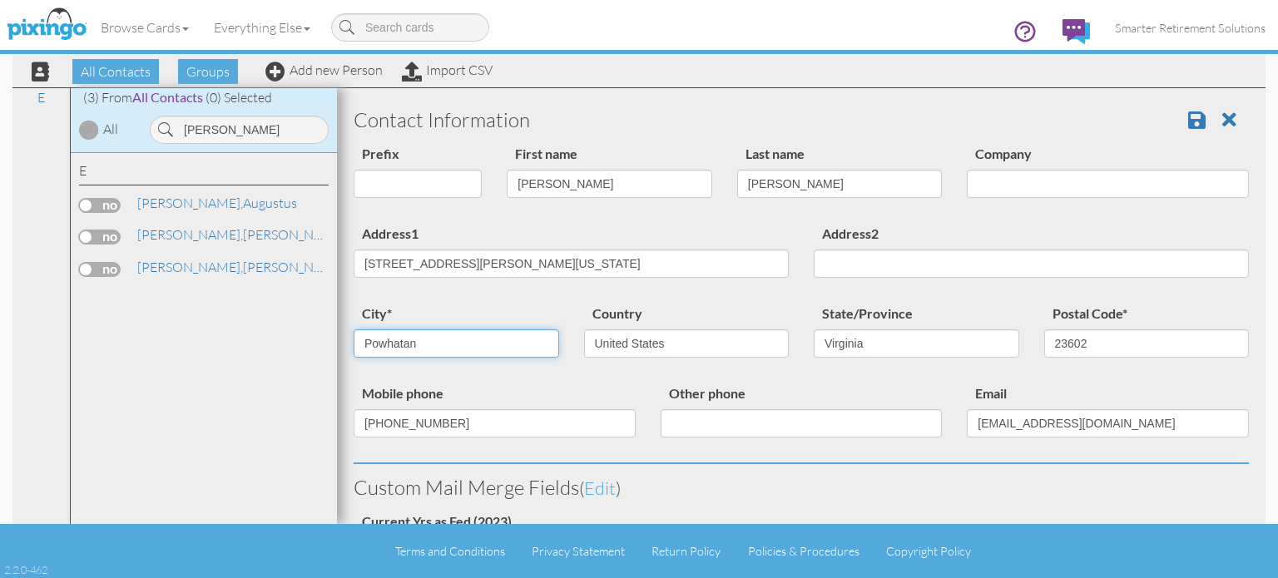
type input "Powhatan"
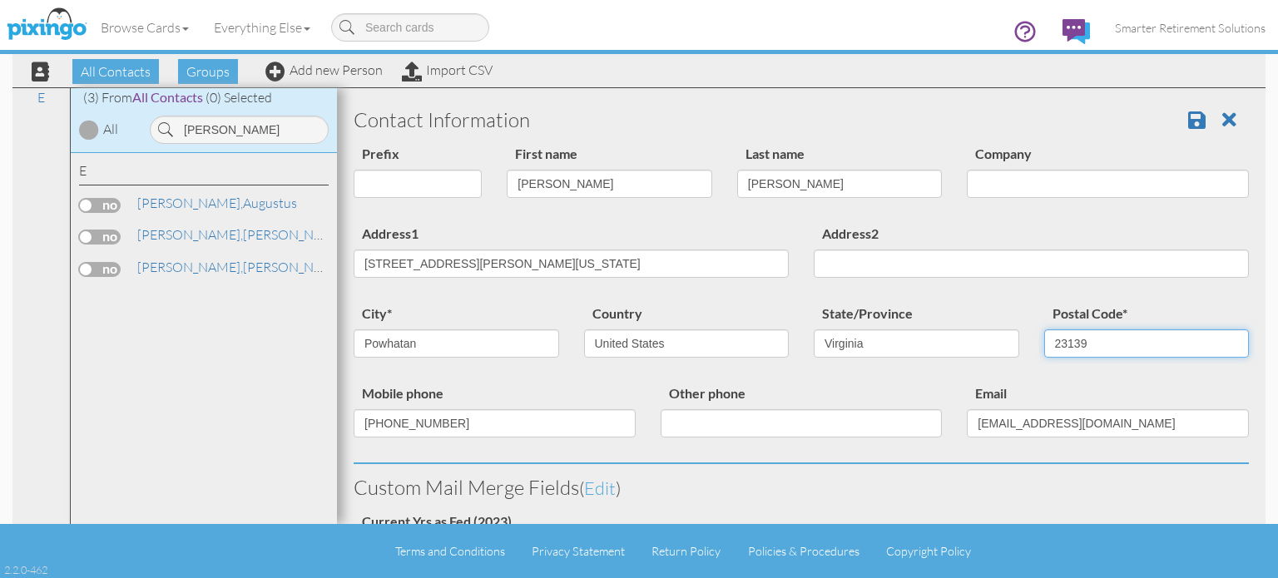
type input "23139"
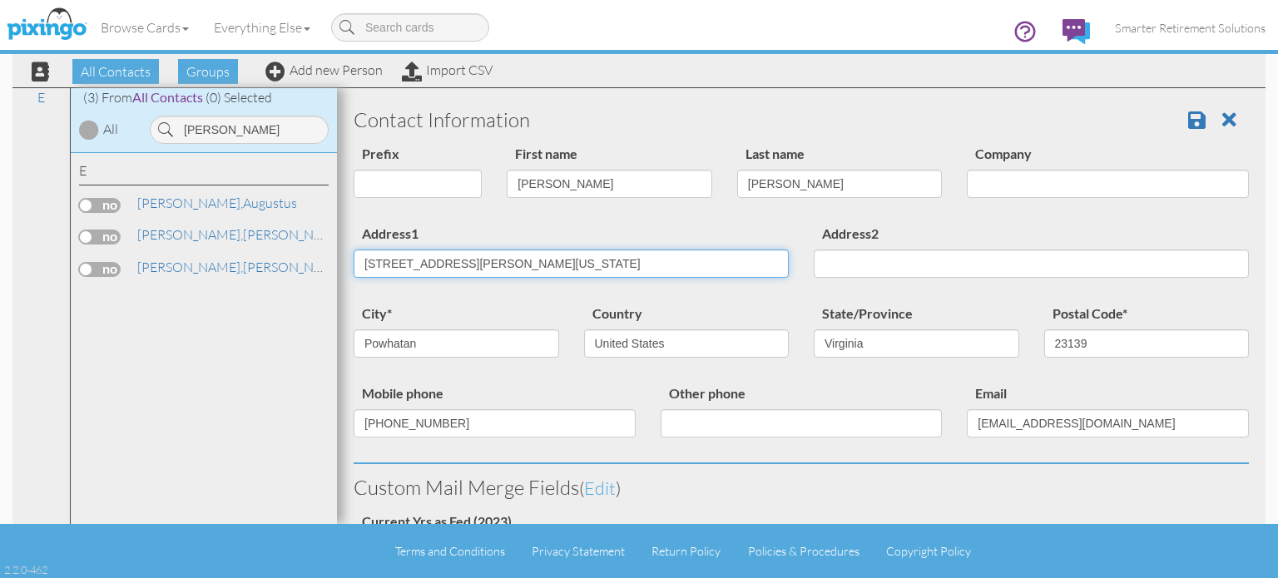
click at [507, 261] on input "[STREET_ADDRESS][PERSON_NAME][US_STATE]" at bounding box center [571, 264] width 435 height 28
type input "[STREET_ADDRESS][PERSON_NAME]"
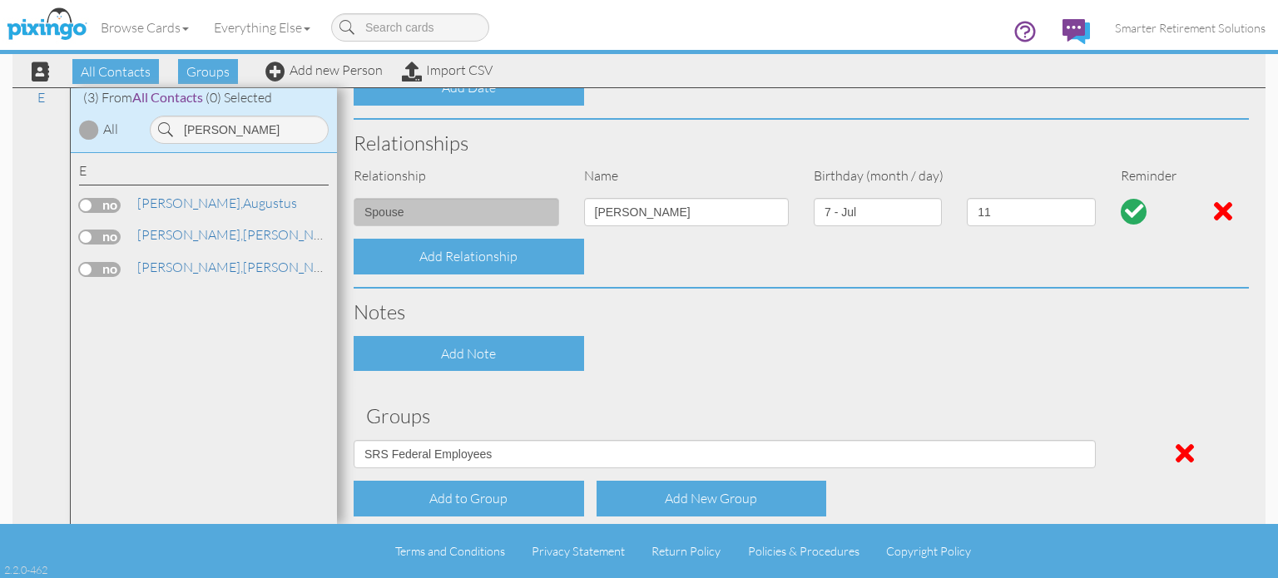
scroll to position [757, 0]
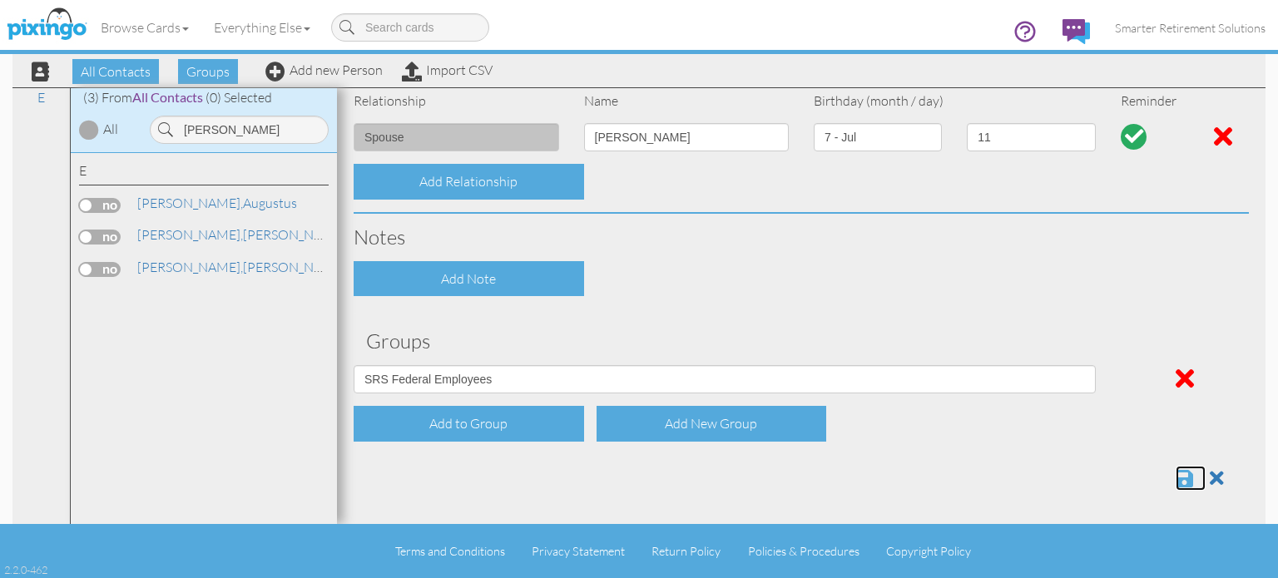
click at [1176, 474] on span at bounding box center [1184, 479] width 17 height 20
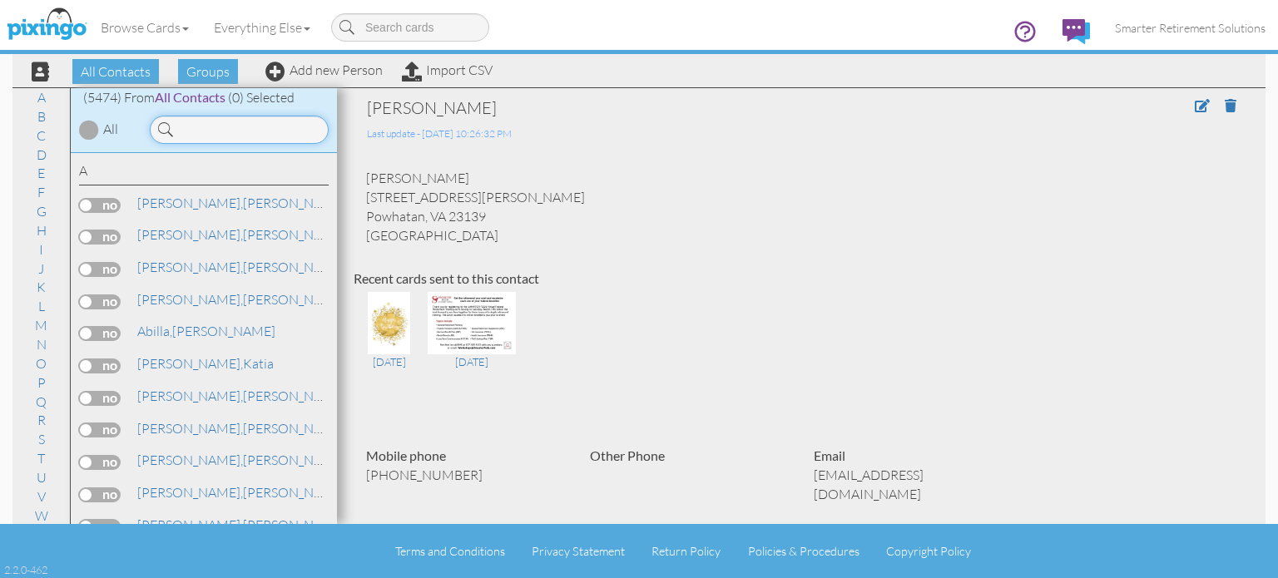
click at [232, 134] on input at bounding box center [239, 130] width 179 height 28
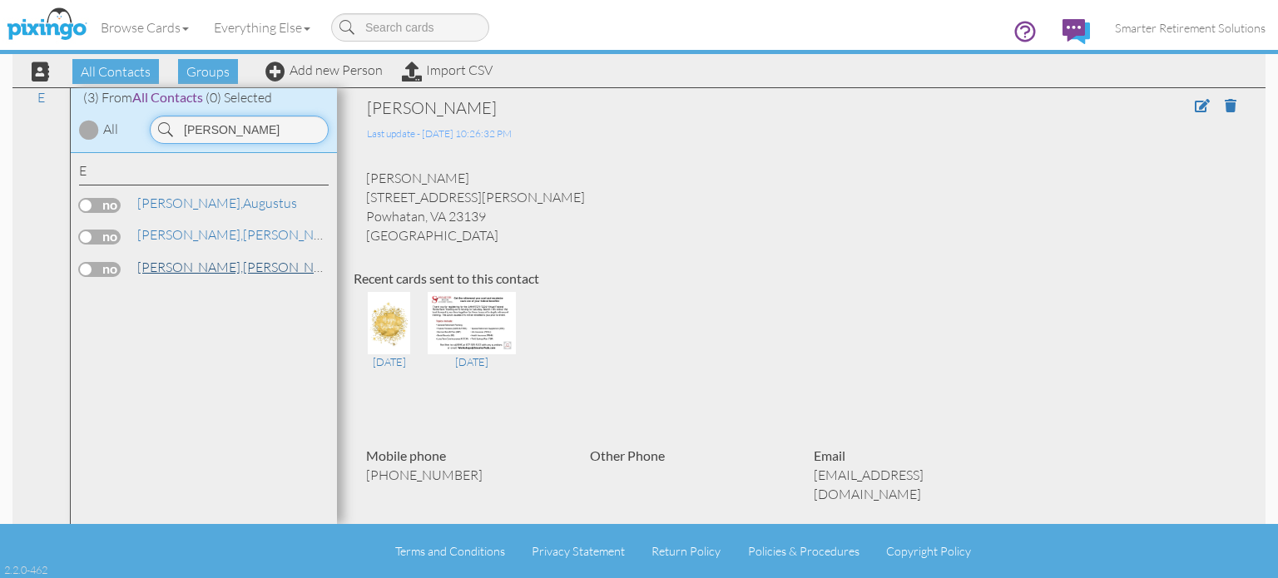
type input "[PERSON_NAME]"
click at [196, 267] on link "[PERSON_NAME]" at bounding box center [242, 267] width 212 height 20
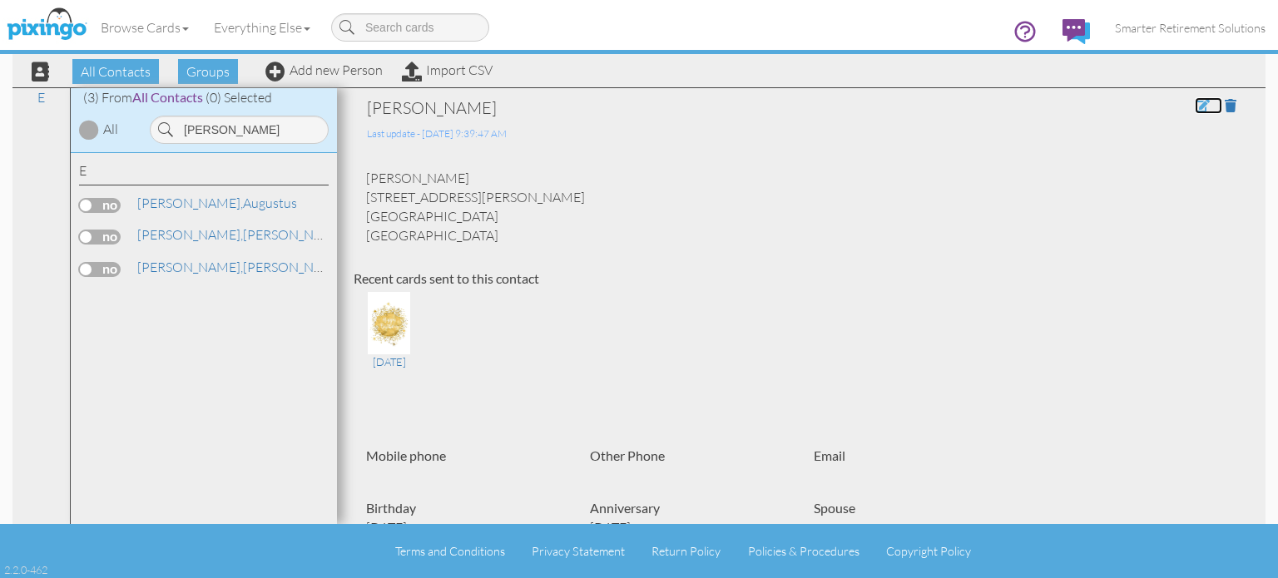
click at [1195, 102] on span at bounding box center [1202, 105] width 15 height 13
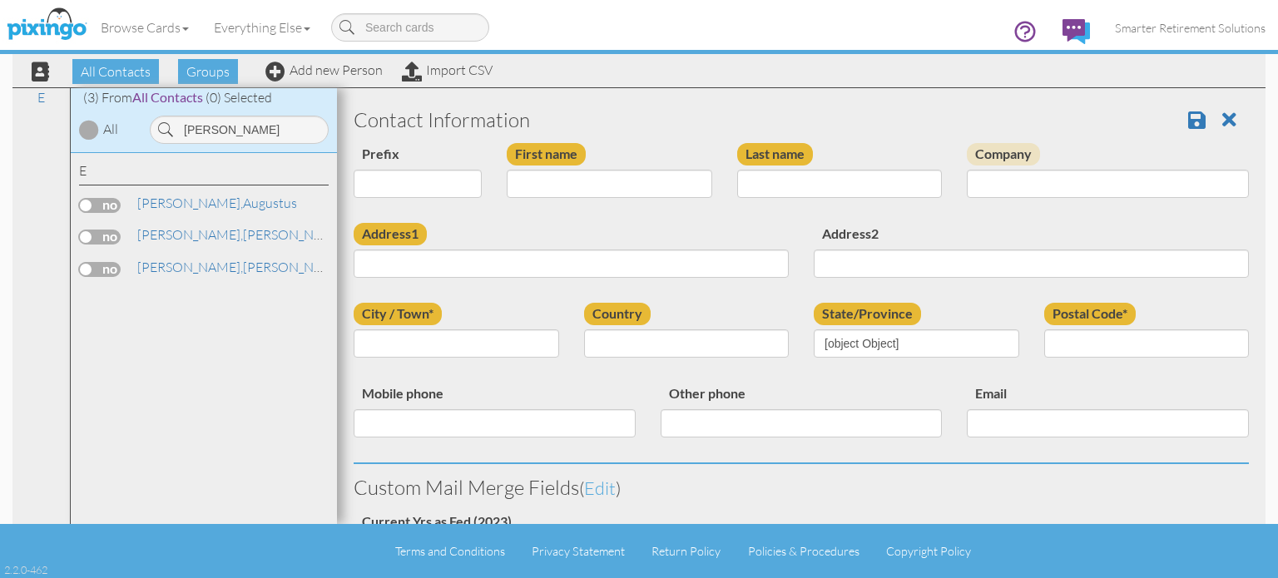
type input "[PERSON_NAME]"
type input "[STREET_ADDRESS][PERSON_NAME]"
type input "Newport News"
type input "23602"
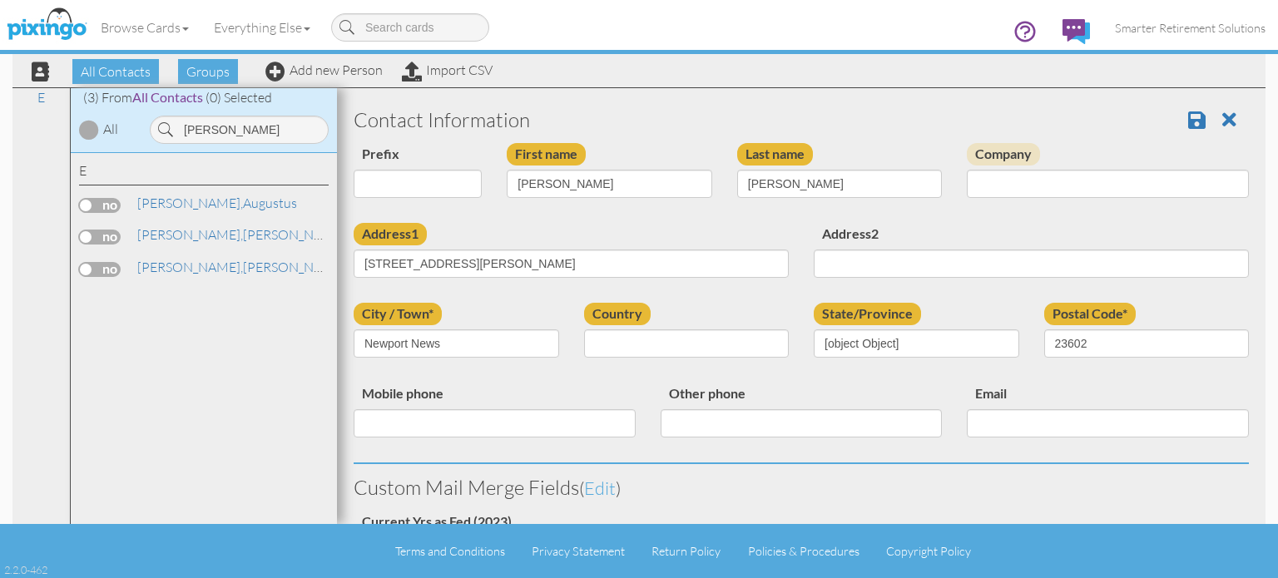
select select "object:17492"
select select "object:17495"
select select "object:17716"
select select "object:17735"
select select "object:17980"
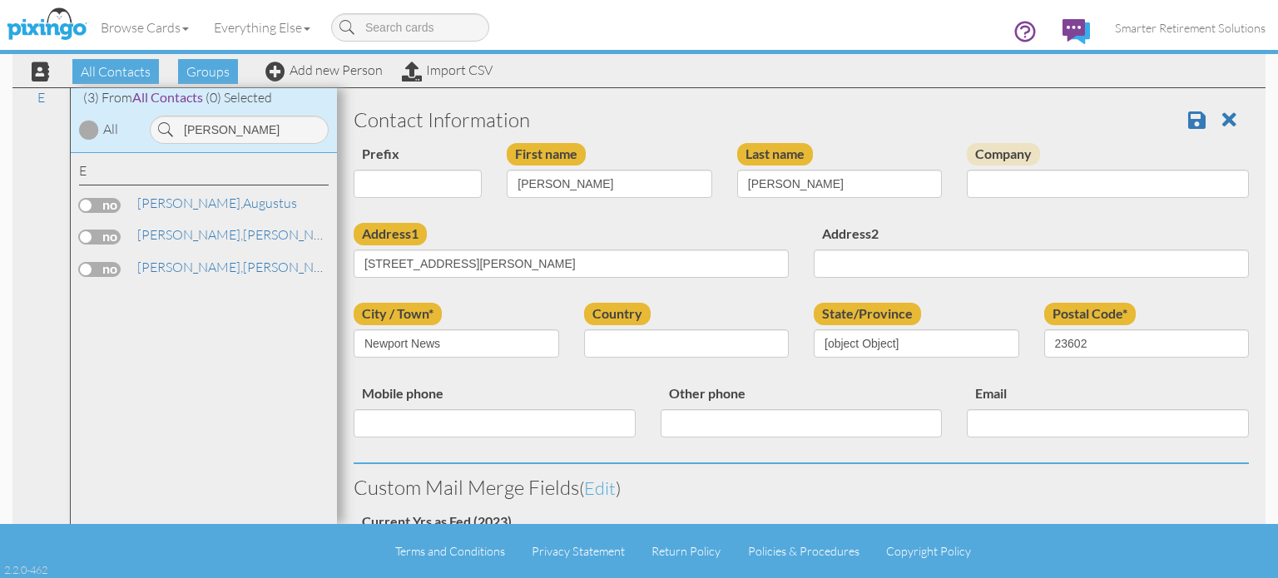
select select "number:11"
select select "number:2"
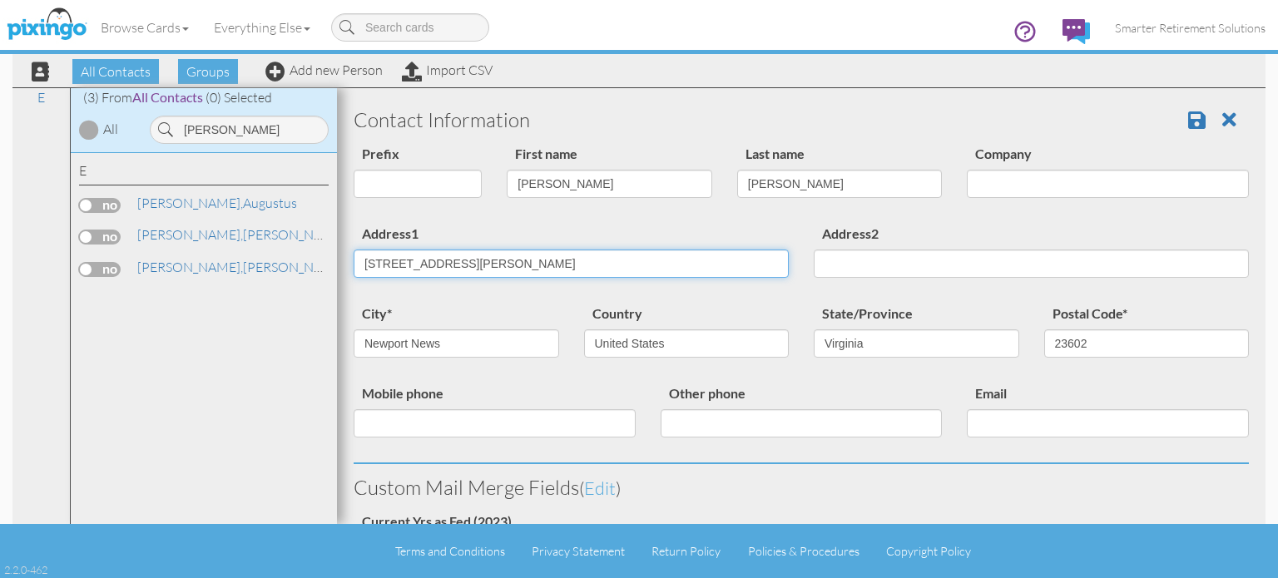
click at [564, 266] on input "[STREET_ADDRESS][PERSON_NAME]" at bounding box center [571, 264] width 435 height 28
paste input "[STREET_ADDRESS][PERSON_NAME][US_STATE]"
type input "[STREET_ADDRESS][PERSON_NAME]"
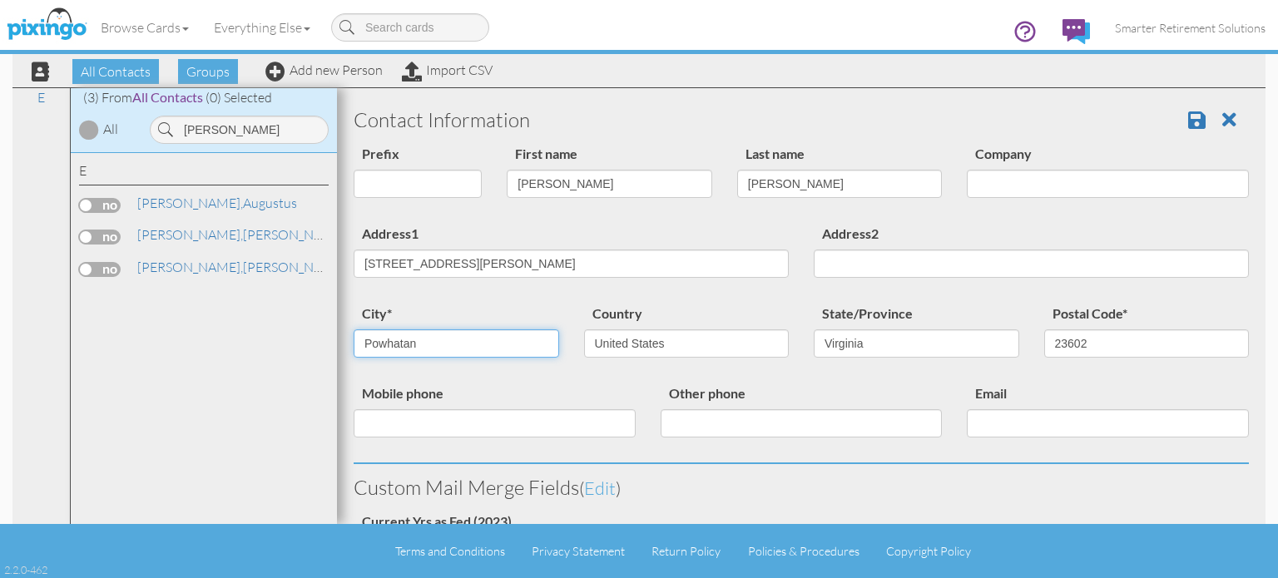
type input "Powhatan"
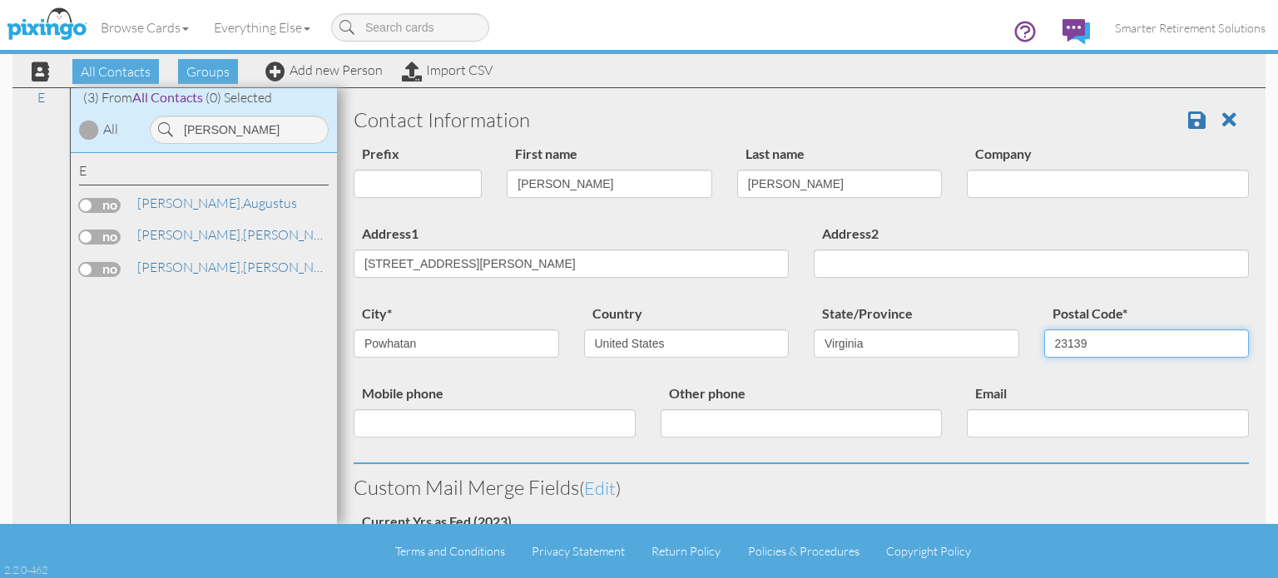
type input "23139"
click at [638, 217] on div "Prefix Dr. Mr. Mrs. First name Melanie Last name Evans Company" at bounding box center [801, 183] width 920 height 80
click at [1188, 119] on span at bounding box center [1196, 120] width 17 height 20
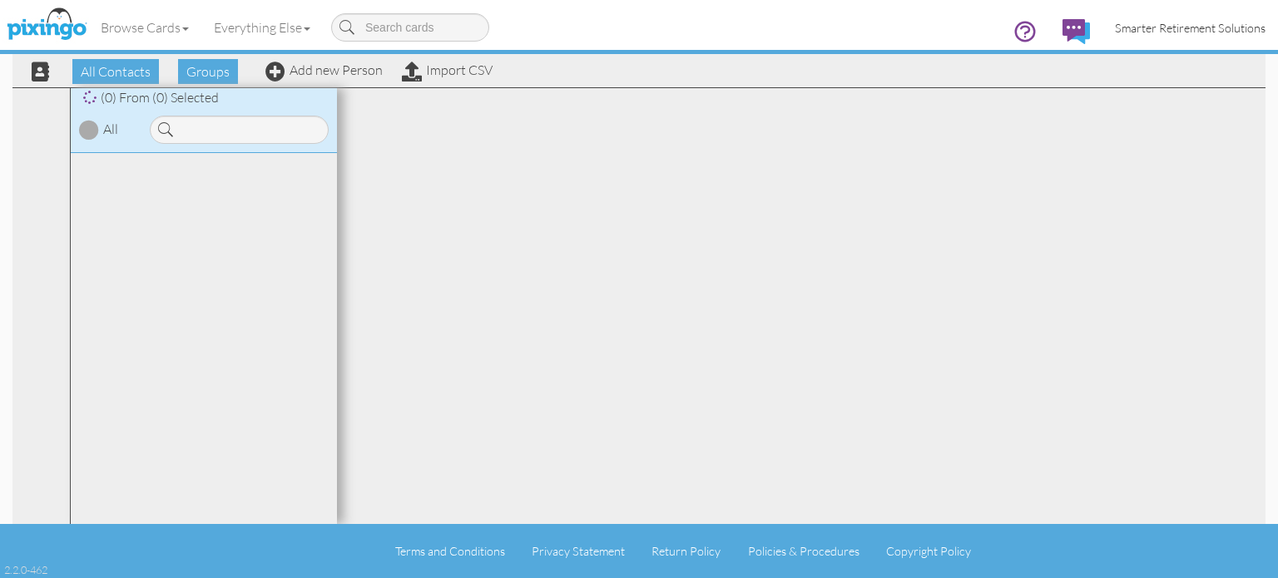
click at [1147, 31] on span "Smarter Retirement Solutions" at bounding box center [1190, 28] width 151 height 14
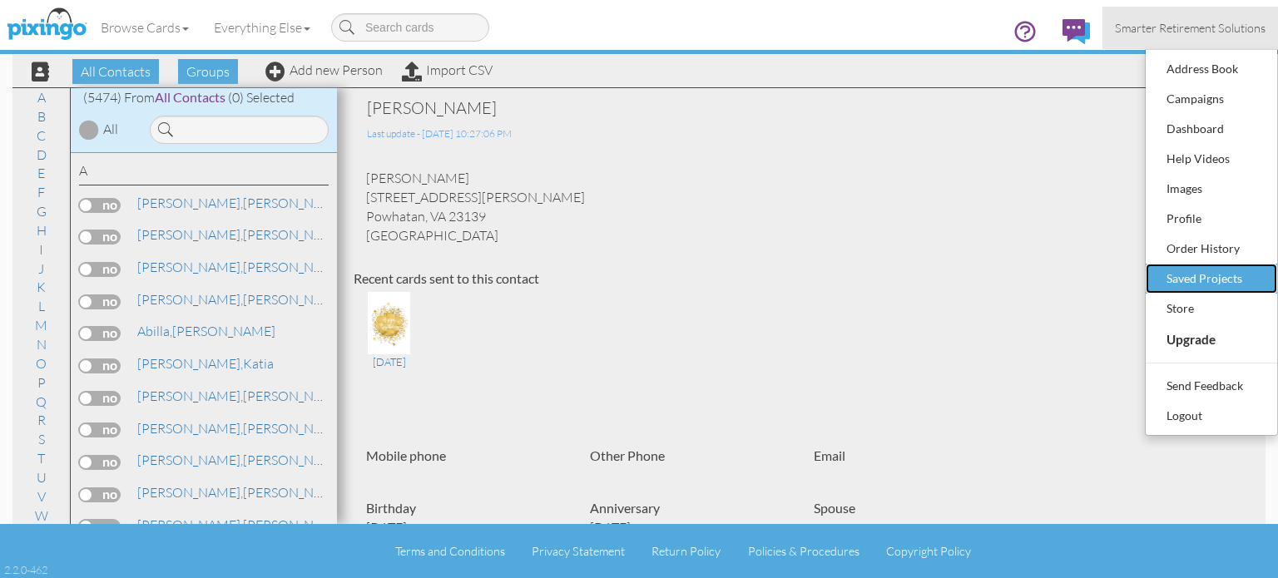
click at [1178, 271] on div "Saved Projects" at bounding box center [1212, 278] width 98 height 25
